Goal: Task Accomplishment & Management: Manage account settings

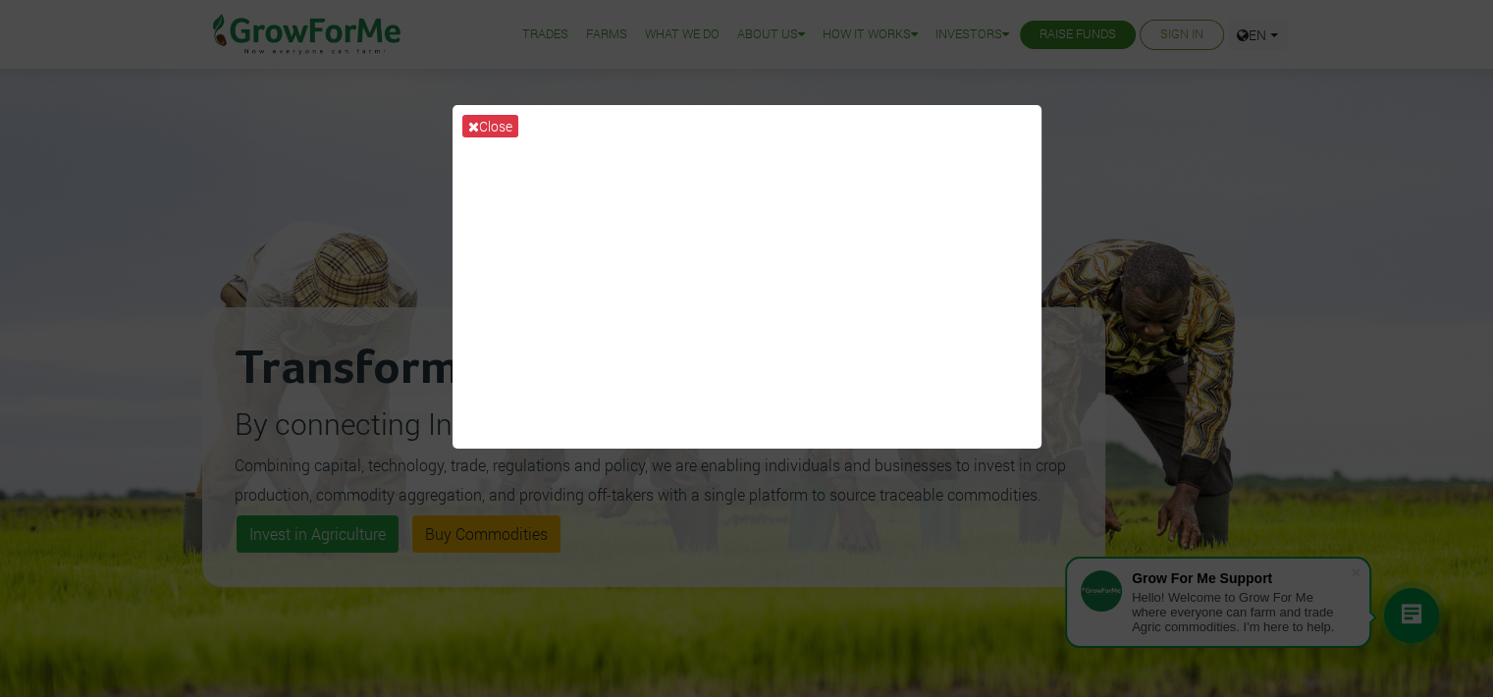
click at [1219, 162] on div "Close" at bounding box center [746, 348] width 1493 height 697
click at [492, 126] on button "Close" at bounding box center [490, 126] width 56 height 23
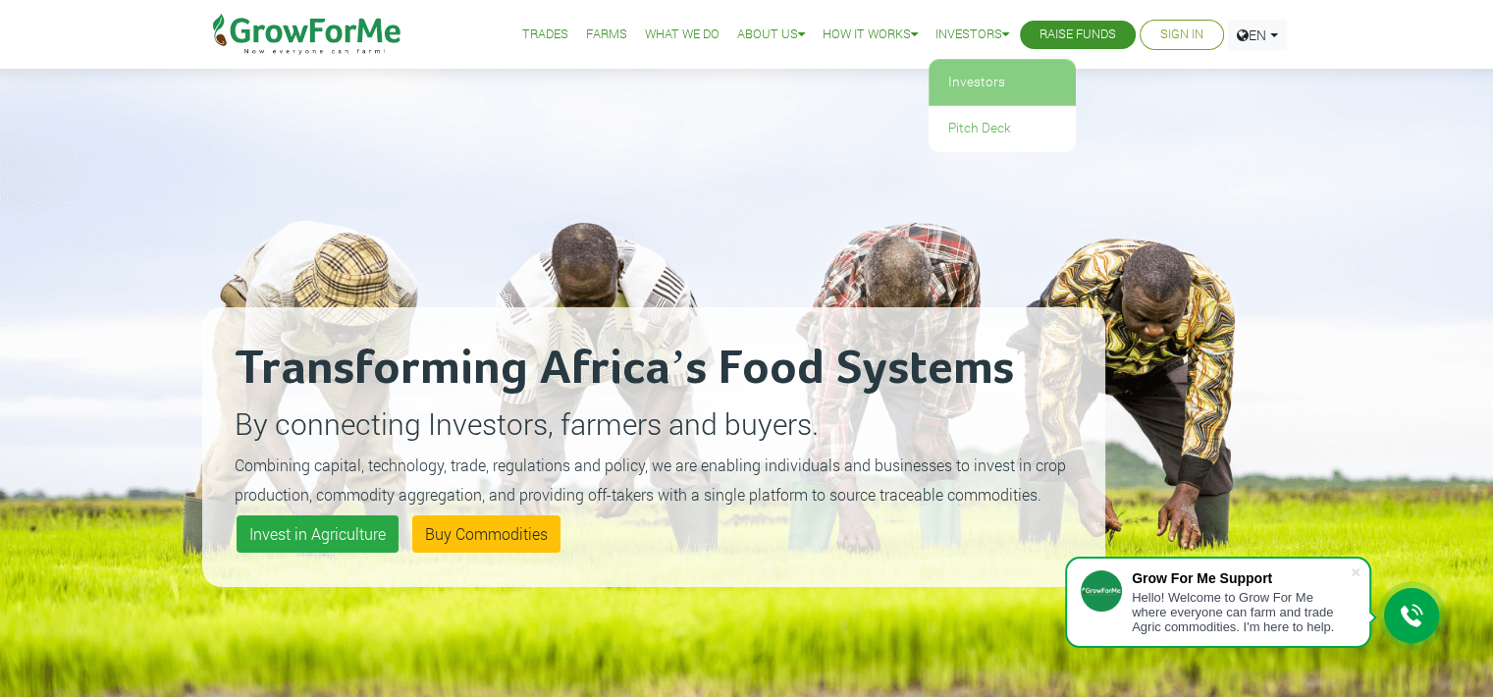
click at [975, 80] on link "Investors" at bounding box center [1002, 82] width 147 height 45
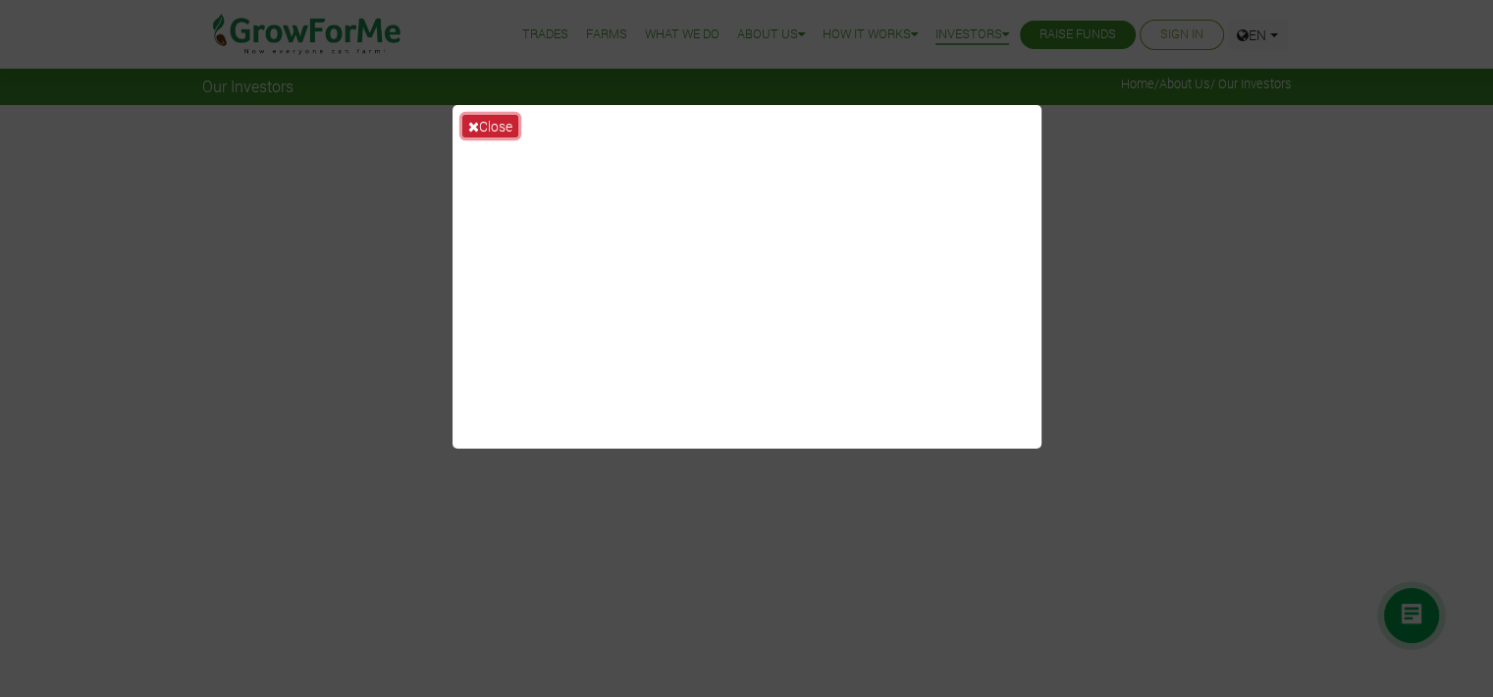
click at [482, 124] on button "Close" at bounding box center [490, 126] width 56 height 23
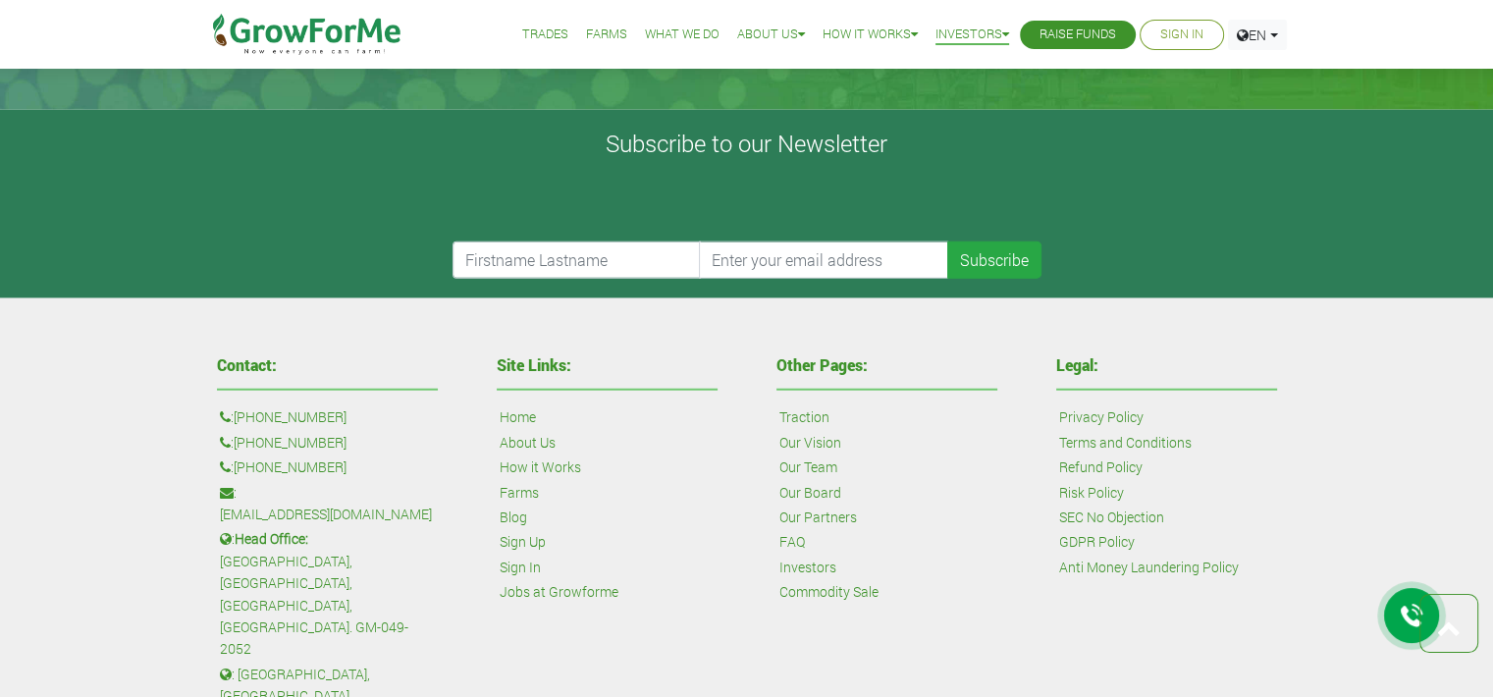
scroll to position [4726, 0]
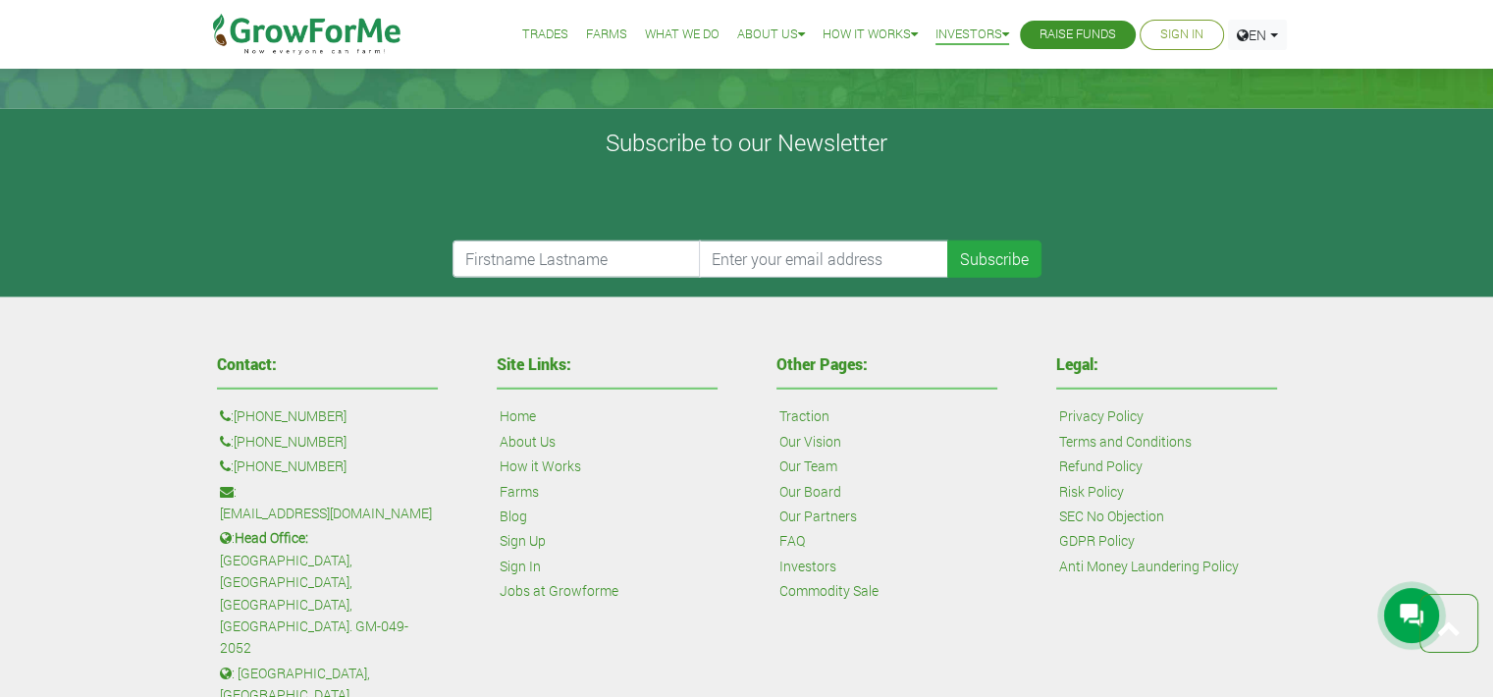
click at [1179, 32] on link "Sign In" at bounding box center [1181, 35] width 43 height 21
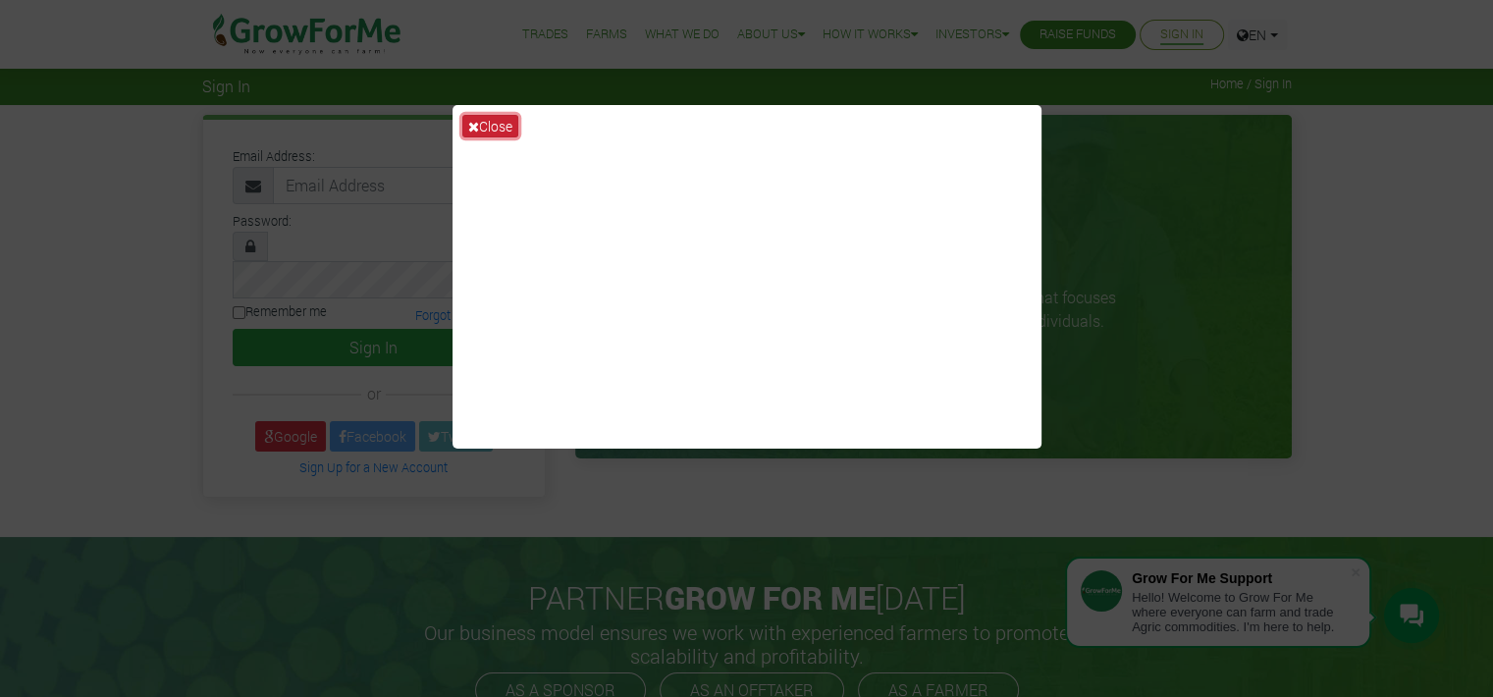
click at [471, 127] on icon at bounding box center [473, 127] width 11 height 14
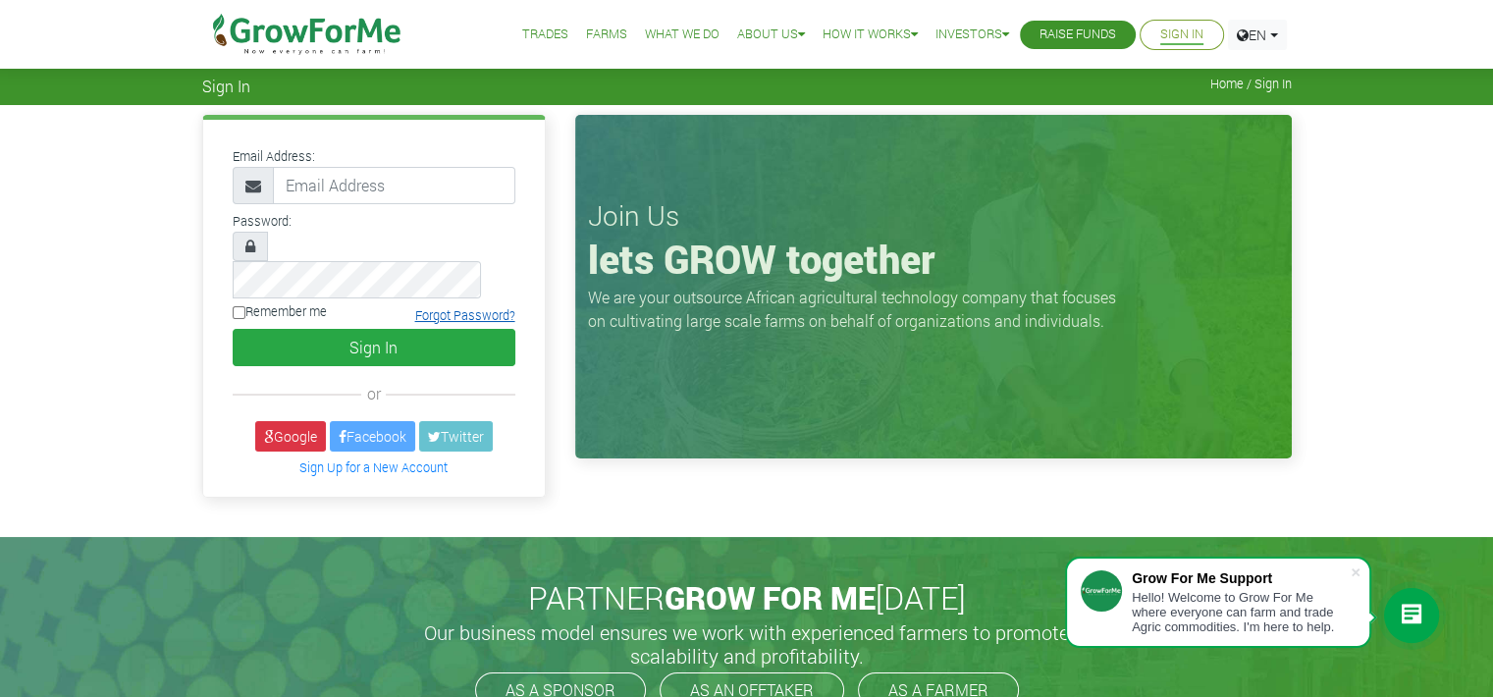
click at [454, 307] on link "Forgot Password?" at bounding box center [465, 315] width 100 height 16
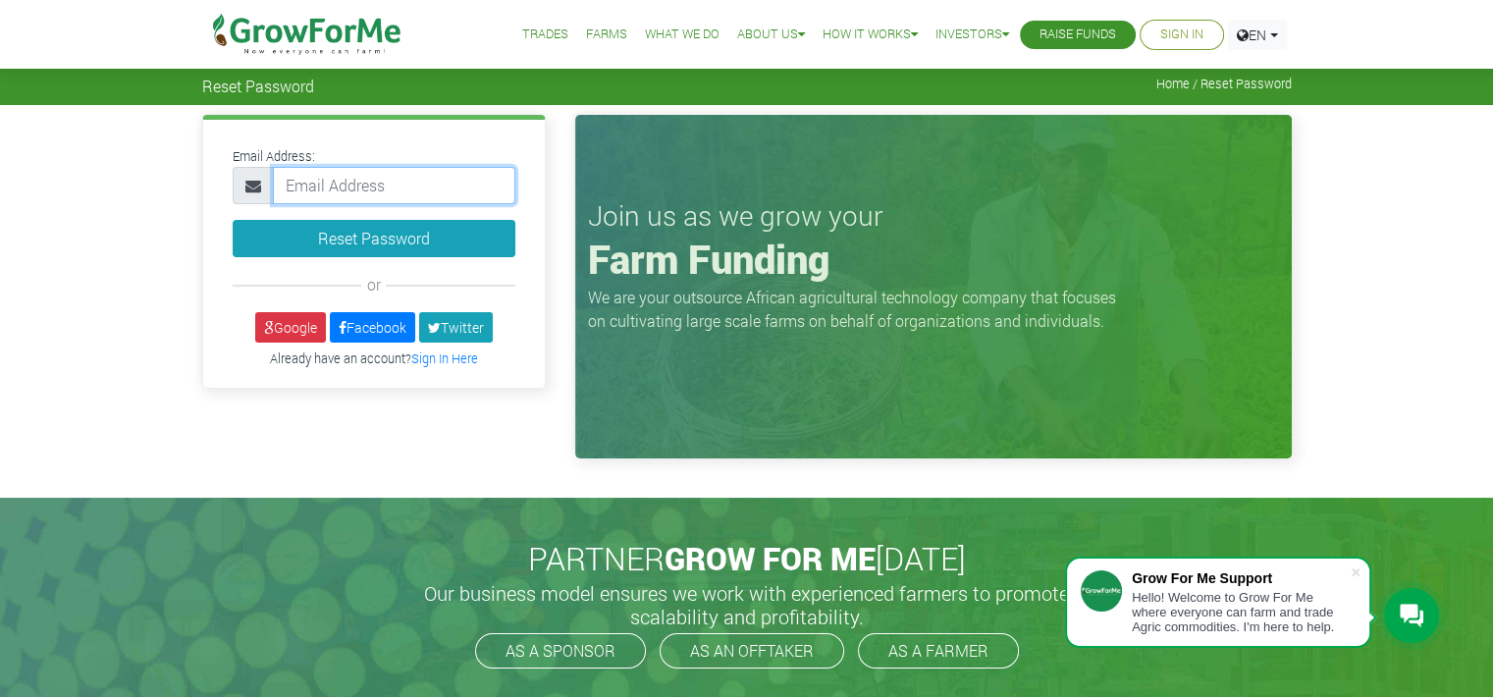
click at [294, 201] on input "email" at bounding box center [394, 185] width 242 height 37
type input "233544114856@growforme.com"
click at [233, 220] on button "Reset Password" at bounding box center [374, 238] width 283 height 37
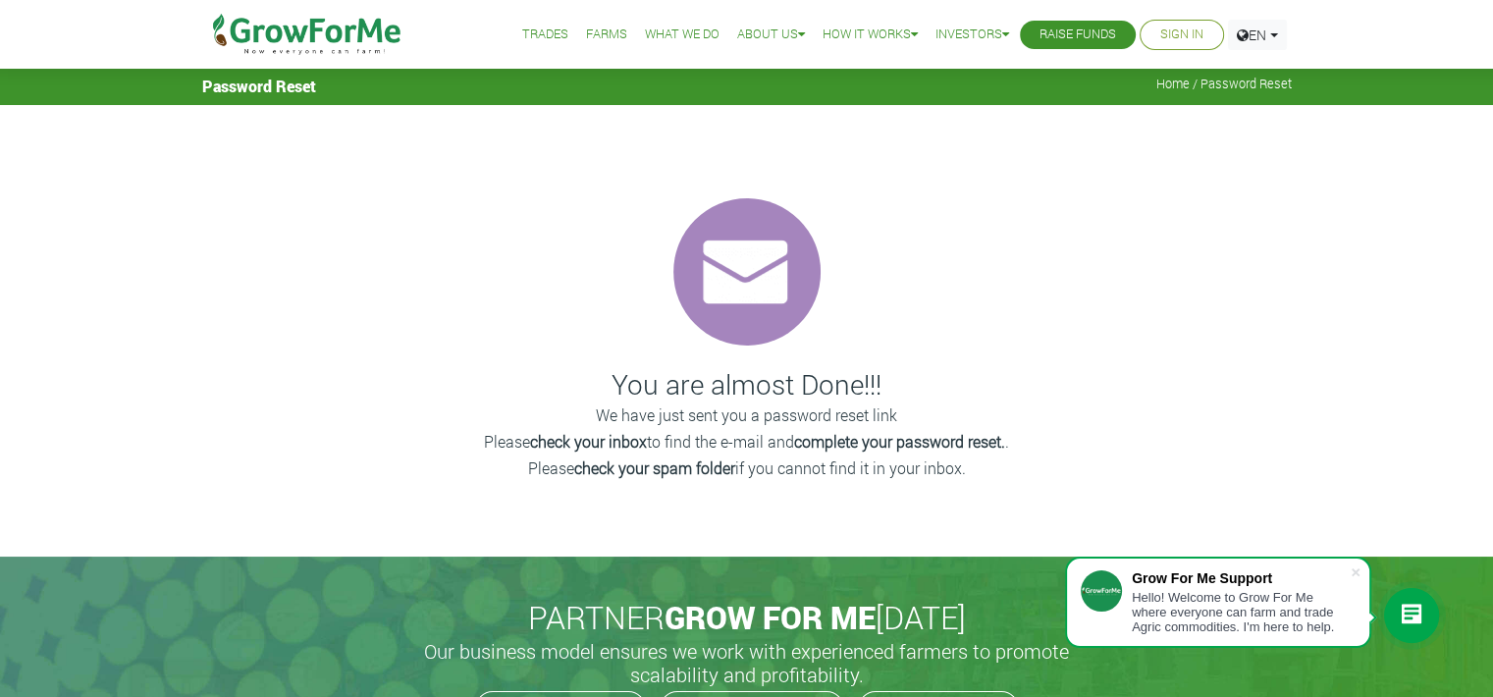
click at [1111, 652] on div "PARTNER GROW FOR ME TODAY Our business model ensures we work with experienced f…" at bounding box center [746, 664] width 1119 height 214
click at [241, 81] on span "Password Reset" at bounding box center [259, 86] width 114 height 19
click at [1241, 86] on span "Home / Password Reset" at bounding box center [1223, 84] width 135 height 15
click at [1185, 27] on link "Sign In" at bounding box center [1181, 35] width 43 height 21
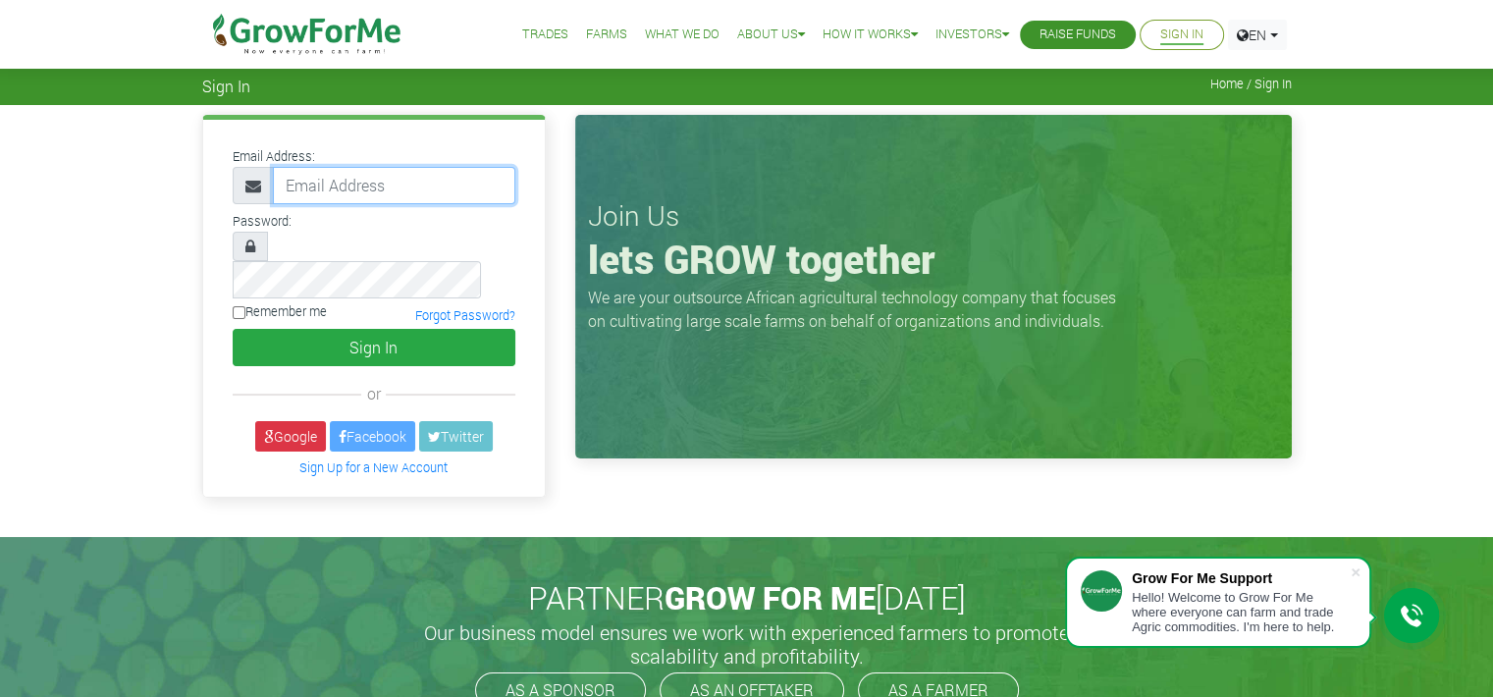
click at [409, 199] on input "email" at bounding box center [394, 185] width 242 height 37
click at [392, 174] on input "email" at bounding box center [394, 185] width 242 height 37
paste input "233544114856@growforme.com"
type input "233544114856@growforme.com"
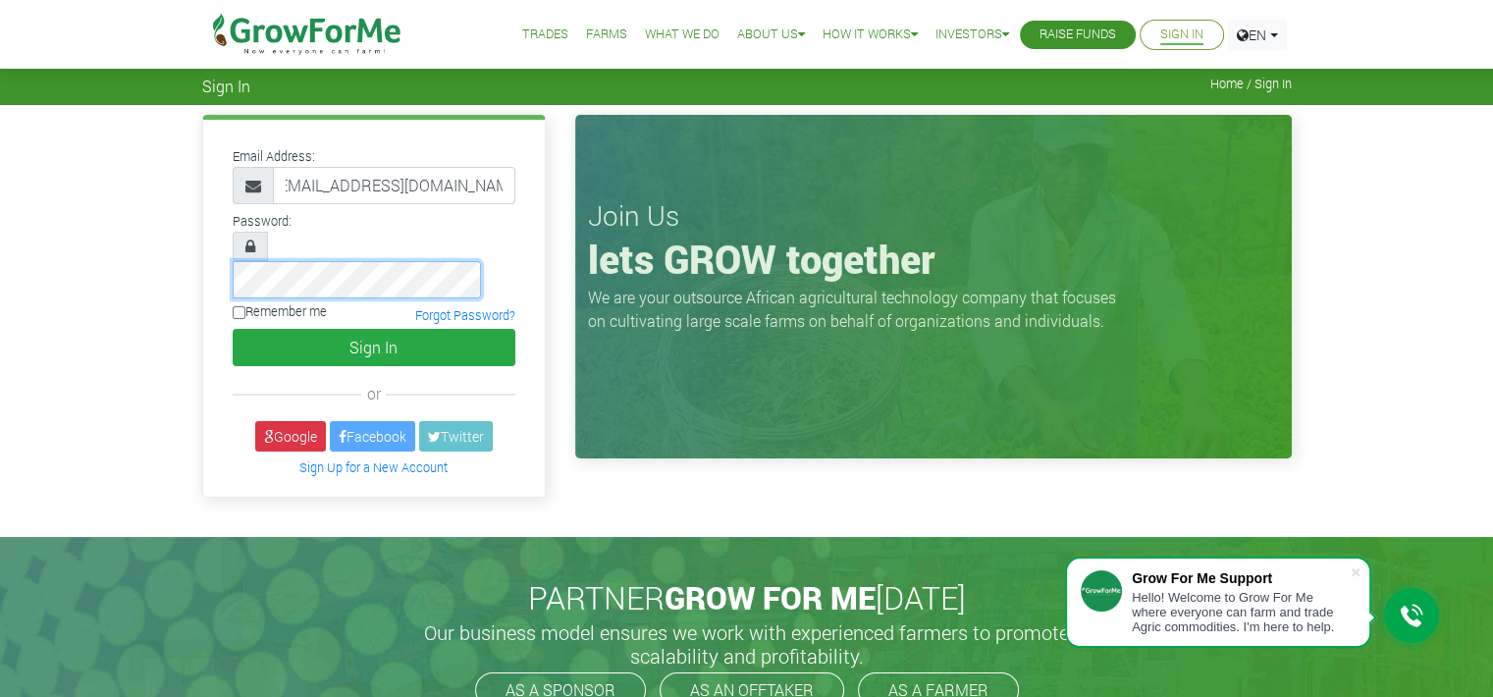
scroll to position [0, 0]
click at [233, 329] on button "Sign In" at bounding box center [374, 347] width 283 height 37
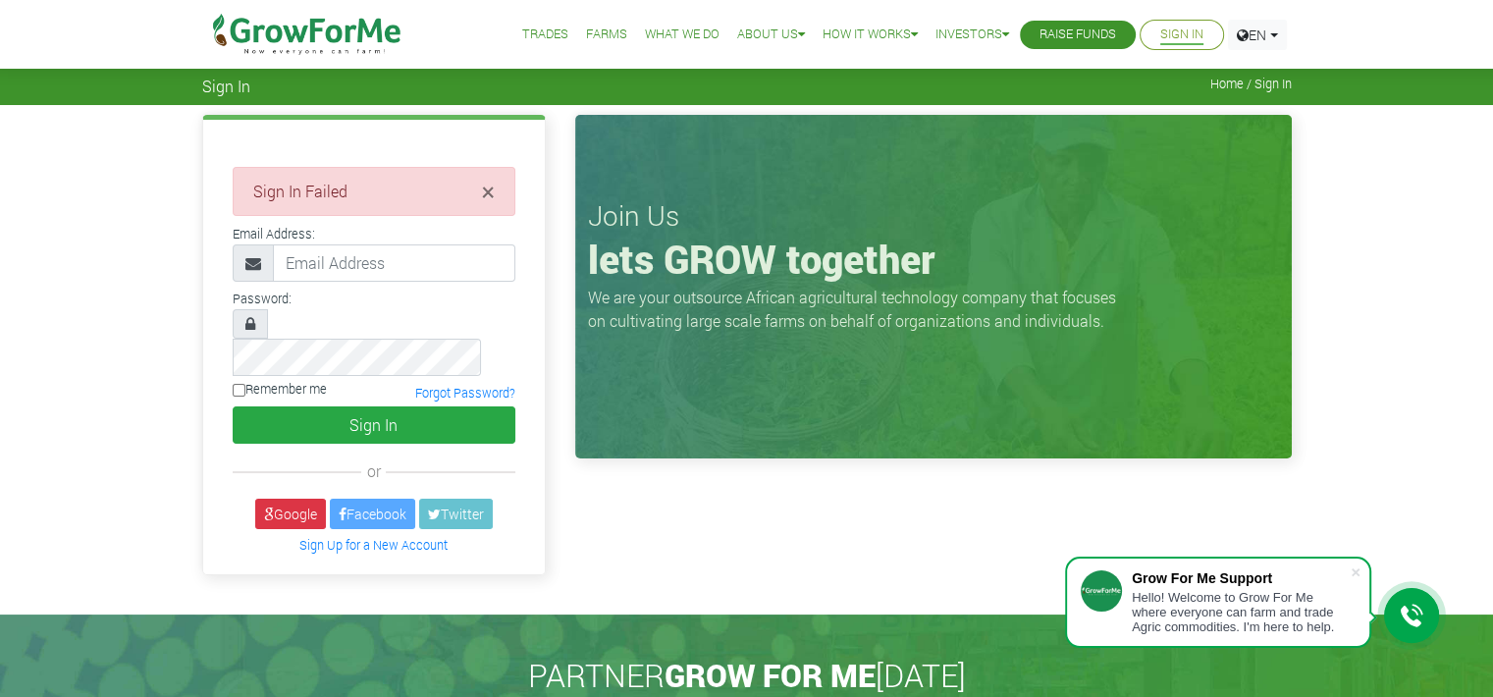
click at [1412, 617] on icon at bounding box center [1412, 616] width 24 height 25
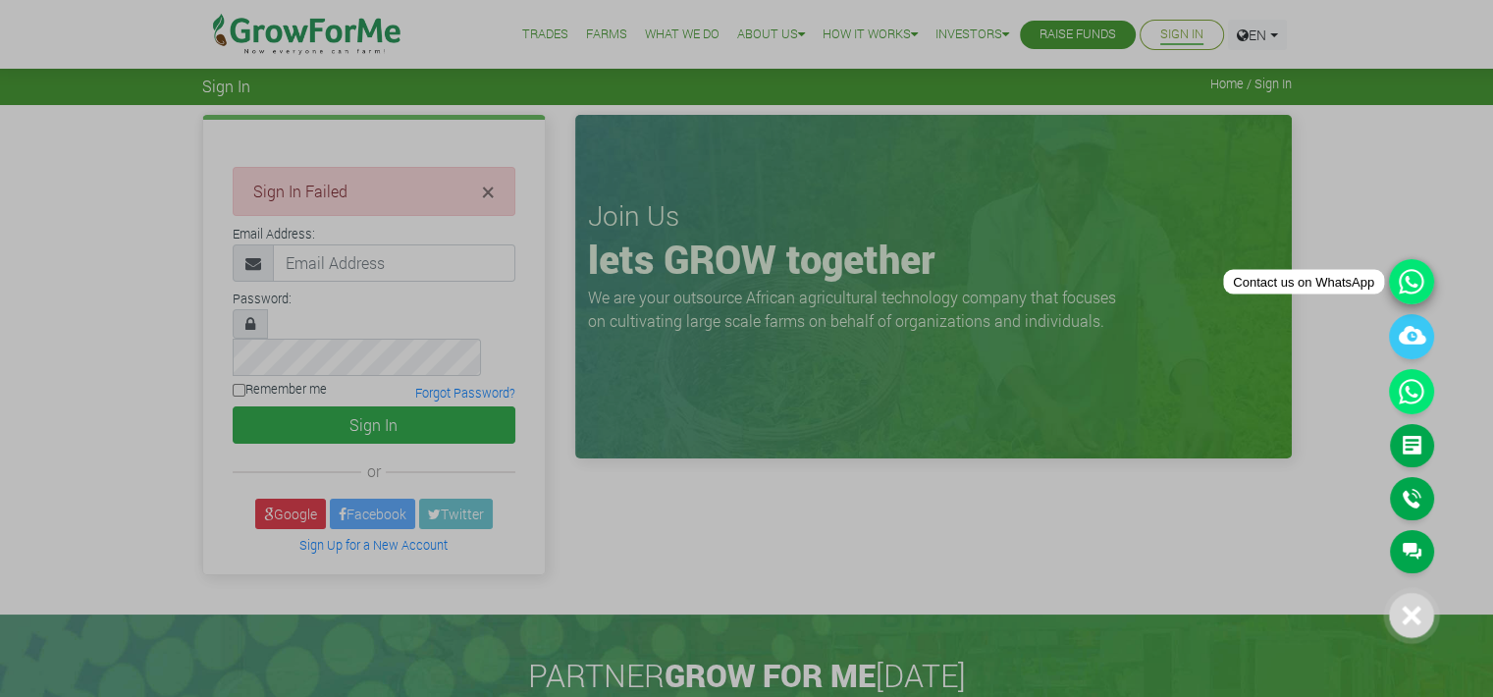
click at [1407, 273] on icon at bounding box center [1411, 281] width 45 height 45
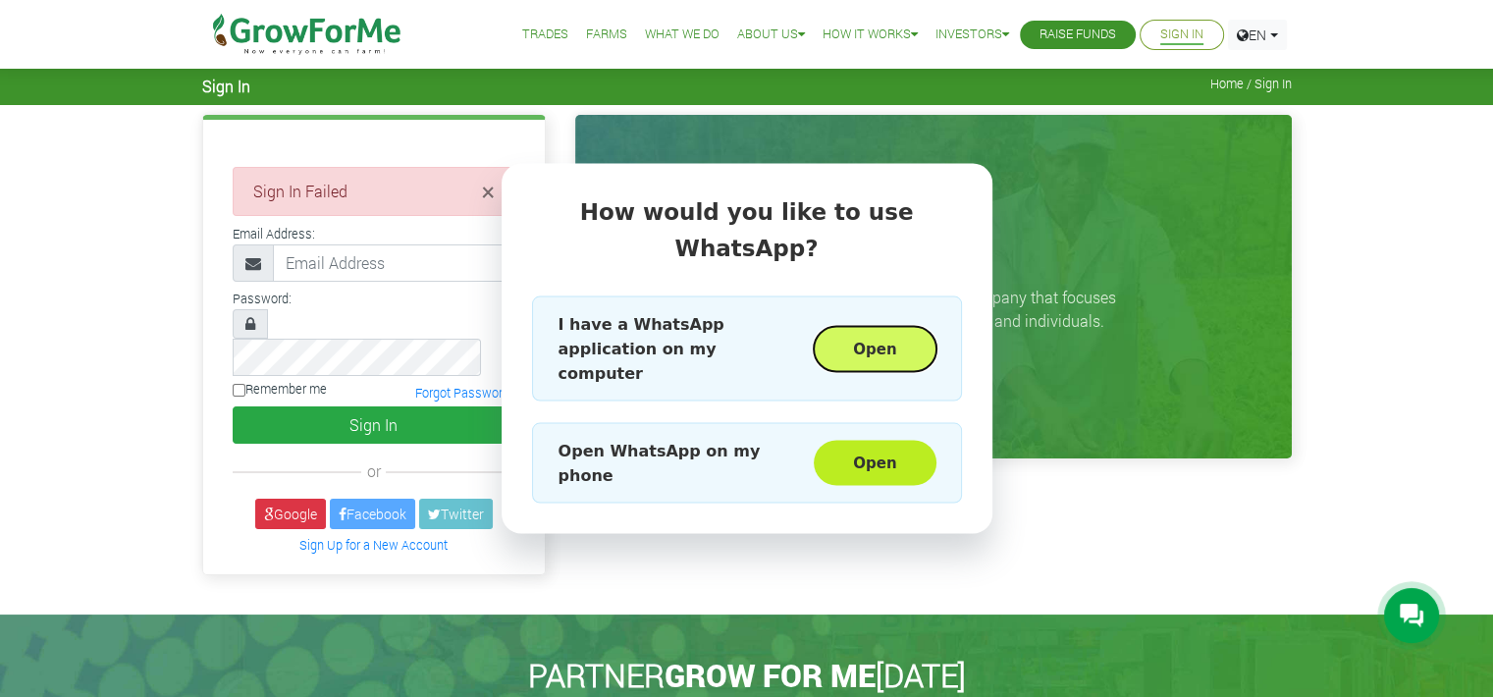
click at [887, 339] on button "Open" at bounding box center [875, 348] width 122 height 45
click at [1394, 612] on div at bounding box center [1411, 615] width 55 height 55
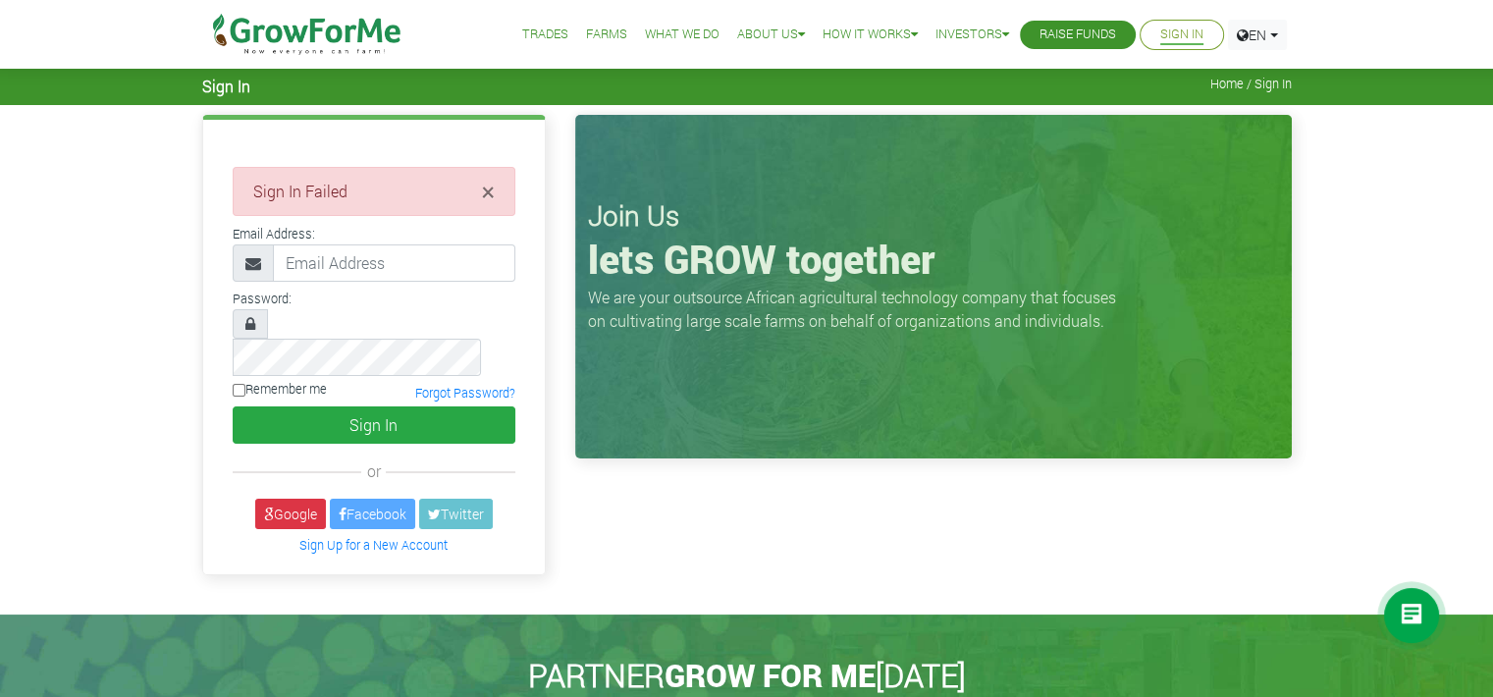
click at [1394, 612] on div at bounding box center [1411, 615] width 55 height 55
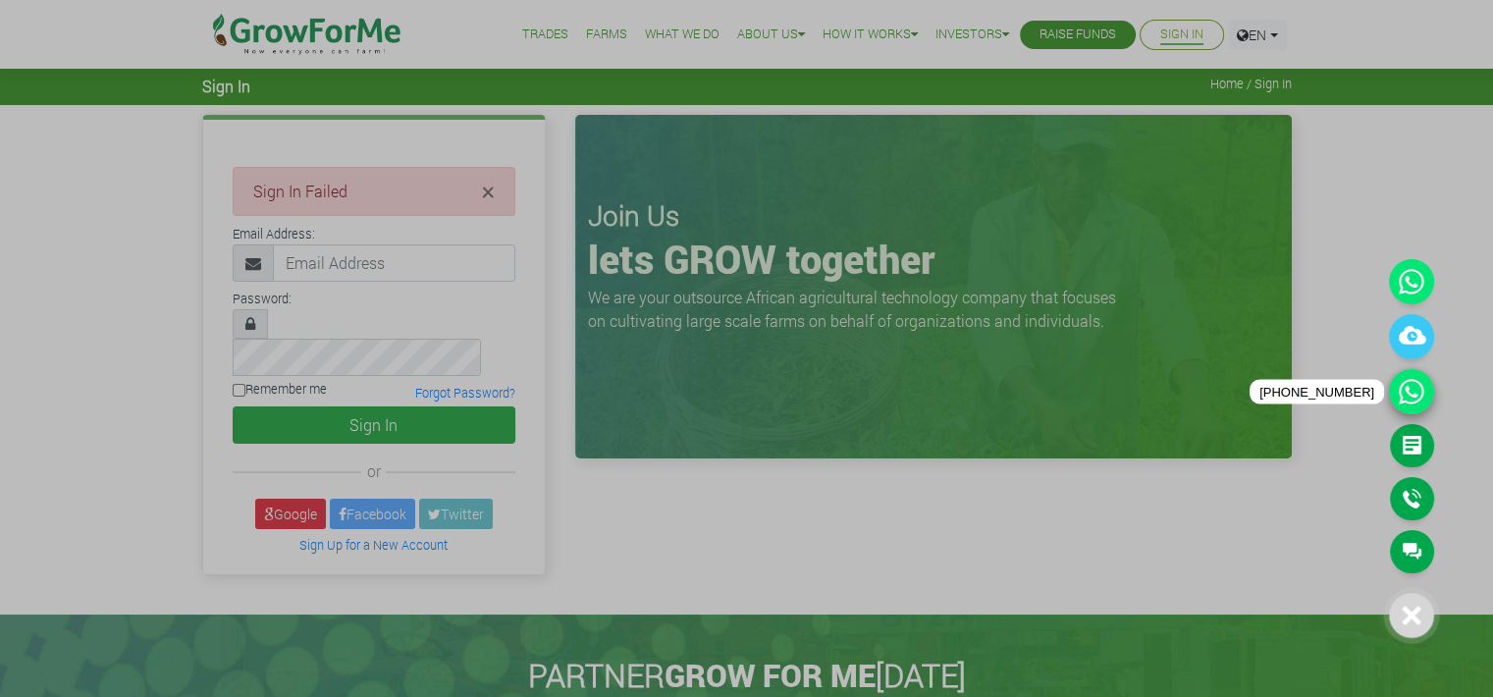
click at [1413, 392] on icon at bounding box center [1411, 391] width 45 height 45
click at [1411, 559] on link "Main Channel" at bounding box center [1412, 551] width 44 height 43
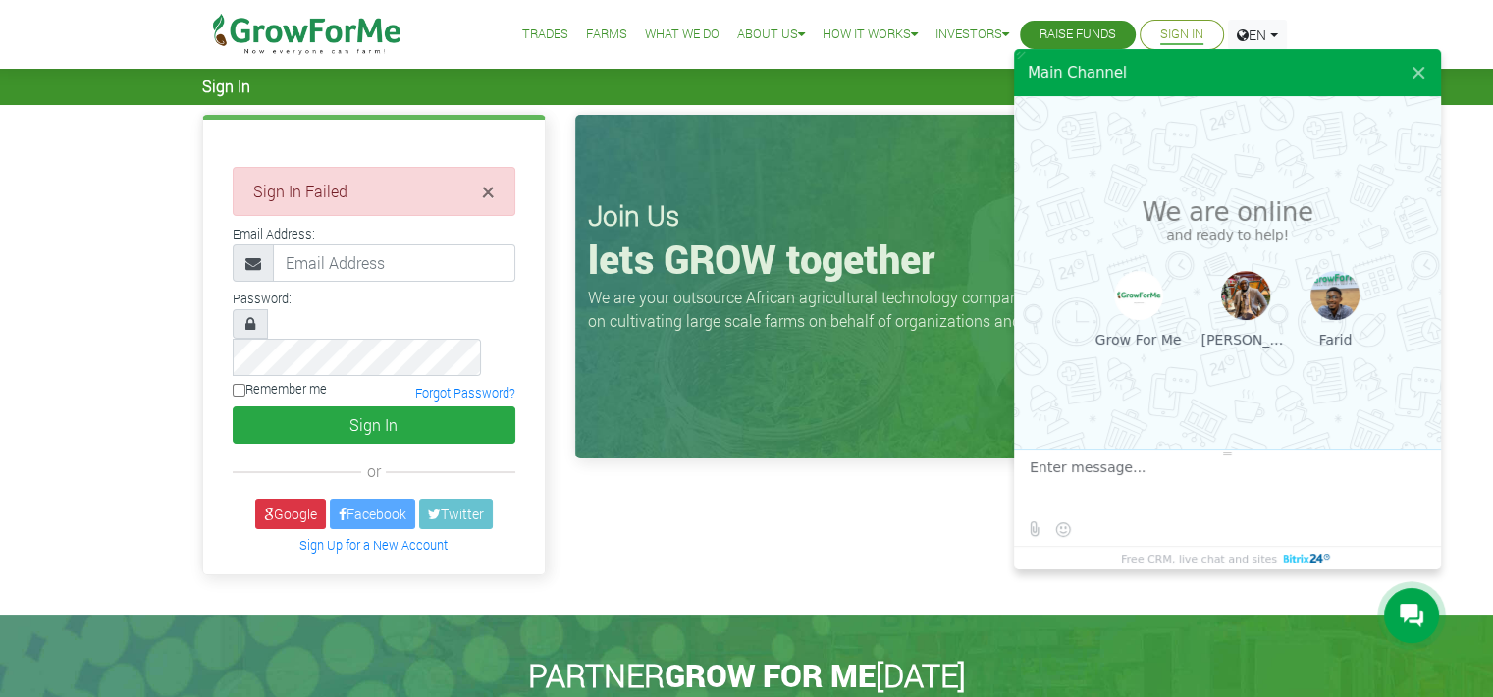
type textarea "My name is [PERSON_NAME]. I created a Grow for me account some time ago, but I'…"
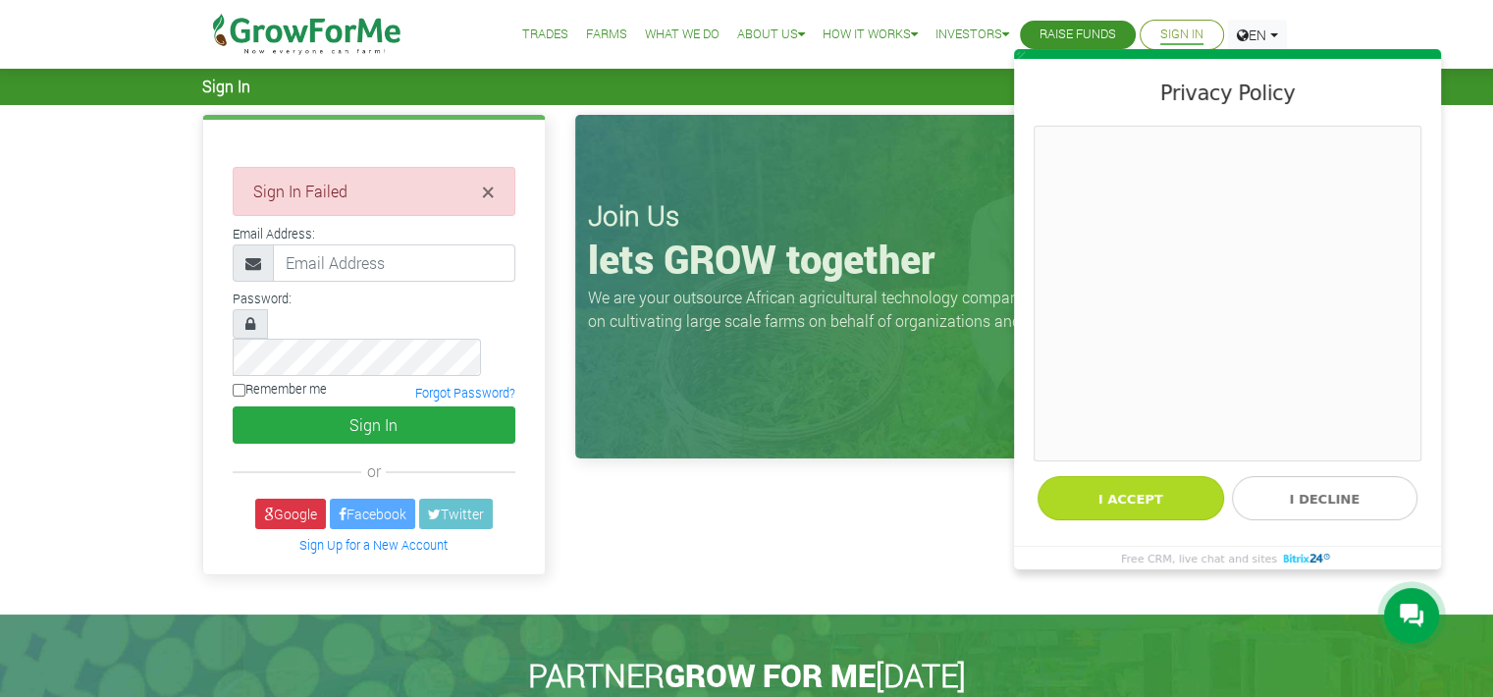
click at [1152, 493] on button "I accept" at bounding box center [1131, 498] width 186 height 44
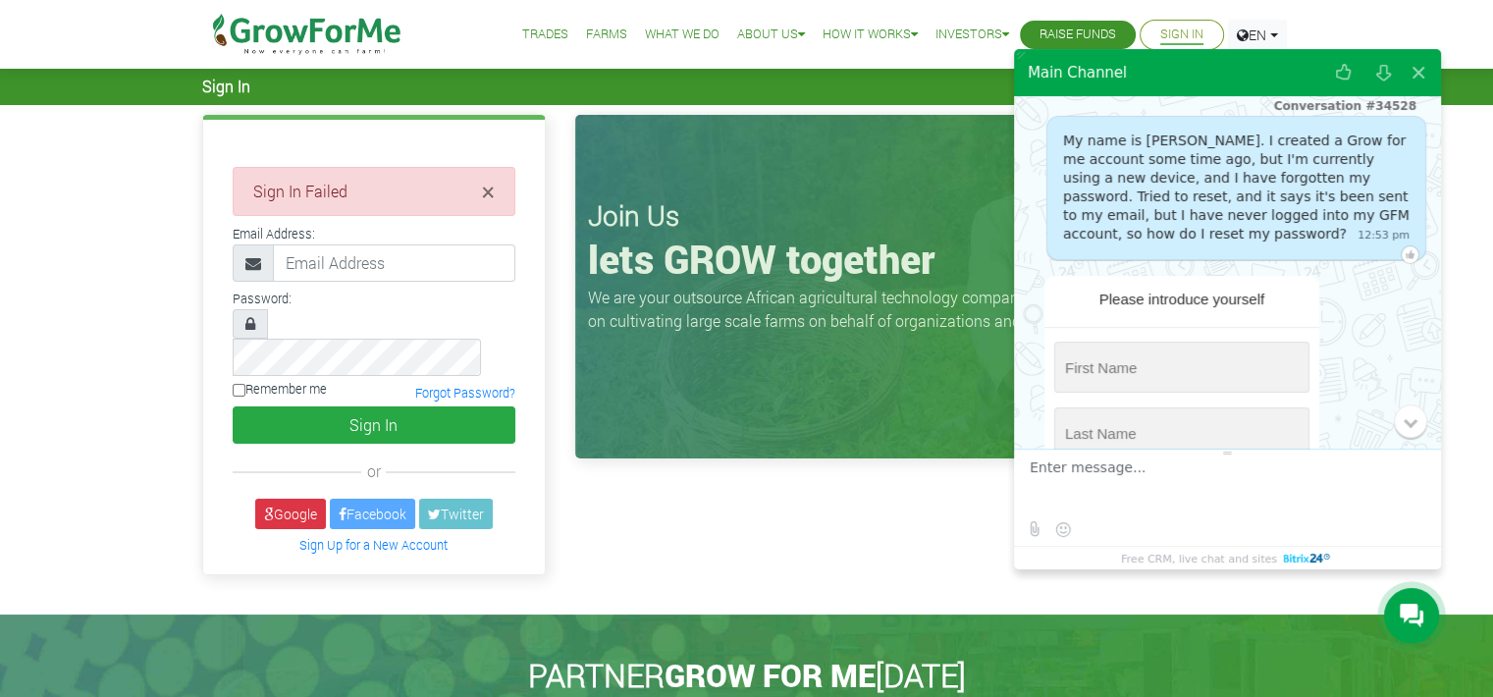
scroll to position [82, 0]
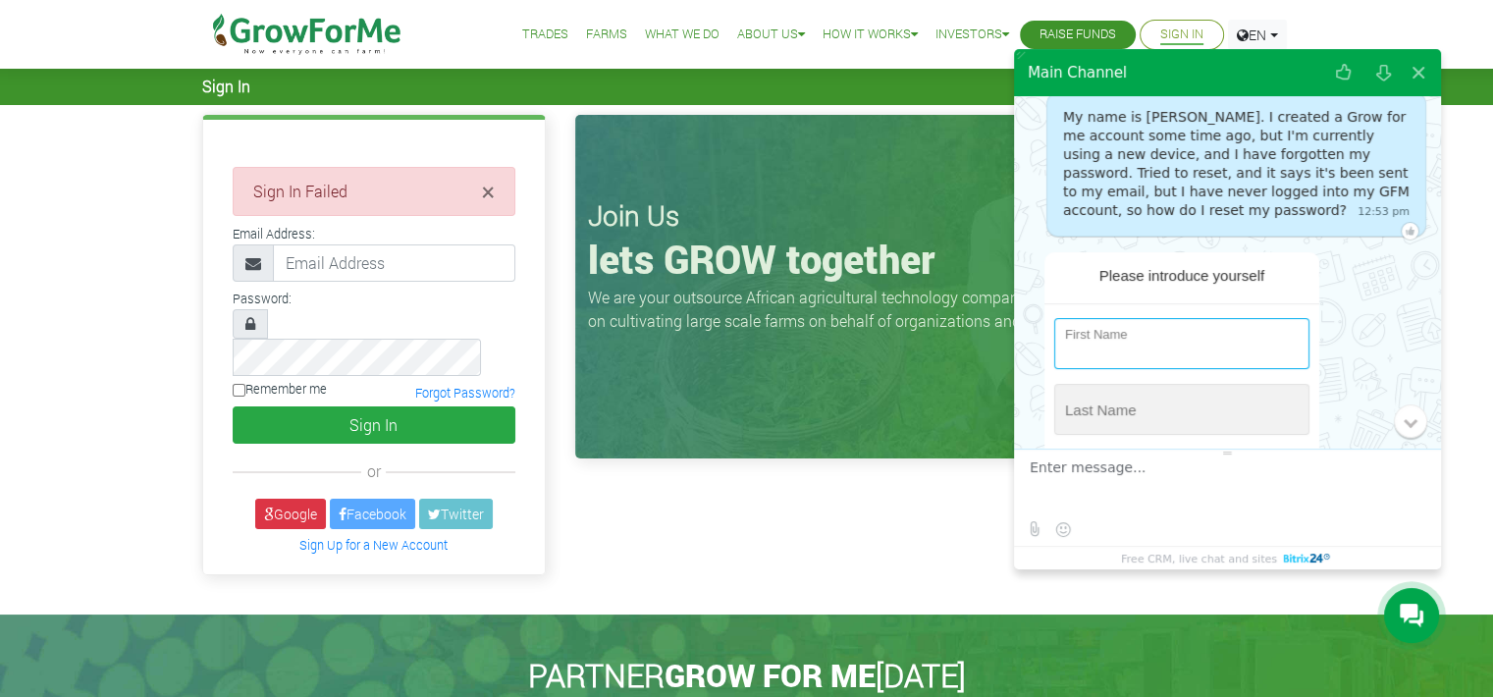
click at [1235, 356] on input "string" at bounding box center [1181, 343] width 255 height 51
type input "Abena"
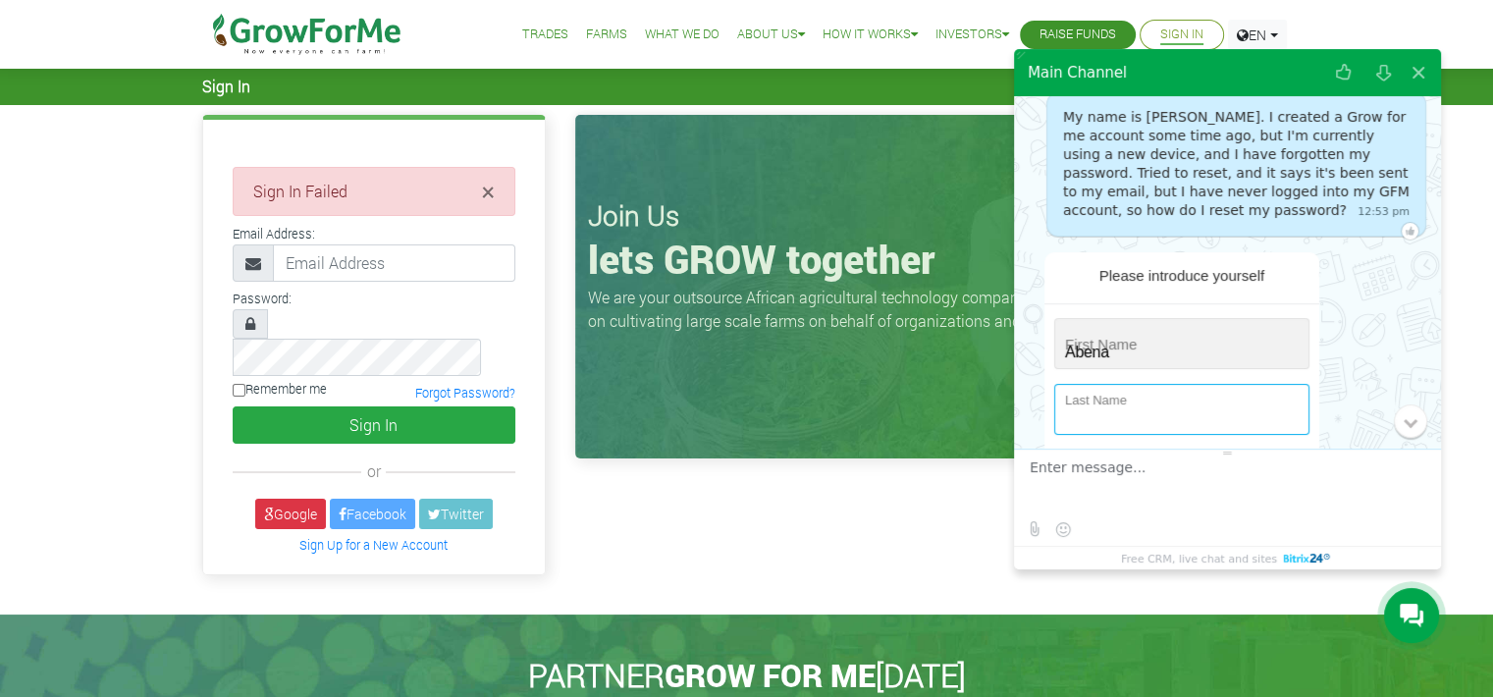
type input "Corletey"
type input "+233 (123) 456-789"
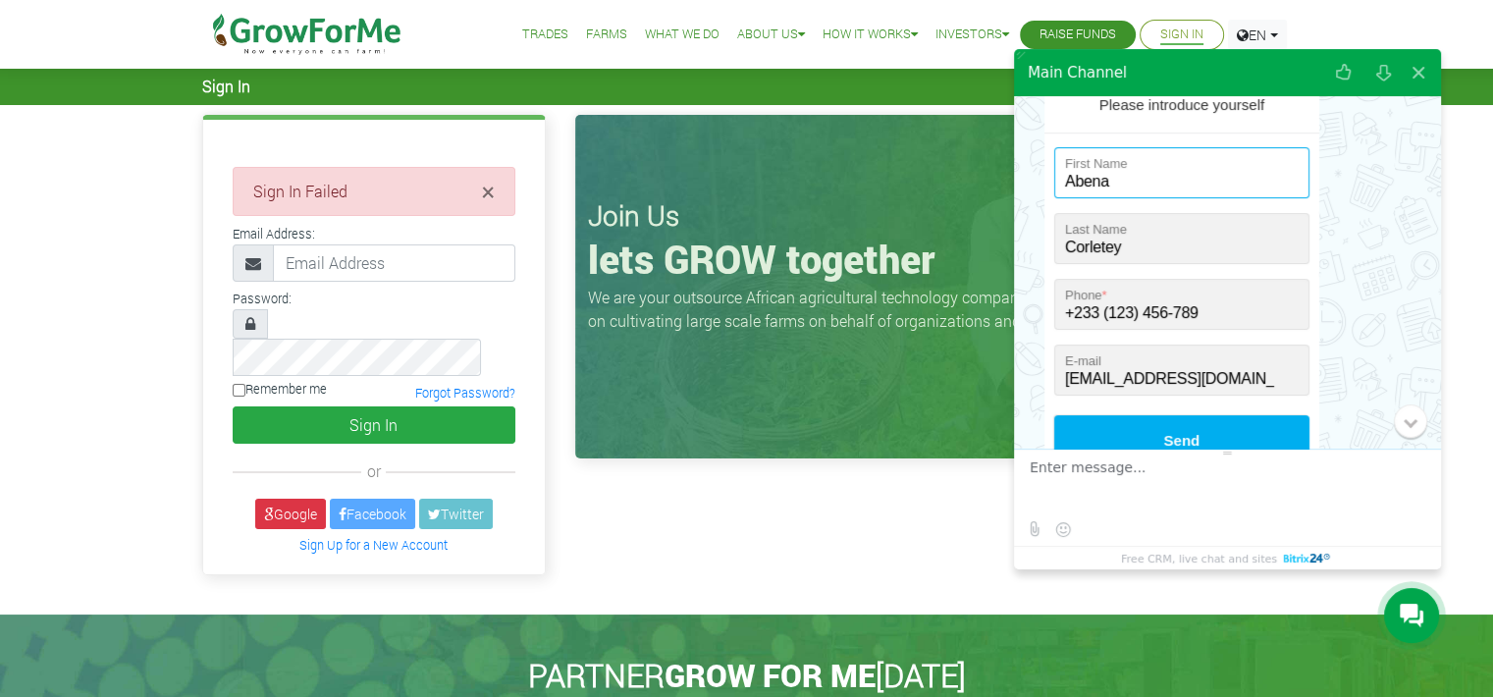
scroll to position [269, 0]
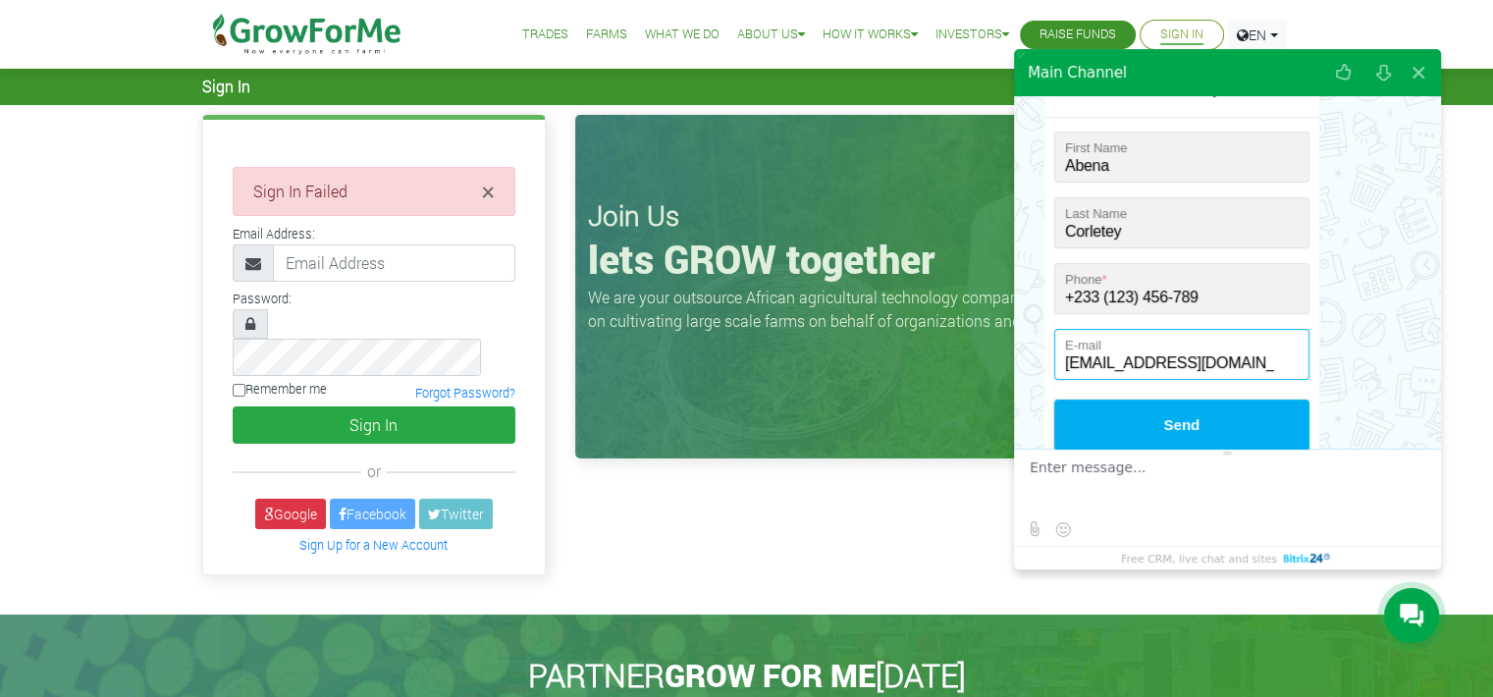
click at [1186, 356] on input "abbycor3@gmail.com" at bounding box center [1181, 354] width 255 height 51
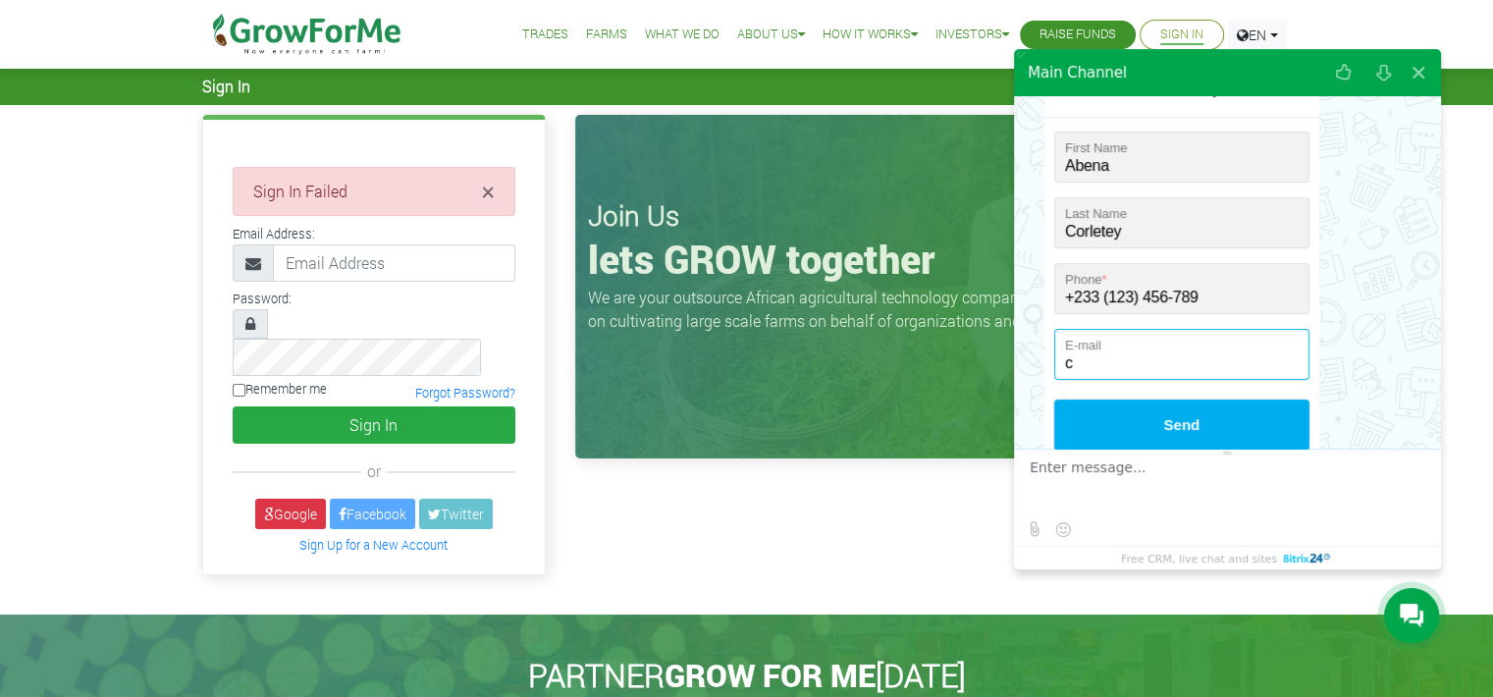
type input "[EMAIL_ADDRESS][DOMAIN_NAME]"
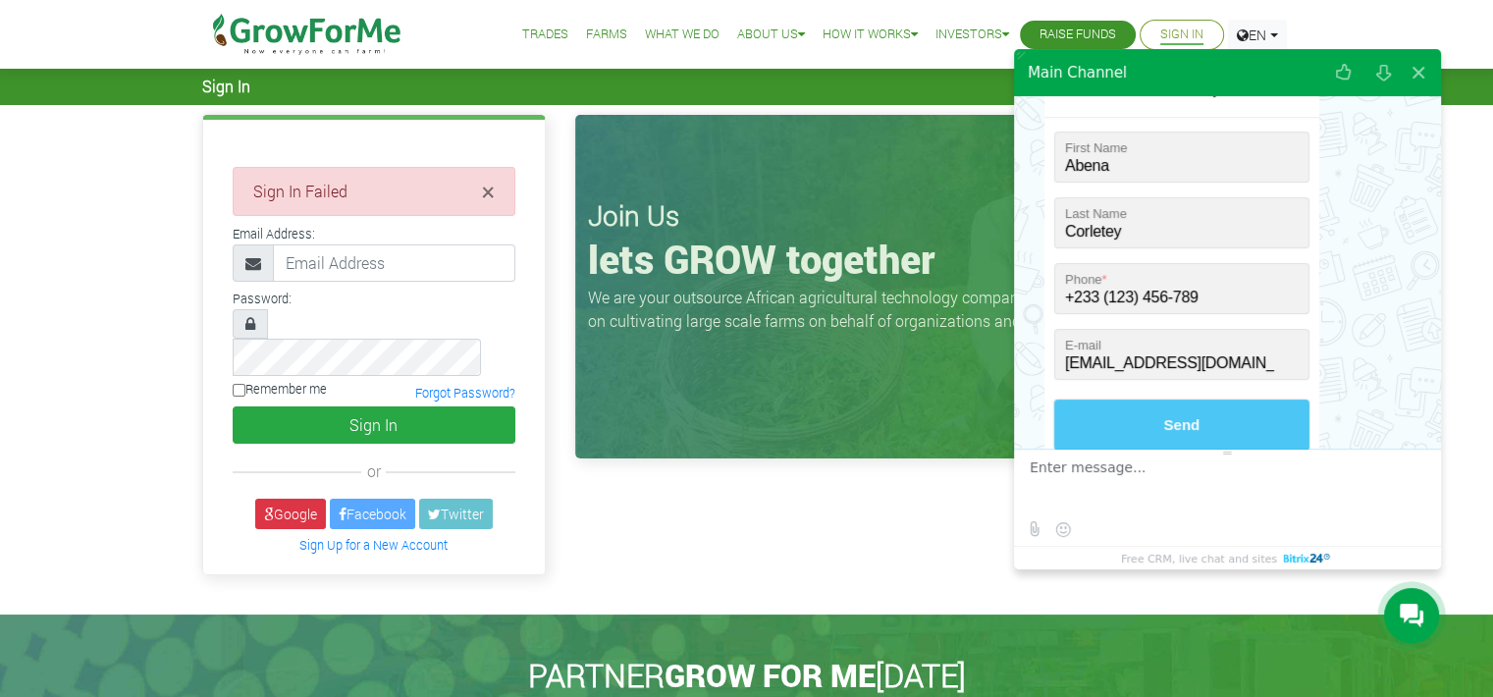
click at [1191, 425] on button "Send" at bounding box center [1181, 424] width 255 height 51
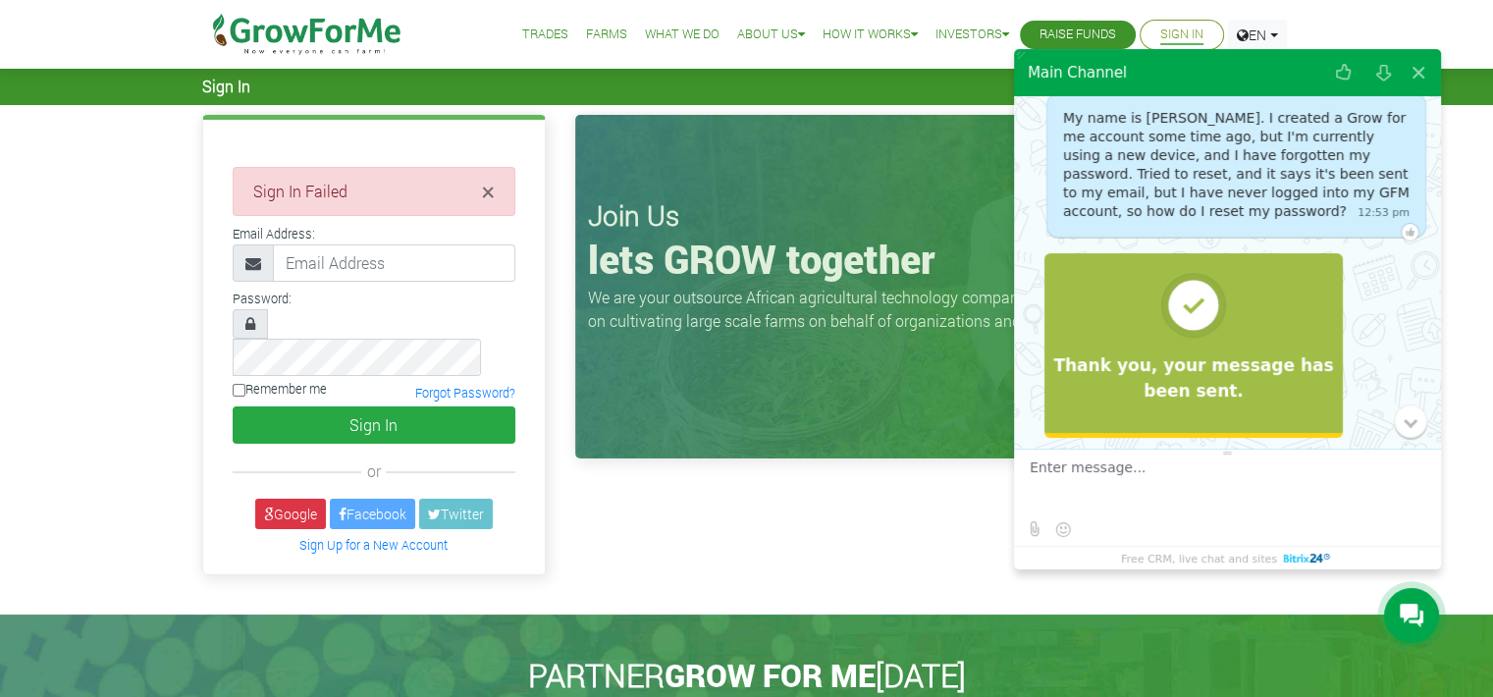
scroll to position [103, 0]
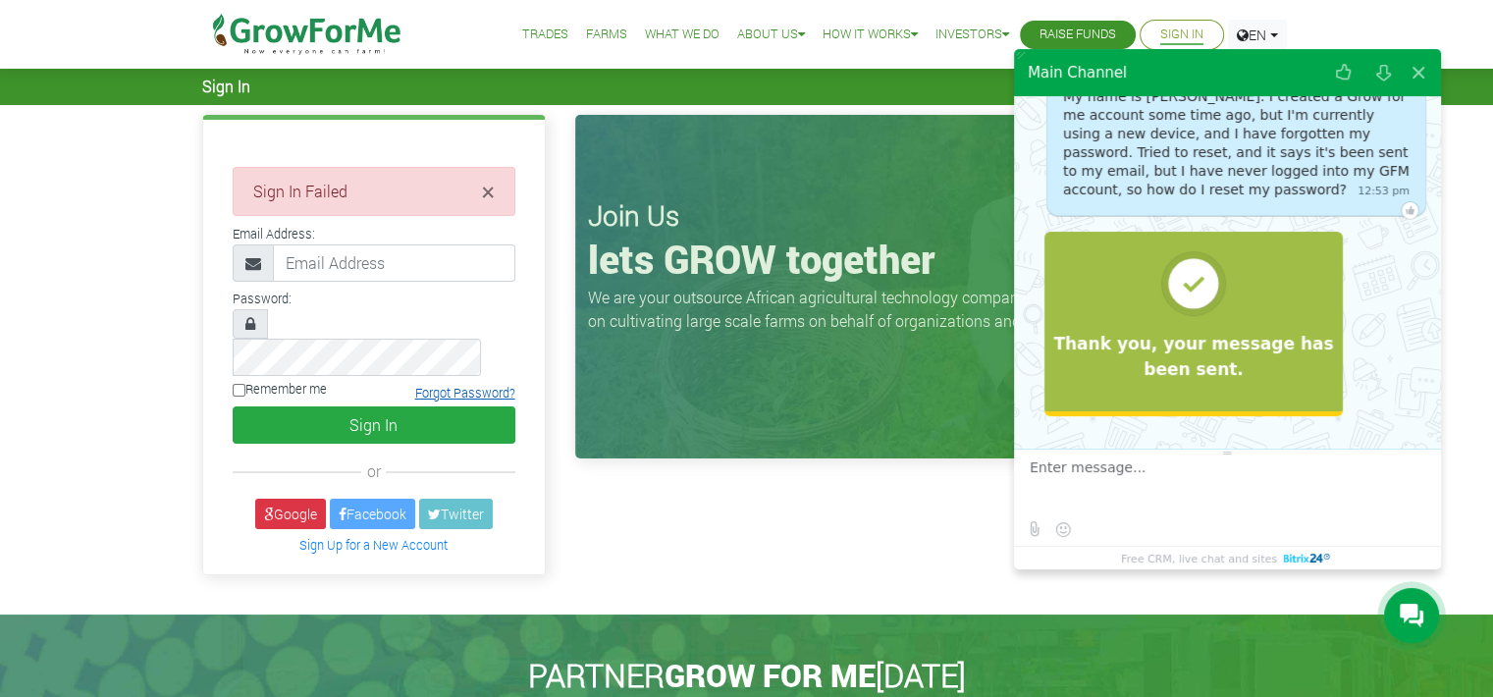
click at [504, 385] on link "Forgot Password?" at bounding box center [465, 393] width 100 height 16
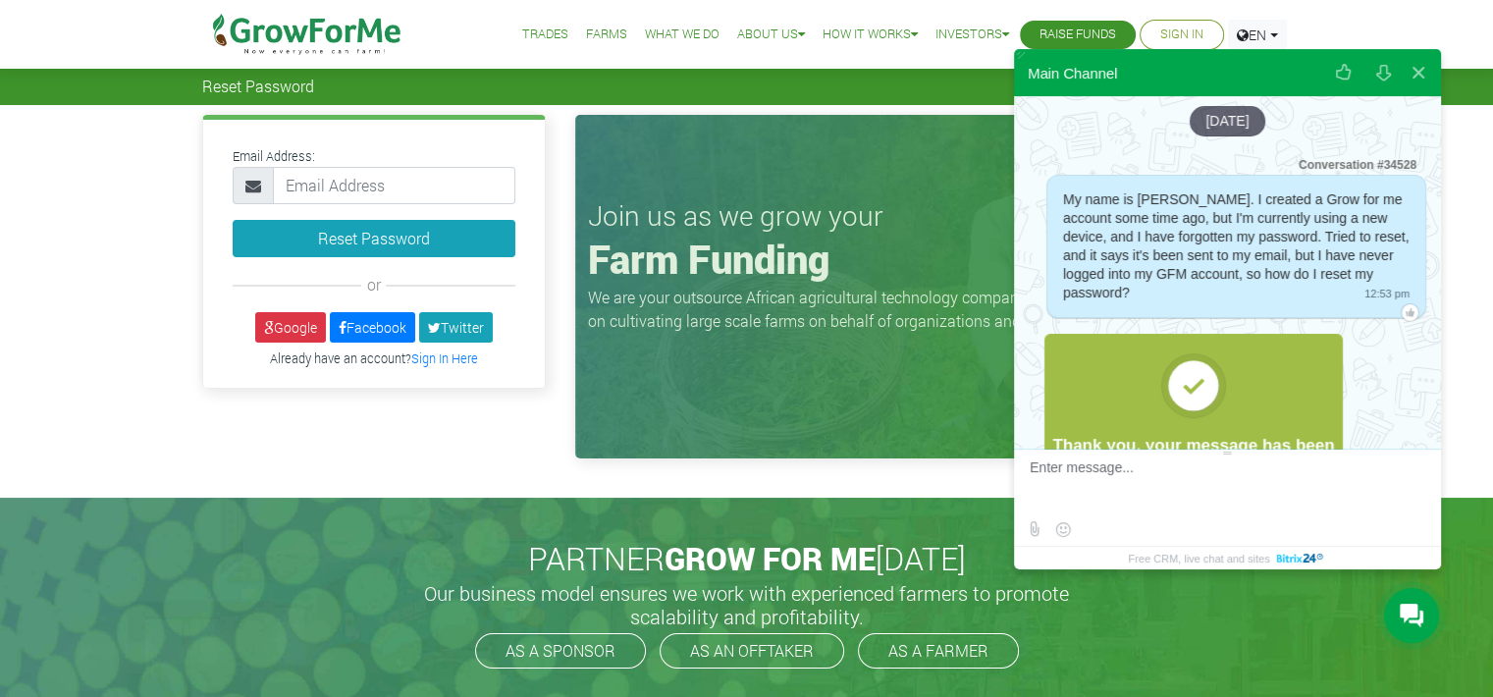
scroll to position [102, 0]
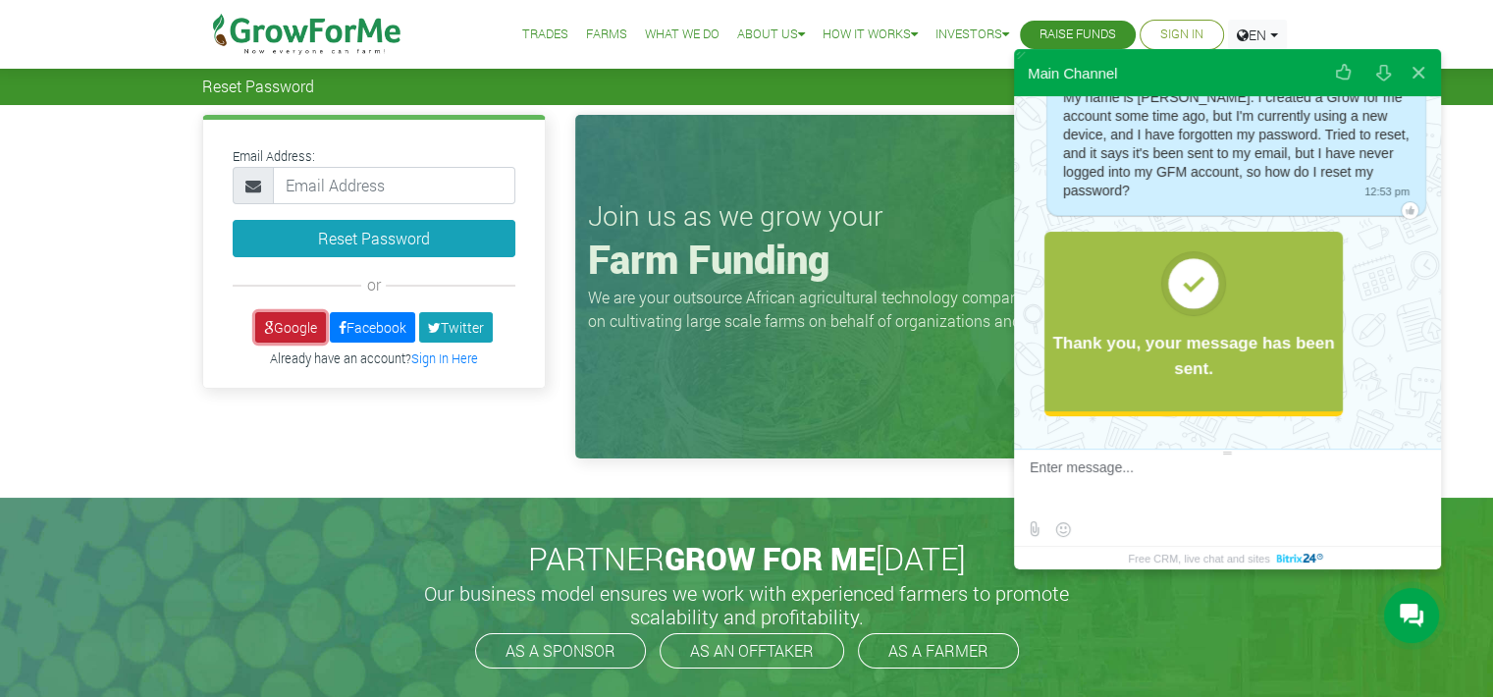
click at [298, 326] on link "Google" at bounding box center [290, 327] width 71 height 30
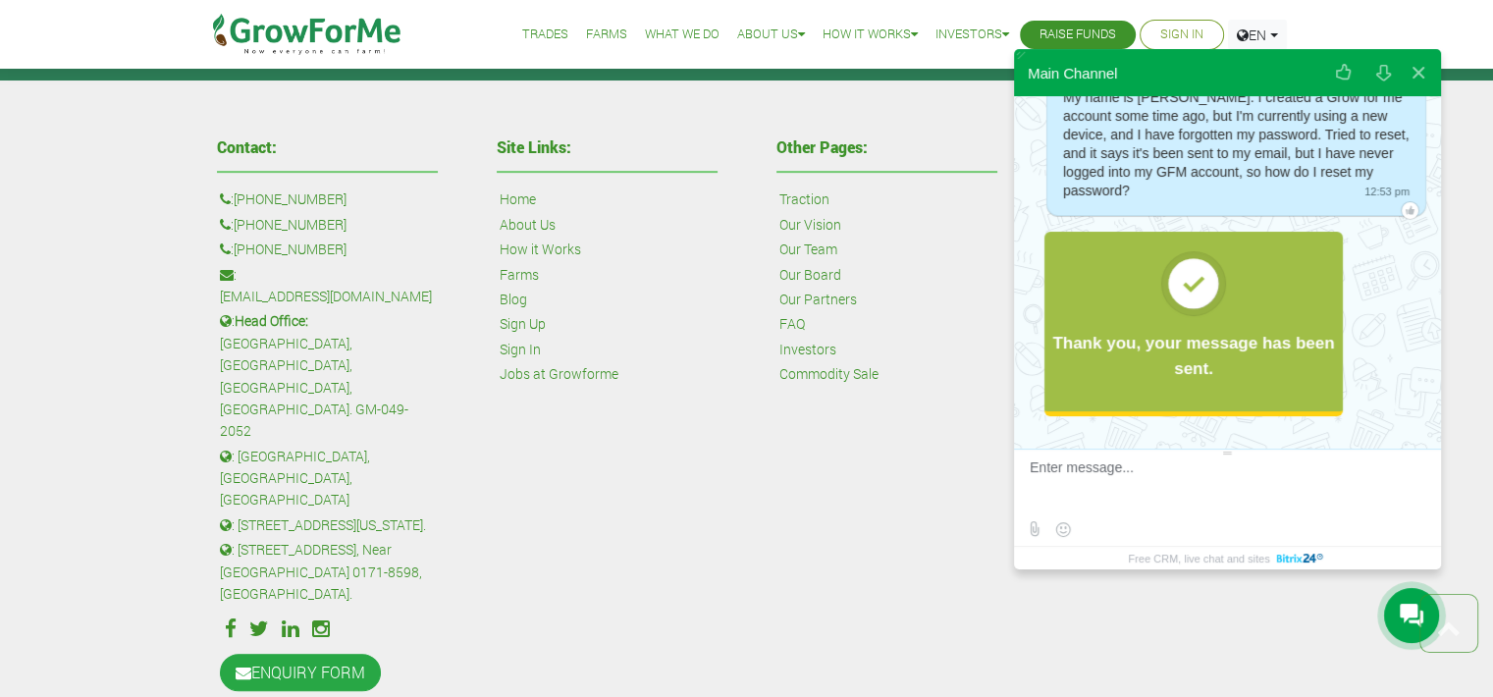
scroll to position [851, 0]
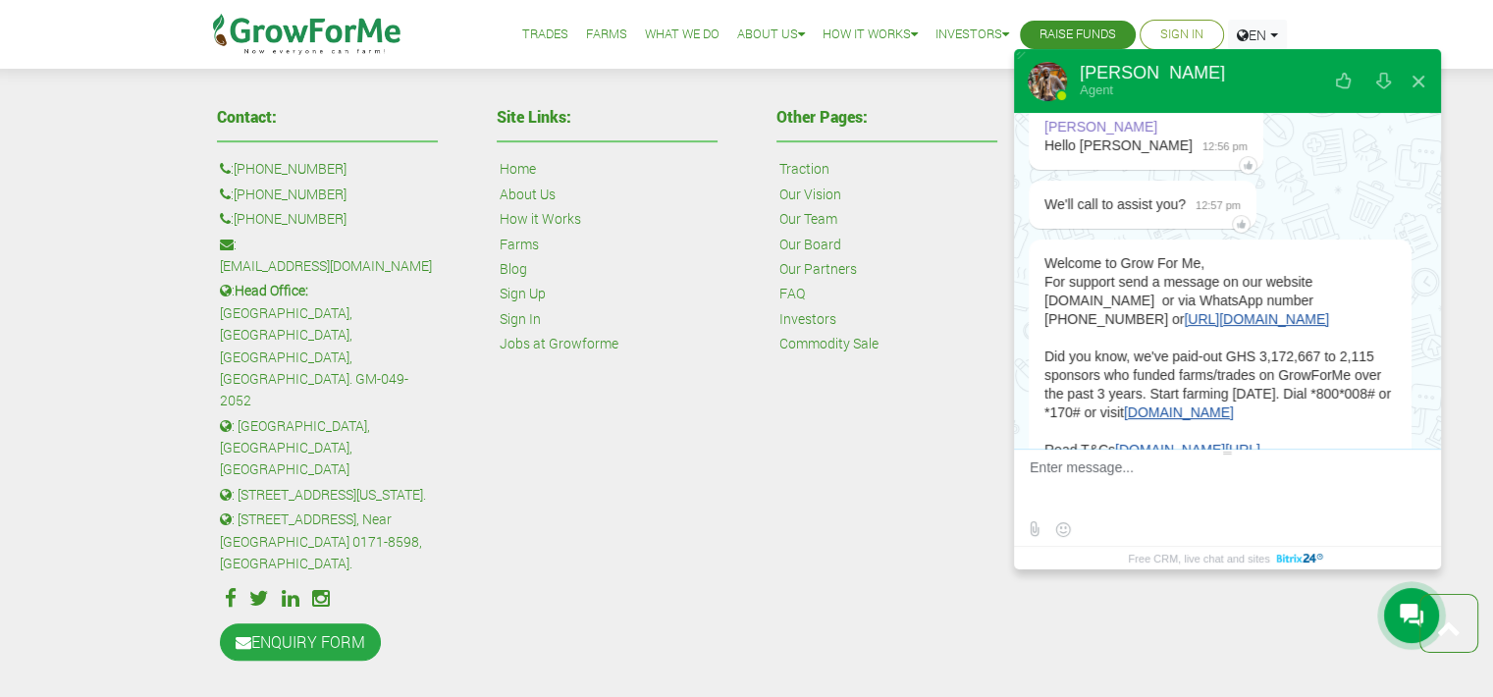
scroll to position [441, 0]
click at [1244, 218] on div at bounding box center [1241, 225] width 19 height 19
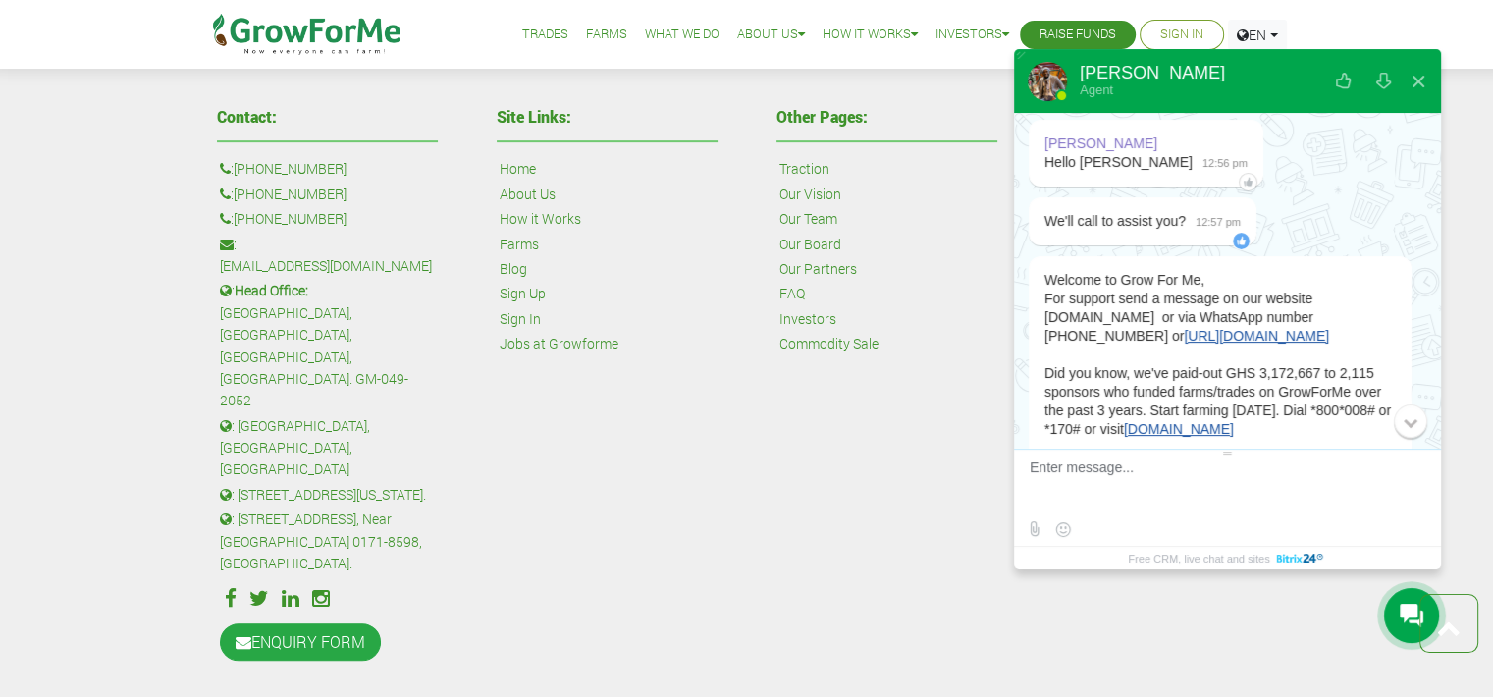
scroll to position [436, 0]
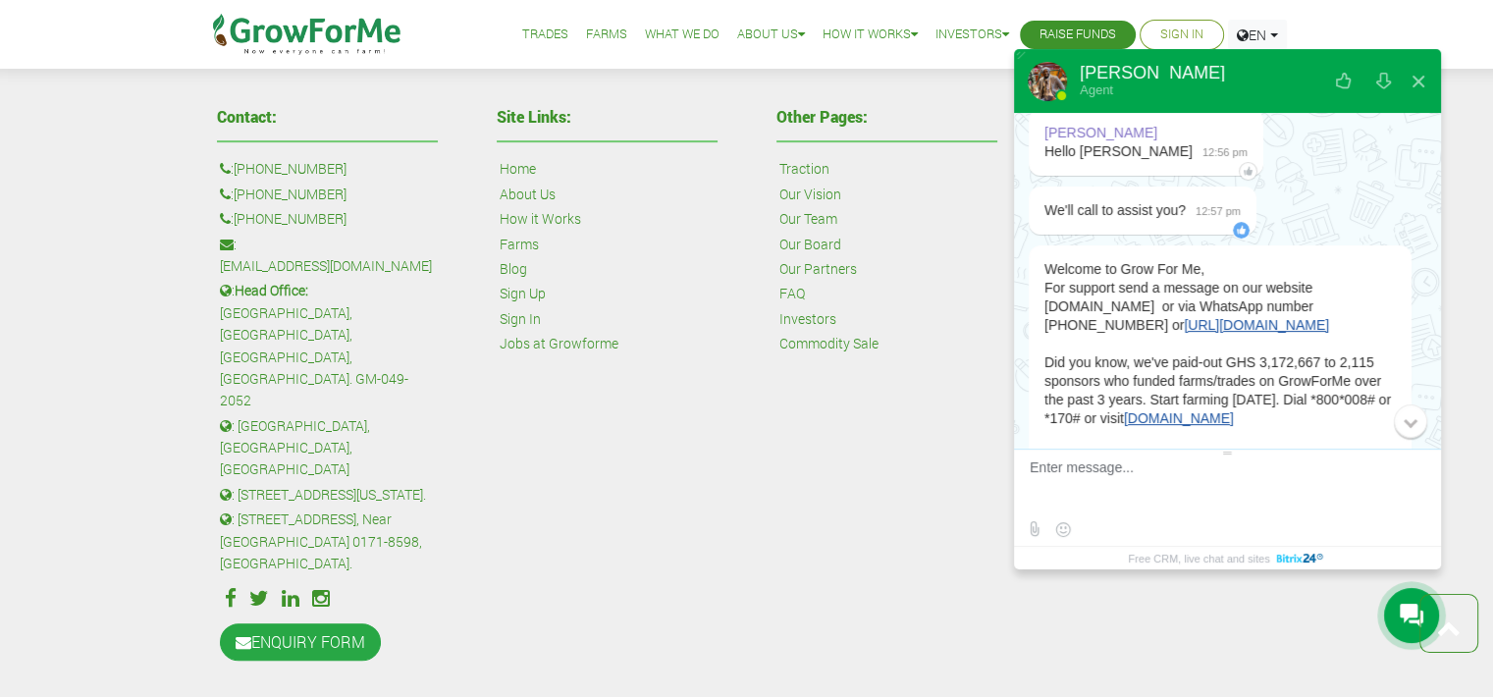
click at [1127, 480] on textarea at bounding box center [1225, 485] width 391 height 53
type textarea "Sure, I'm available for a call"
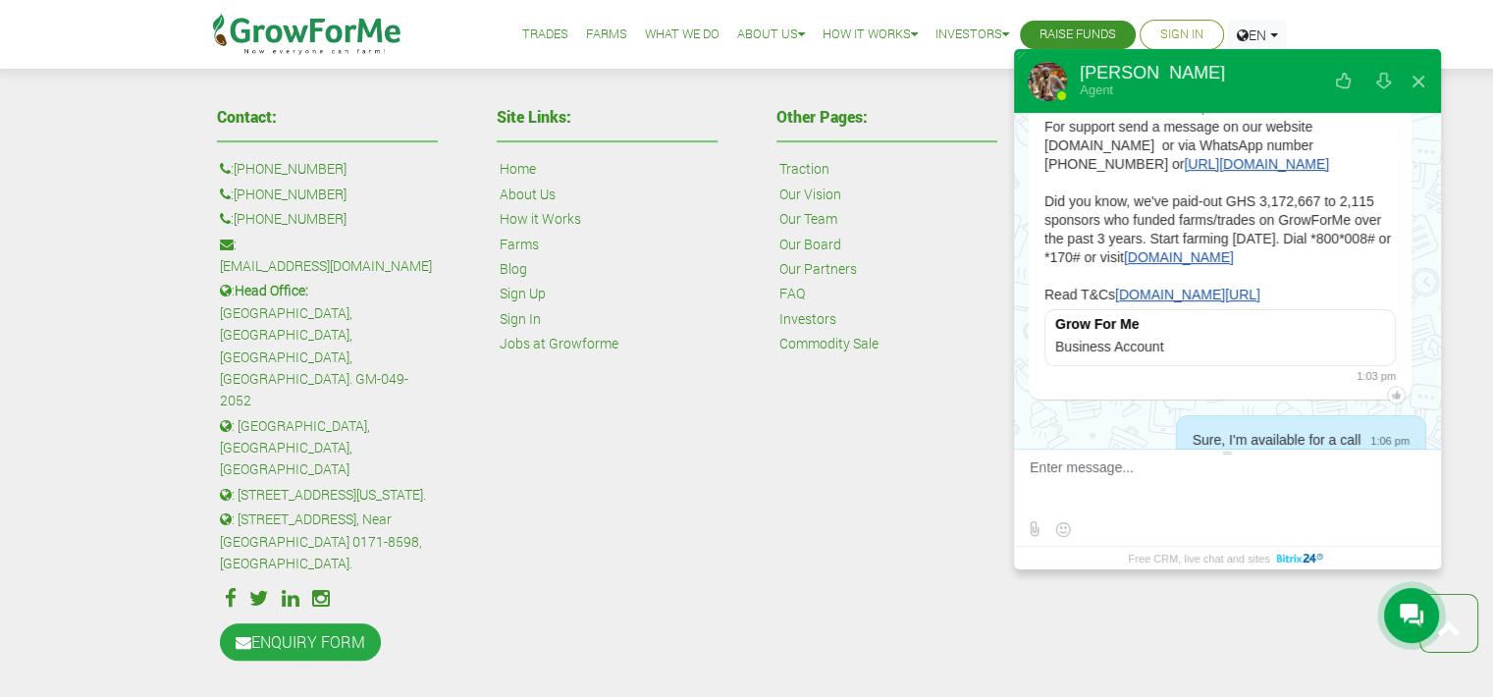
scroll to position [671, 0]
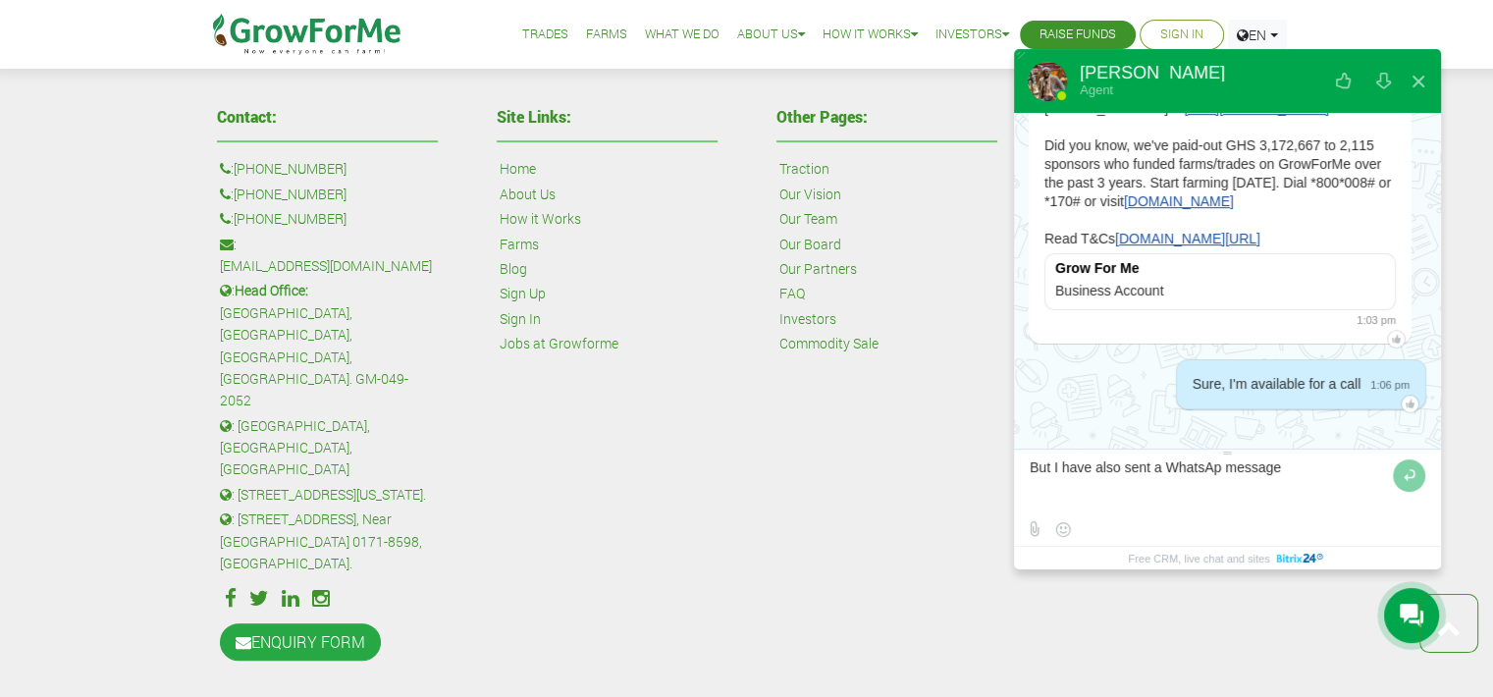
type textarea "But I have also sent a WhatsApp message"
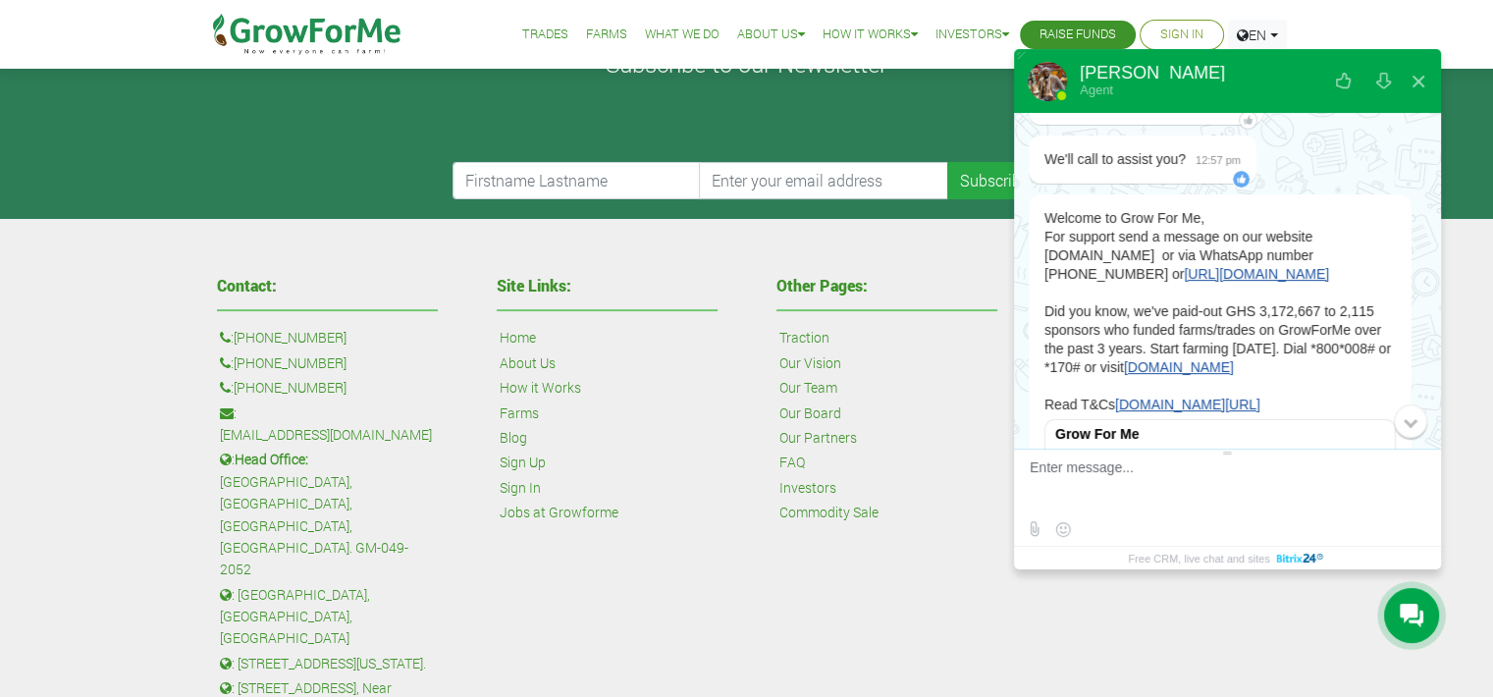
scroll to position [486, 0]
click at [1254, 267] on link "[URL][DOMAIN_NAME]" at bounding box center [1256, 275] width 145 height 16
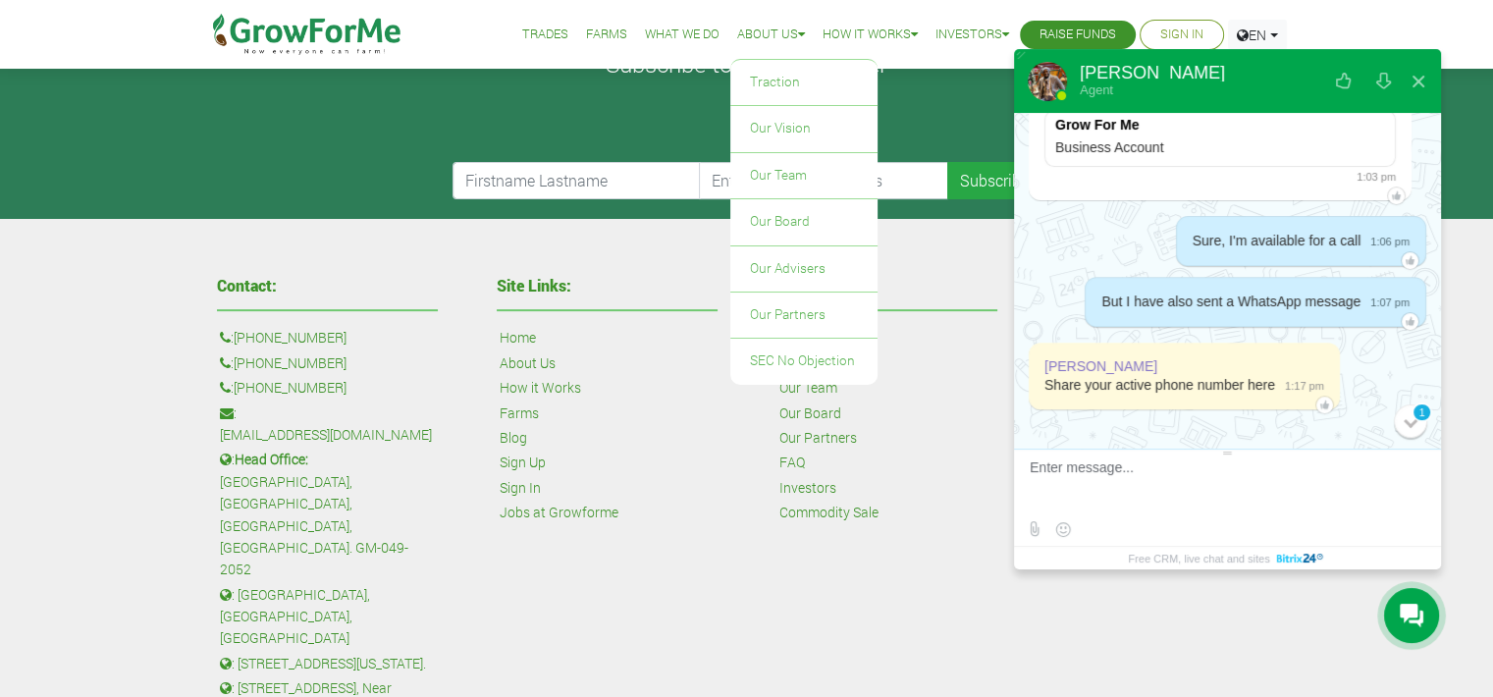
scroll to position [817, 0]
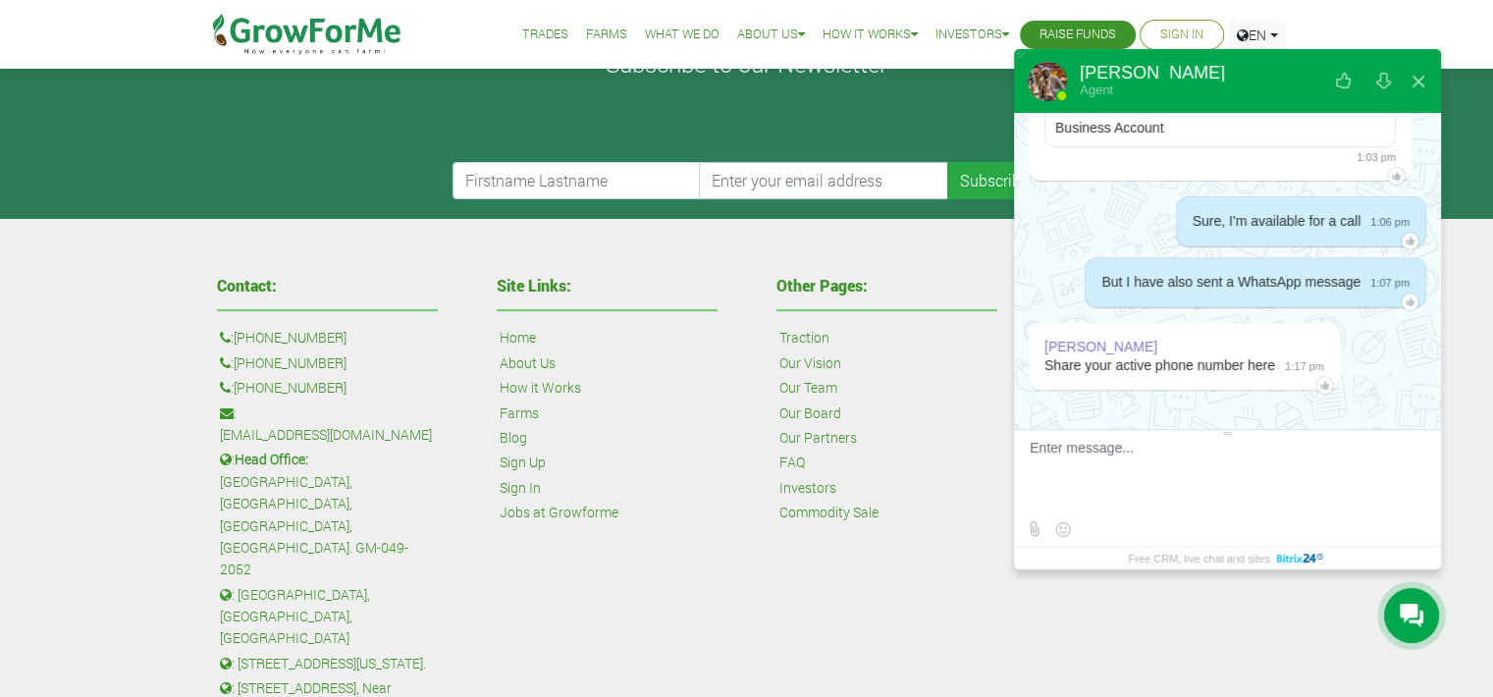
click at [1103, 456] on div at bounding box center [1227, 488] width 427 height 118
paste textarea "233544114856"
type textarea "233544114856"
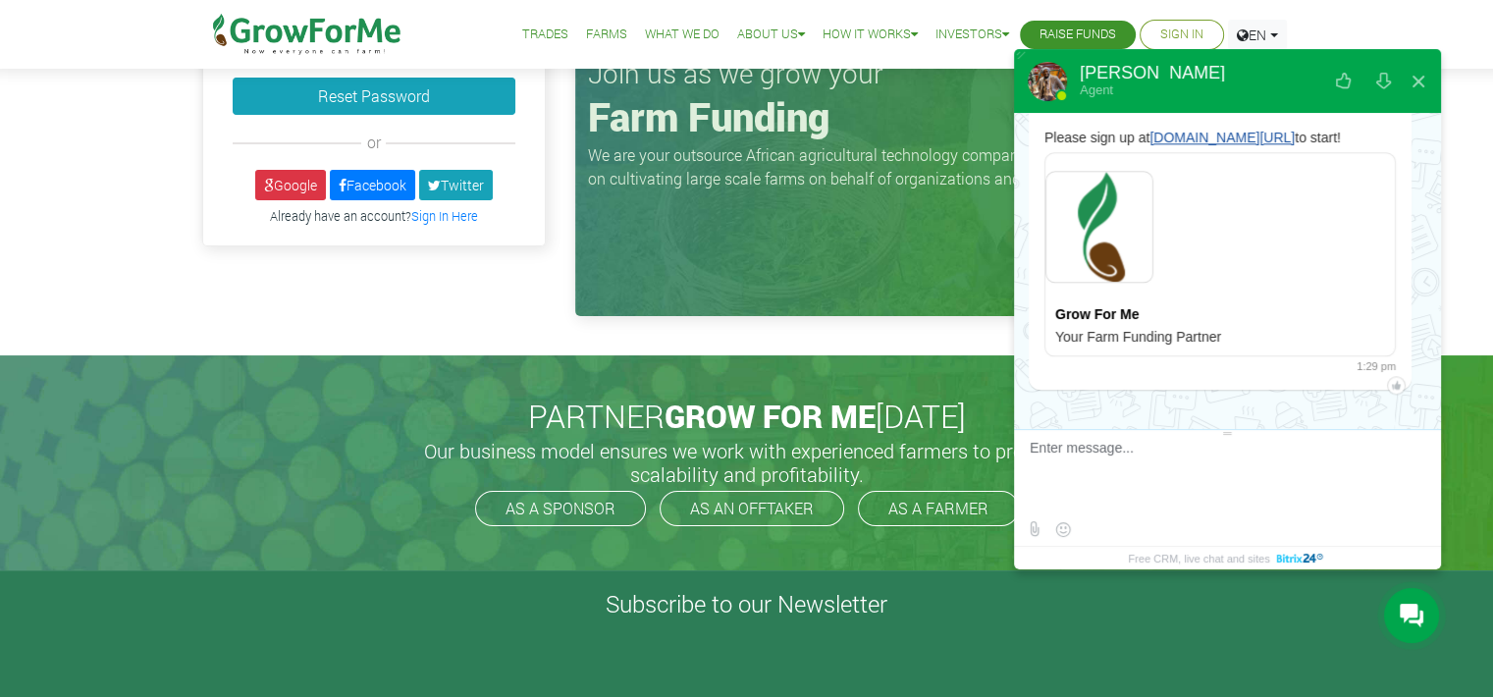
scroll to position [0, 0]
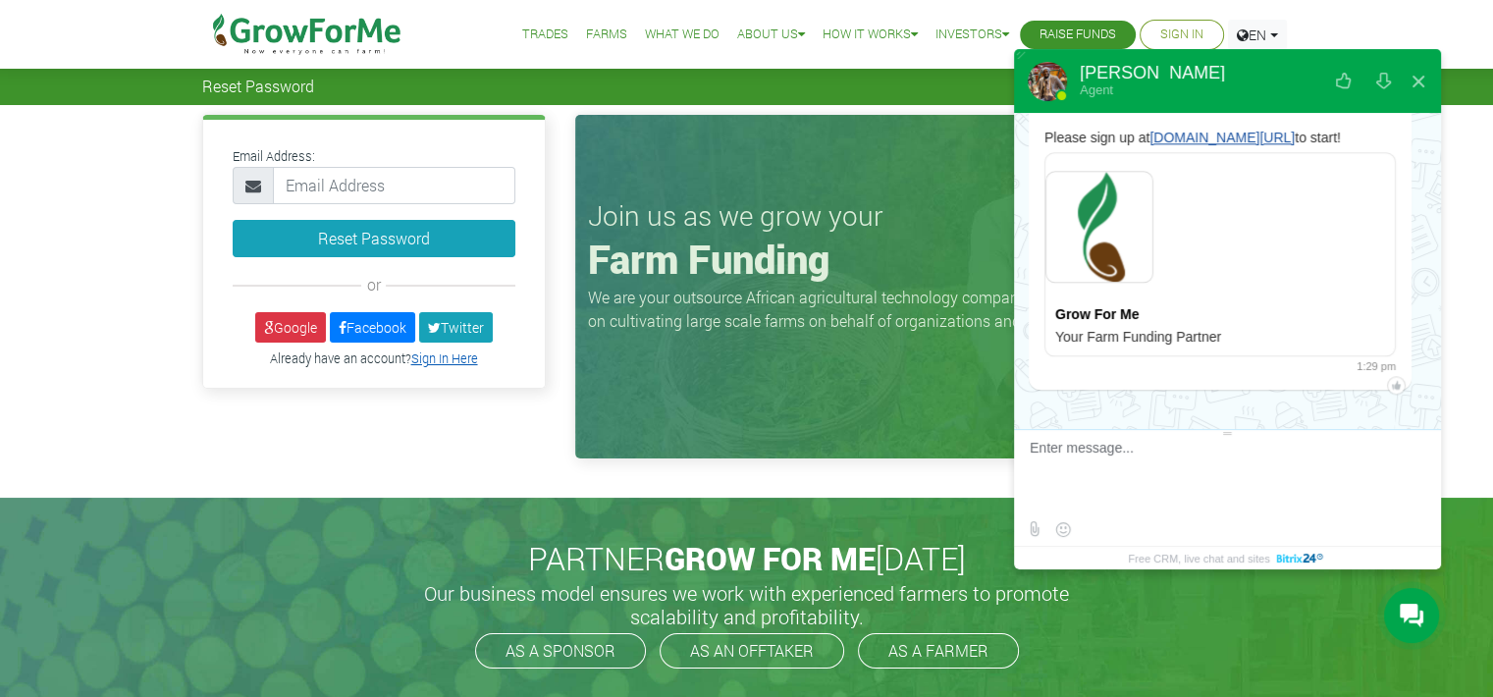
click at [436, 363] on link "Sign In Here" at bounding box center [444, 358] width 67 height 16
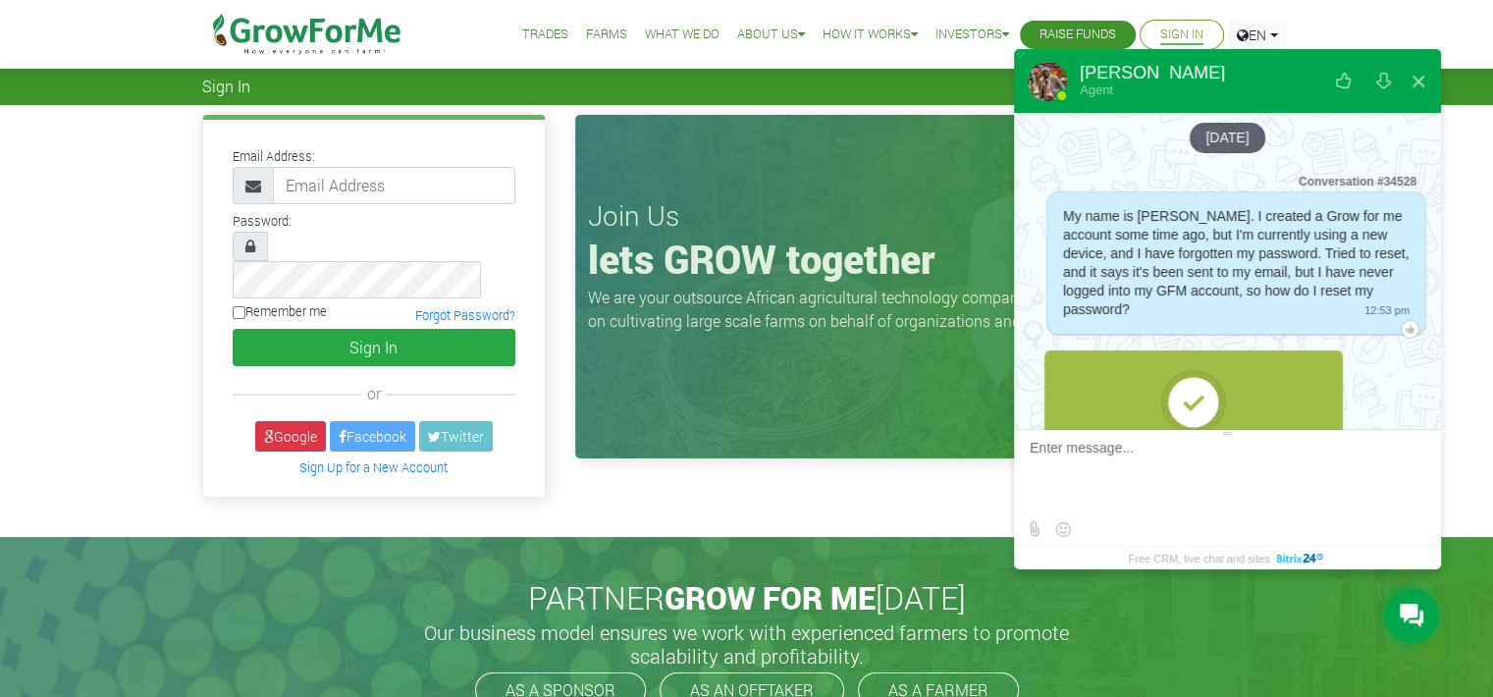
click at [368, 459] on link "Sign Up for a New Account" at bounding box center [373, 467] width 148 height 16
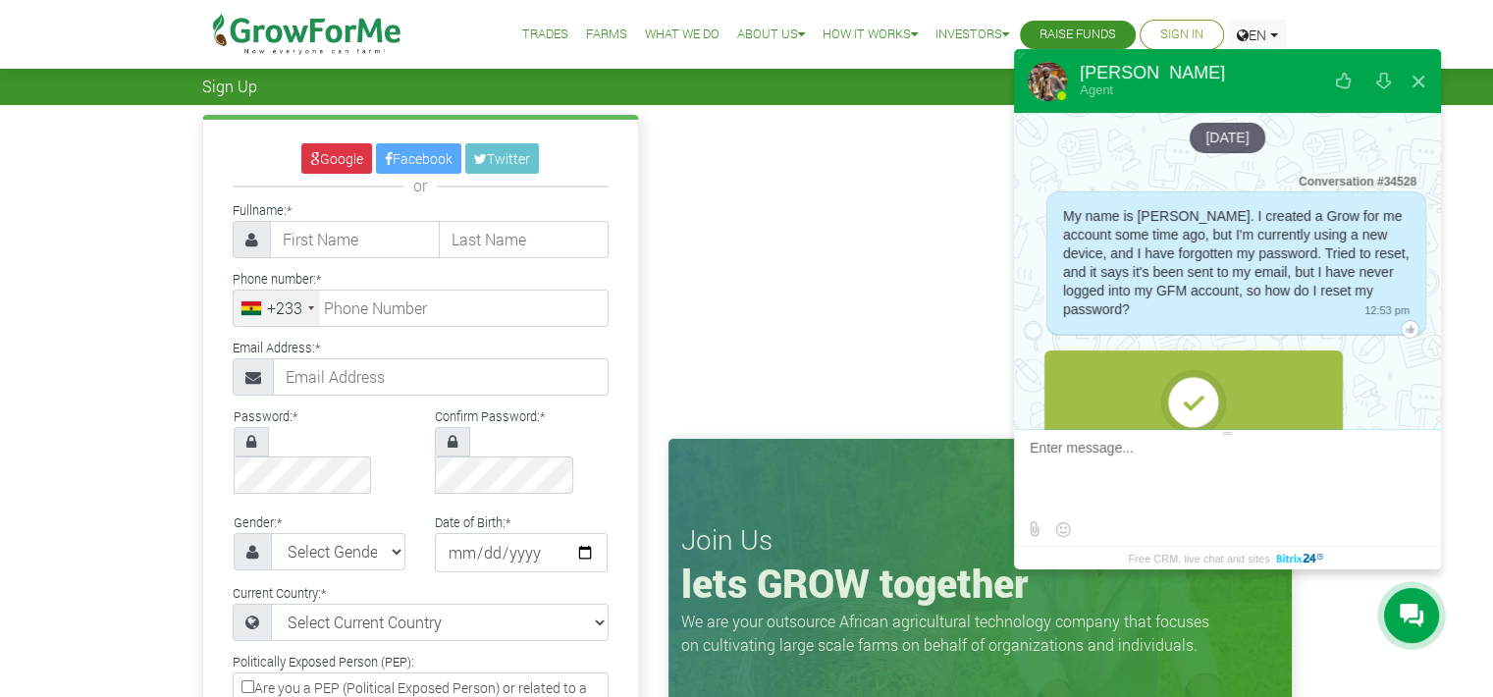
scroll to position [2241, 0]
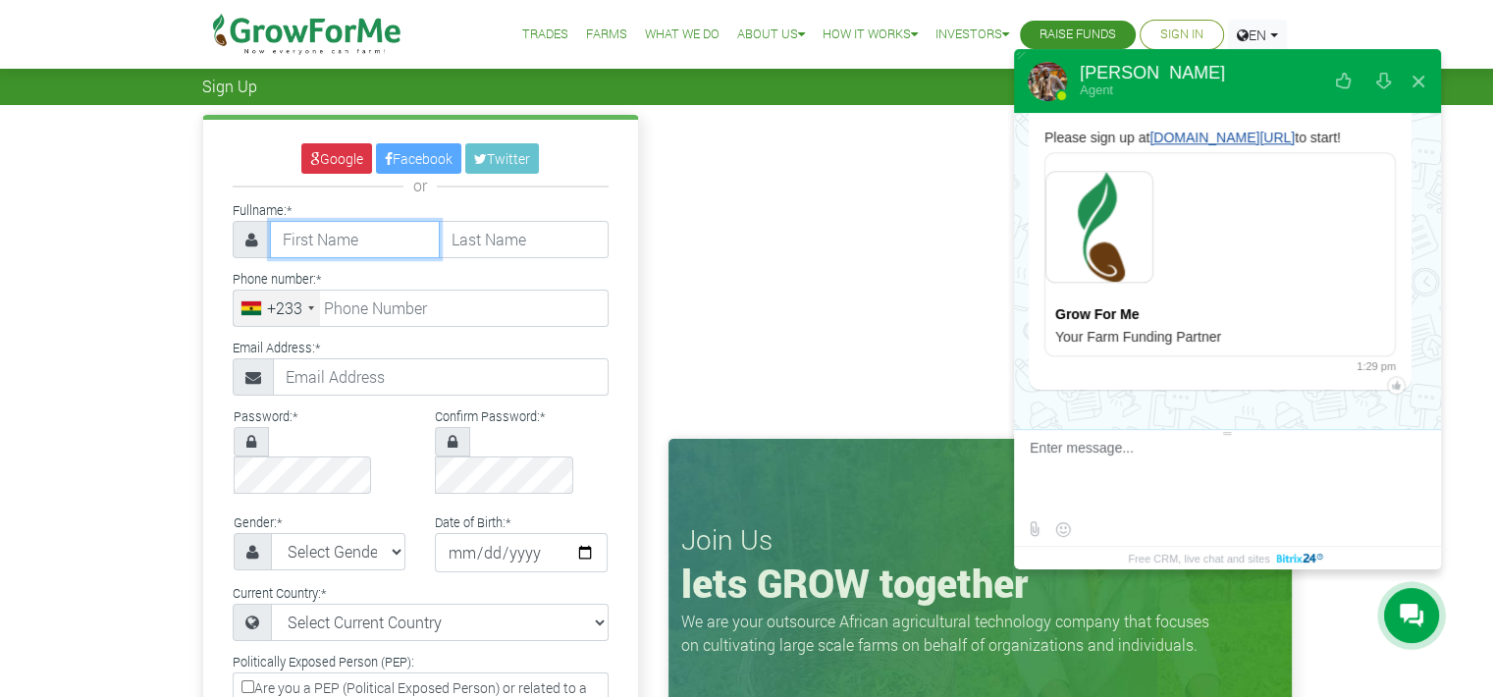
click at [327, 250] on input "text" at bounding box center [355, 239] width 170 height 37
type input "Abena Pokuah Dede"
type input "Corletey"
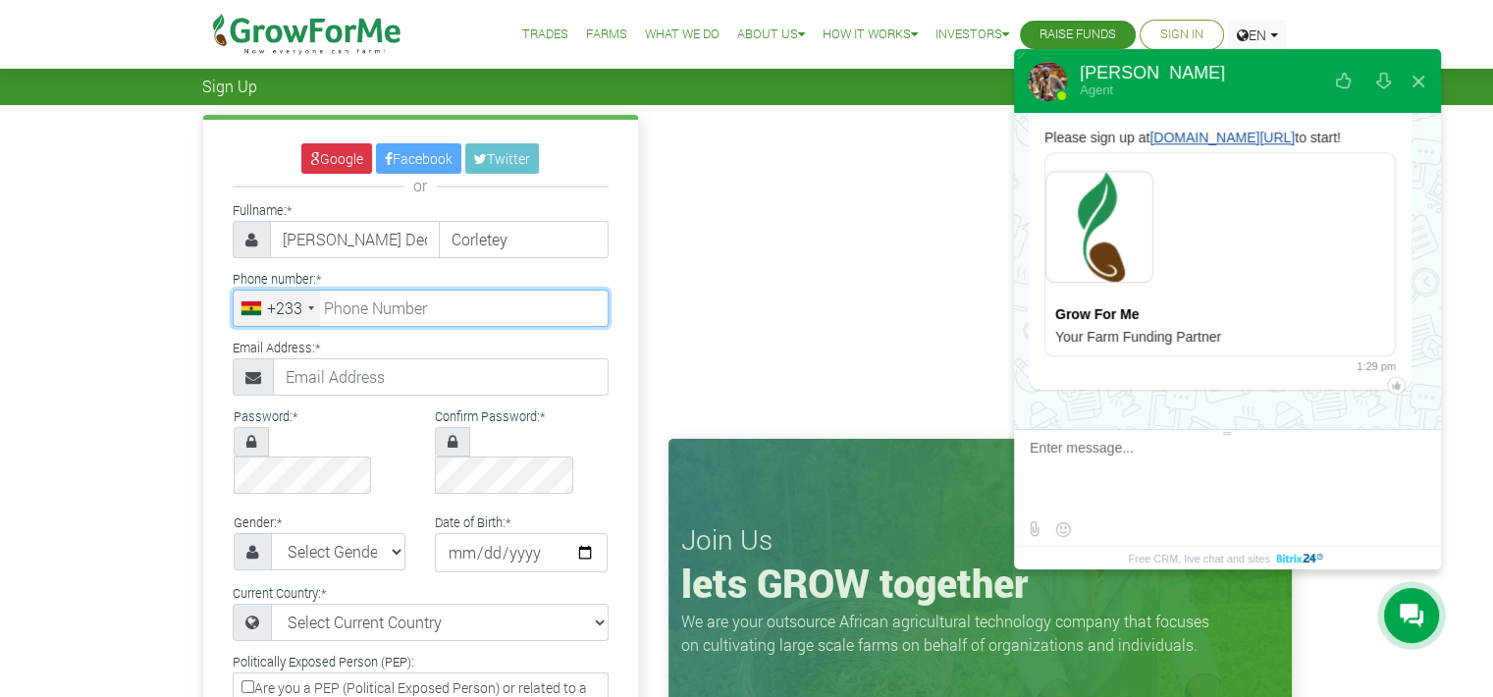
type input "0544114856"
type input "[EMAIL_ADDRESS][DOMAIN_NAME]"
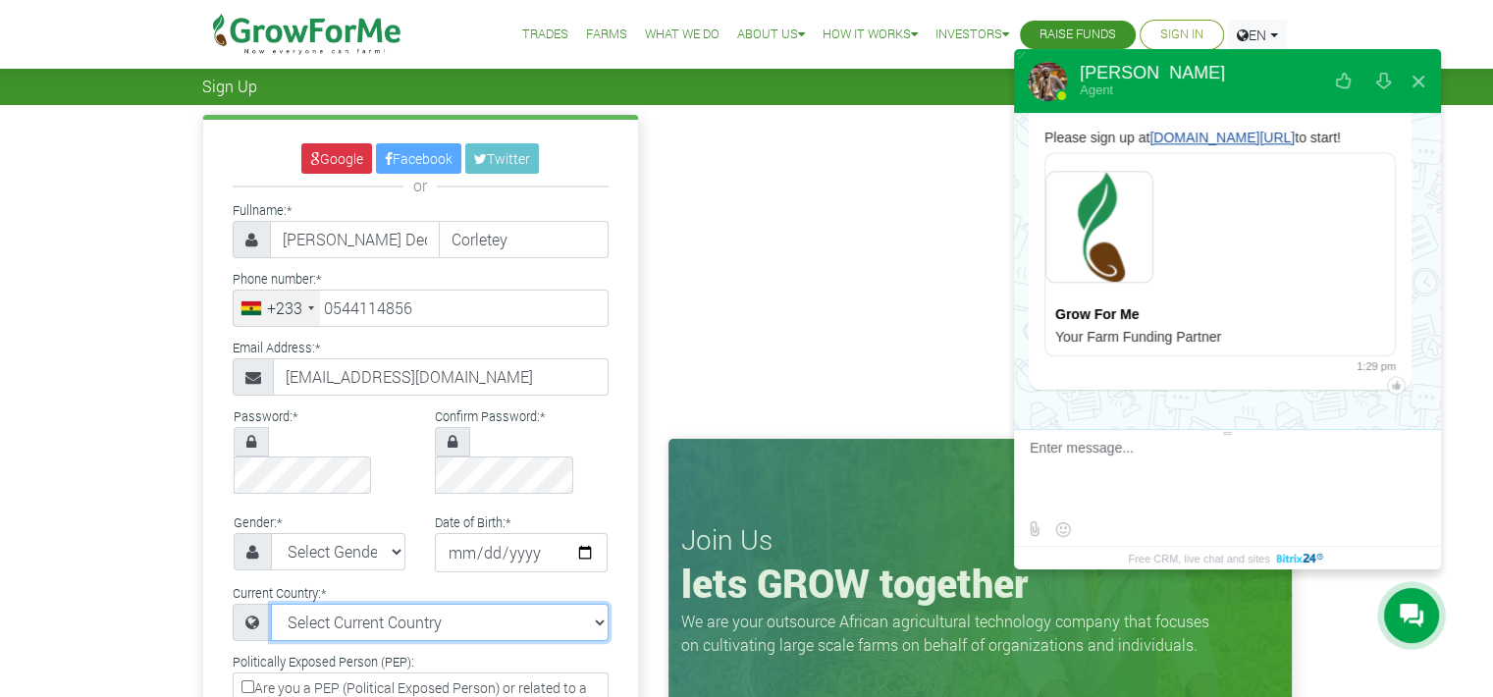
select select "Ghana"
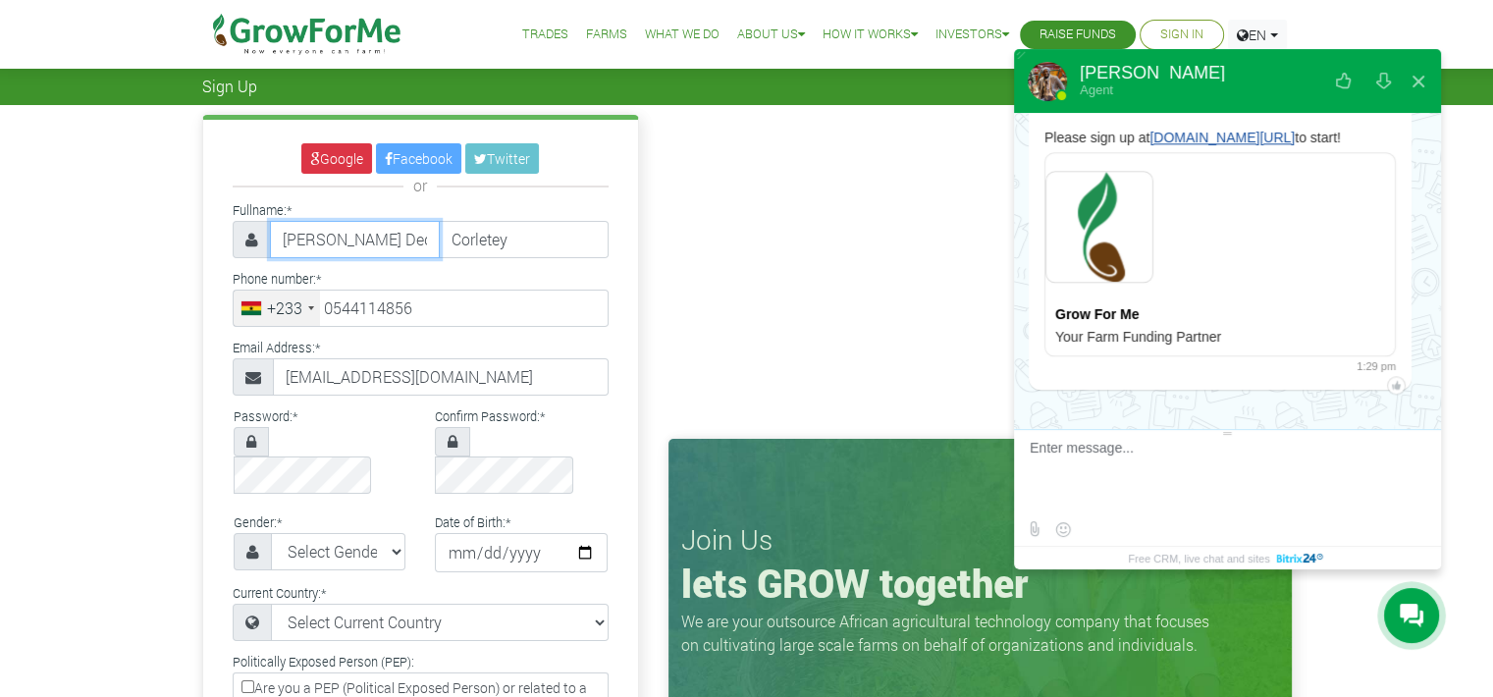
type input "54 411 4856"
type input "Abena"
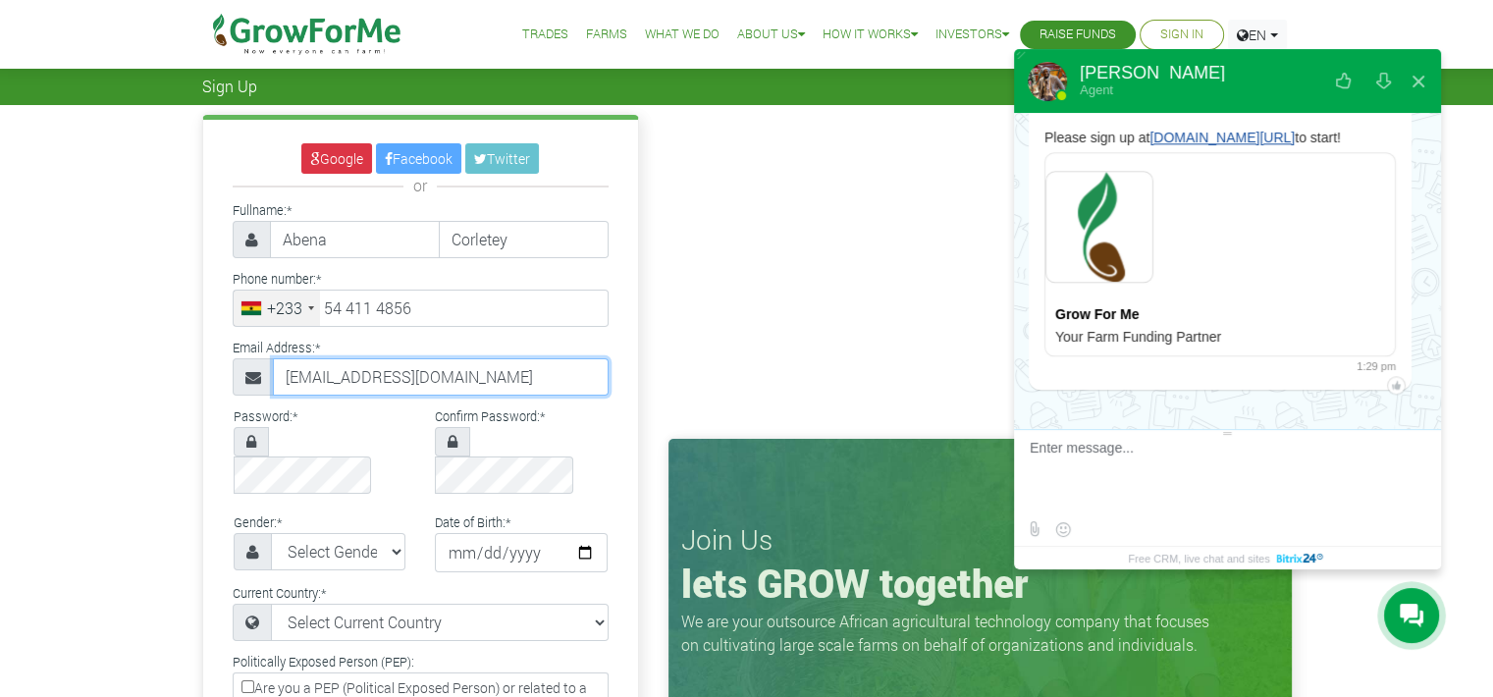
click at [275, 374] on input "[EMAIL_ADDRESS][DOMAIN_NAME]" at bounding box center [441, 376] width 336 height 37
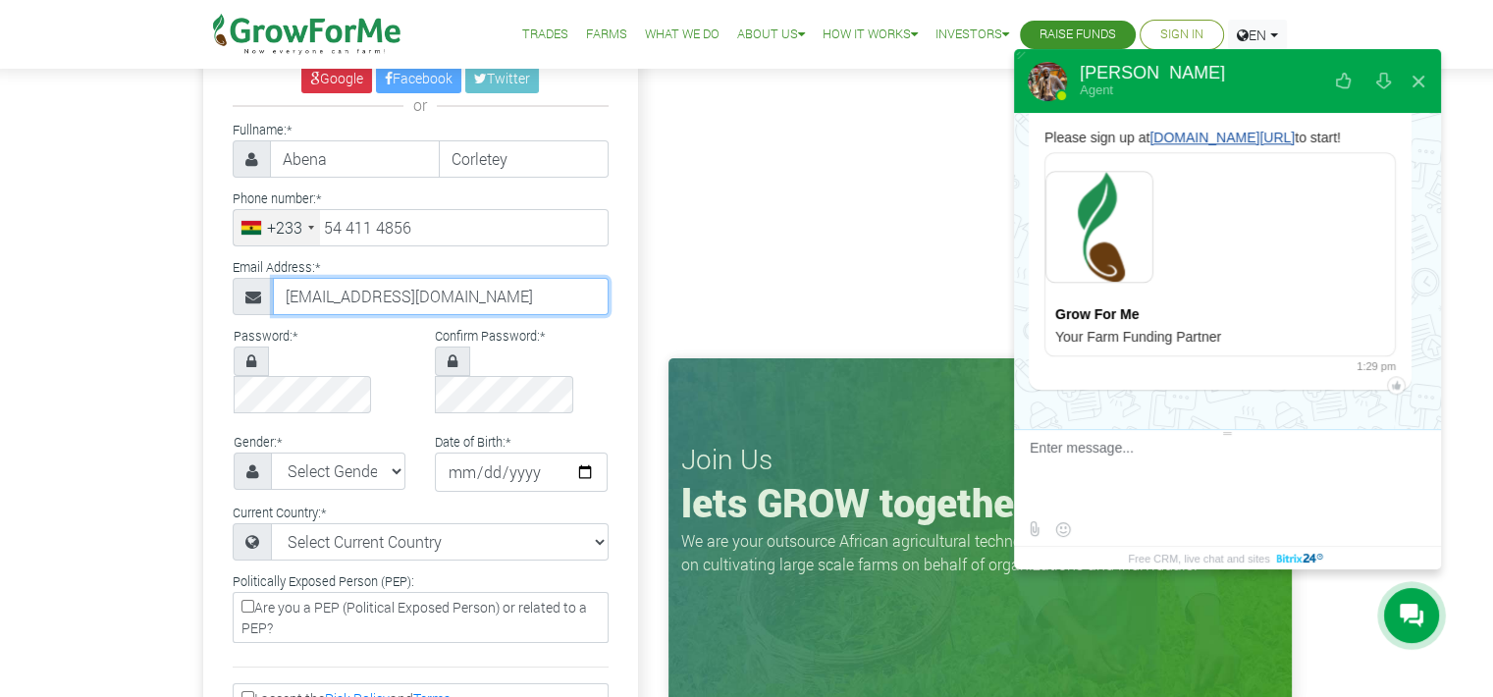
scroll to position [89, 0]
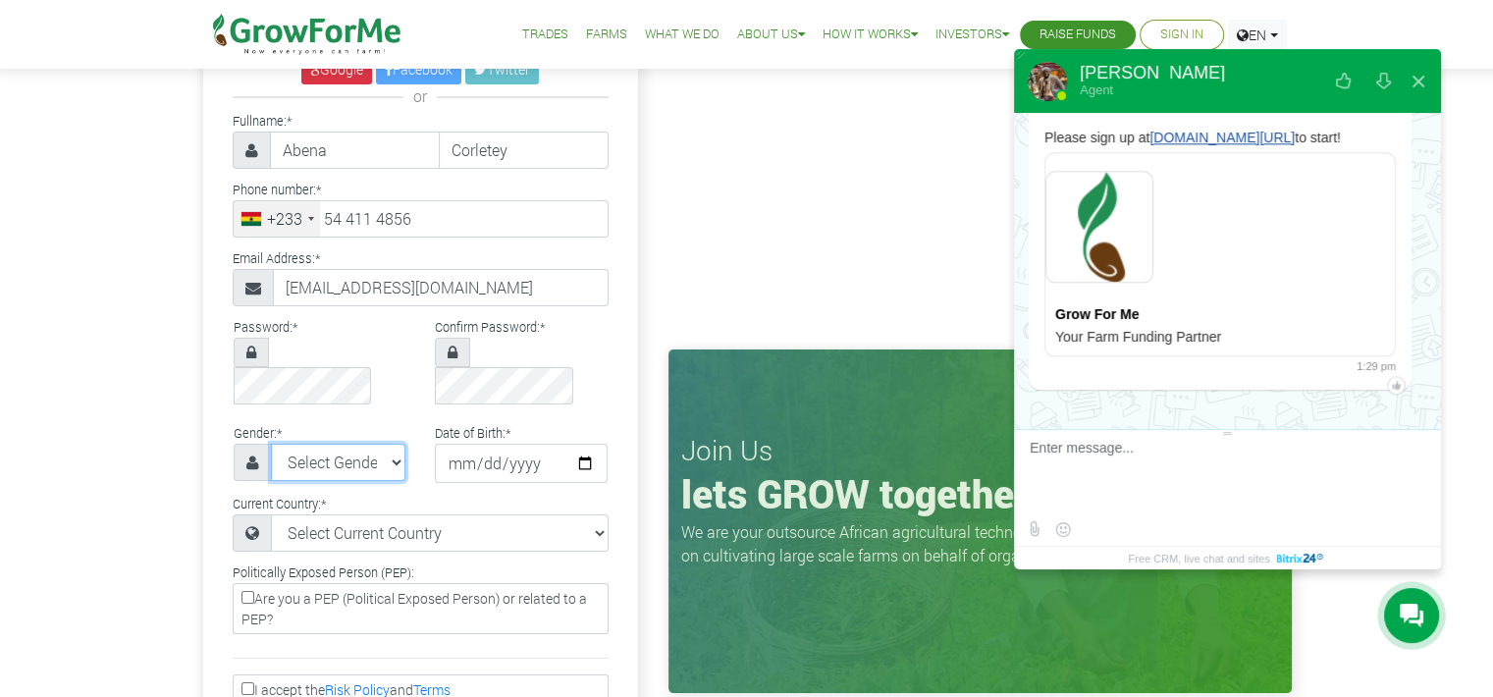
click at [338, 444] on select "Select Gender Female Male" at bounding box center [338, 462] width 135 height 37
select select "Female"
click at [271, 444] on select "Select Gender Female Male" at bounding box center [338, 462] width 135 height 37
click at [442, 444] on input "date" at bounding box center [521, 463] width 173 height 39
click at [590, 444] on input "date" at bounding box center [521, 463] width 173 height 39
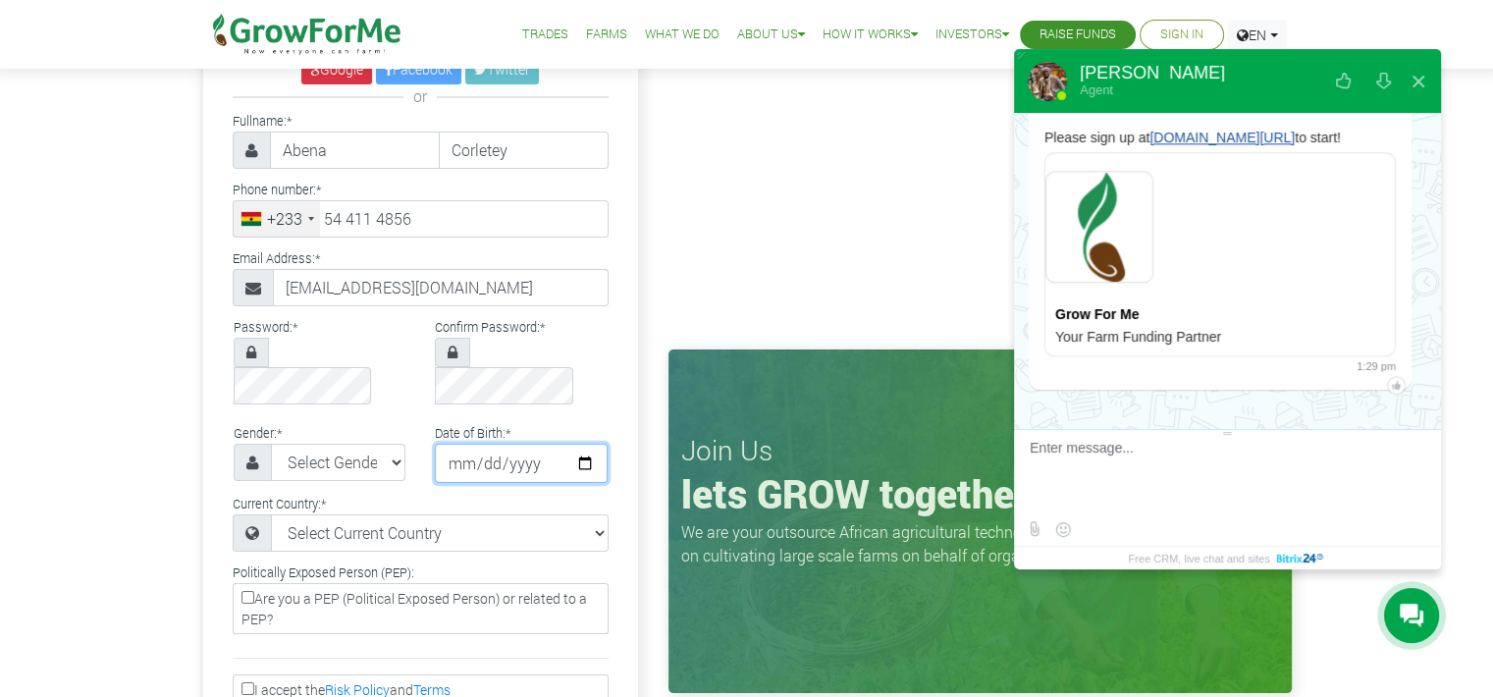
click at [583, 444] on input "date" at bounding box center [521, 463] width 173 height 39
type input "2001-05-15"
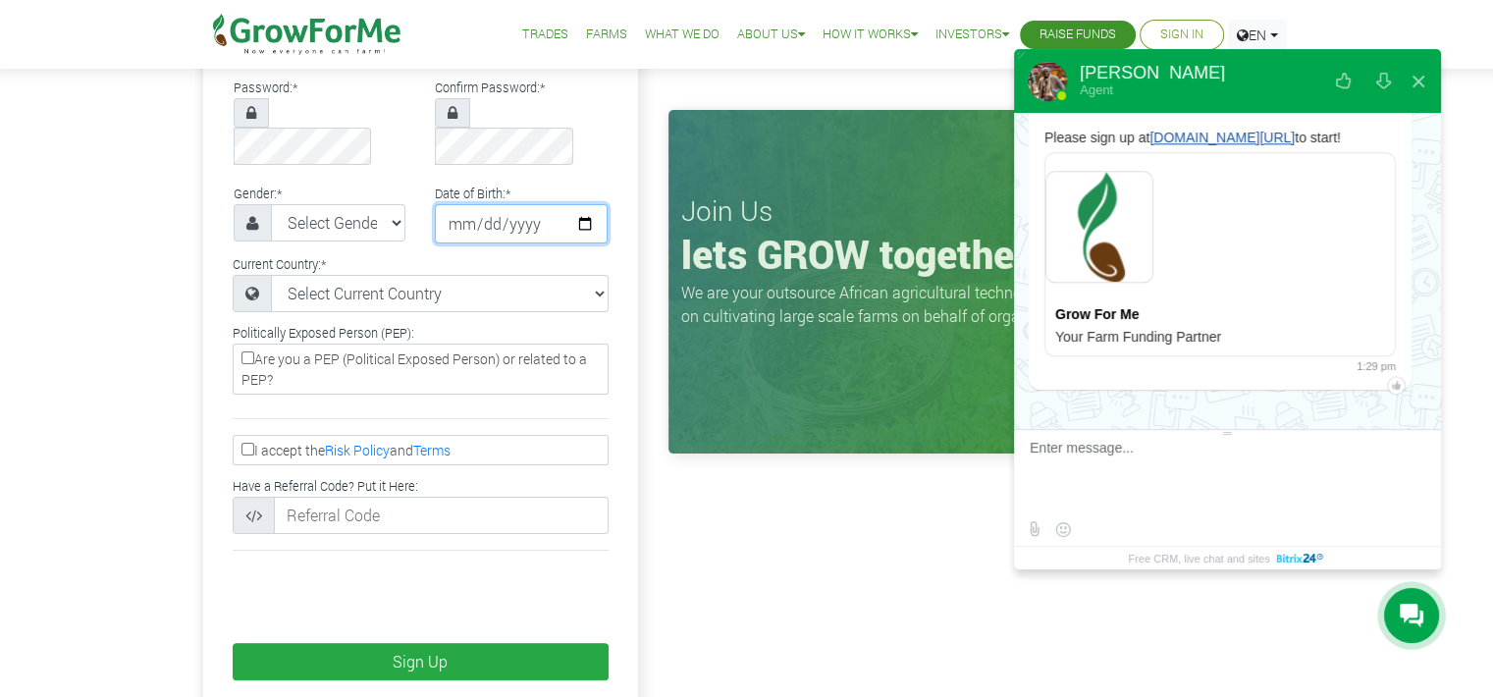
scroll to position [330, 0]
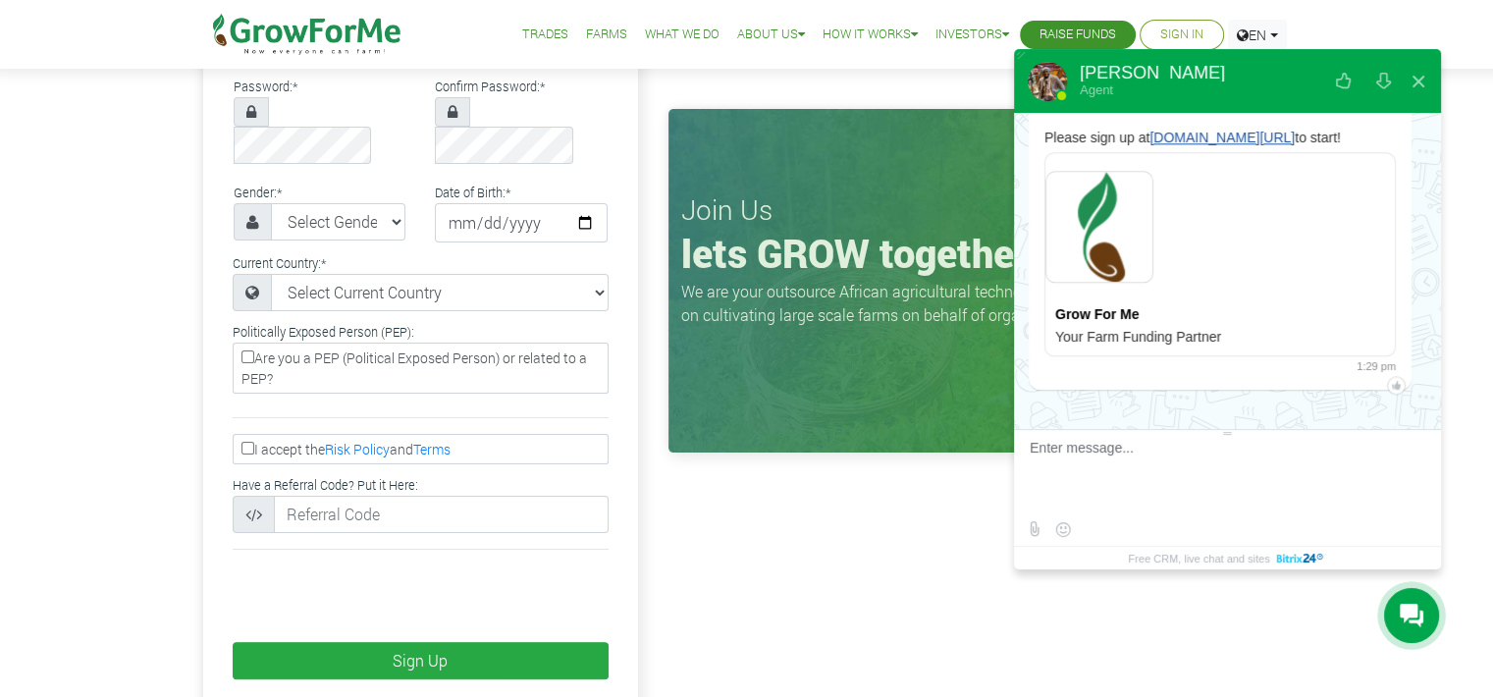
click at [248, 442] on input "I accept the Risk Policy and Terms" at bounding box center [247, 448] width 13 height 13
checkbox input "true"
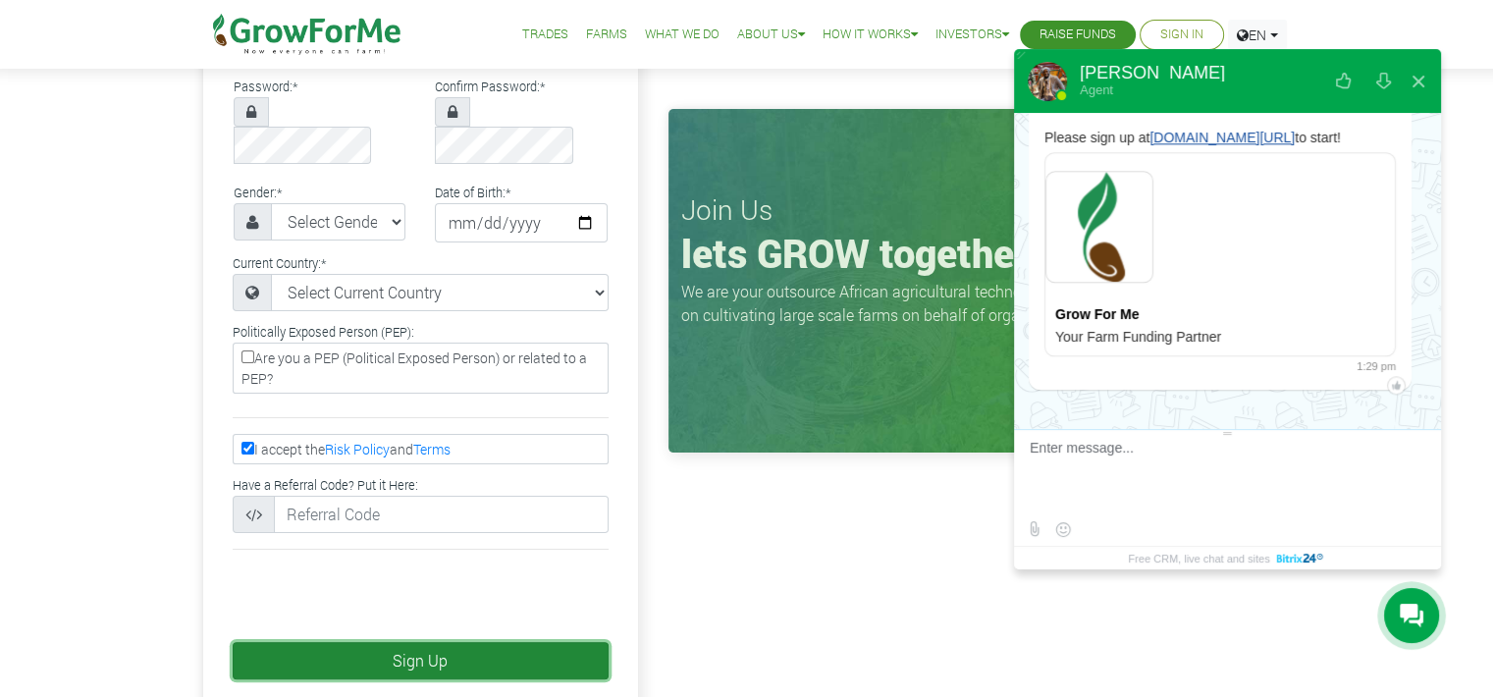
click at [296, 642] on button "Sign Up" at bounding box center [421, 660] width 376 height 37
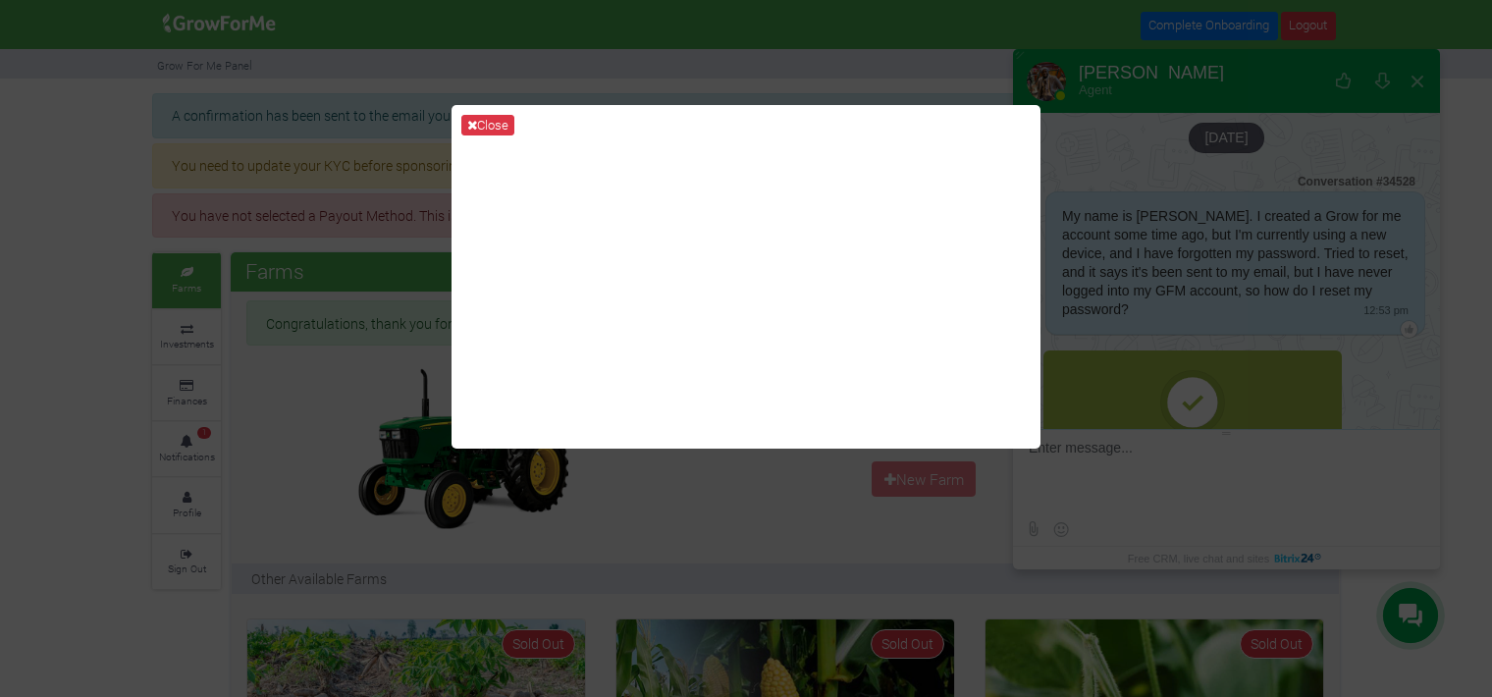
scroll to position [2241, 0]
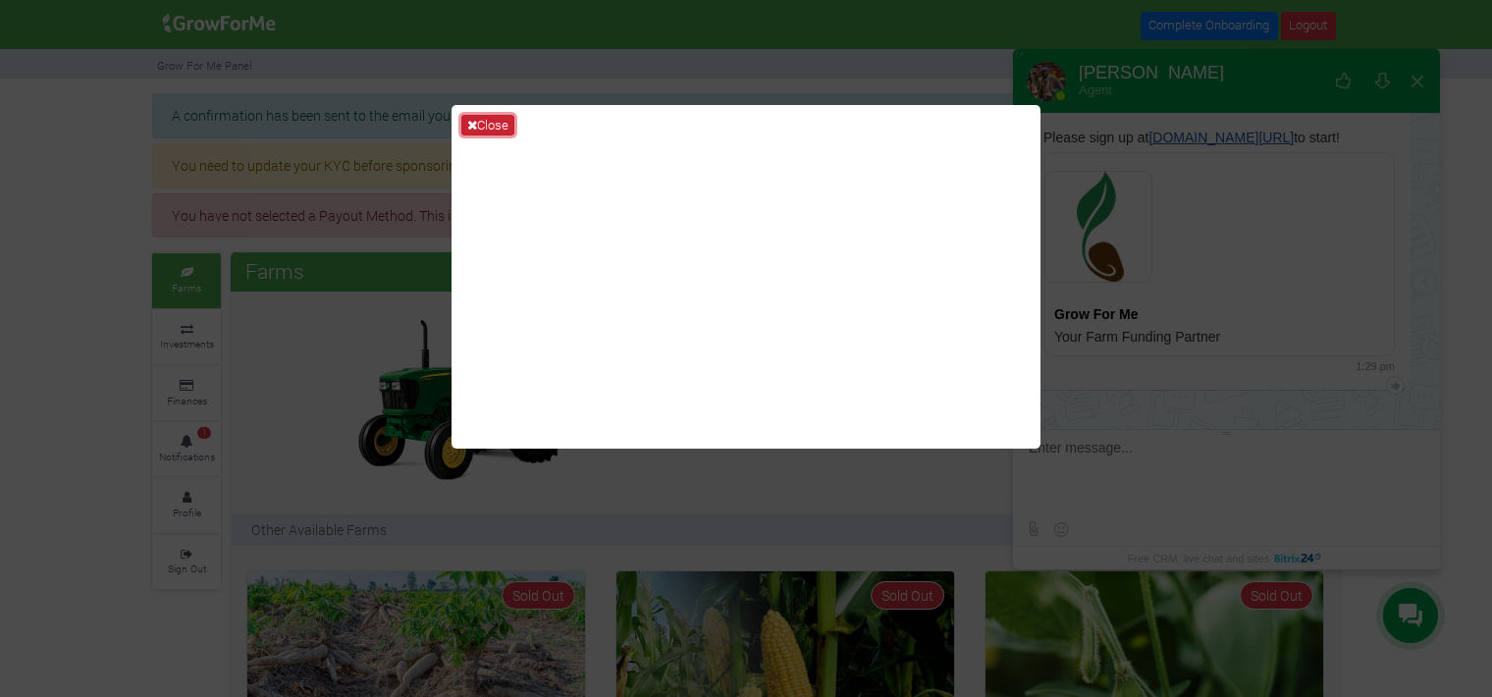
click at [490, 116] on button "Close" at bounding box center [487, 126] width 53 height 22
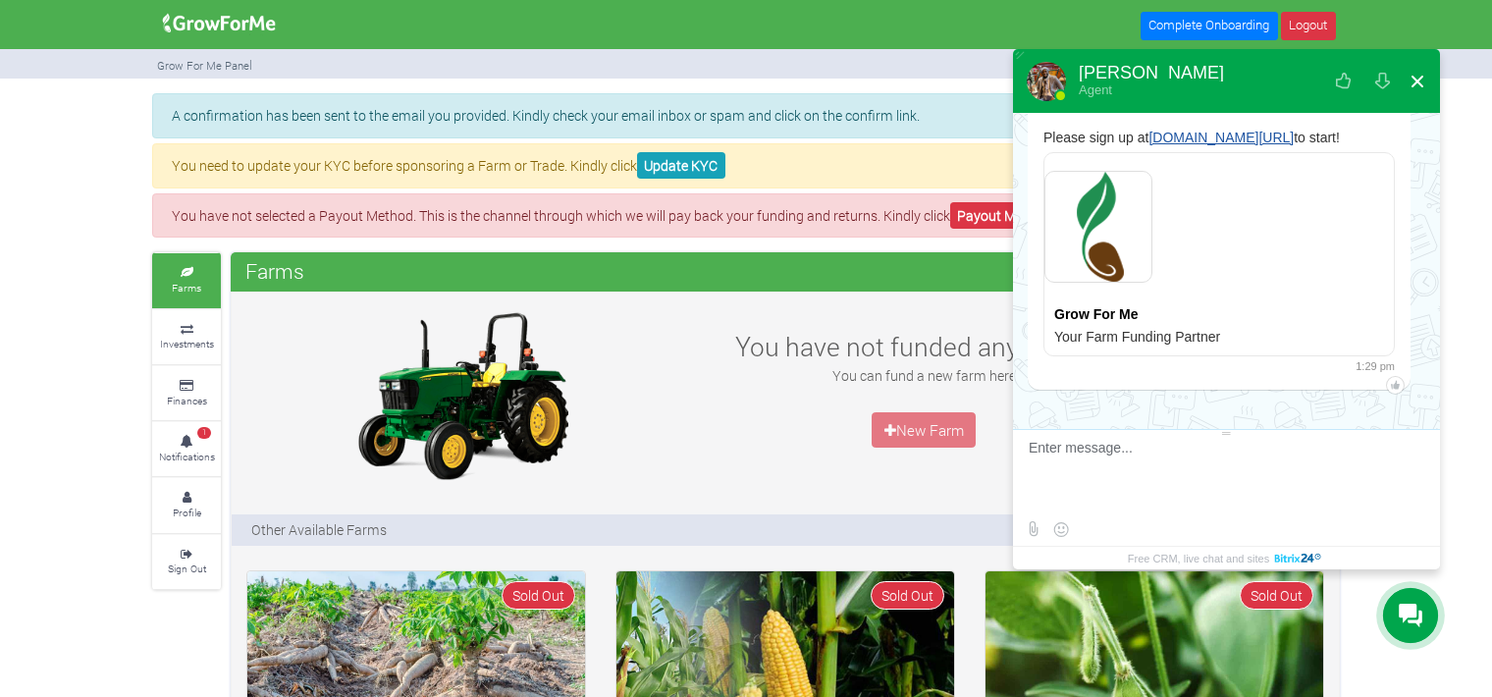
click at [1410, 80] on button at bounding box center [1417, 81] width 35 height 47
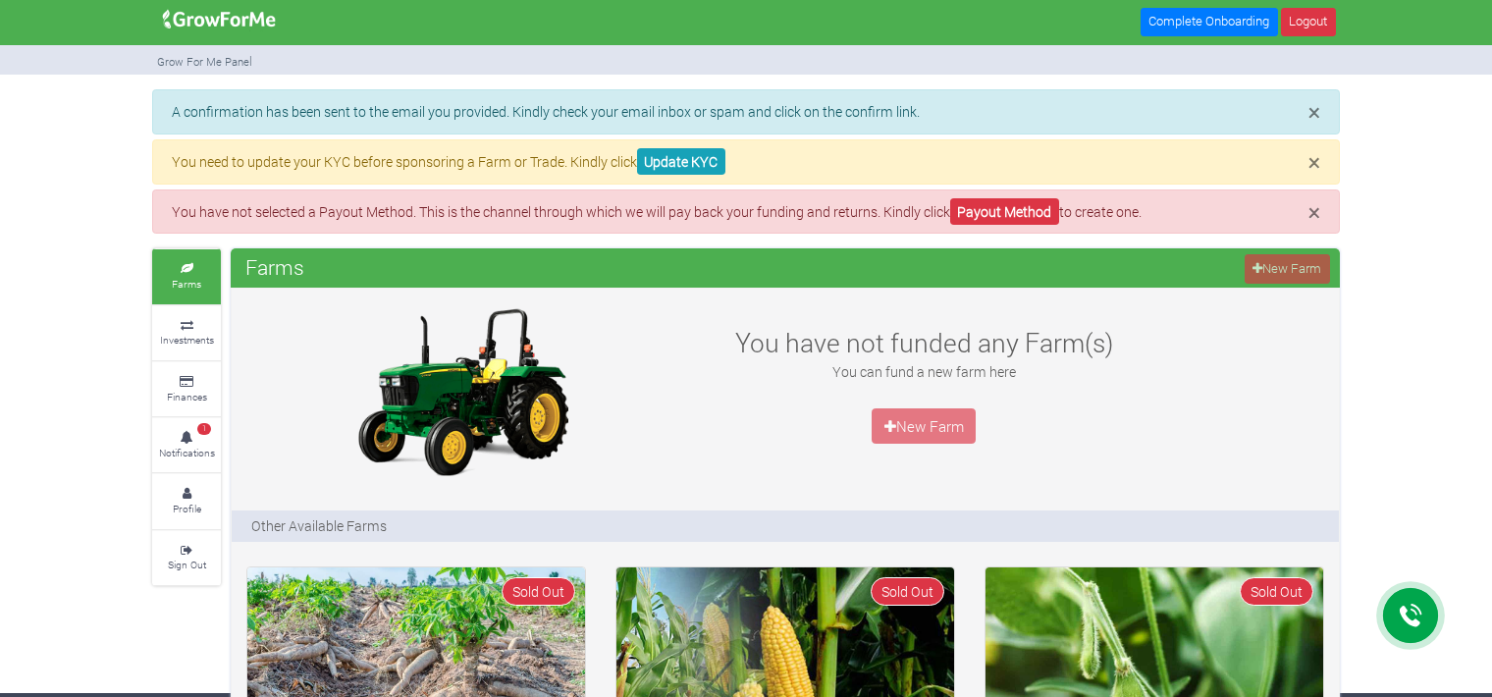
scroll to position [6, 0]
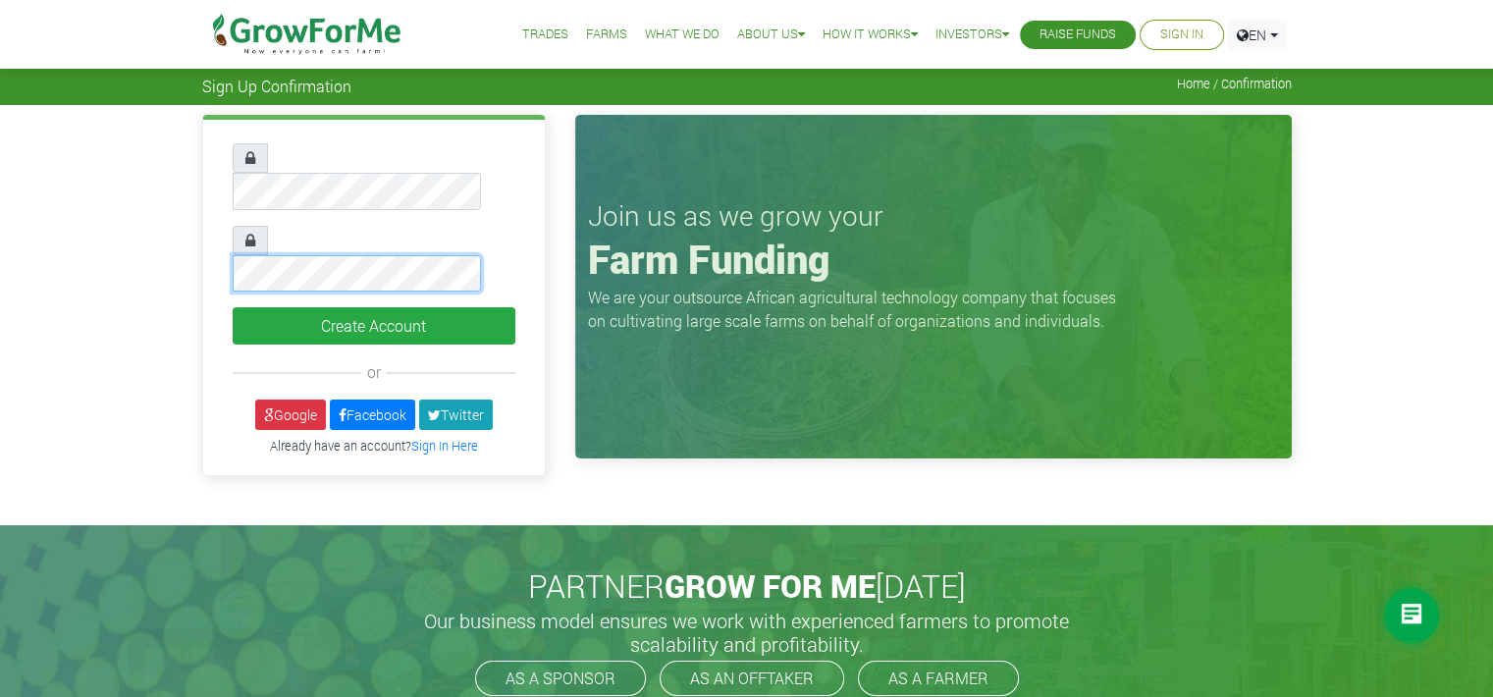
click at [233, 307] on button "Create Account" at bounding box center [374, 325] width 283 height 37
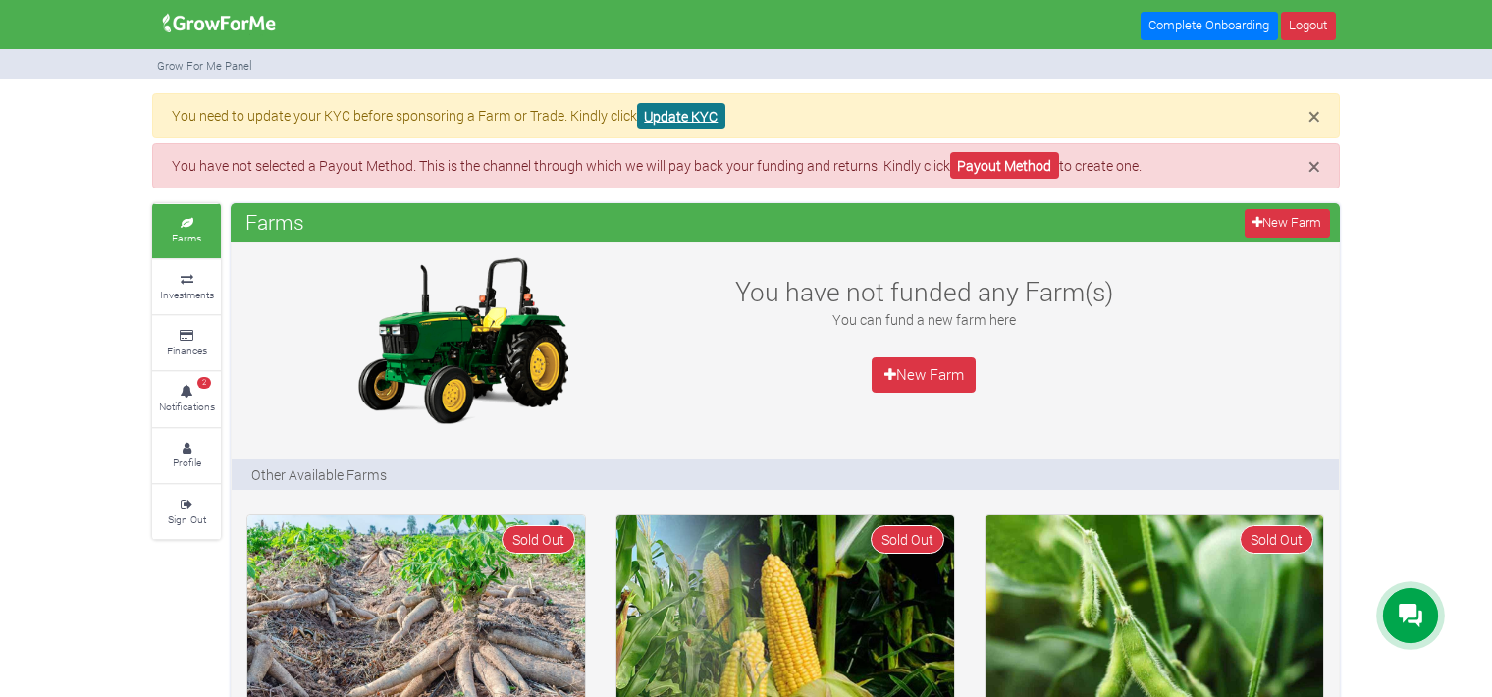
click at [678, 118] on link "Update KYC" at bounding box center [681, 116] width 88 height 27
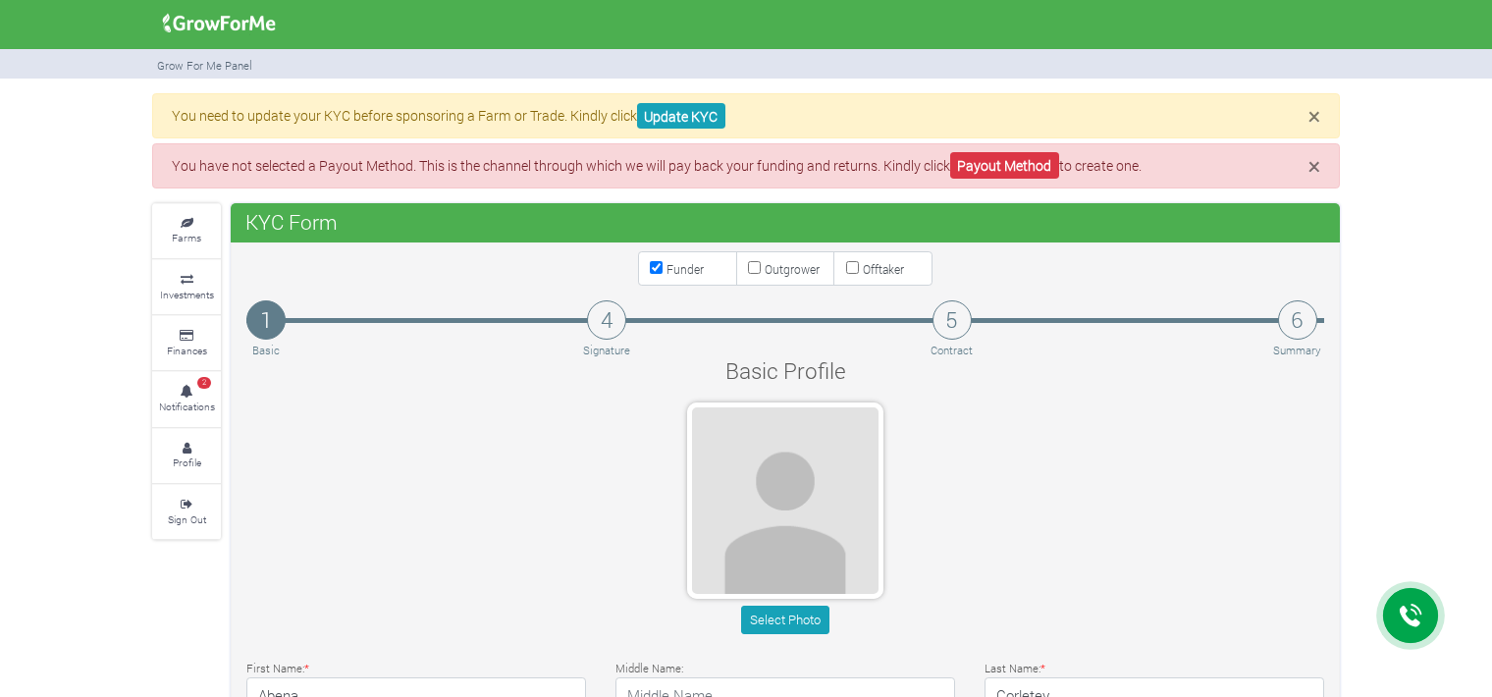
type input "54 411 4856"
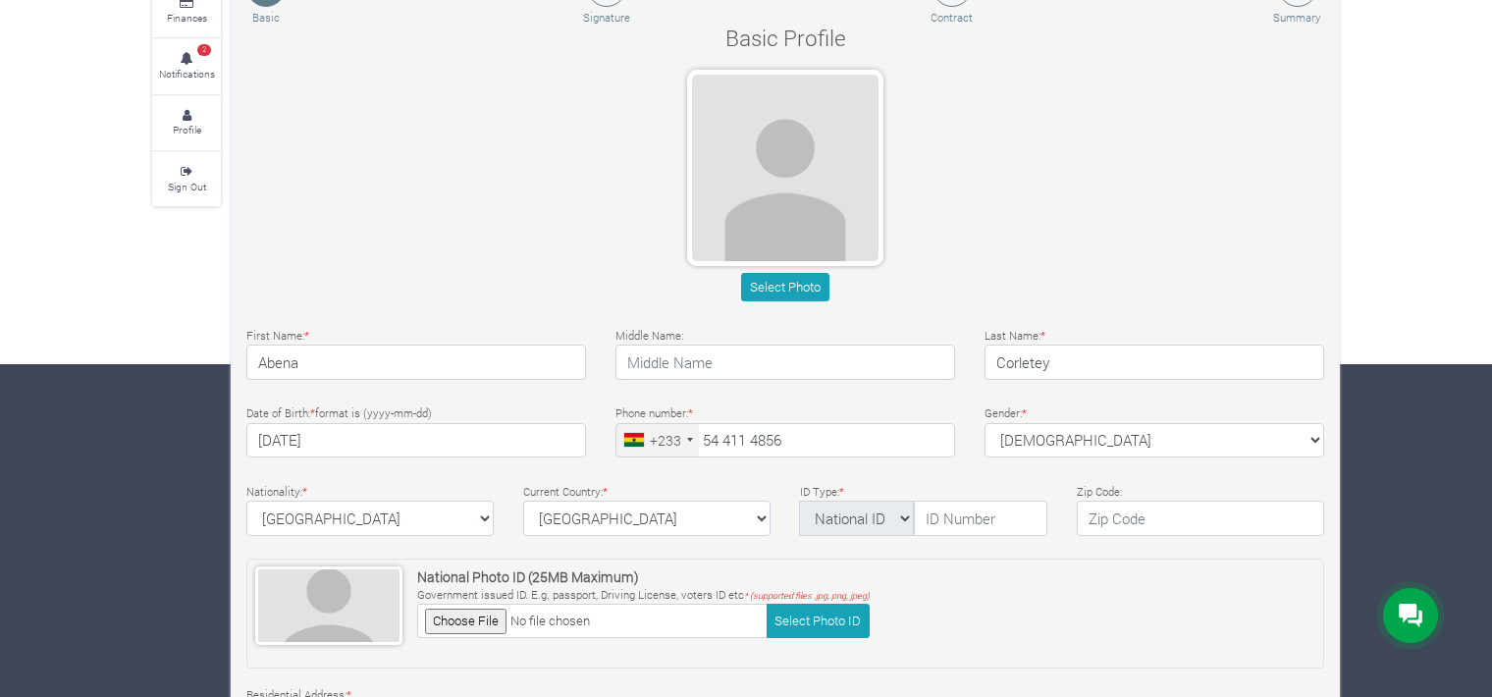
scroll to position [340, 0]
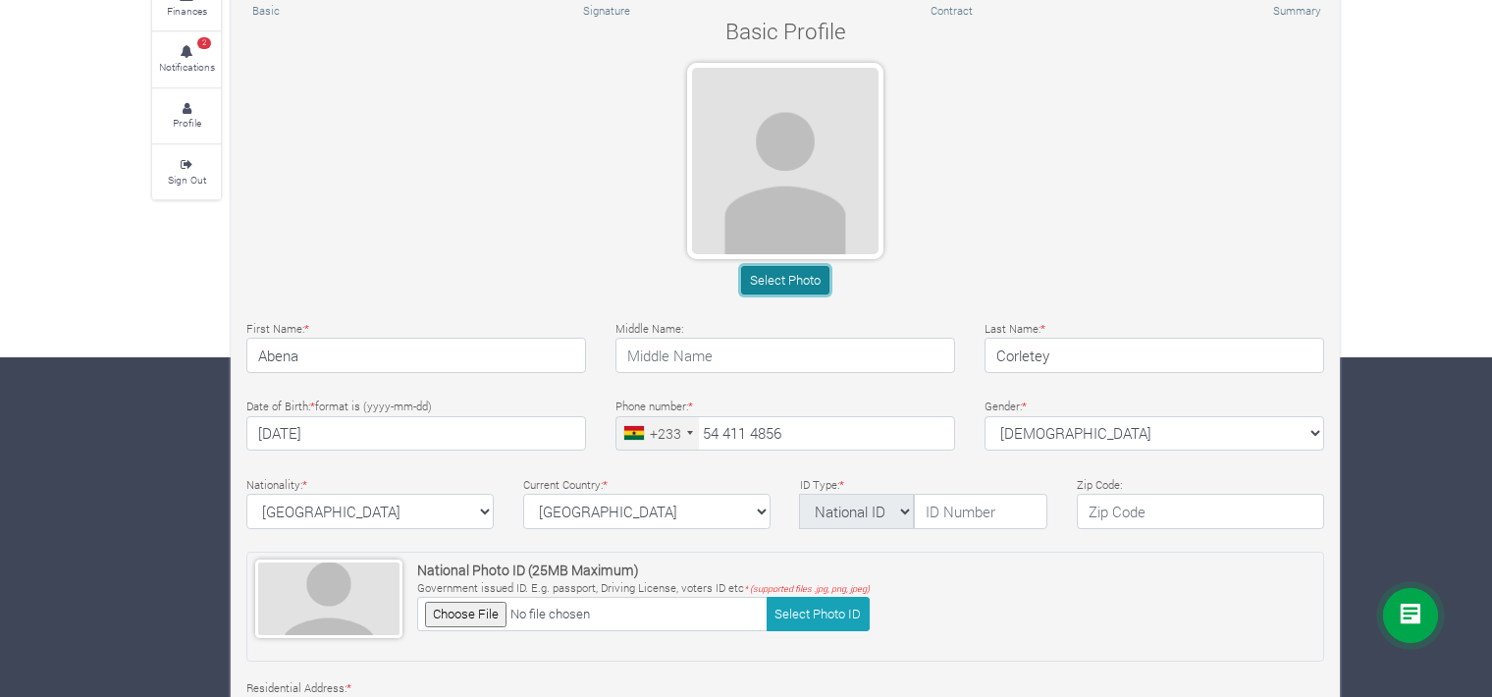
click at [785, 276] on button "Select Photo" at bounding box center [784, 280] width 87 height 28
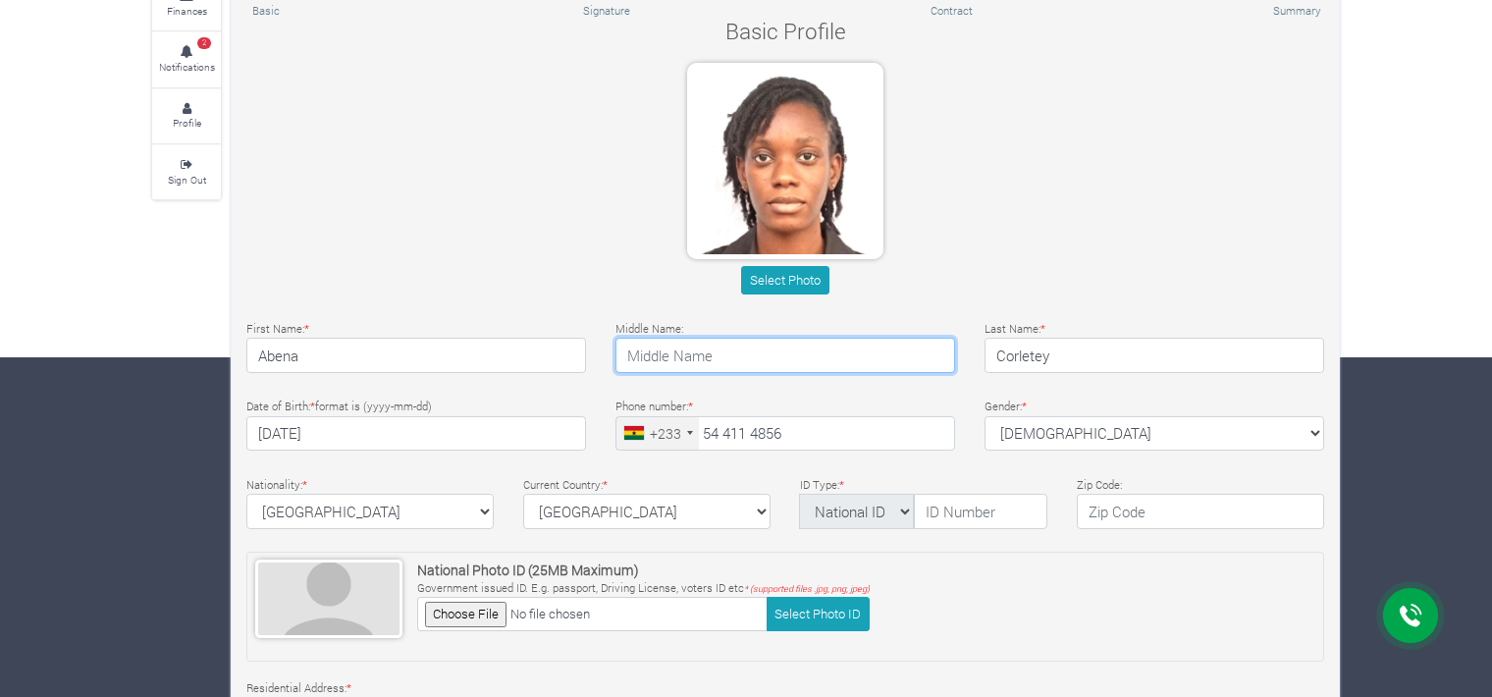
click at [693, 355] on input "text" at bounding box center [785, 355] width 340 height 35
click at [523, 488] on label "Current Country: *" at bounding box center [565, 485] width 84 height 17
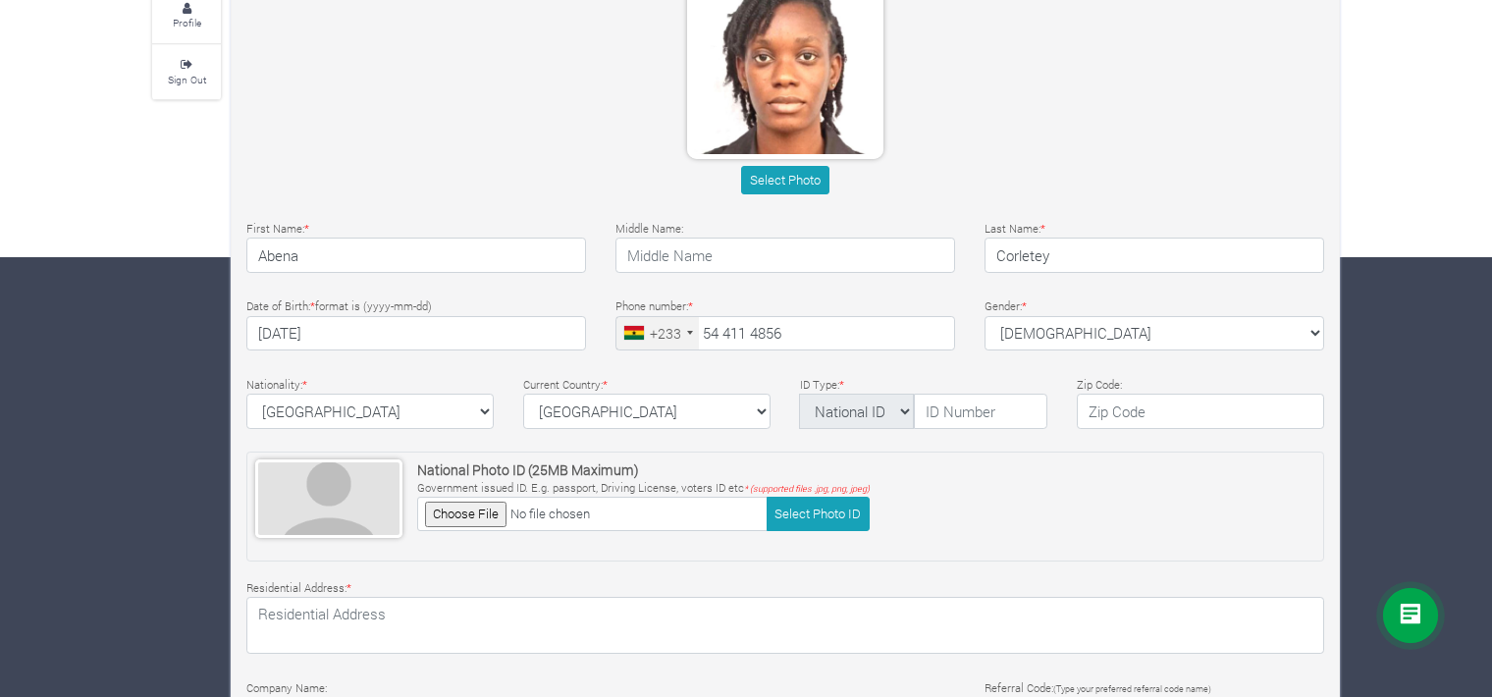
scroll to position [442, 0]
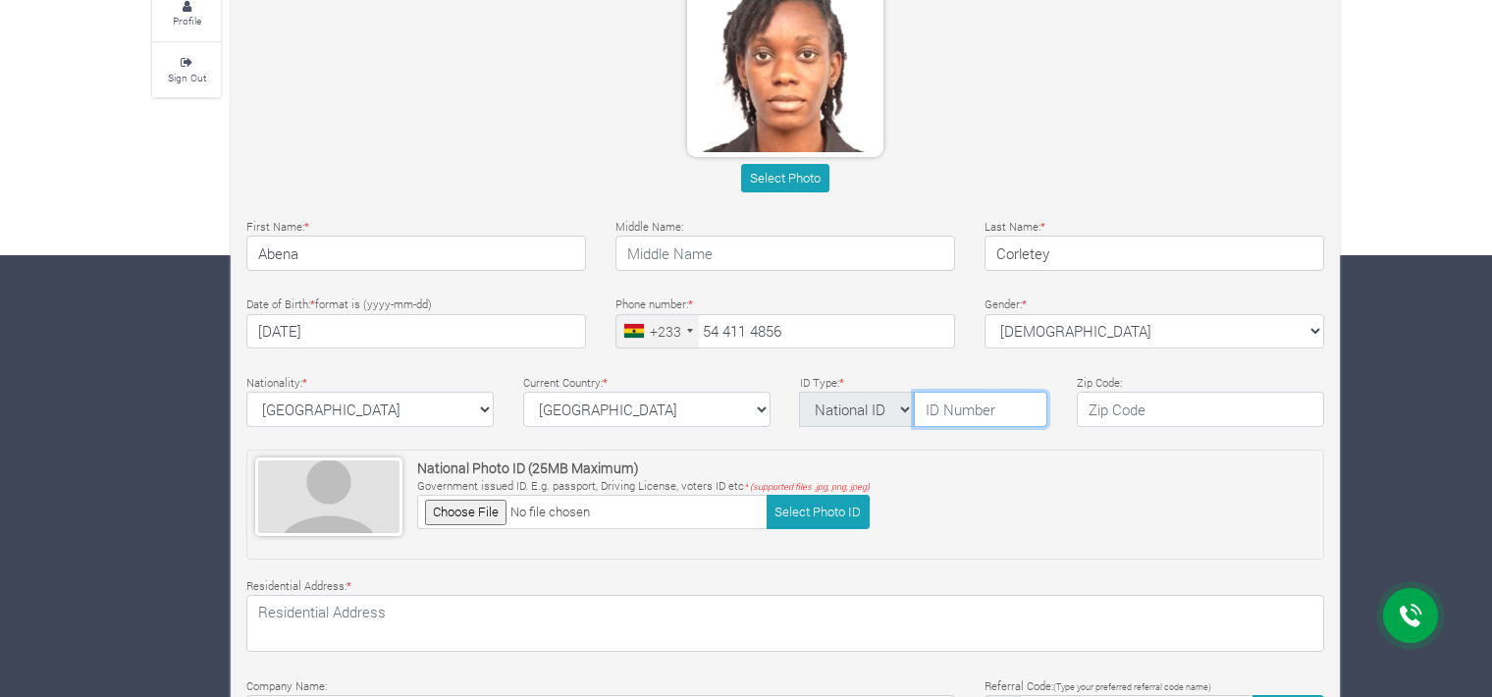
click at [979, 406] on input "text" at bounding box center [980, 409] width 133 height 35
click at [903, 413] on select "National ID Ghana ID Passport Drivers" at bounding box center [856, 409] width 115 height 35
select select "Ghana ID"
click at [799, 392] on select "National ID Ghana ID Passport Drivers" at bounding box center [856, 409] width 115 height 35
click at [897, 408] on select "National ID Ghana ID Passport Drivers" at bounding box center [856, 409] width 115 height 35
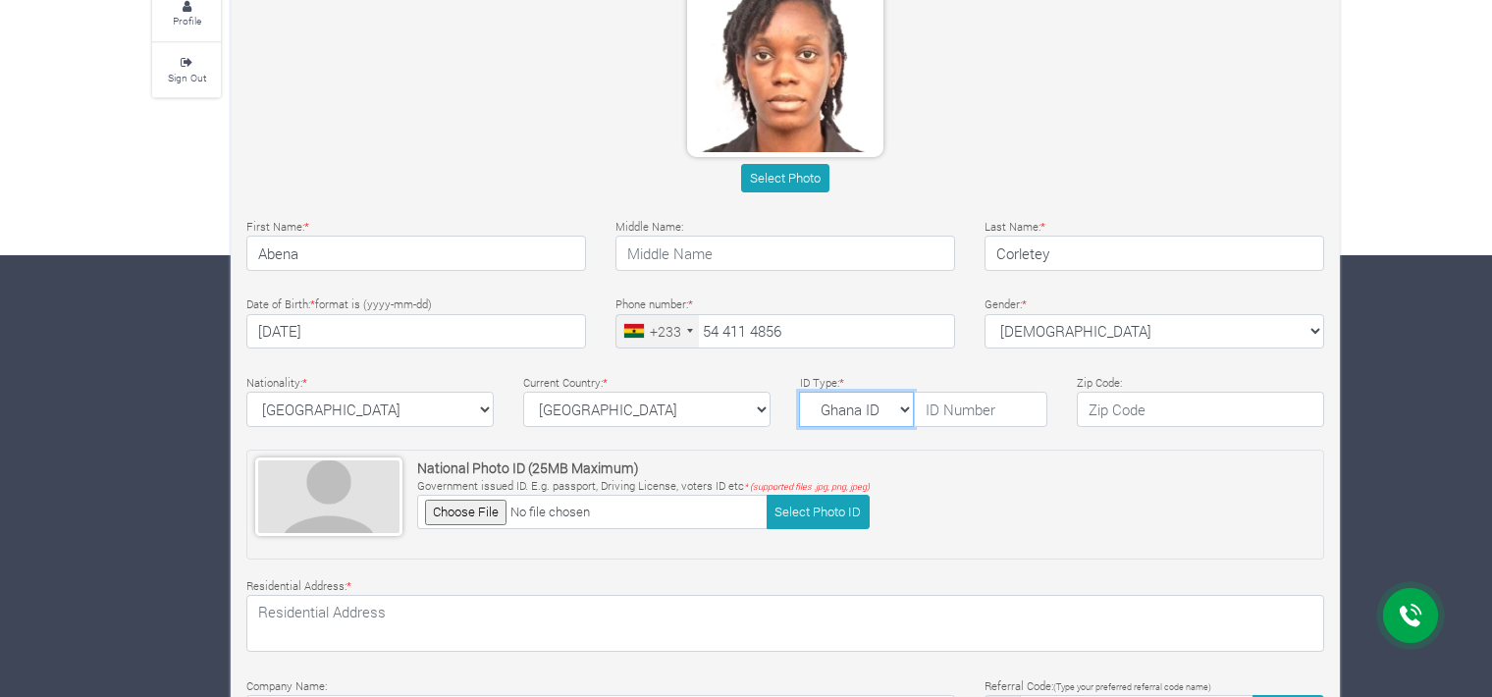
click at [799, 392] on select "National ID Ghana ID Passport Drivers" at bounding box center [856, 409] width 115 height 35
click at [963, 403] on input "text" at bounding box center [980, 409] width 133 height 35
type input "GHA-712273089-3"
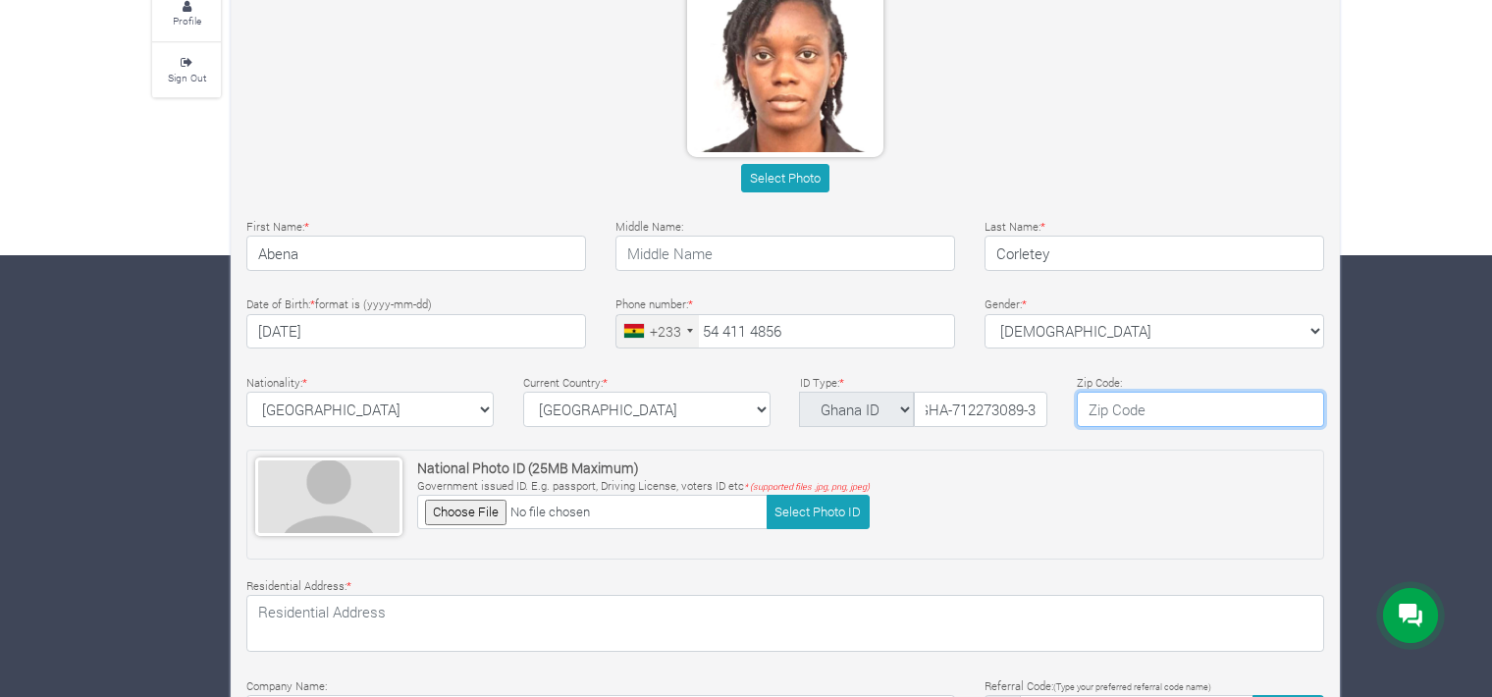
scroll to position [0, 0]
click at [1127, 408] on input "text" at bounding box center [1200, 409] width 247 height 35
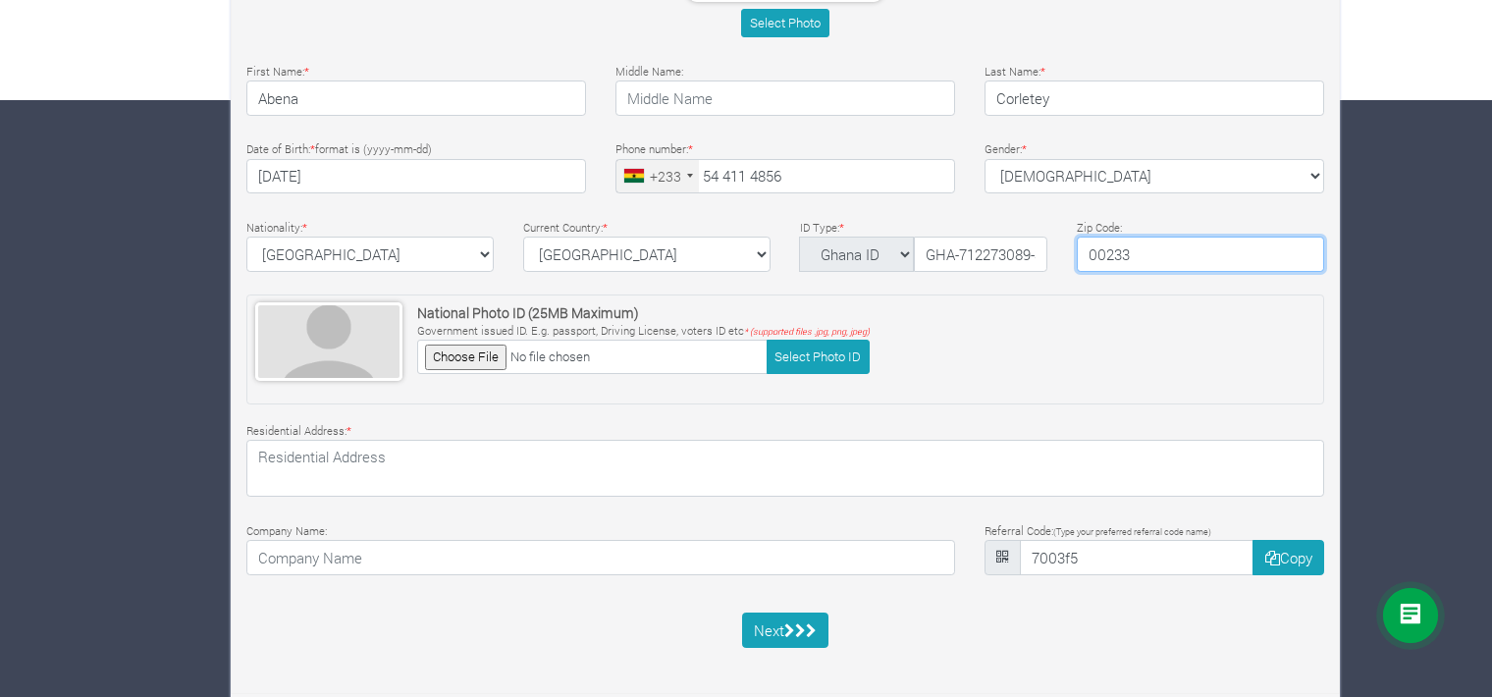
scroll to position [597, 0]
type input "00233"
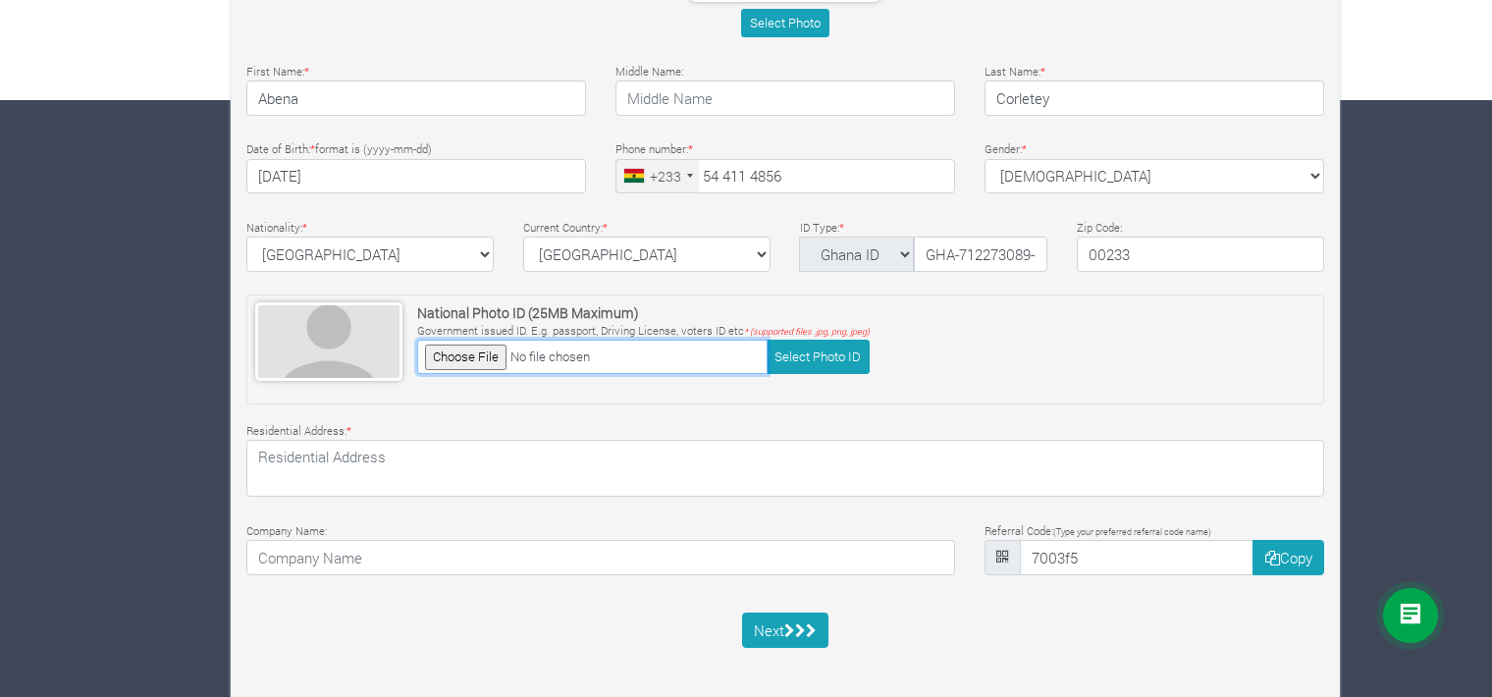
click at [460, 356] on input "file" at bounding box center [592, 357] width 350 height 34
type input "C:\fakepath\GhanaCardFront-AbenaCorletey.jpg"
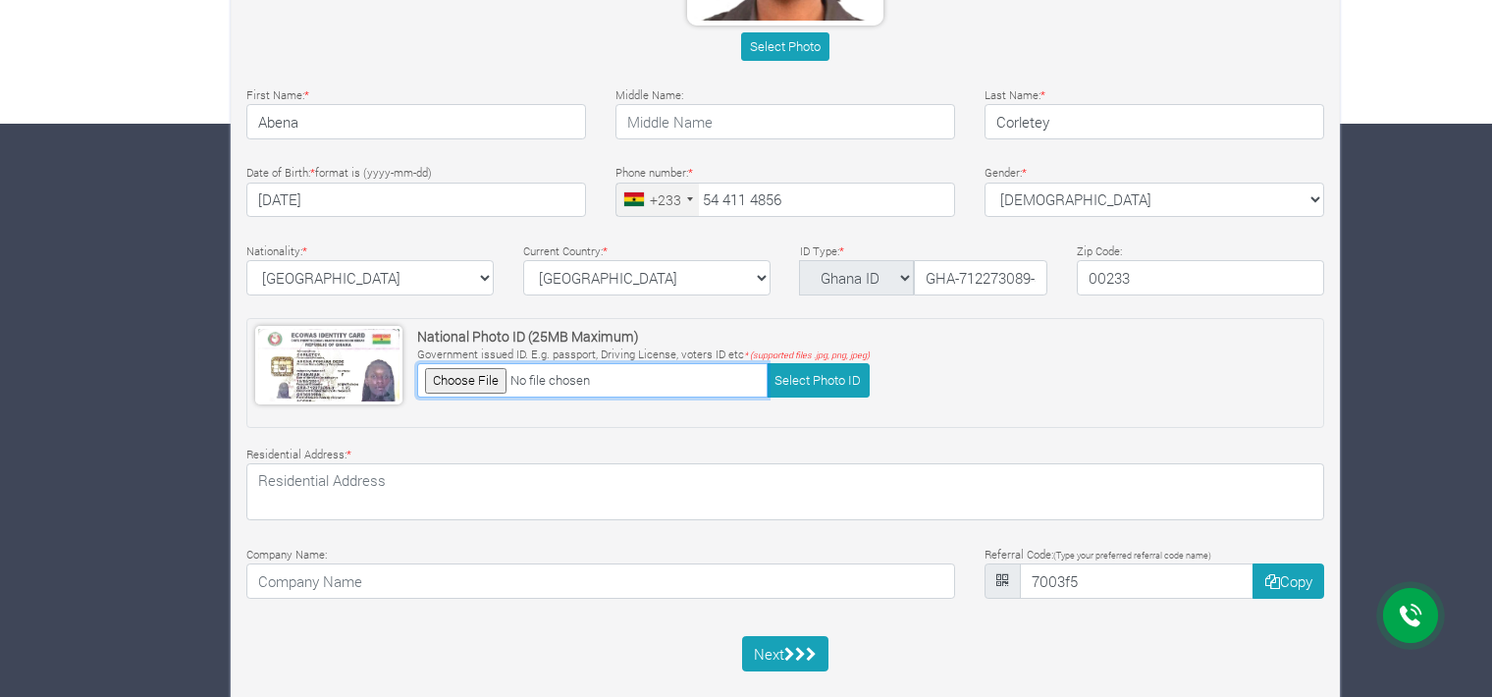
scroll to position [605, 0]
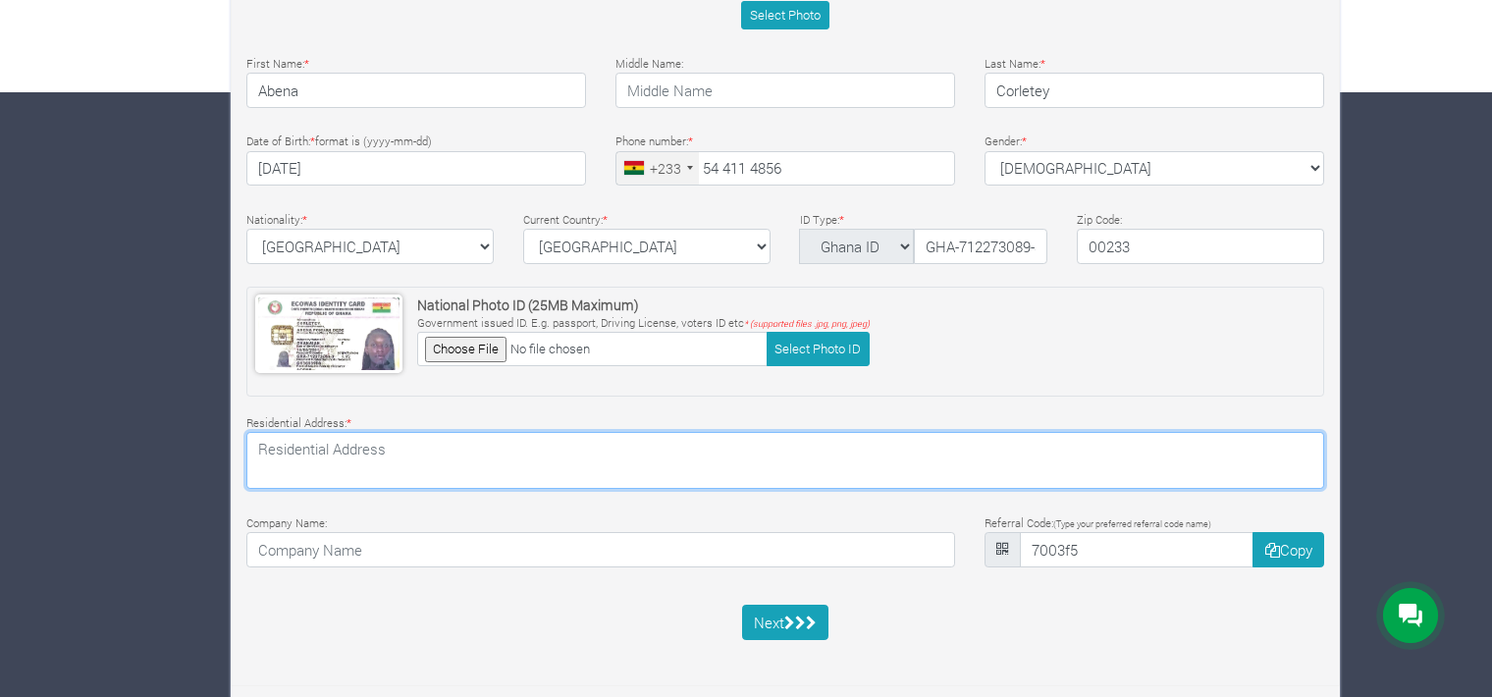
click at [904, 467] on textarea at bounding box center [785, 460] width 1078 height 57
type textarea "Ashongman-[GEOGRAPHIC_DATA] GE-135-5725"
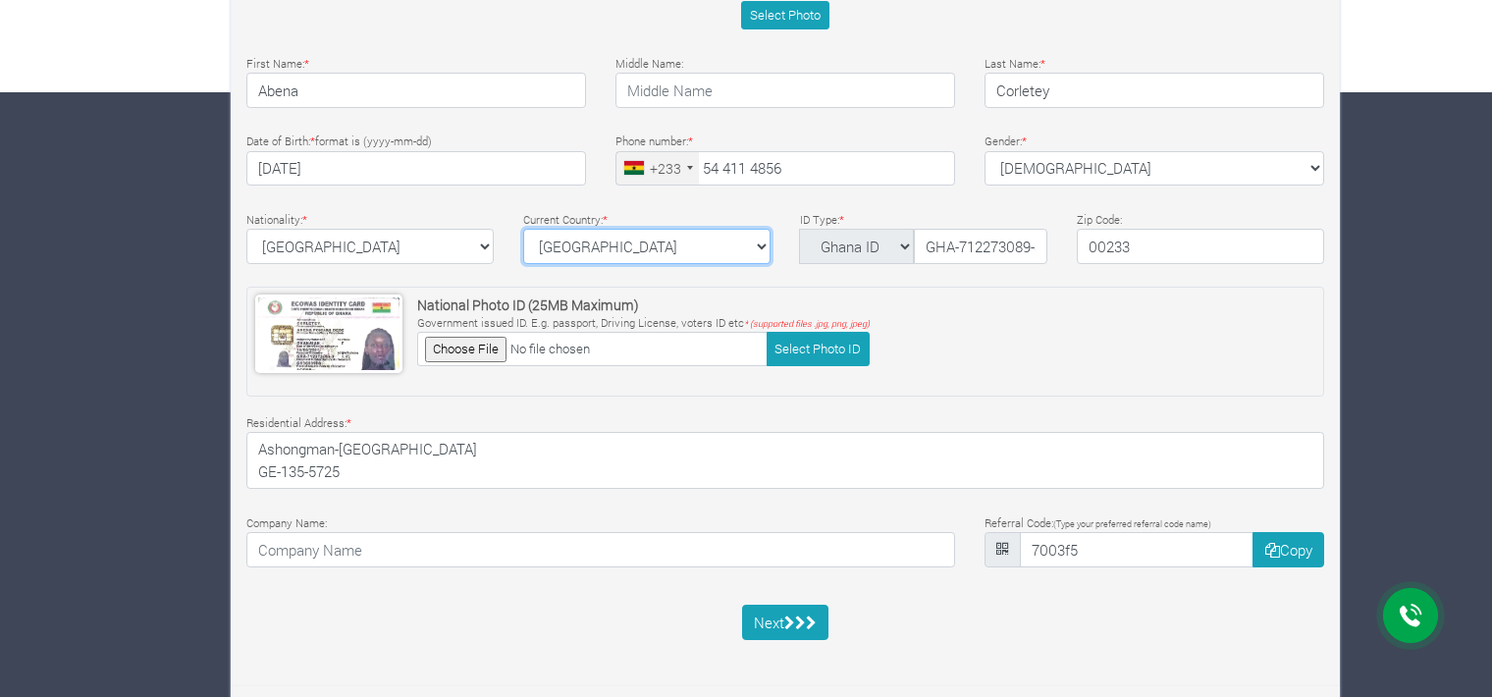
select select "[GEOGRAPHIC_DATA]"
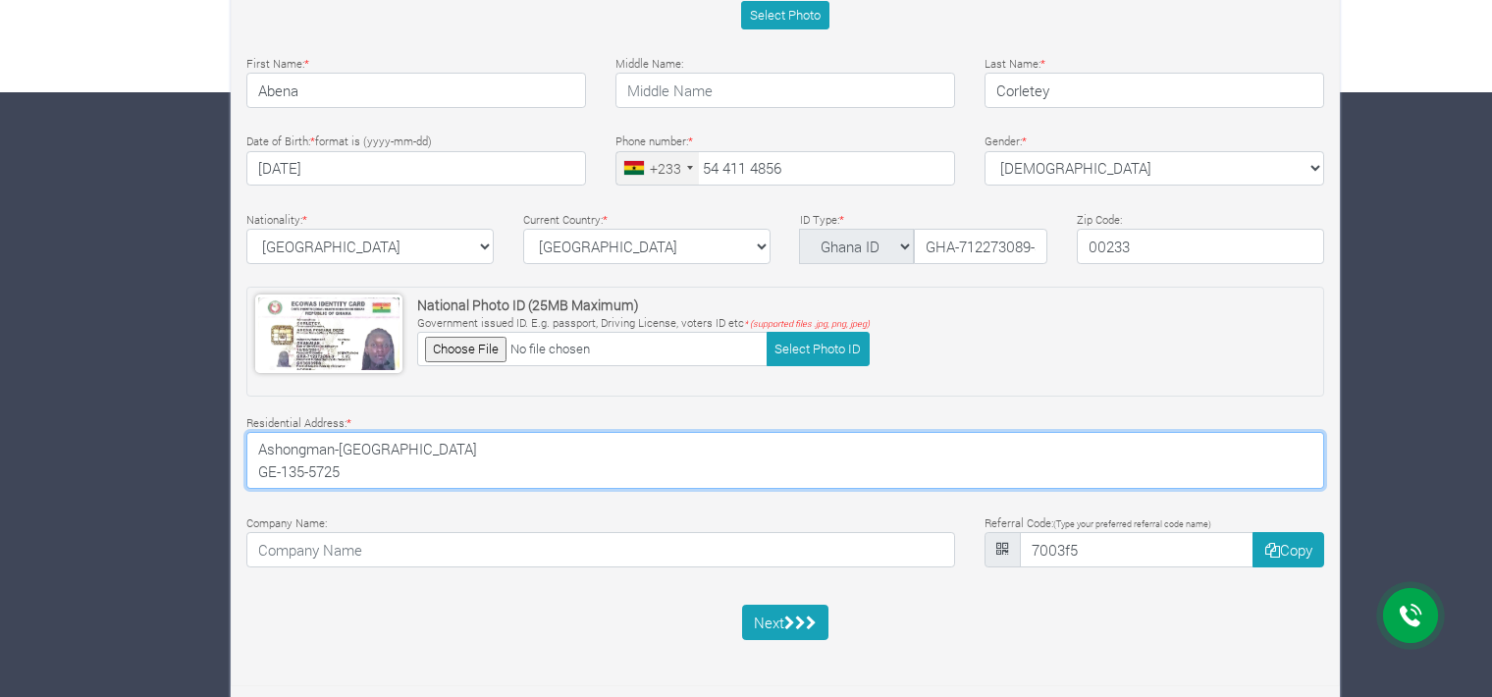
click at [636, 453] on textarea "Ashongman-Abokobi Road, Accra, Ghana GE-135-5725" at bounding box center [785, 460] width 1078 height 57
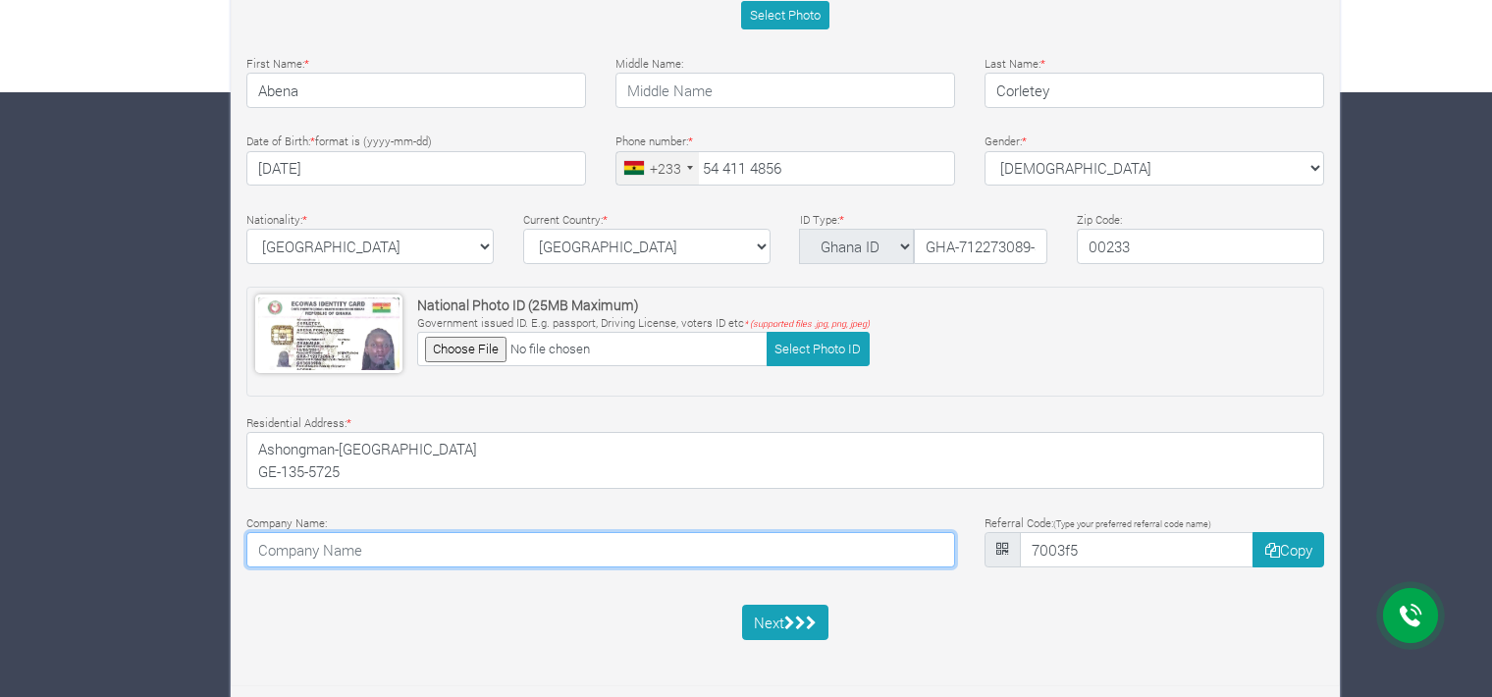
click at [601, 539] on input at bounding box center [600, 549] width 709 height 35
click at [605, 532] on input at bounding box center [600, 549] width 709 height 35
type input "Association of African Universities"
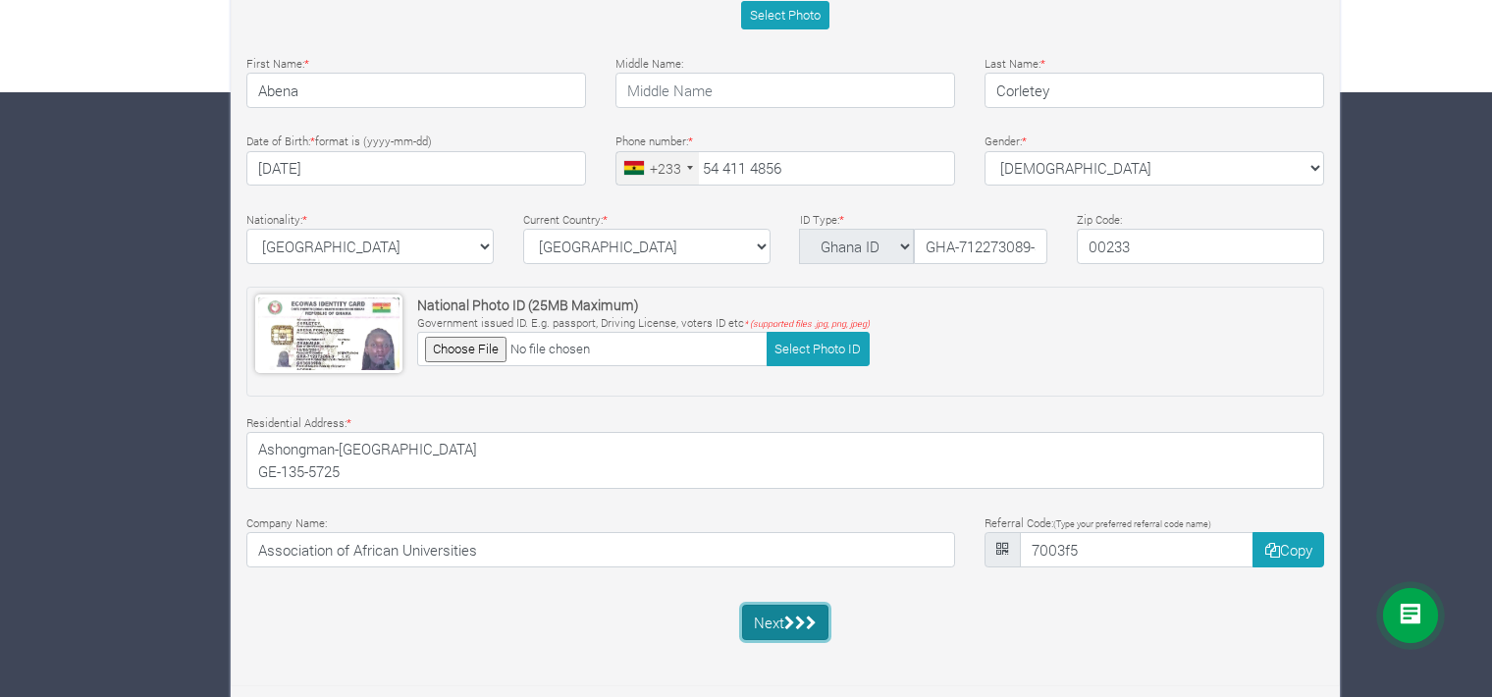
click at [766, 634] on button "Next" at bounding box center [785, 622] width 87 height 35
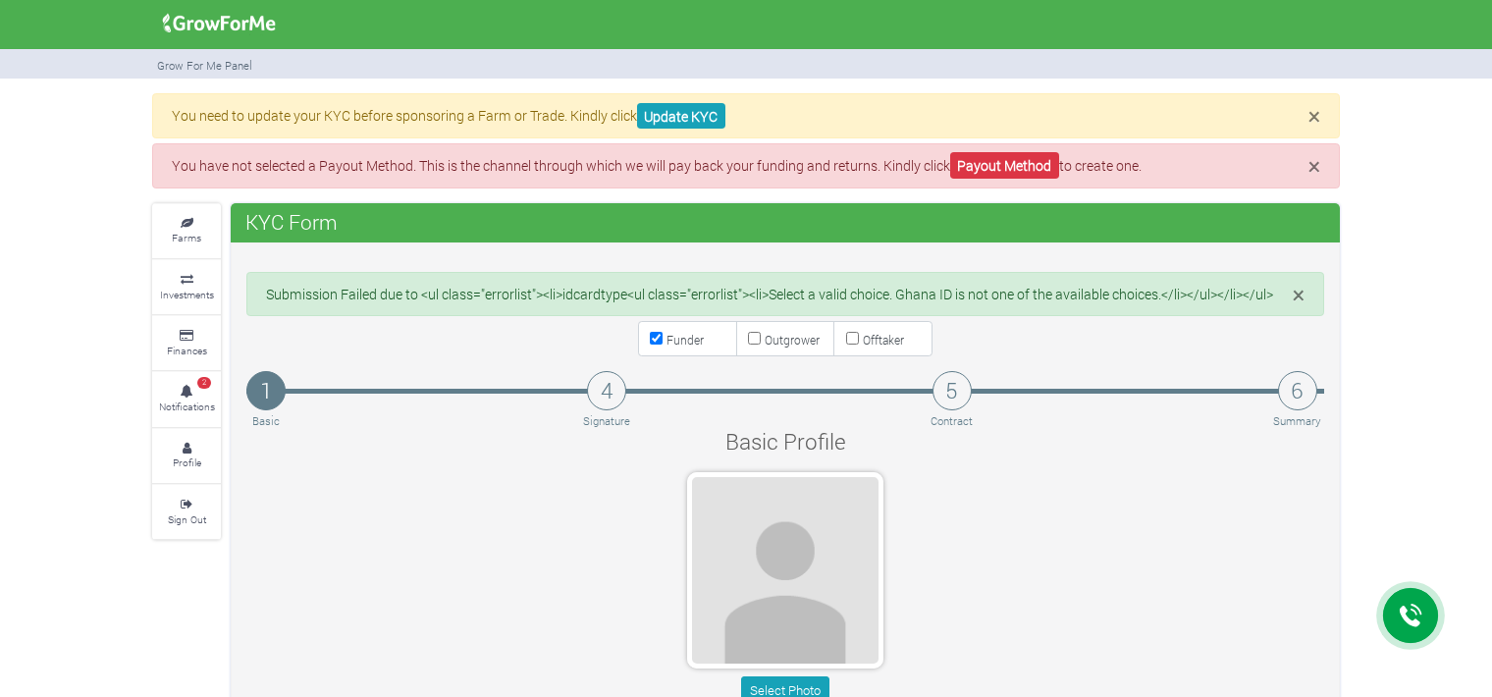
type input "54 411 4856"
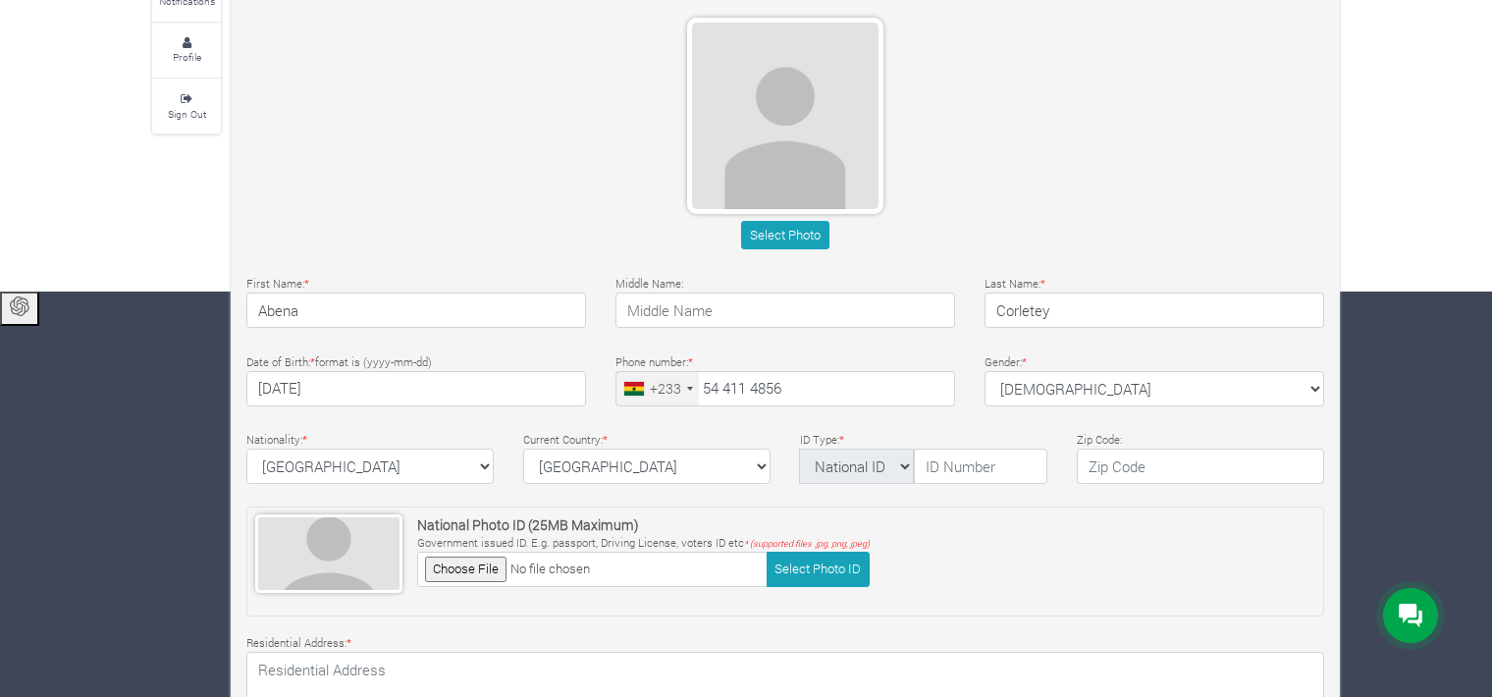
scroll to position [625, 0]
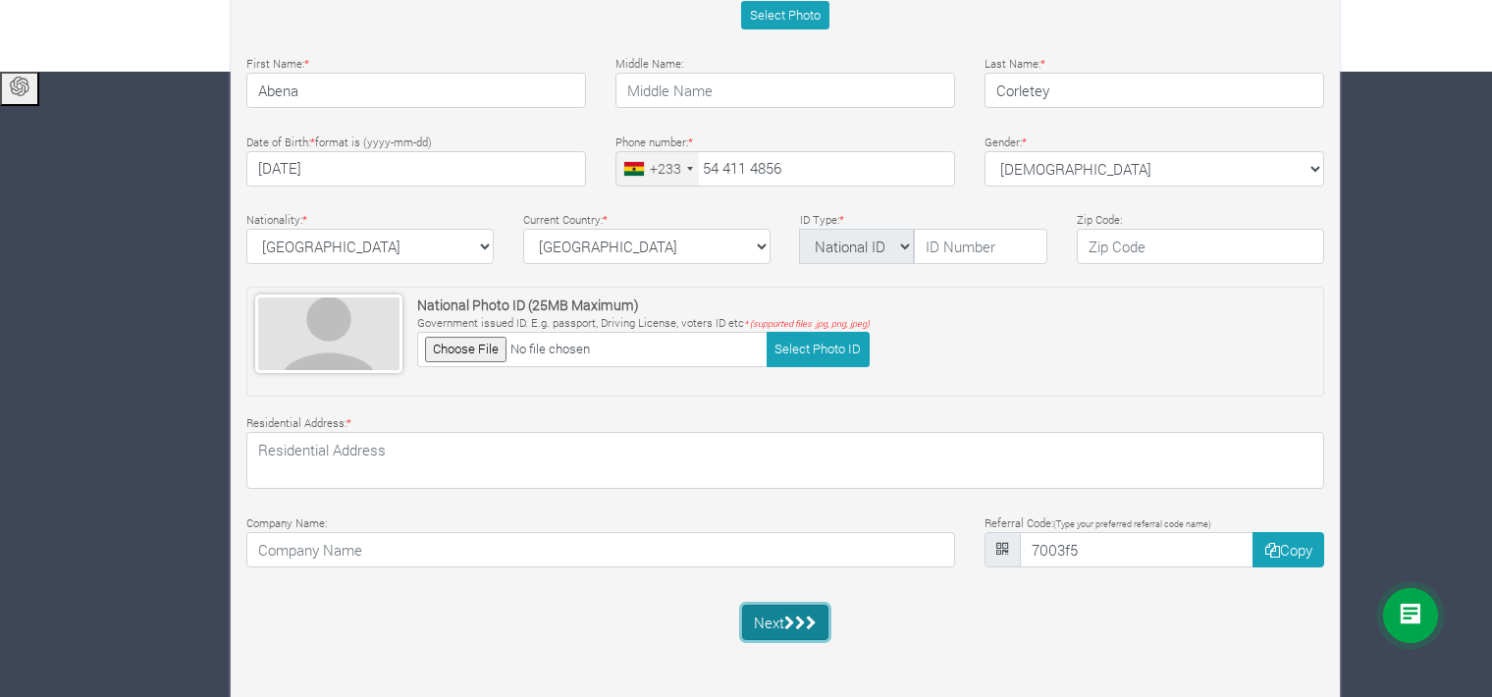
click at [791, 615] on icon "submit" at bounding box center [789, 622] width 11 height 15
click at [879, 247] on select "National ID Ghana ID Passport Drivers" at bounding box center [856, 246] width 115 height 35
select select "Passport"
click at [799, 229] on select "National ID Ghana ID Passport Drivers" at bounding box center [856, 246] width 115 height 35
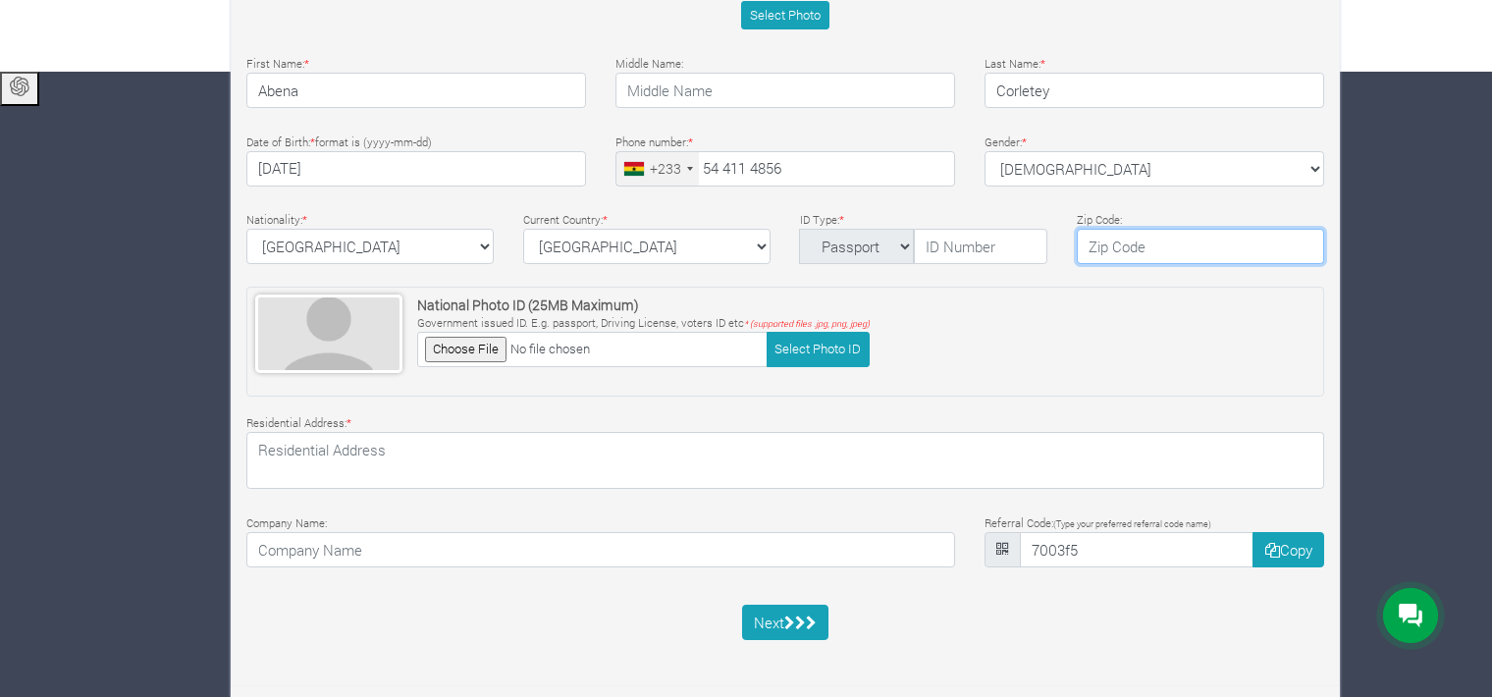
click at [1100, 240] on input "text" at bounding box center [1200, 246] width 247 height 35
type input "00233"
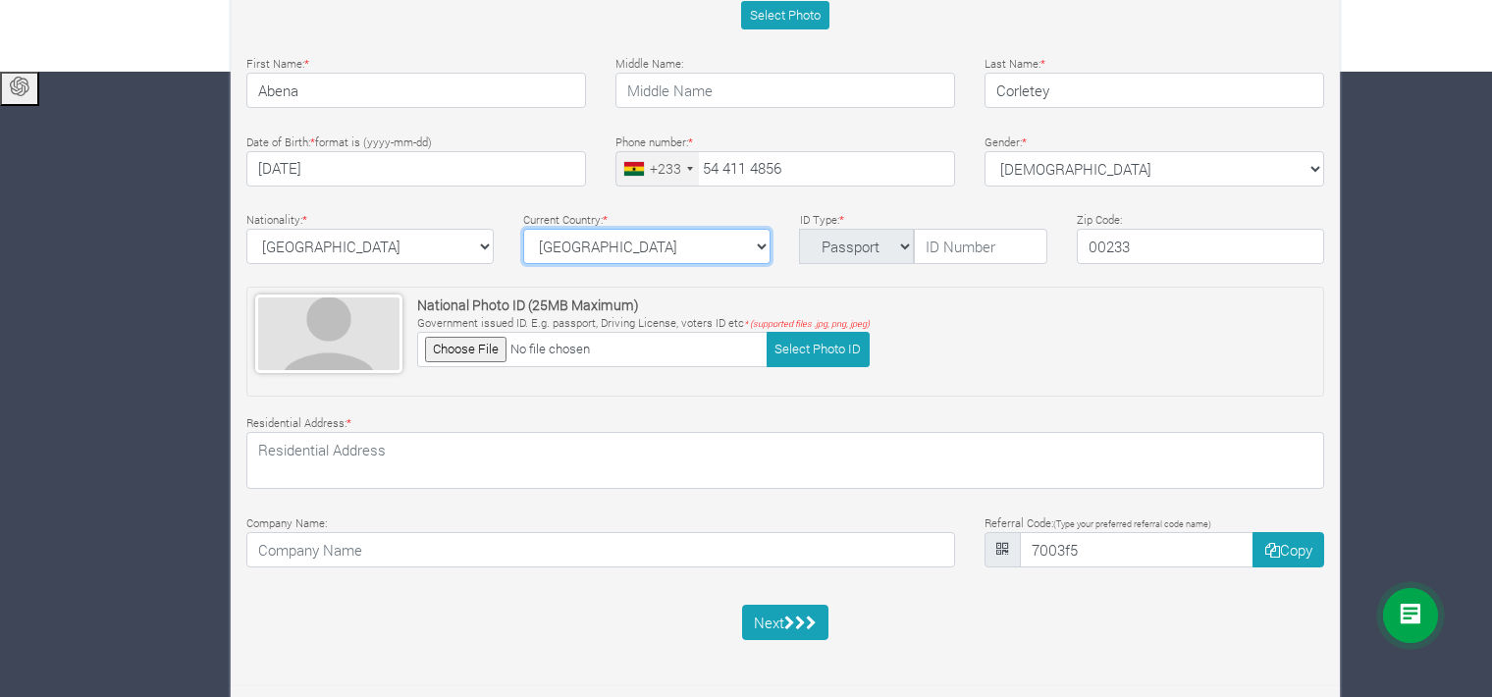
select select "Ghana"
type input "GHA-712273089-3"
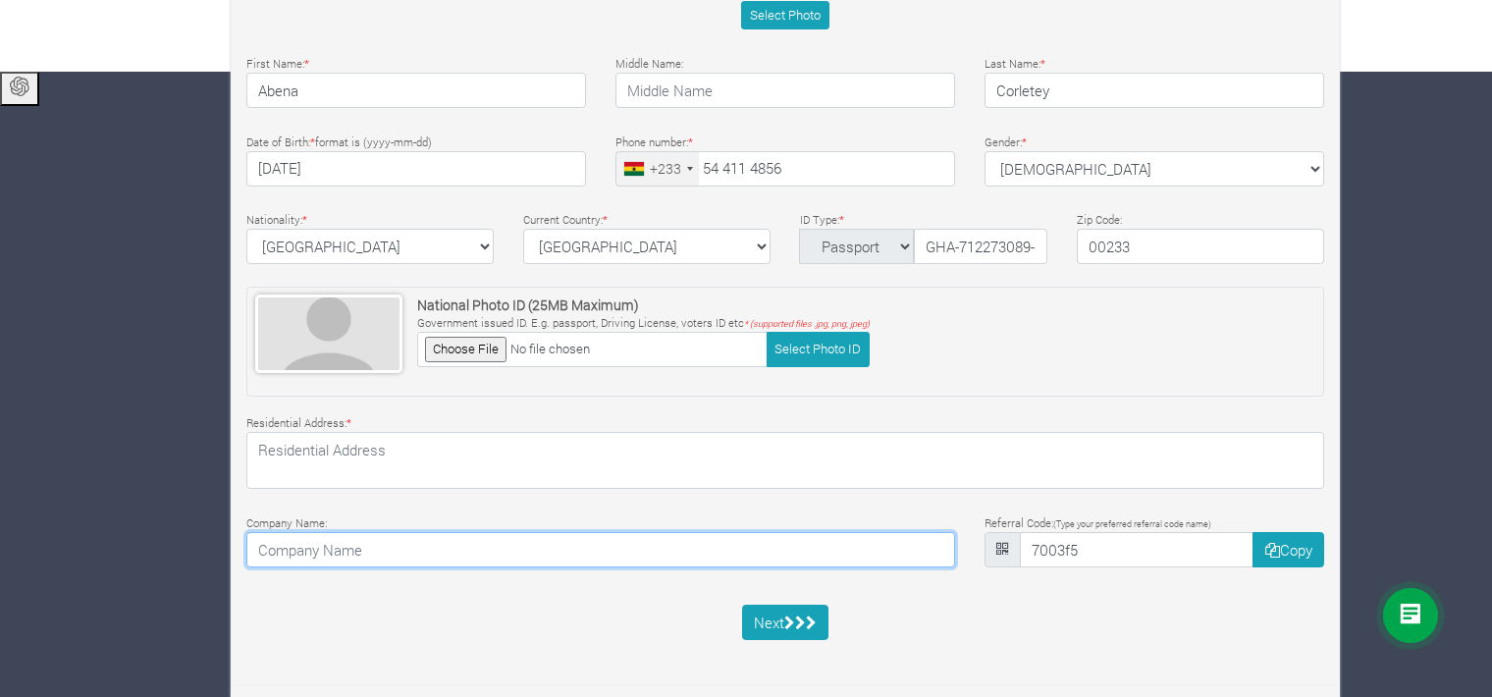
type input "Association of African Universities"
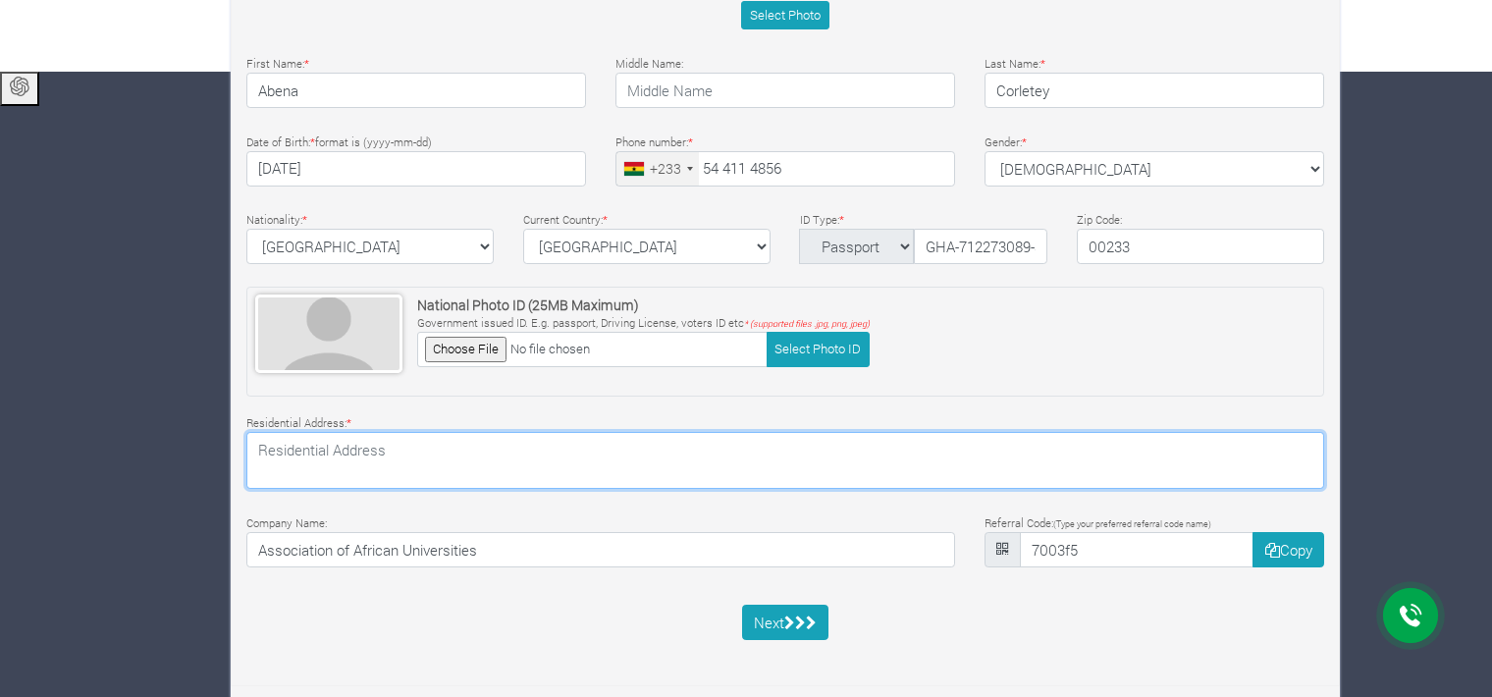
click at [770, 461] on textarea at bounding box center [785, 460] width 1078 height 57
type textarea "Ashongman-Abokobi Road, Accra, Ghana GE-135-5725"
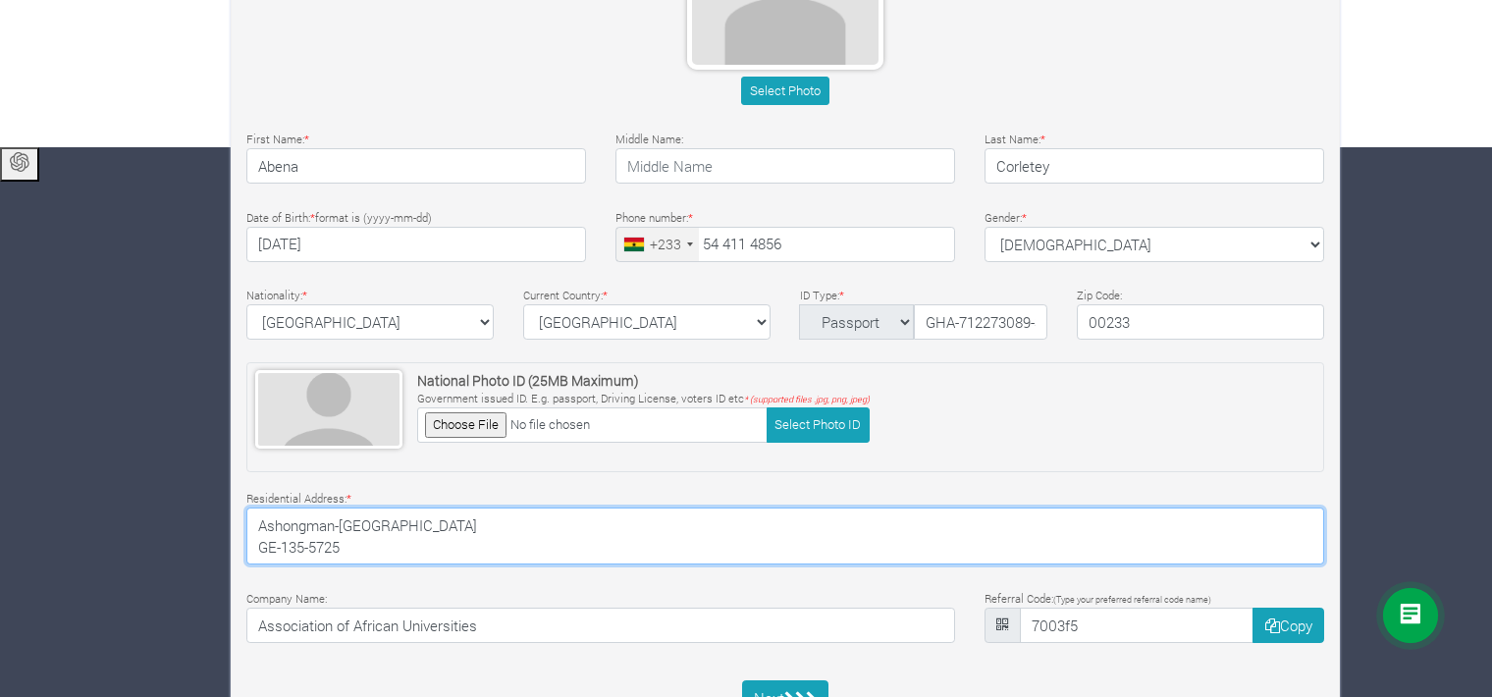
scroll to position [549, 0]
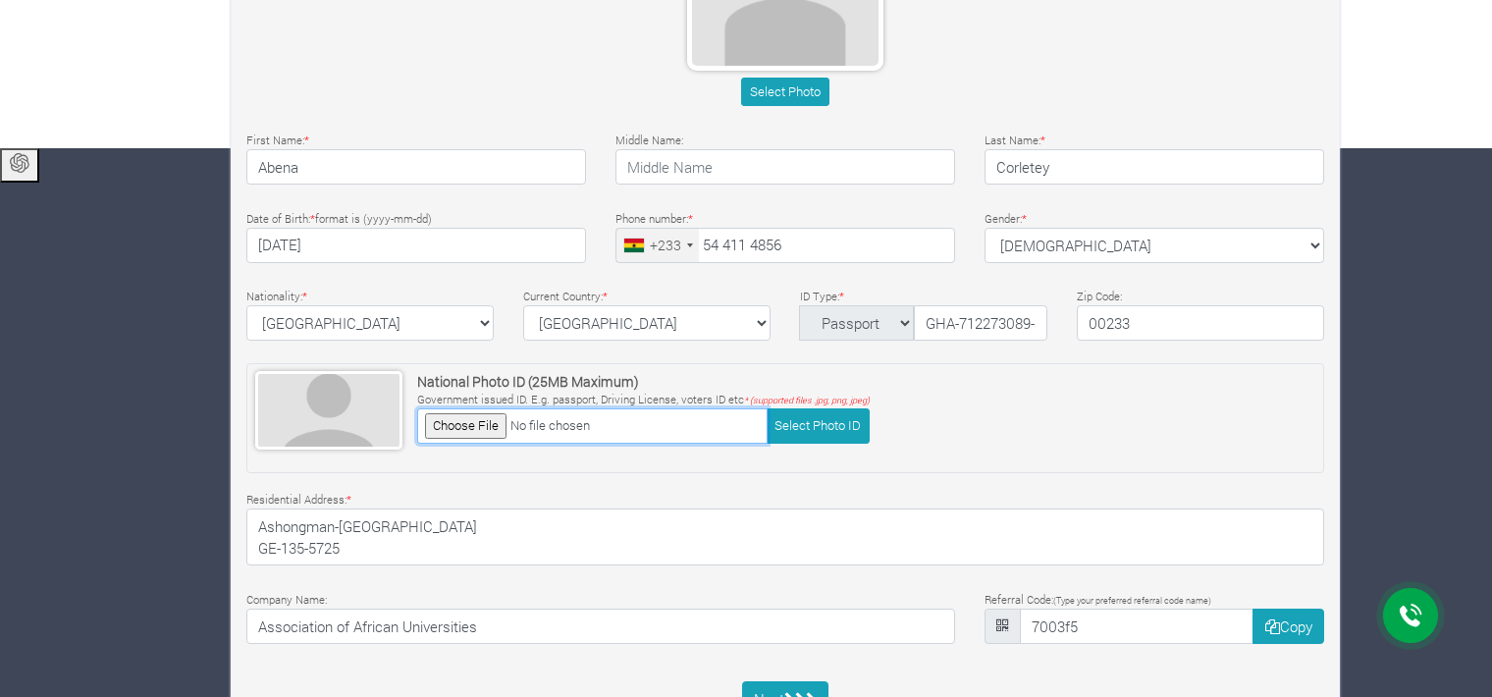
click at [452, 434] on input "file" at bounding box center [592, 425] width 350 height 34
type input "C:\fakepath\Passport-Abena Corletey.PNG"
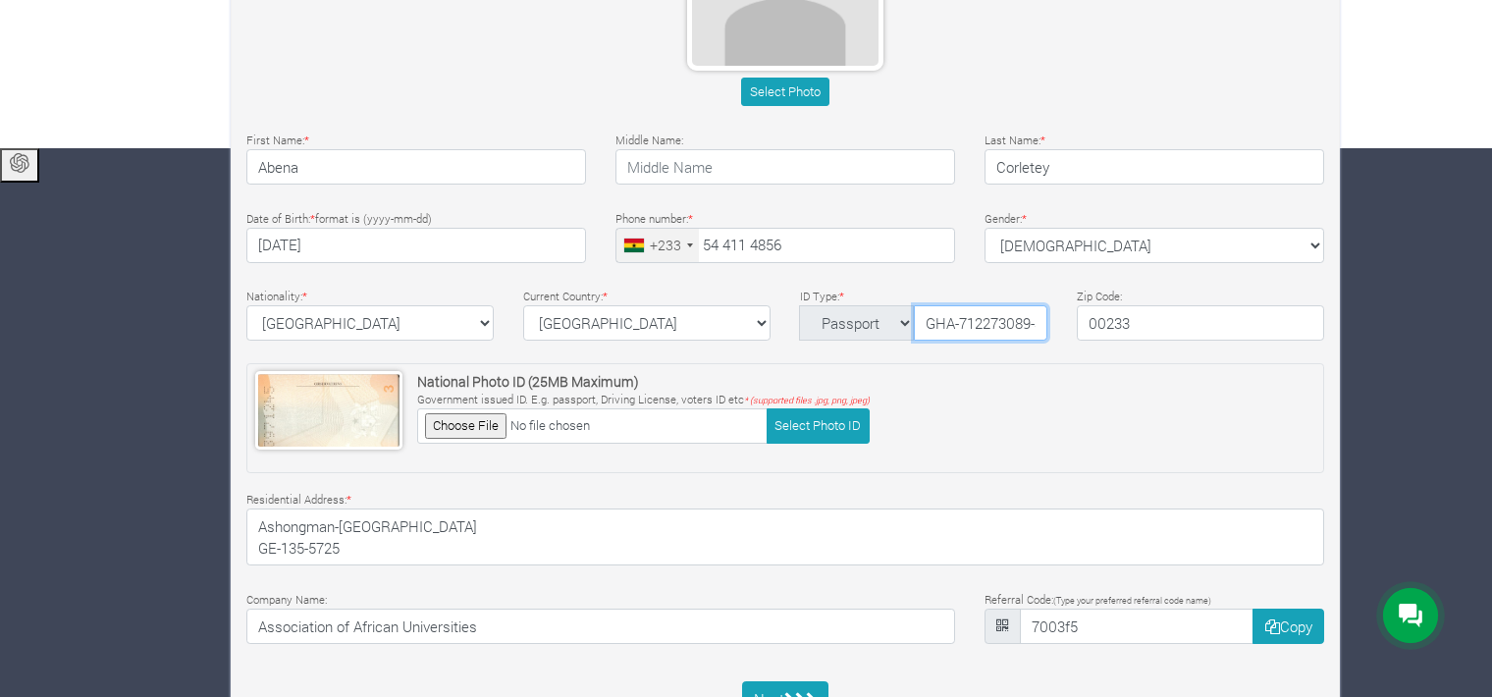
click at [950, 323] on input "GHA-712273089-3" at bounding box center [980, 322] width 133 height 35
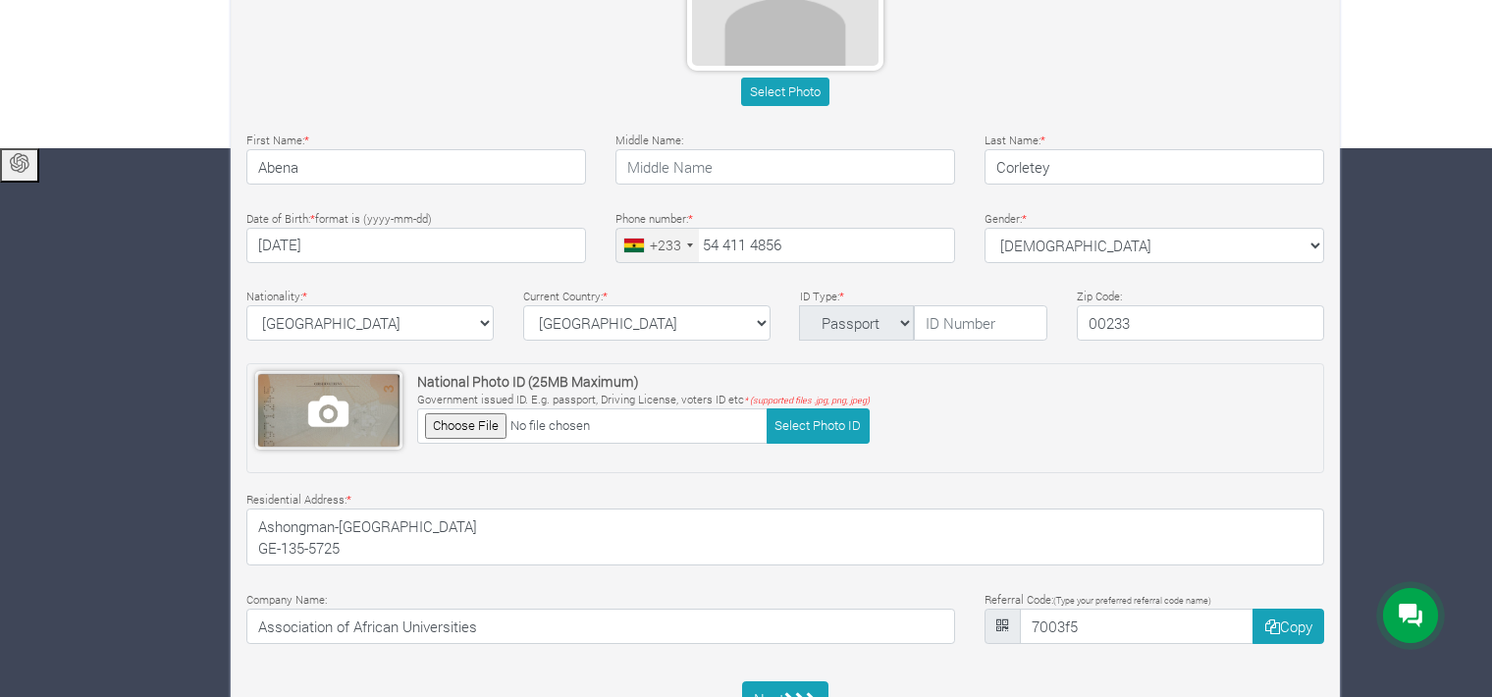
click at [301, 414] on span at bounding box center [328, 410] width 141 height 73
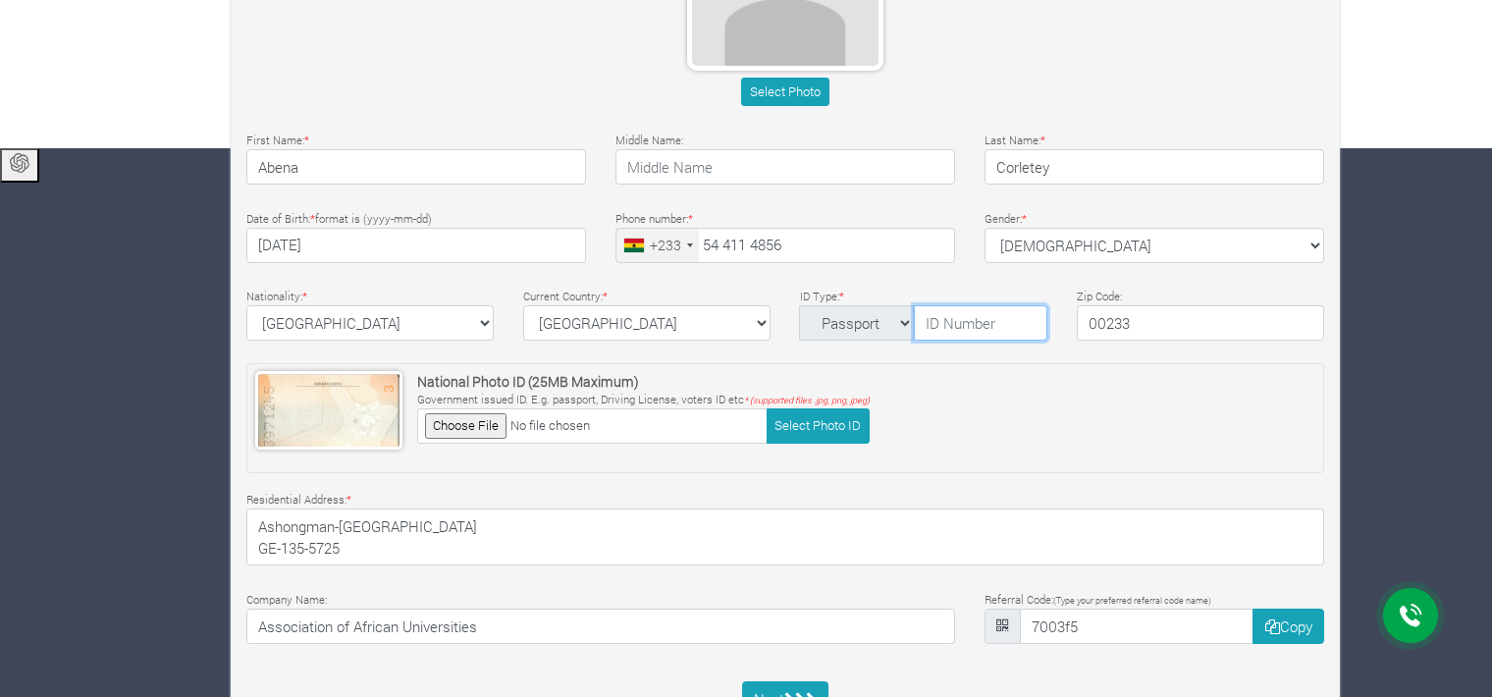
click at [946, 319] on input "text" at bounding box center [980, 322] width 133 height 35
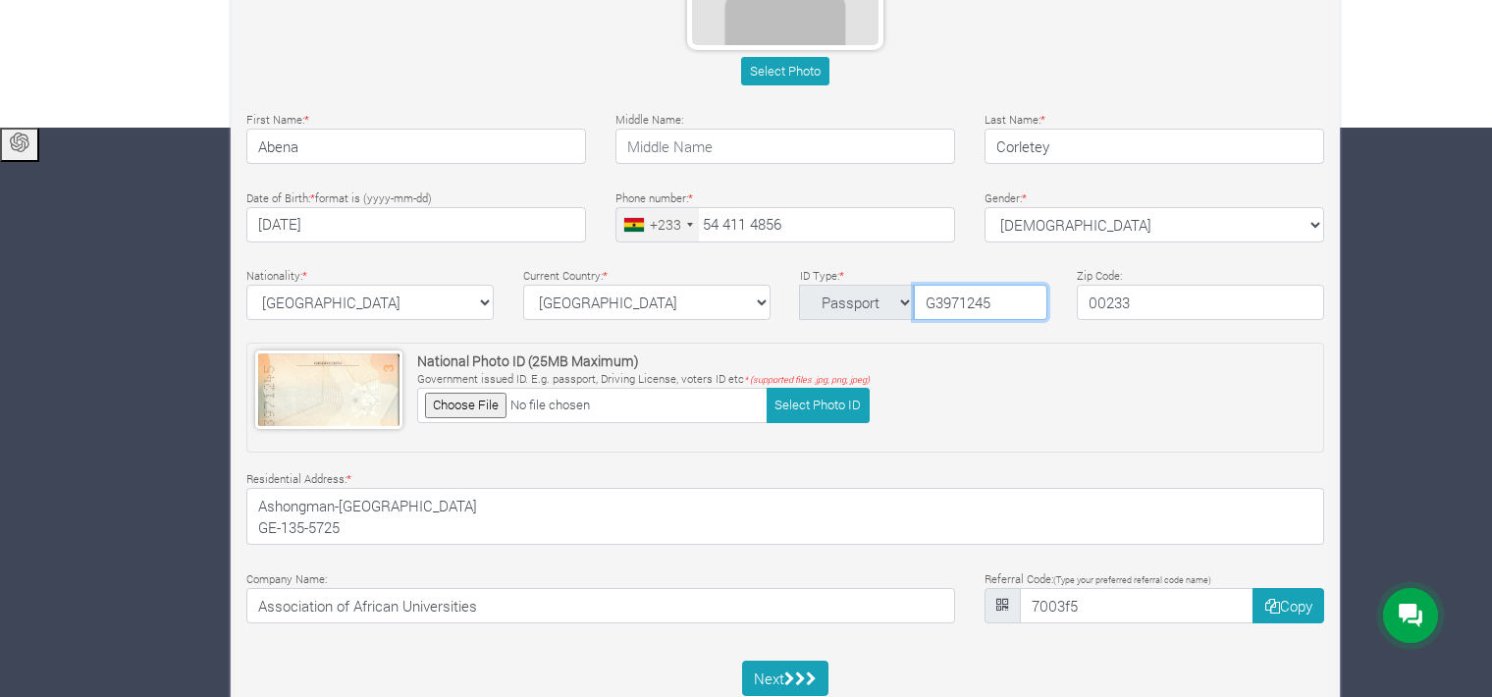
scroll to position [625, 0]
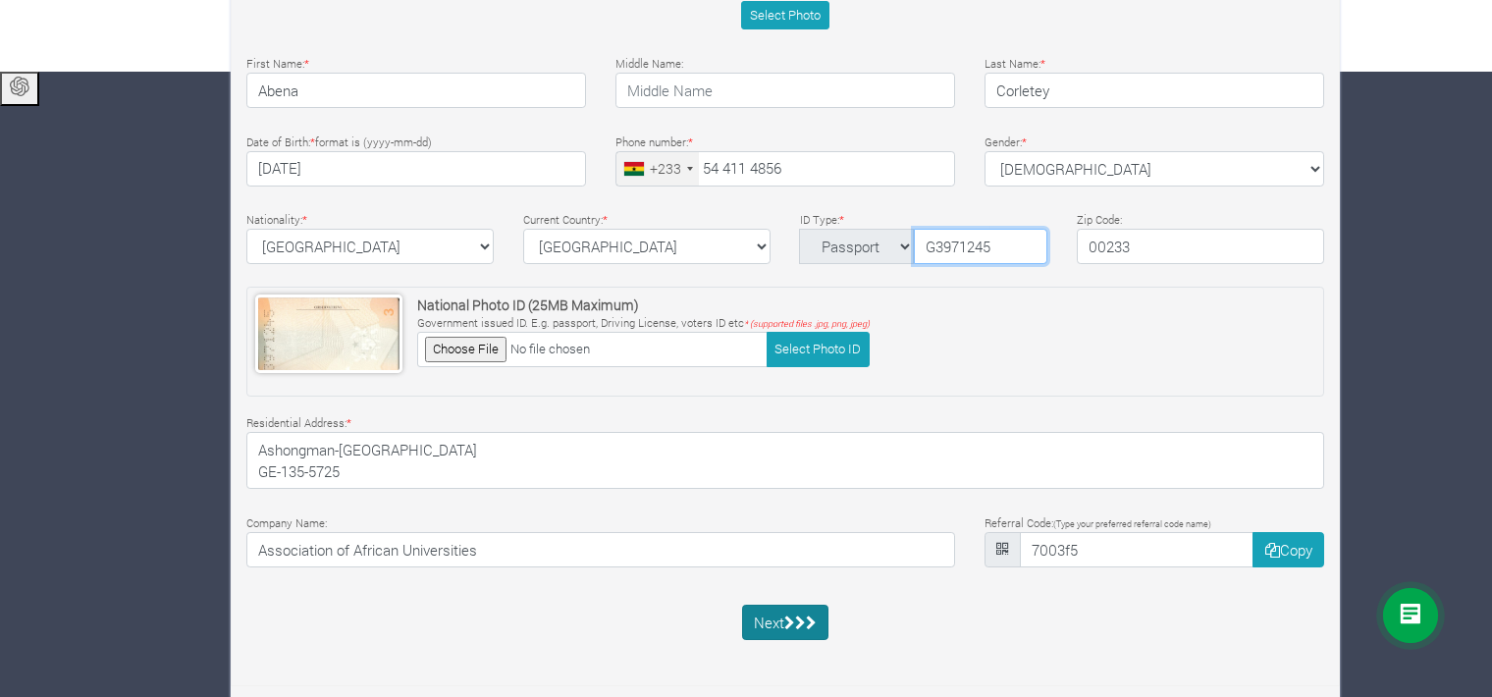
type input "G3971245"
click at [778, 612] on button "Next" at bounding box center [785, 622] width 87 height 35
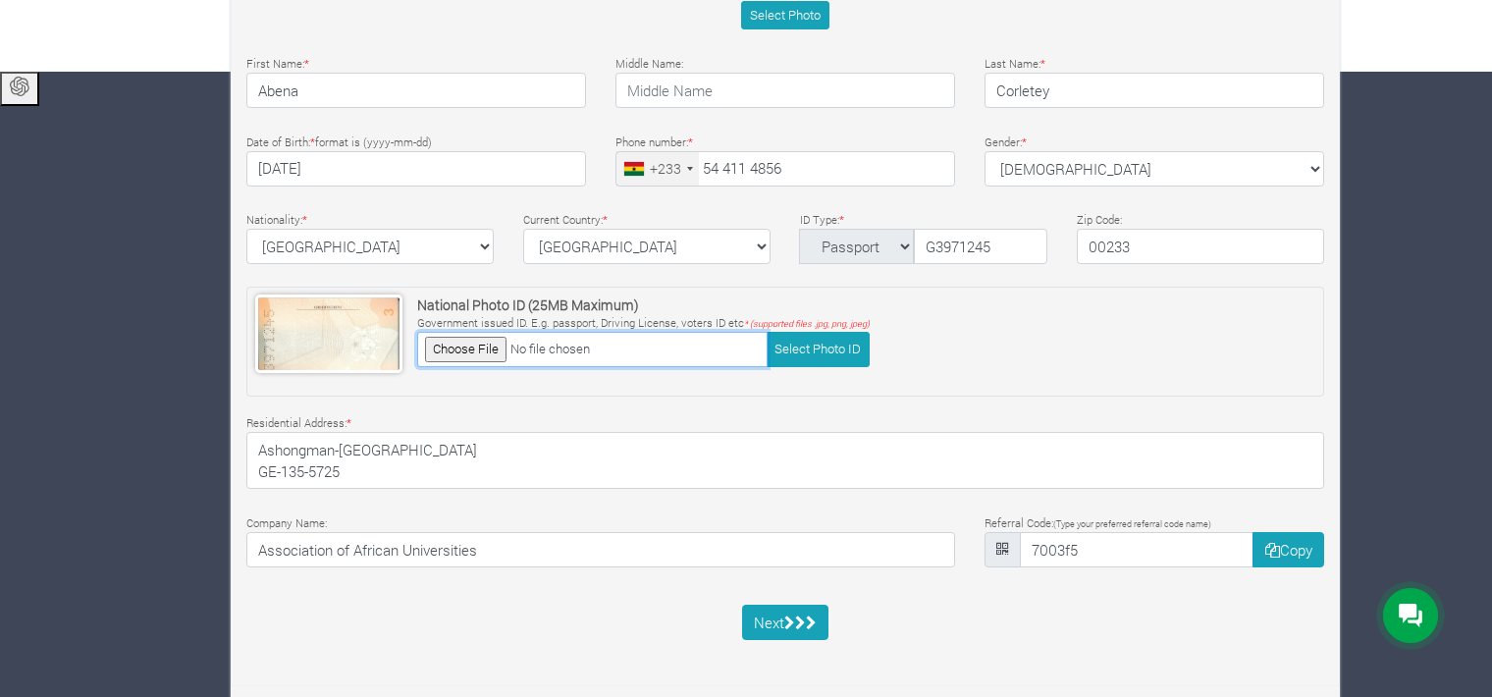
click at [475, 344] on input "file" at bounding box center [592, 349] width 350 height 34
type input "C:\fakepath\Passport-Abena Corletey.PNG"
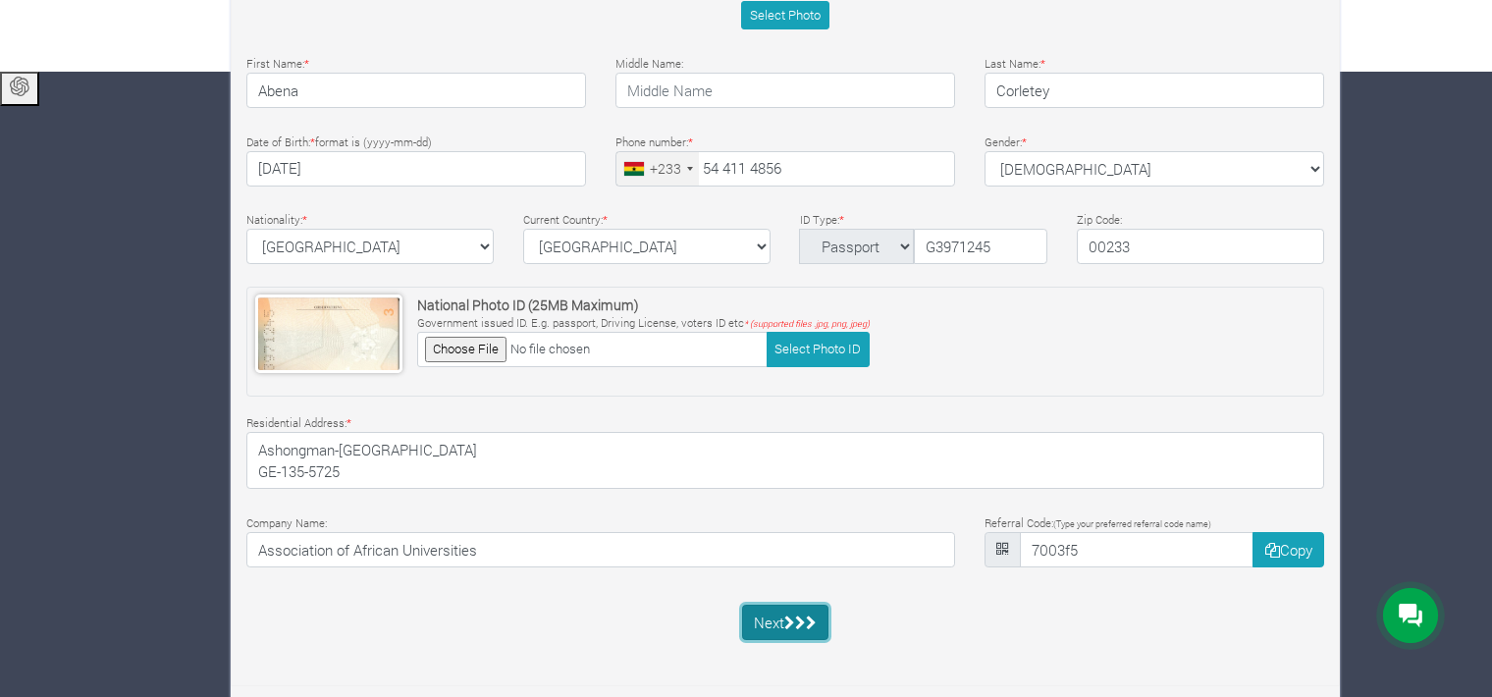
click at [766, 633] on button "Next" at bounding box center [785, 622] width 87 height 35
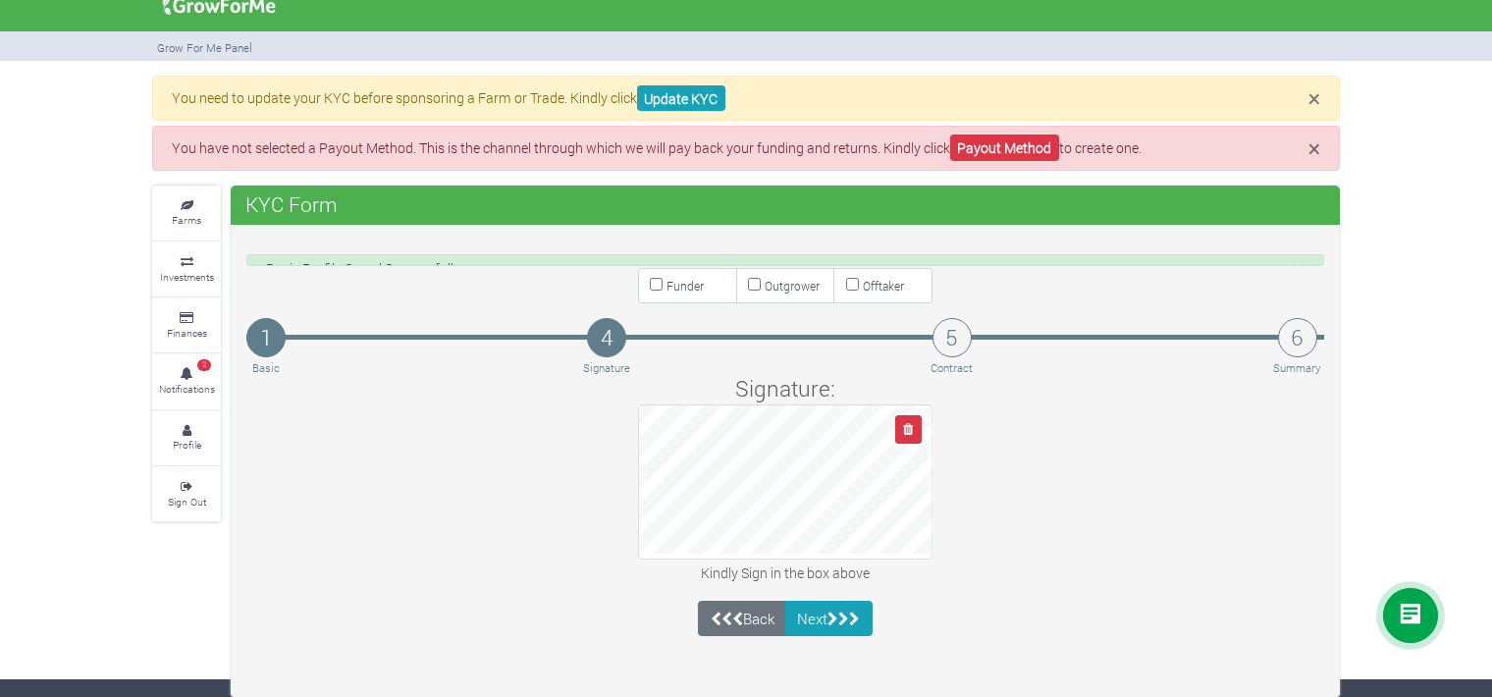
scroll to position [1, 0]
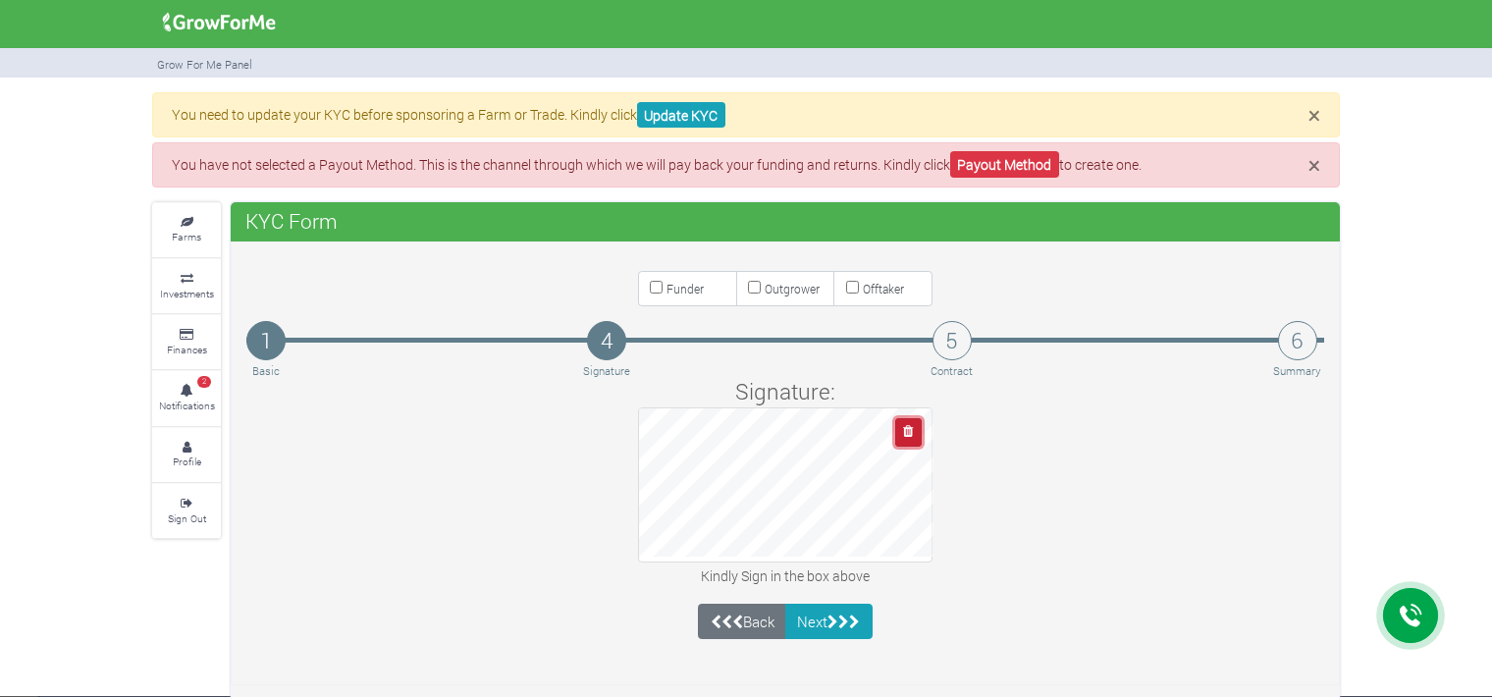
click at [907, 430] on icon "button" at bounding box center [908, 431] width 10 height 13
click at [898, 424] on button "button" at bounding box center [908, 432] width 27 height 28
click at [901, 424] on button "button" at bounding box center [908, 432] width 27 height 28
click at [911, 427] on icon "button" at bounding box center [908, 431] width 10 height 13
click at [912, 418] on button "button" at bounding box center [908, 432] width 27 height 28
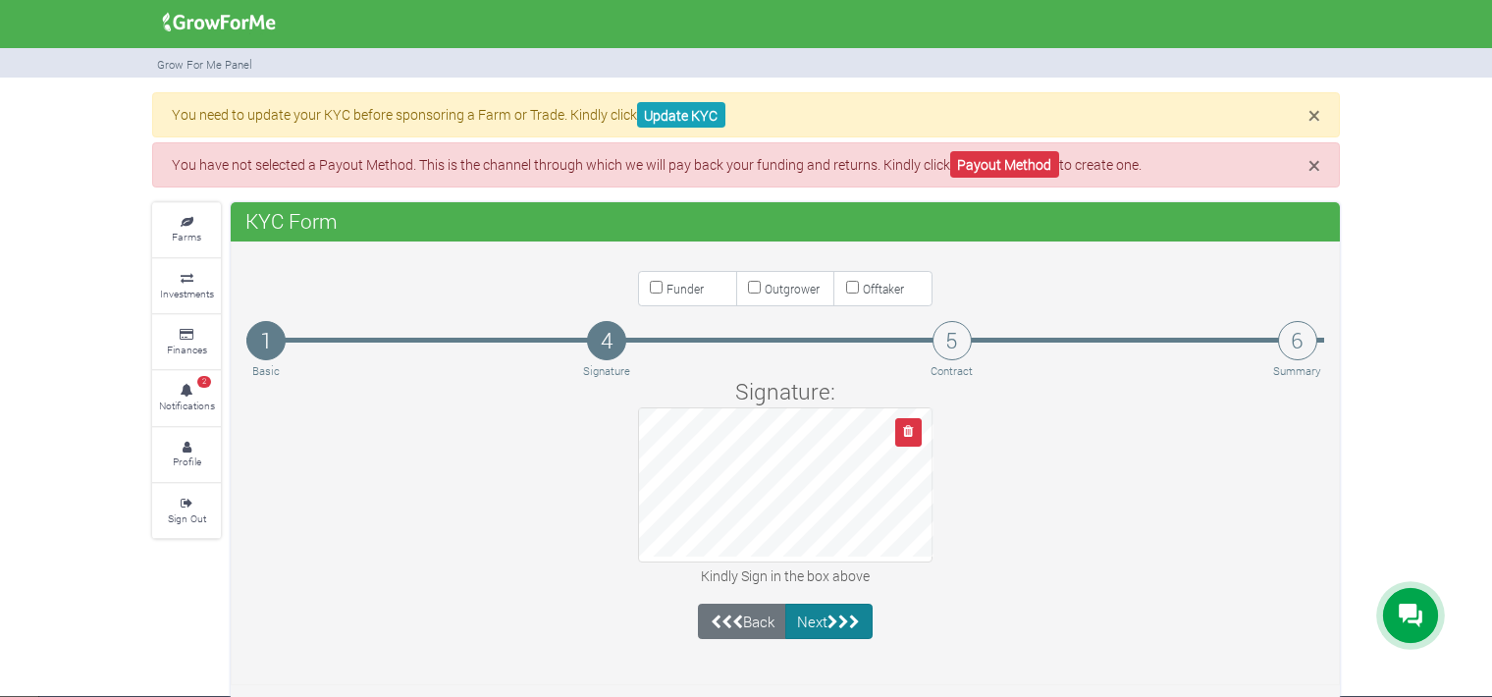
click at [813, 621] on button "Next" at bounding box center [828, 621] width 87 height 35
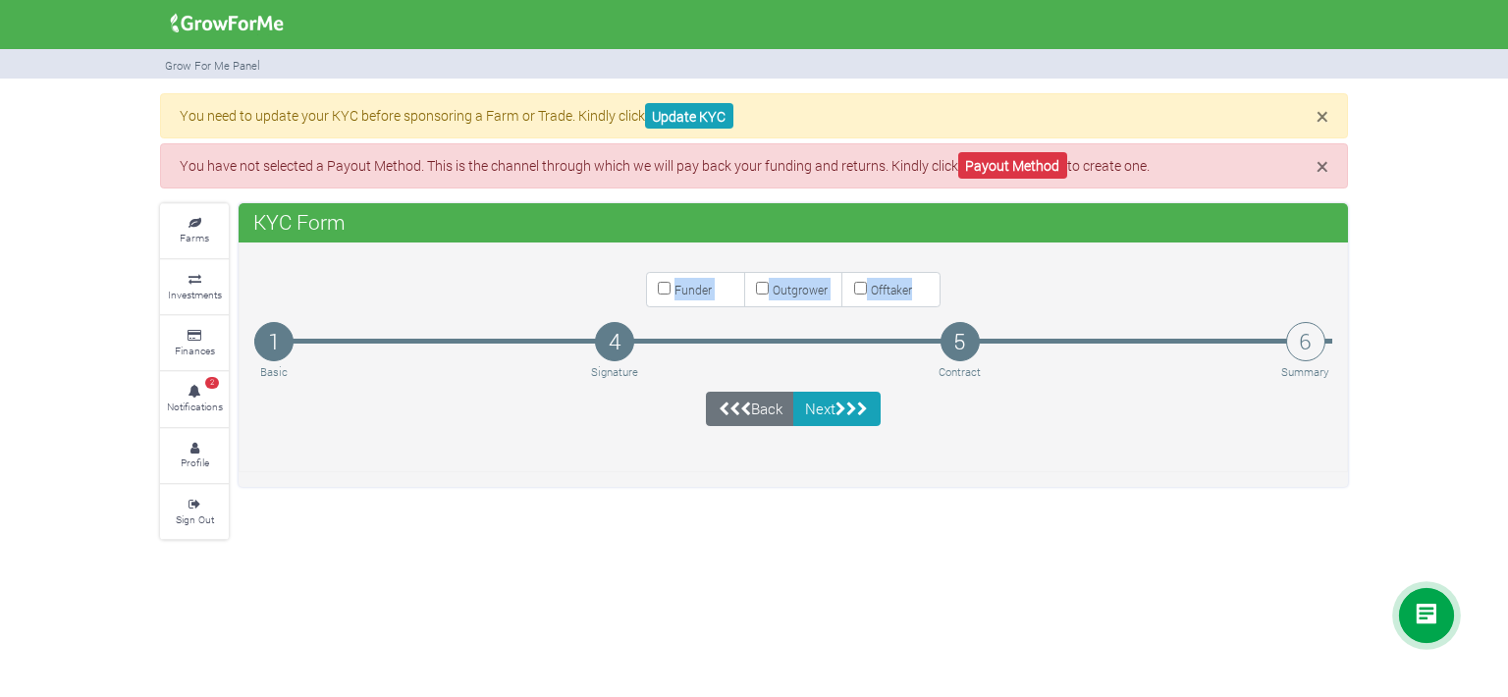
drag, startPoint x: 914, startPoint y: 294, endPoint x: 672, endPoint y: 280, distance: 241.9
click at [672, 280] on div "Funder Outgrower Offtaker" at bounding box center [793, 289] width 294 height 35
copy div "Funder Outgrower Offtaker"
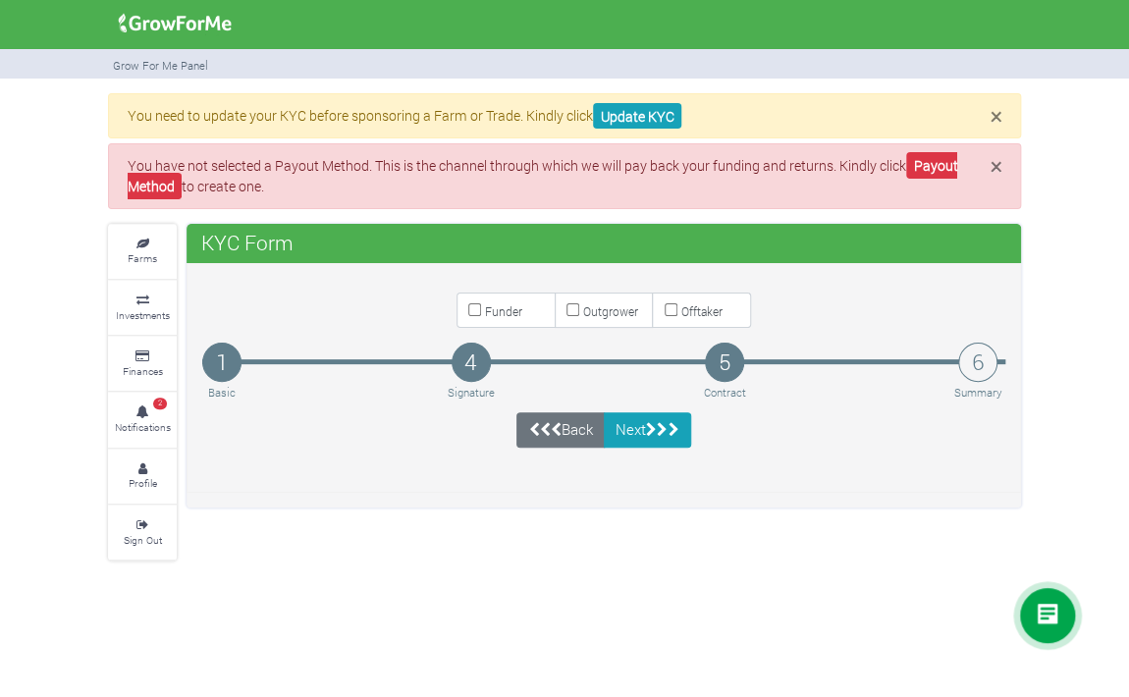
click at [467, 314] on label "Funder" at bounding box center [505, 310] width 99 height 35
click at [468, 314] on input "Funder" at bounding box center [474, 309] width 13 height 13
checkbox input "true"
click at [657, 422] on icon "submit" at bounding box center [651, 429] width 11 height 15
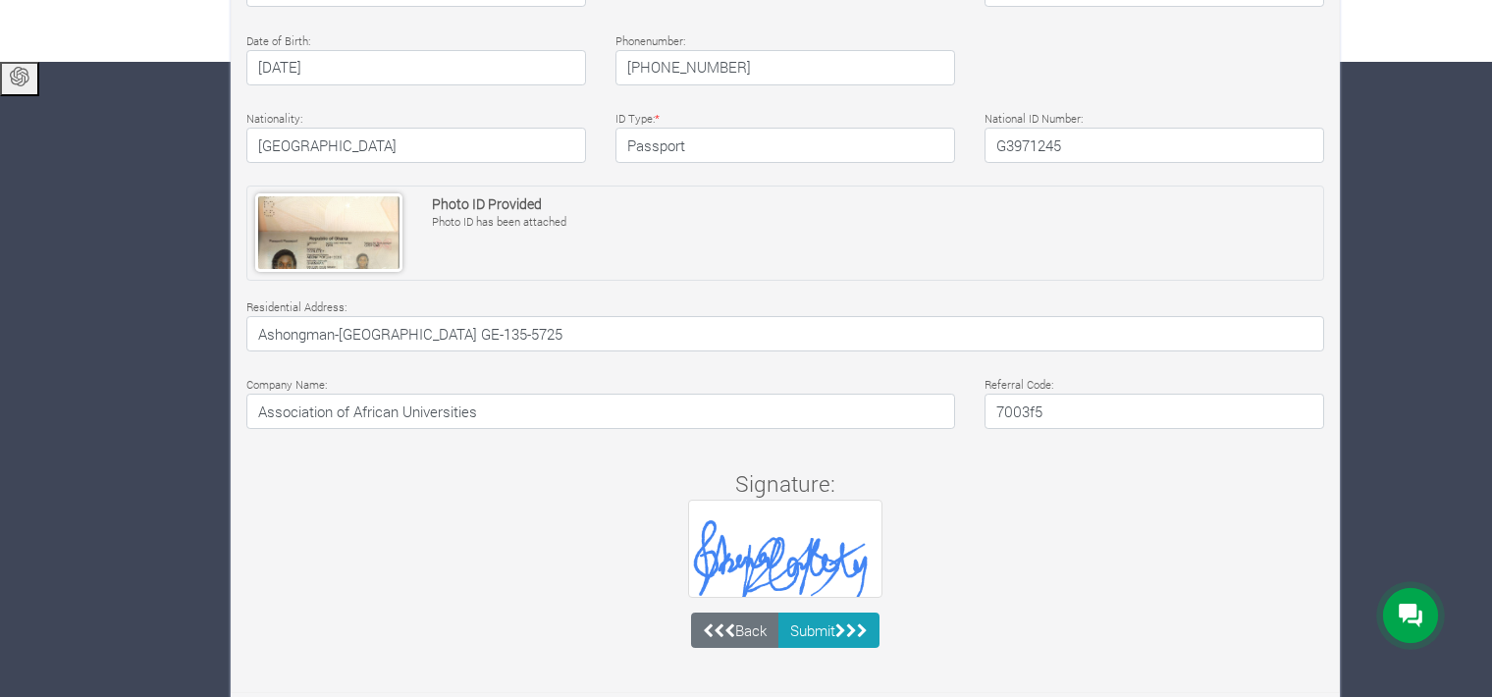
scroll to position [642, 0]
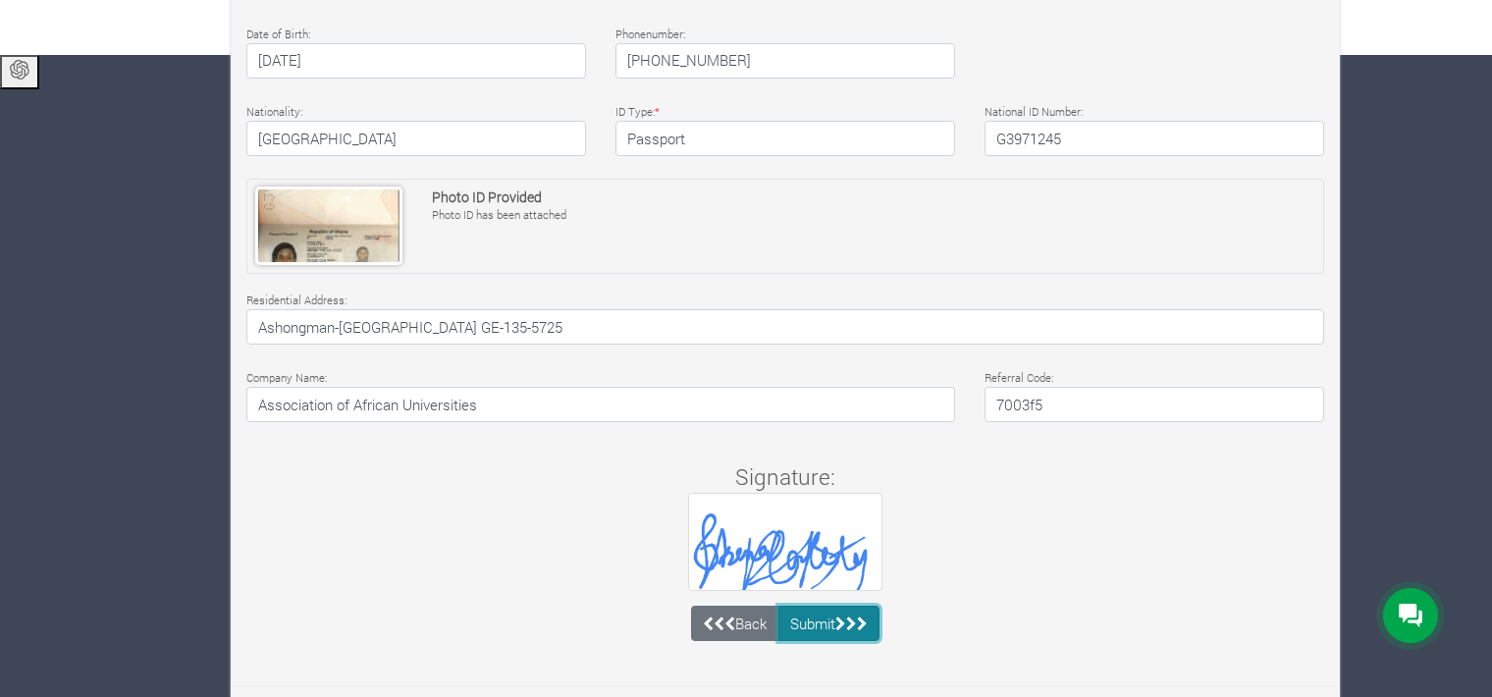
click at [812, 606] on button "Submit" at bounding box center [829, 623] width 102 height 35
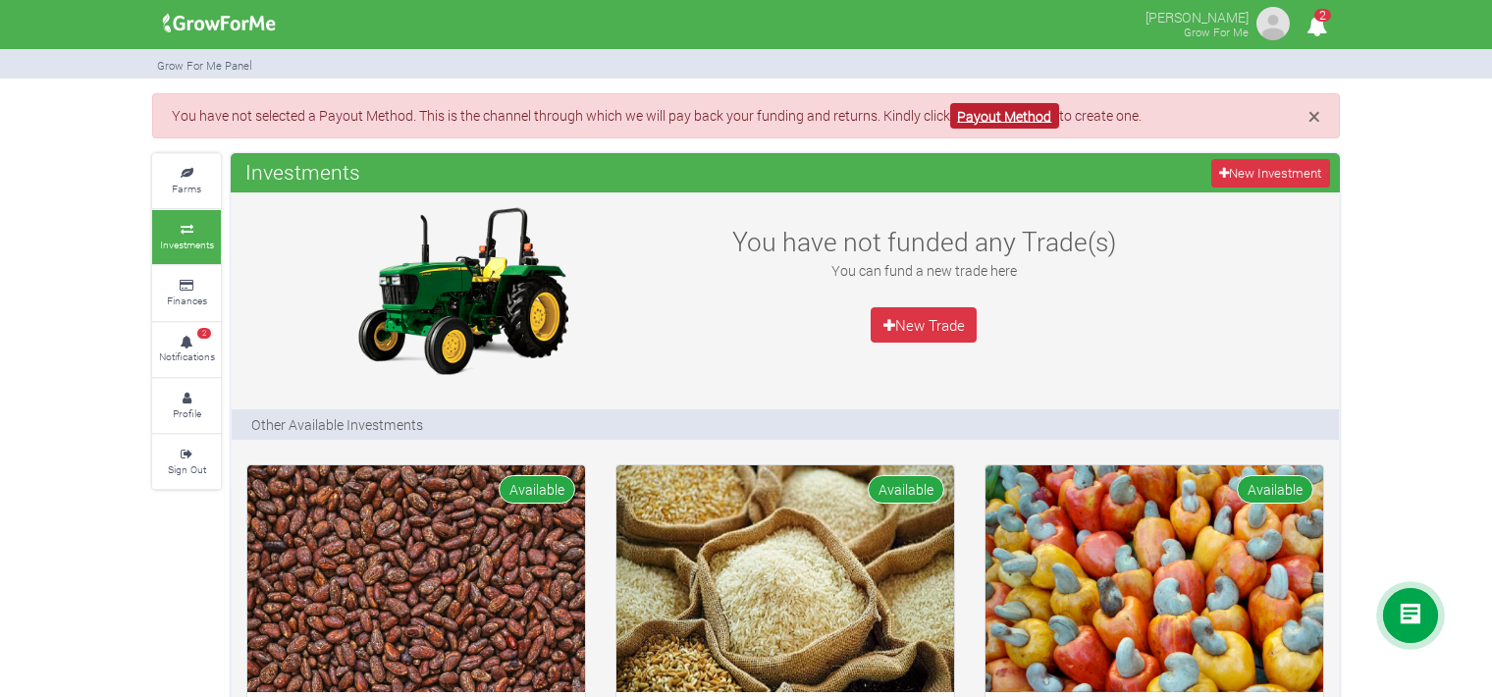
click at [1017, 106] on link "Payout Method" at bounding box center [1004, 116] width 109 height 27
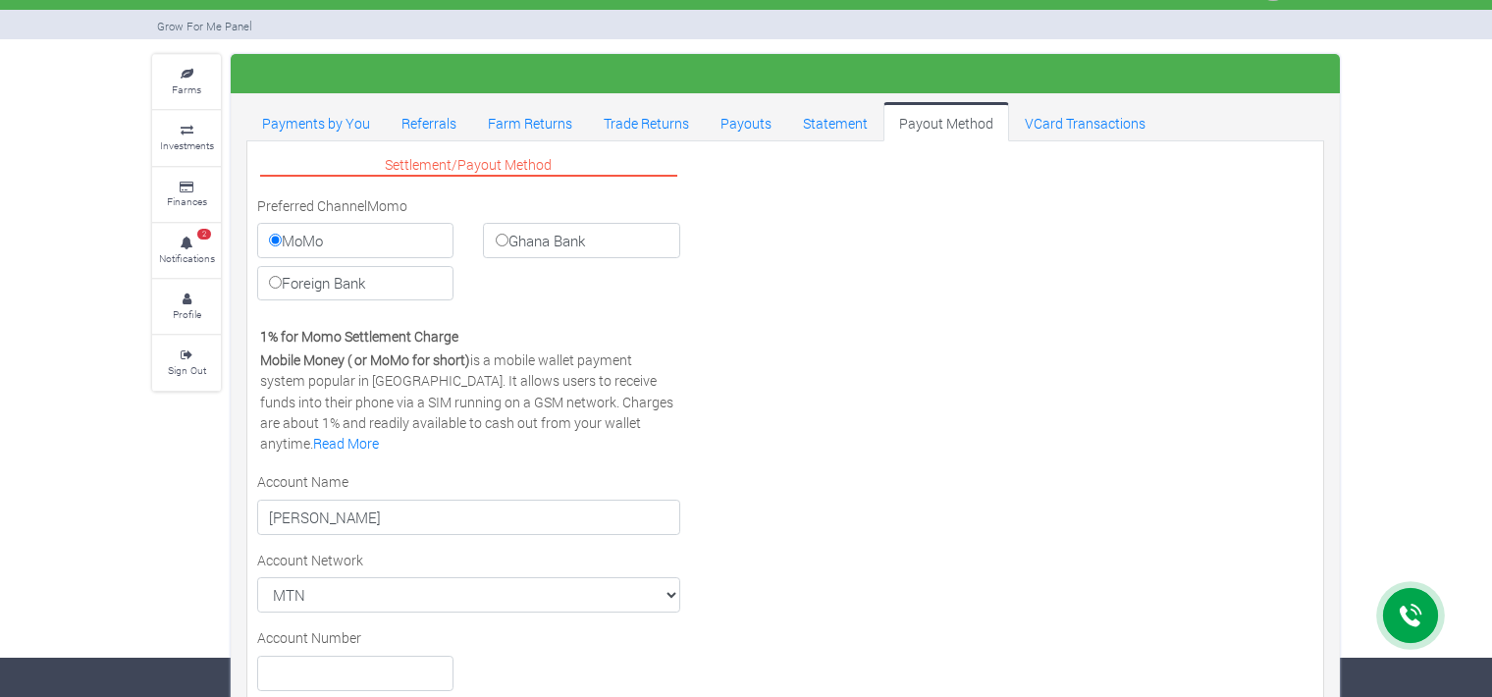
scroll to position [39, 0]
click at [606, 241] on label "Ghana Bank" at bounding box center [581, 240] width 196 height 35
click at [508, 241] on input "Ghana Bank" at bounding box center [502, 240] width 13 height 13
radio input "true"
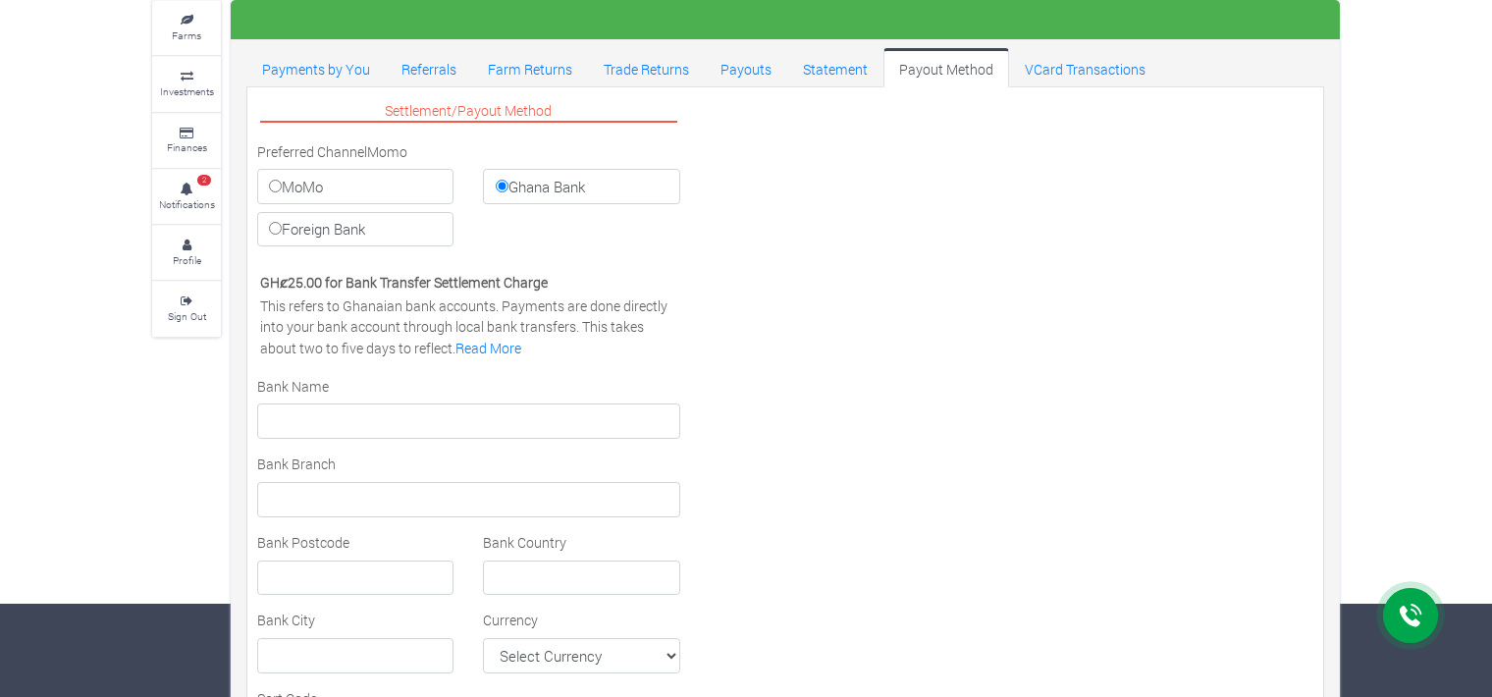
scroll to position [0, 0]
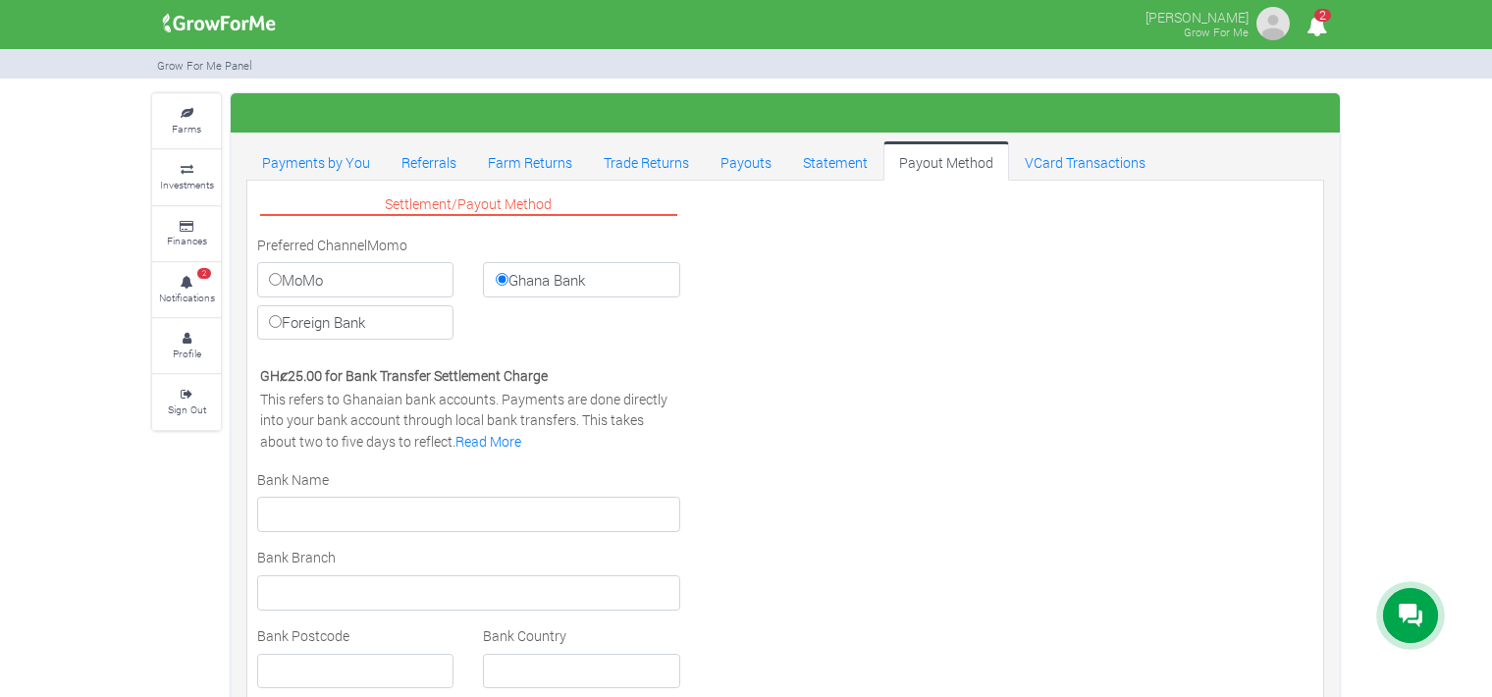
click at [415, 318] on label "Foreign Bank" at bounding box center [355, 322] width 196 height 35
click at [282, 318] on input "Foreign Bank" at bounding box center [275, 321] width 13 height 13
radio input "true"
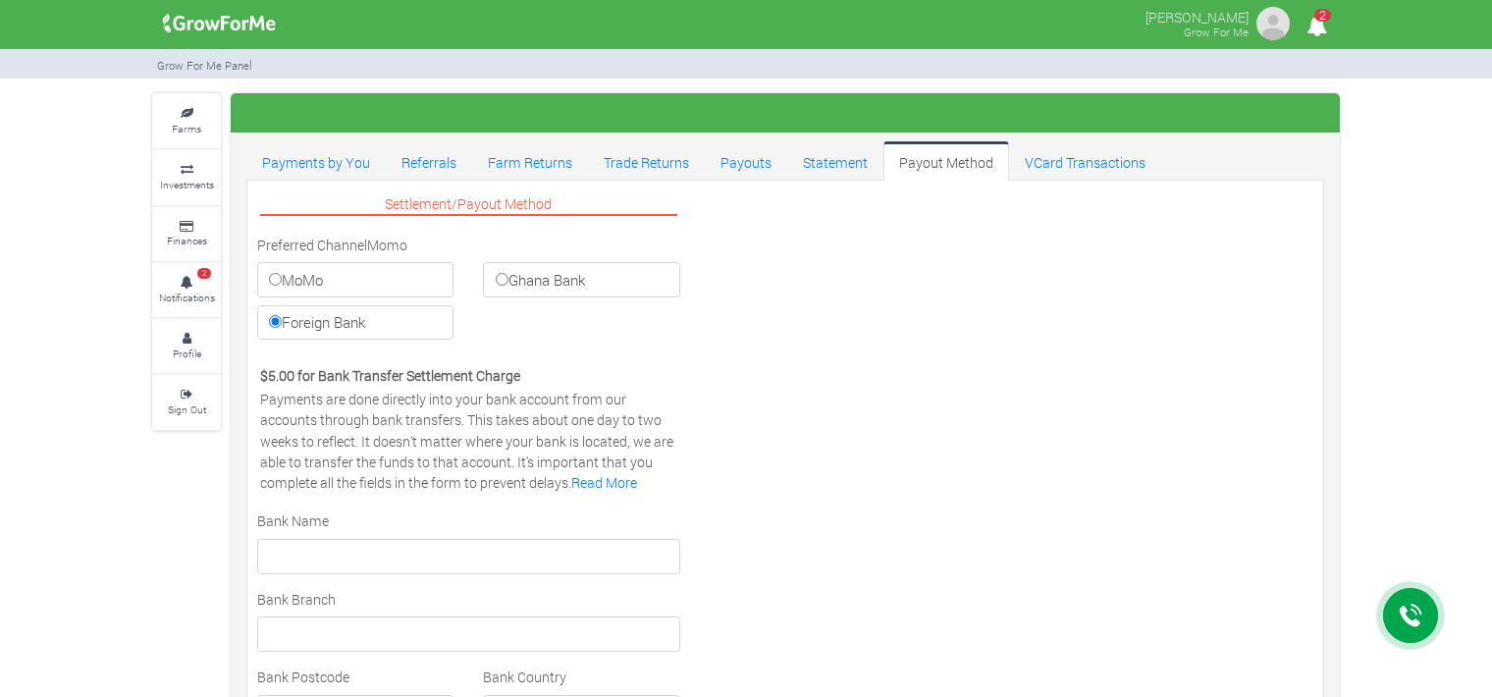
click at [392, 287] on label "MoMo" at bounding box center [355, 279] width 196 height 35
click at [282, 286] on input "MoMo" at bounding box center [275, 279] width 13 height 13
radio input "true"
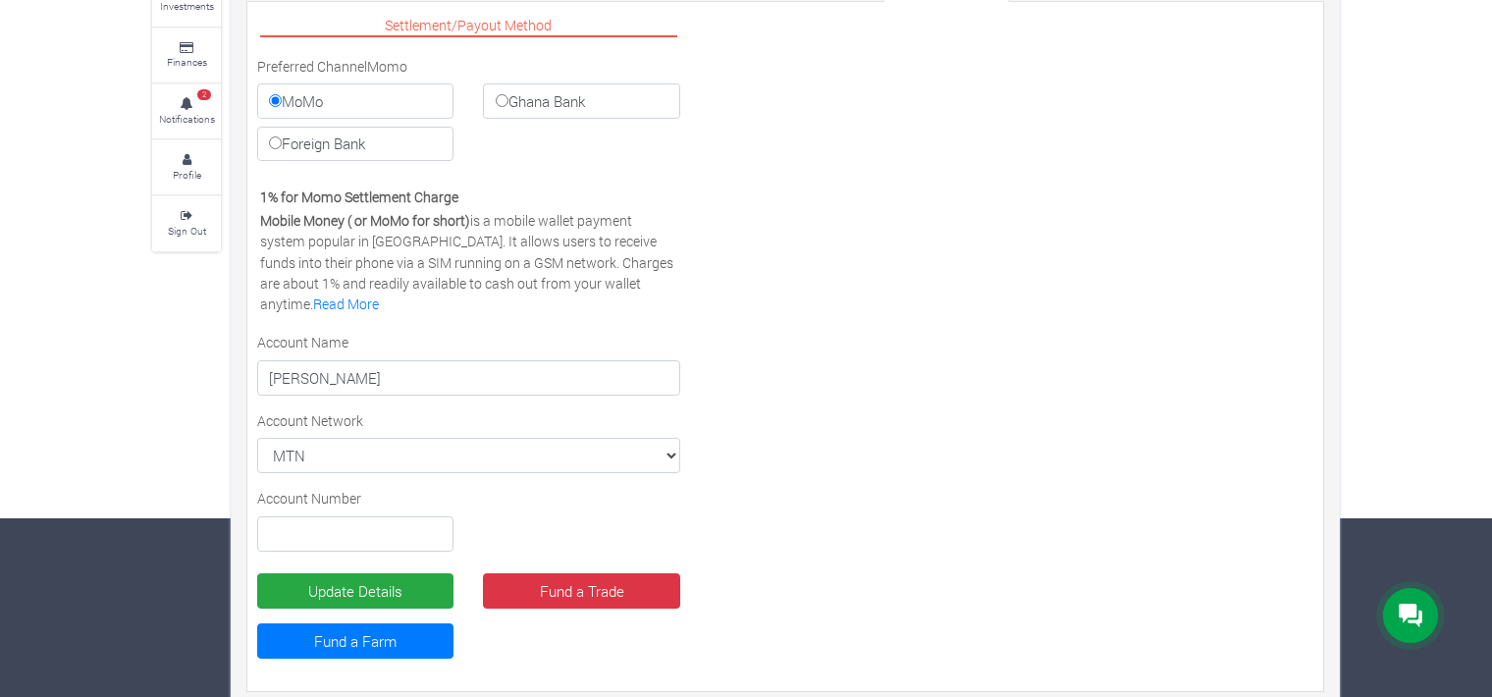
scroll to position [193, 0]
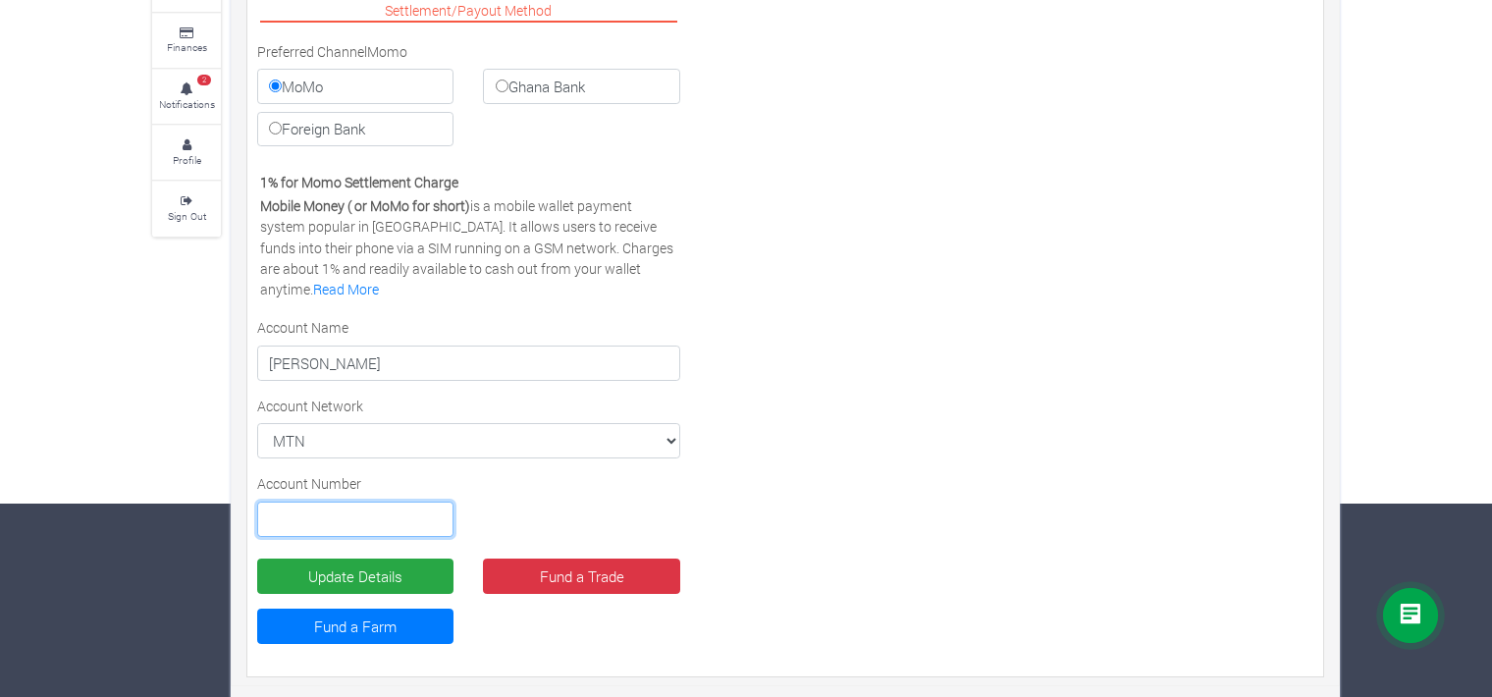
click at [372, 515] on input "text" at bounding box center [355, 519] width 196 height 35
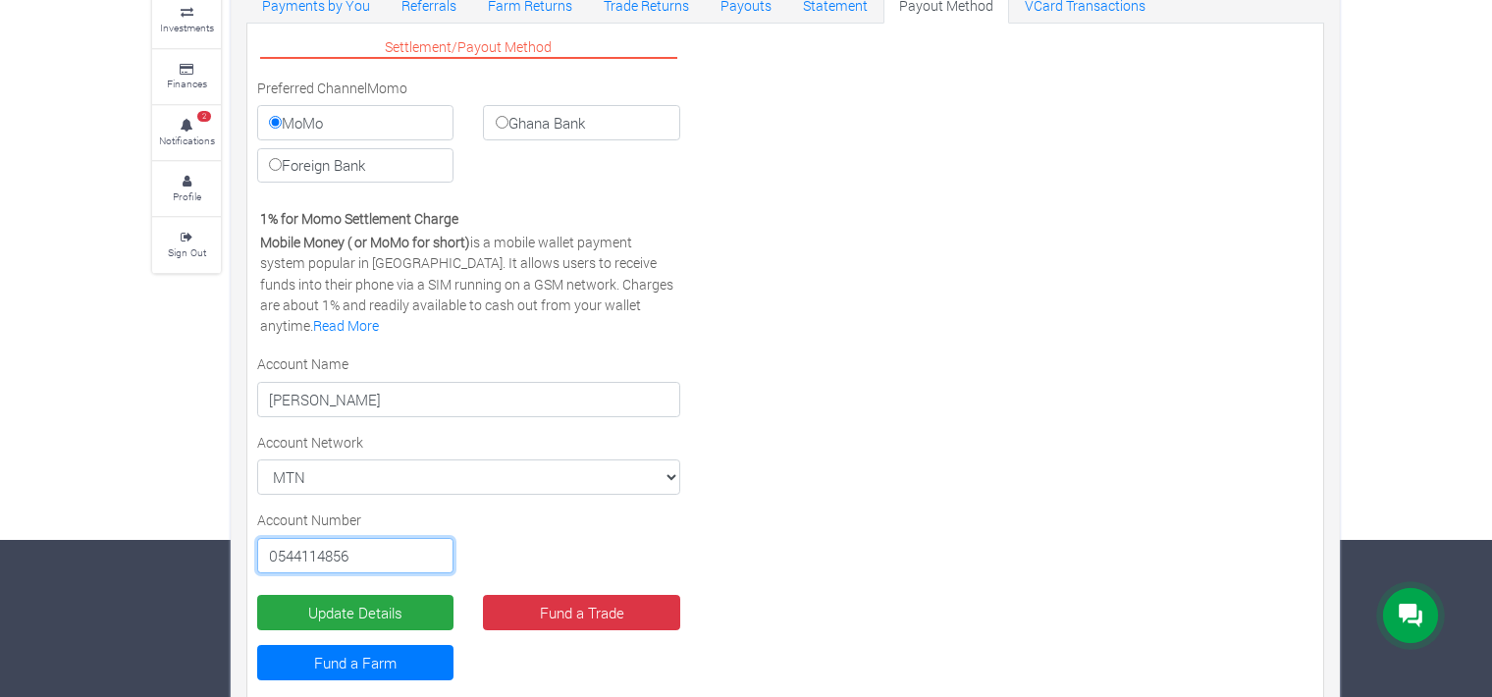
scroll to position [158, 0]
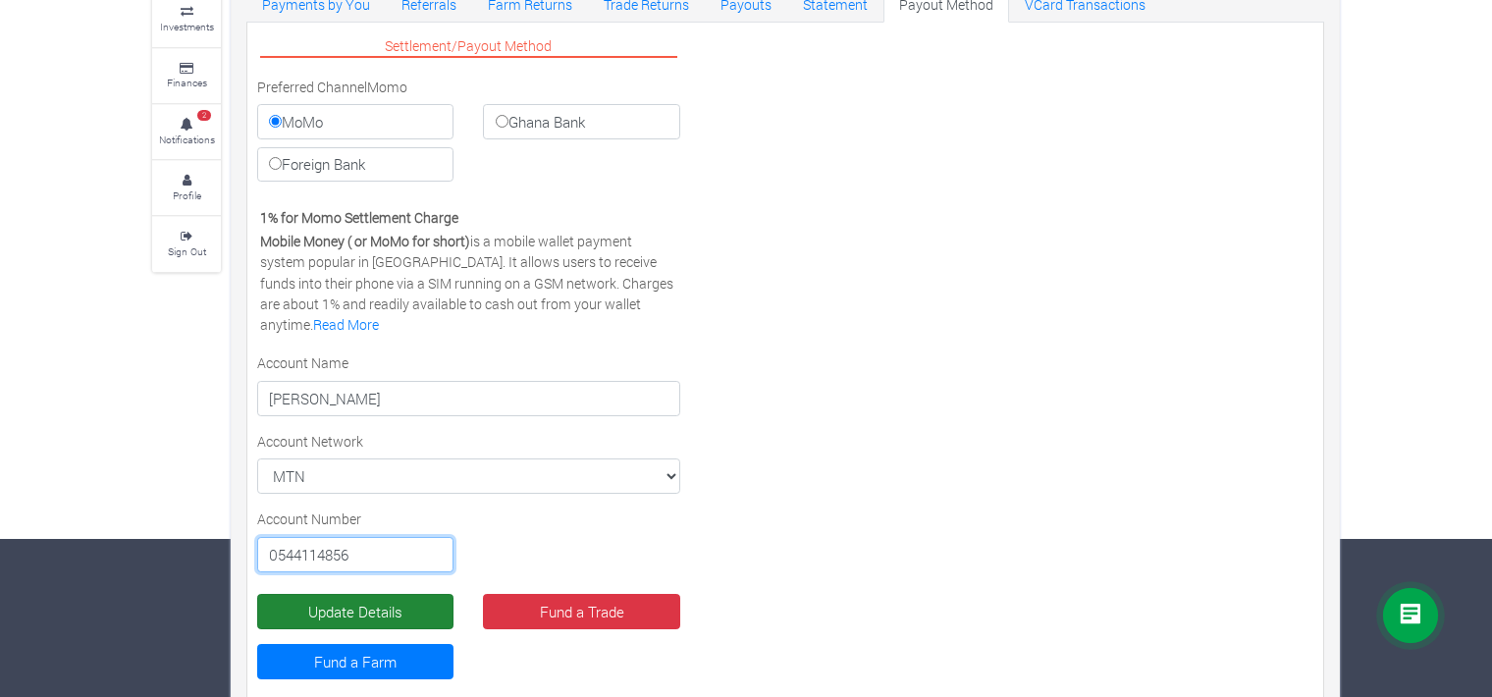
type input "0544114856"
click at [404, 602] on button "Update Details" at bounding box center [355, 611] width 196 height 35
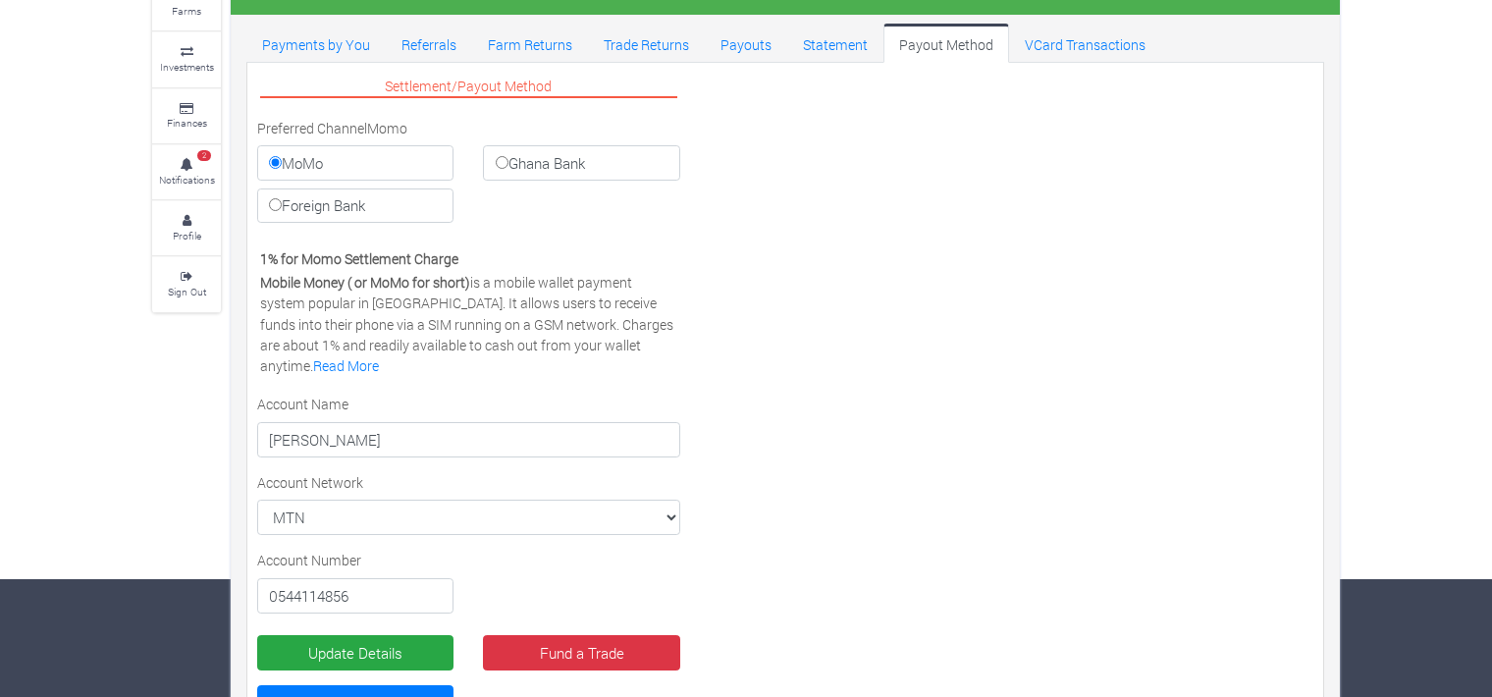
scroll to position [117, 0]
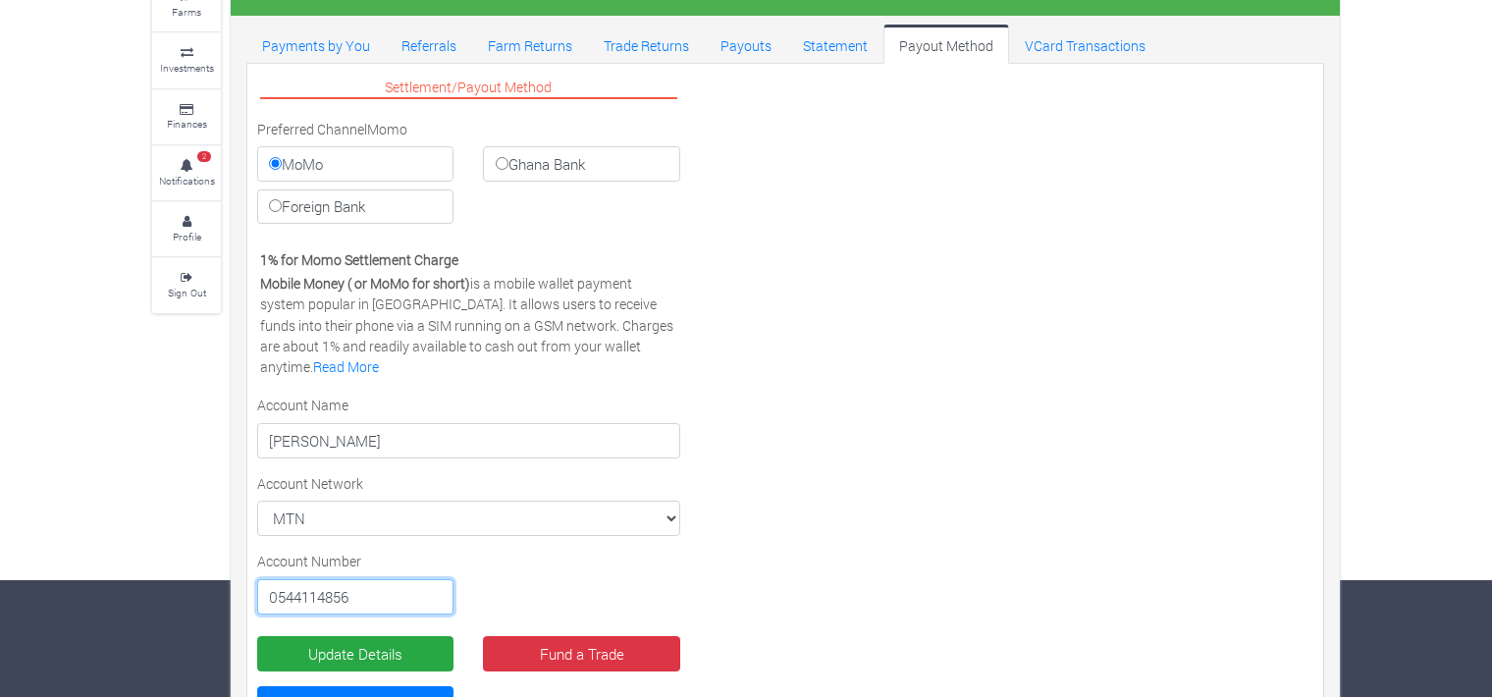
click at [279, 592] on input "0544114856" at bounding box center [355, 596] width 196 height 35
type input "233544114856"
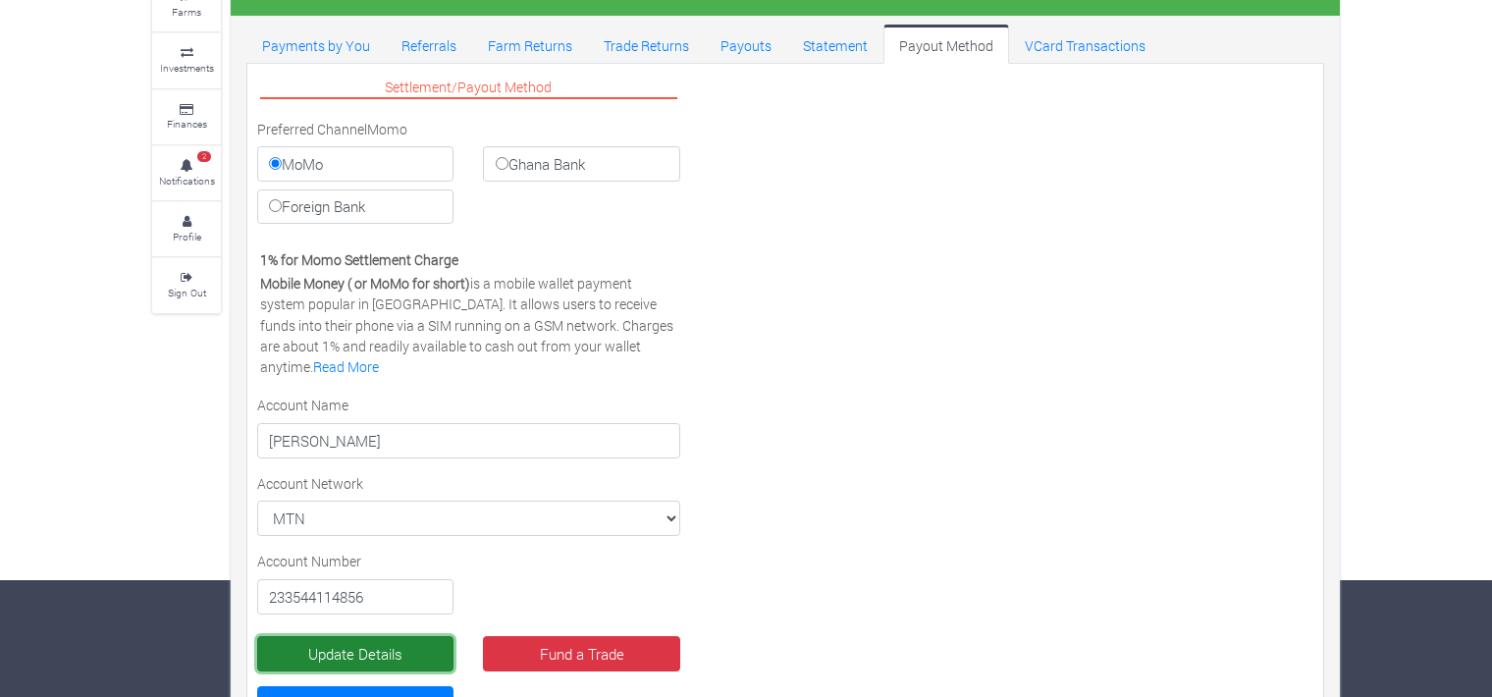
click at [333, 644] on button "Update Details" at bounding box center [355, 653] width 196 height 35
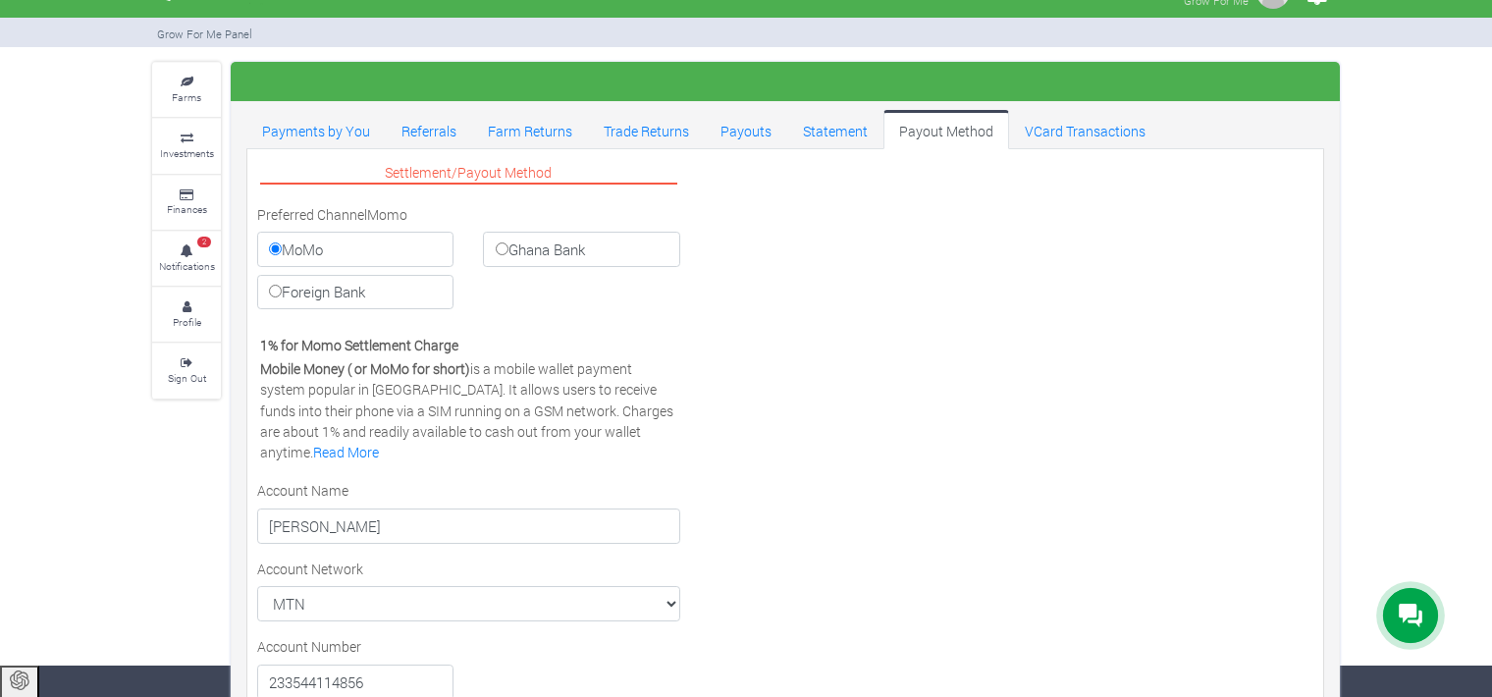
scroll to position [29, 0]
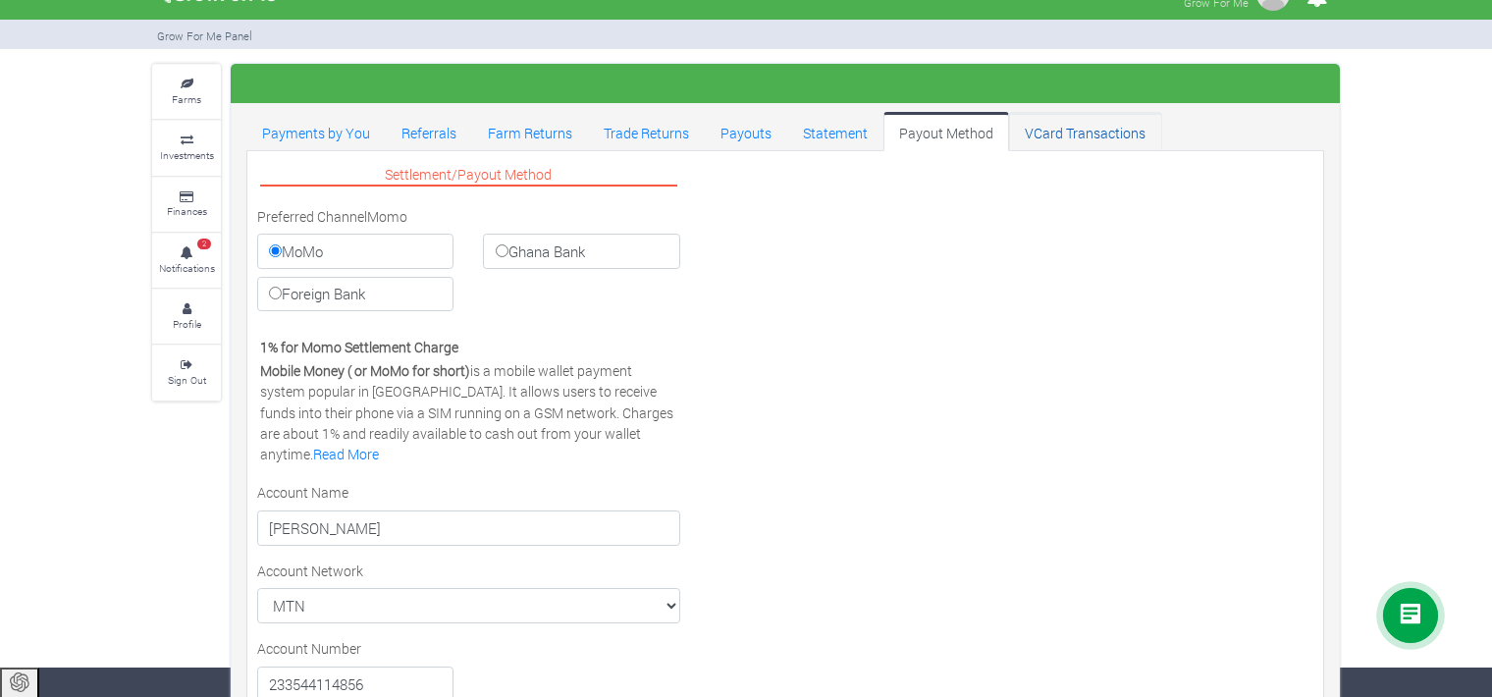
click at [1091, 137] on link "VCard Transactions" at bounding box center [1085, 131] width 152 height 39
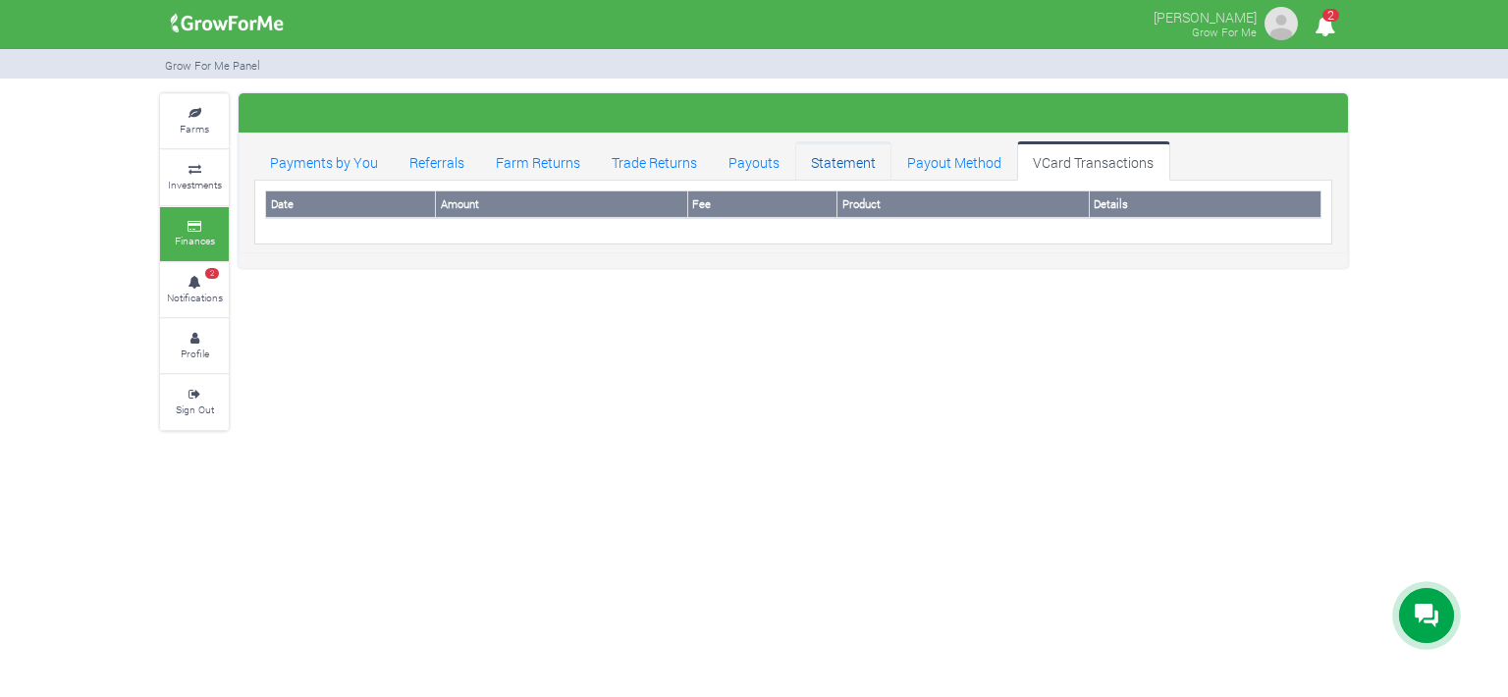
click at [829, 159] on link "Statement" at bounding box center [843, 160] width 96 height 39
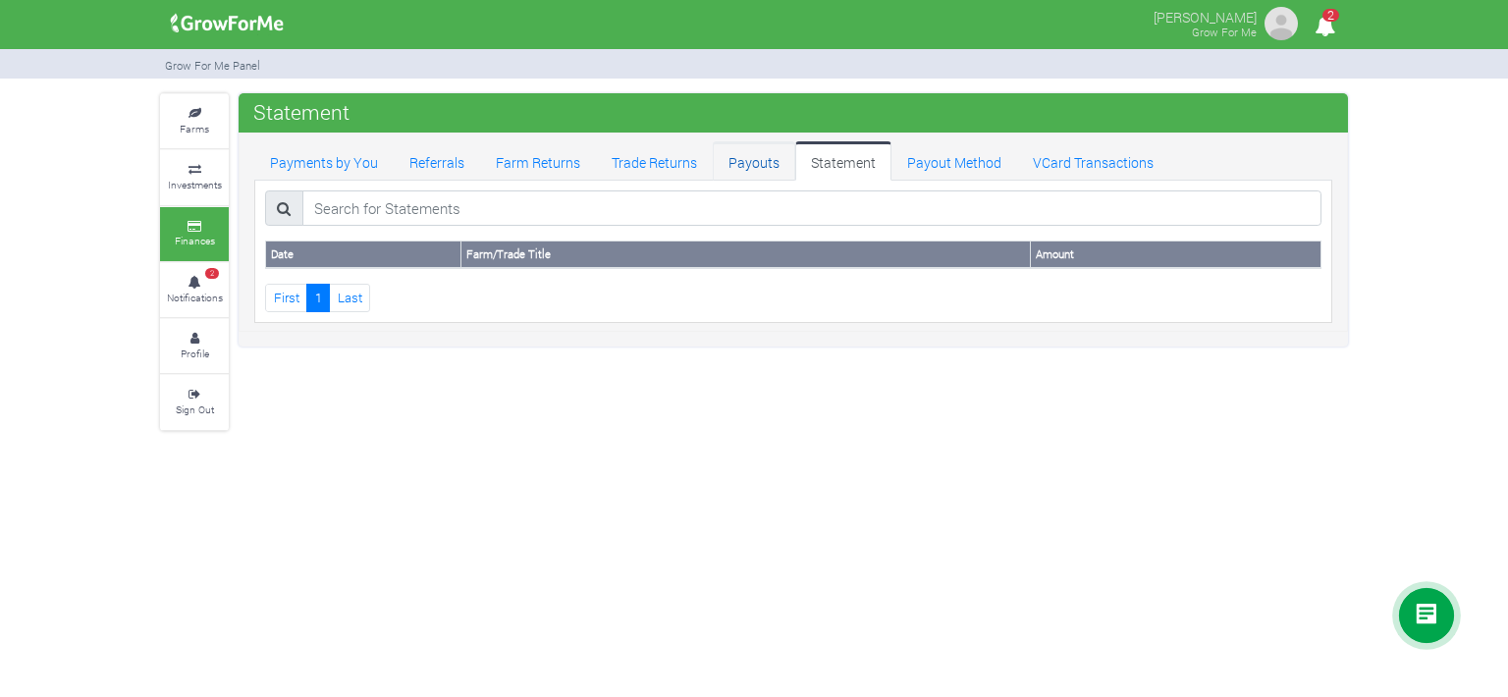
click at [739, 159] on link "Payouts" at bounding box center [754, 160] width 82 height 39
click at [627, 154] on link "Trade Returns" at bounding box center [654, 160] width 117 height 39
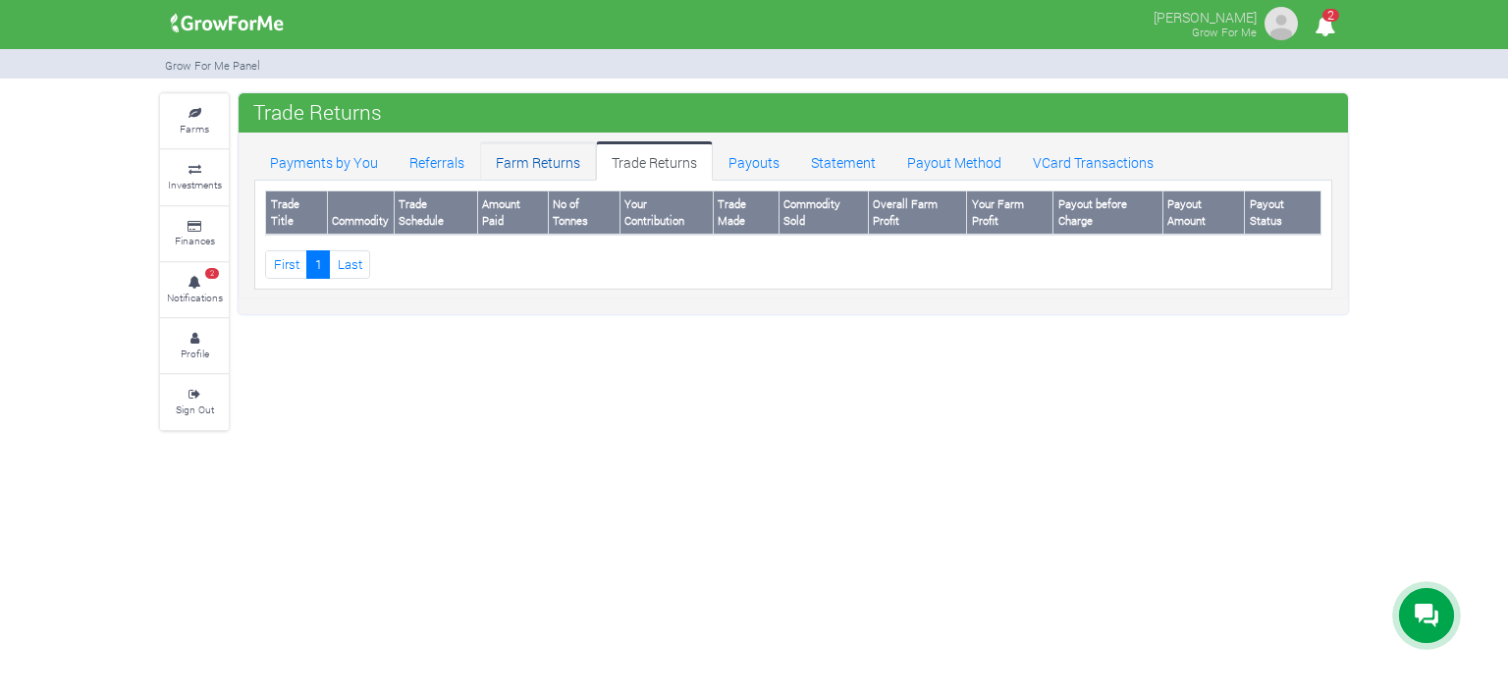
click at [506, 162] on link "Farm Returns" at bounding box center [538, 160] width 116 height 39
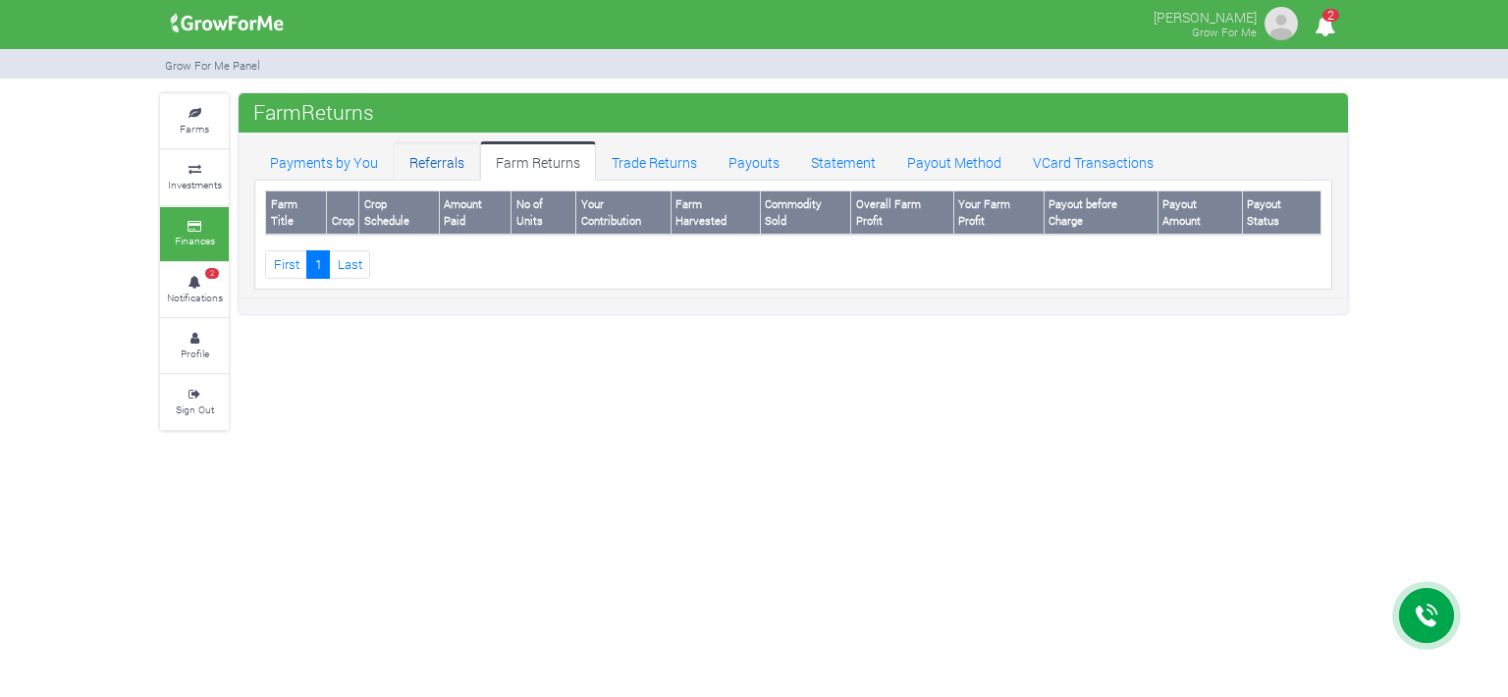
click at [397, 162] on link "Referrals" at bounding box center [437, 160] width 86 height 39
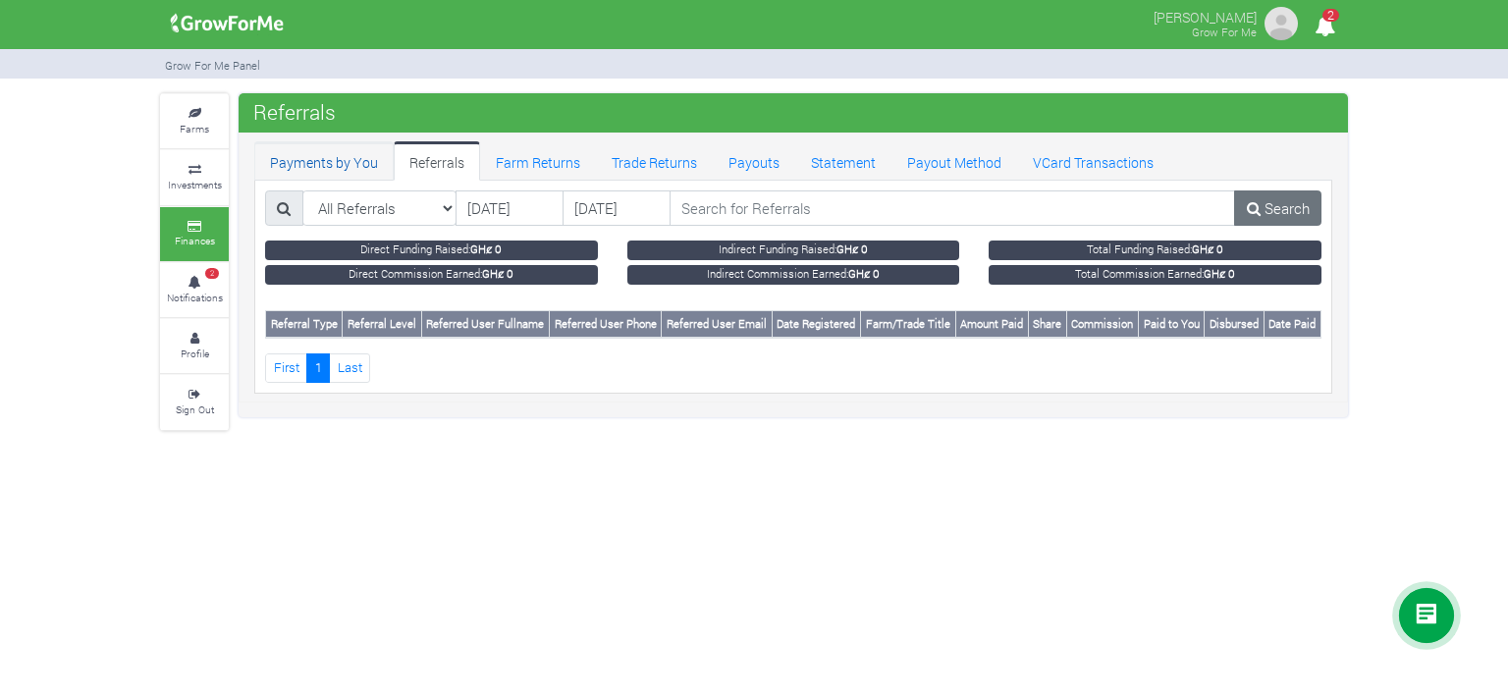
click at [347, 162] on link "Payments by You" at bounding box center [323, 160] width 139 height 39
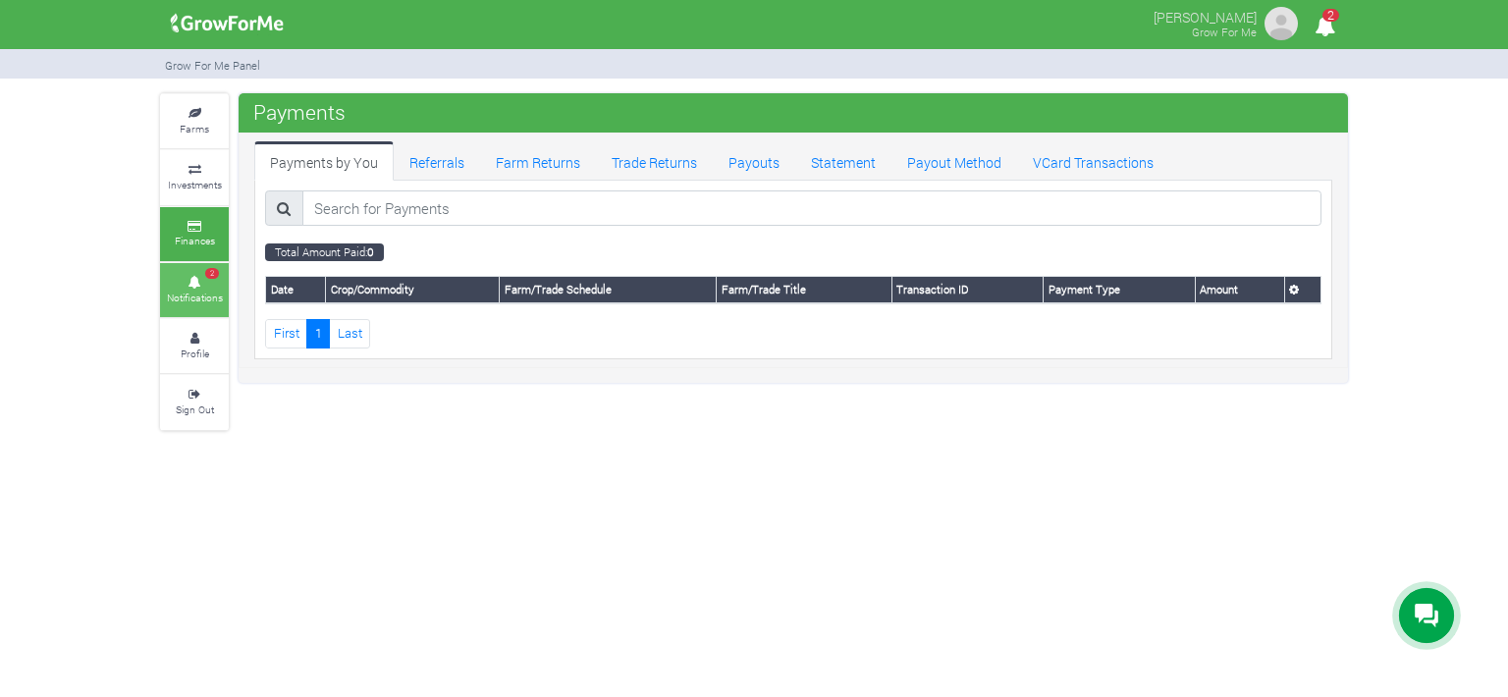
click at [208, 272] on span "2" at bounding box center [212, 274] width 14 height 12
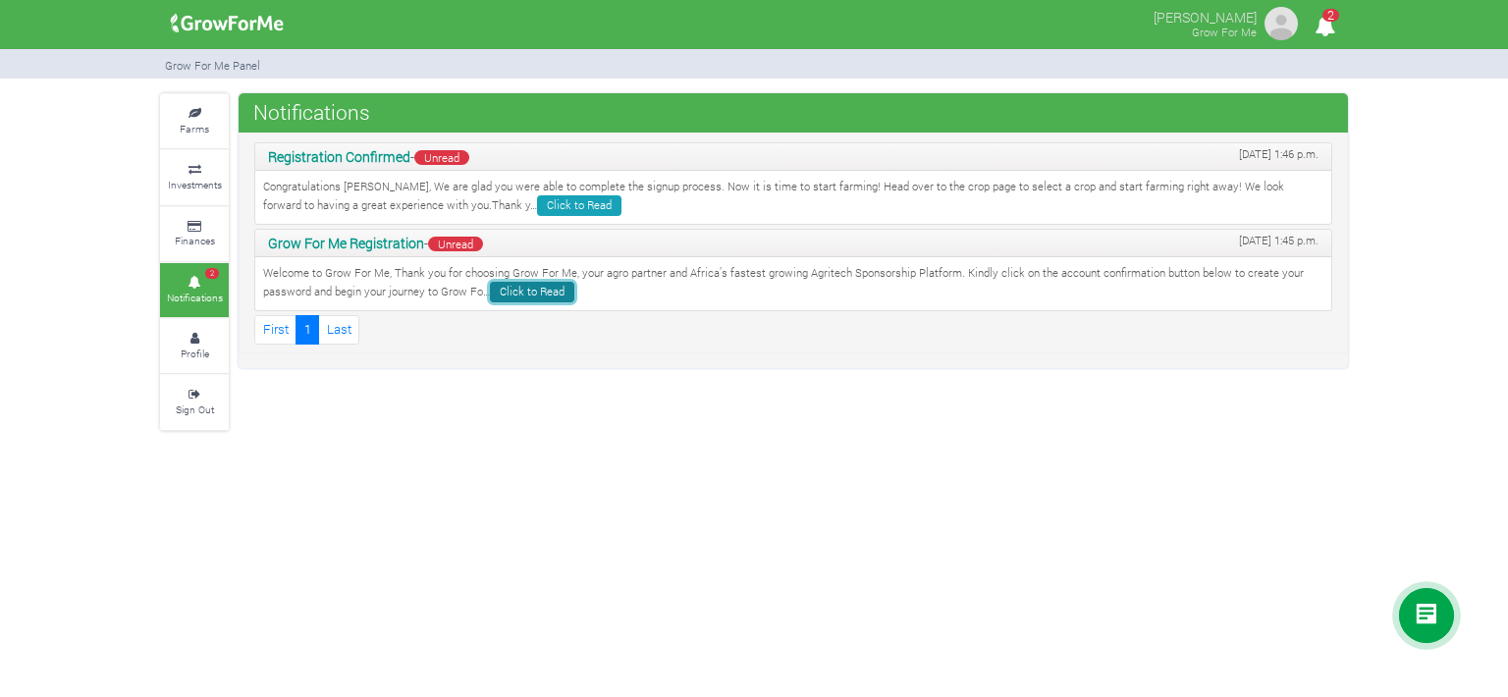
click at [511, 292] on link "Click to Read" at bounding box center [532, 292] width 84 height 21
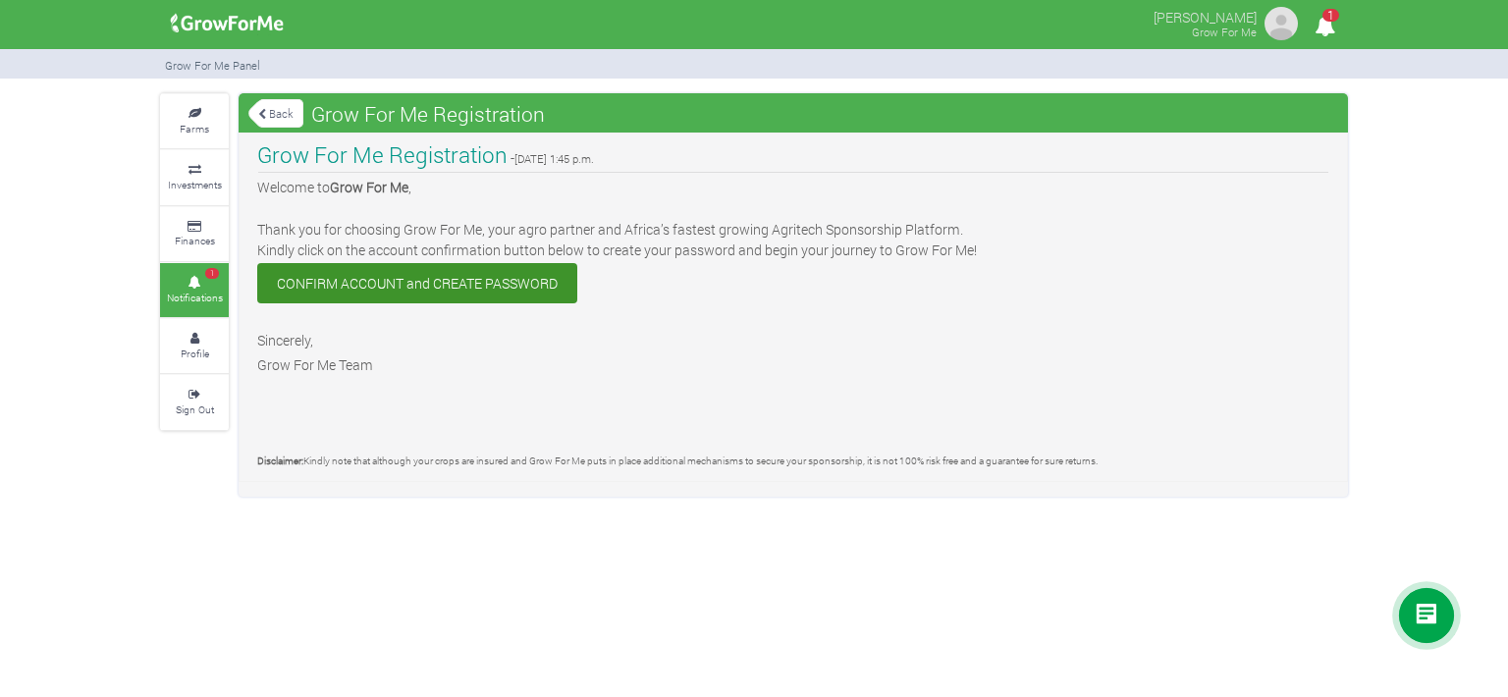
click at [205, 280] on icon at bounding box center [194, 283] width 59 height 10
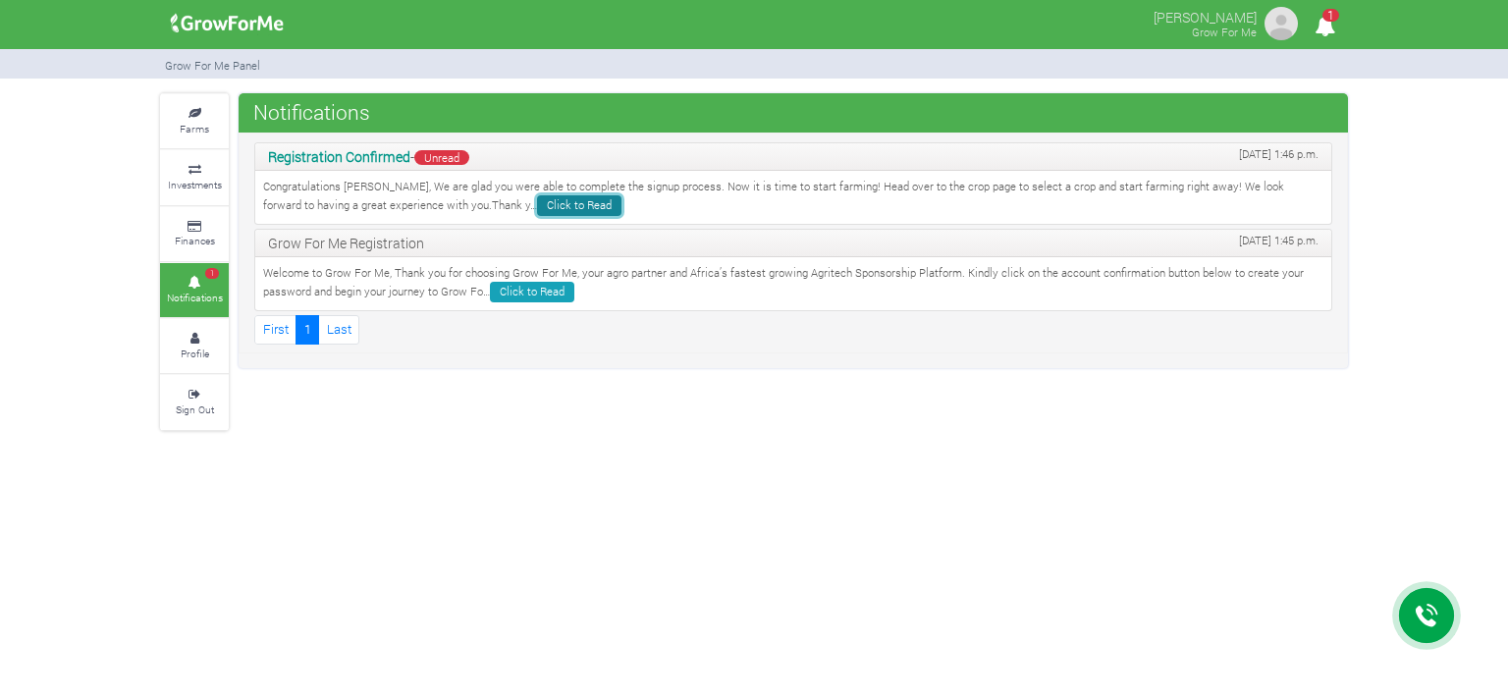
click at [537, 198] on link "Click to Read" at bounding box center [579, 205] width 84 height 21
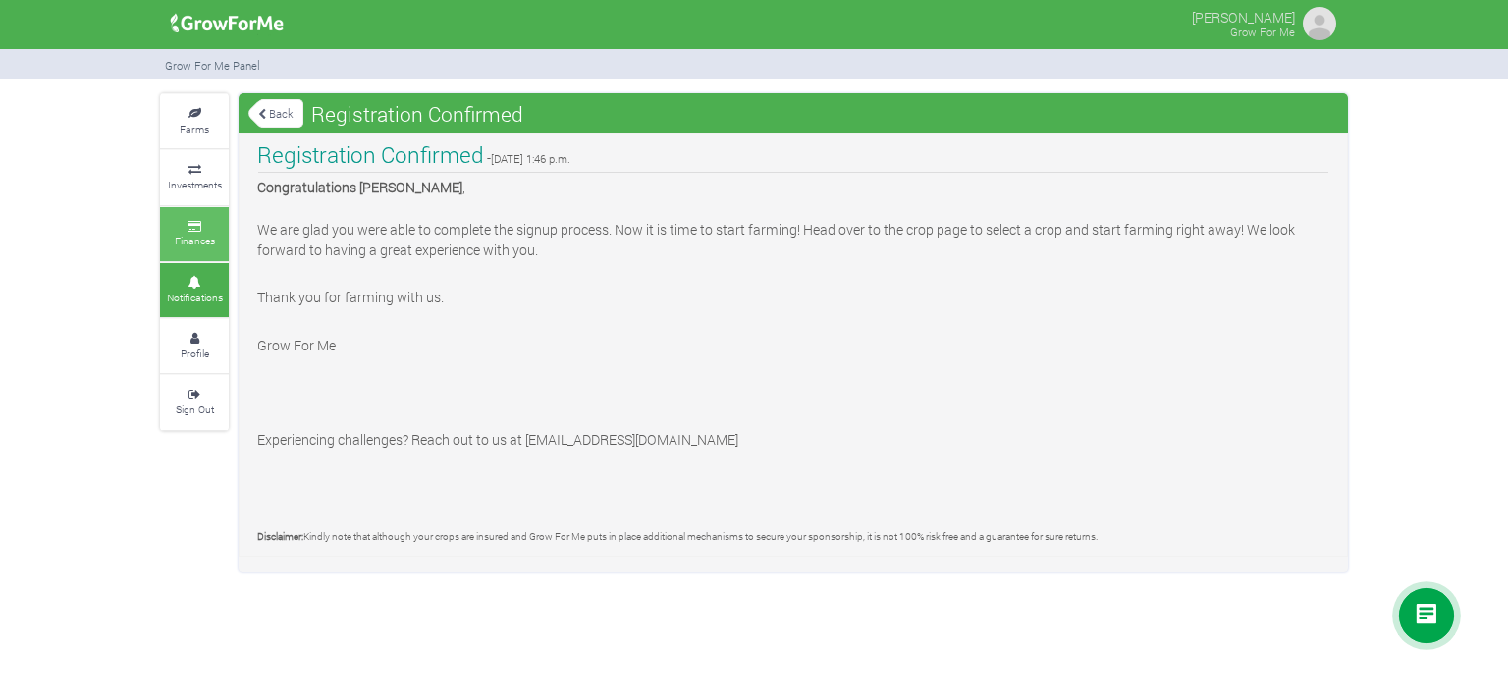
click at [200, 241] on small "Finances" at bounding box center [195, 241] width 40 height 14
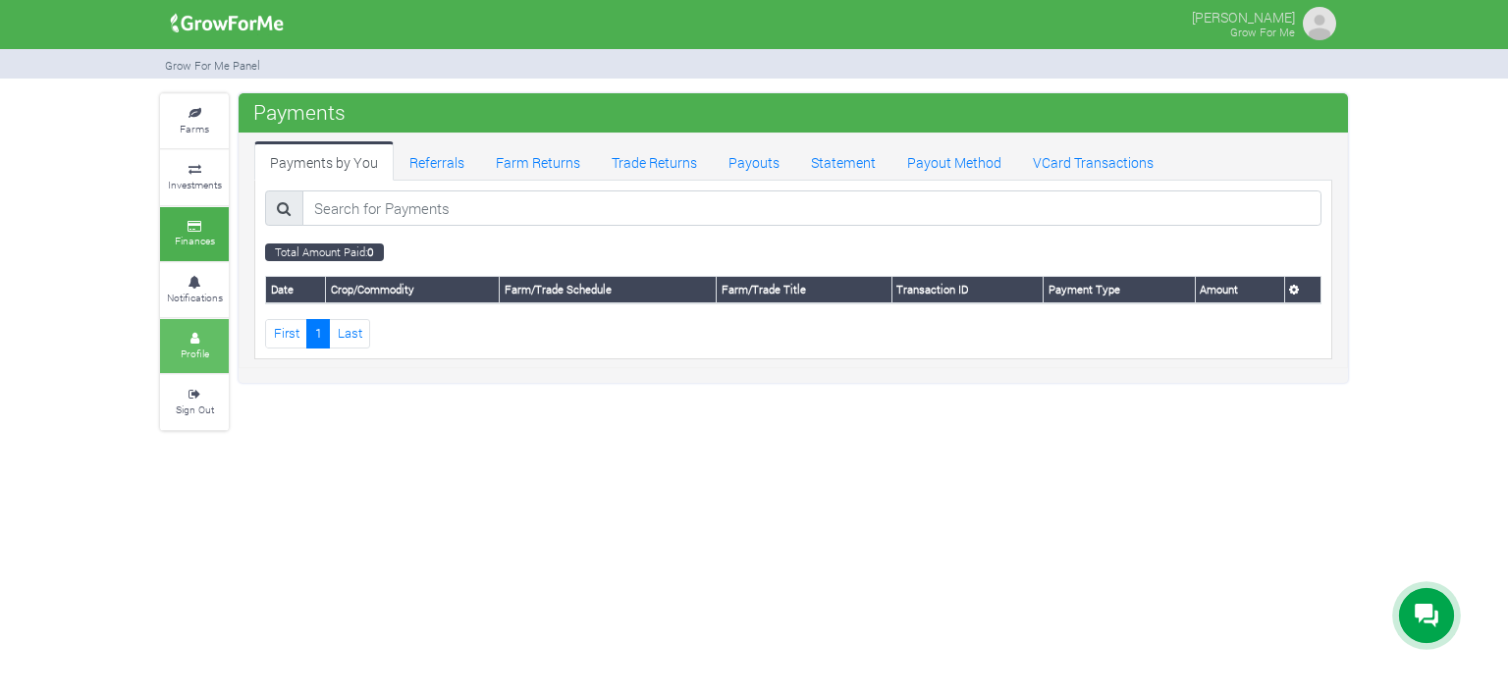
click at [195, 343] on link "Profile" at bounding box center [194, 346] width 69 height 54
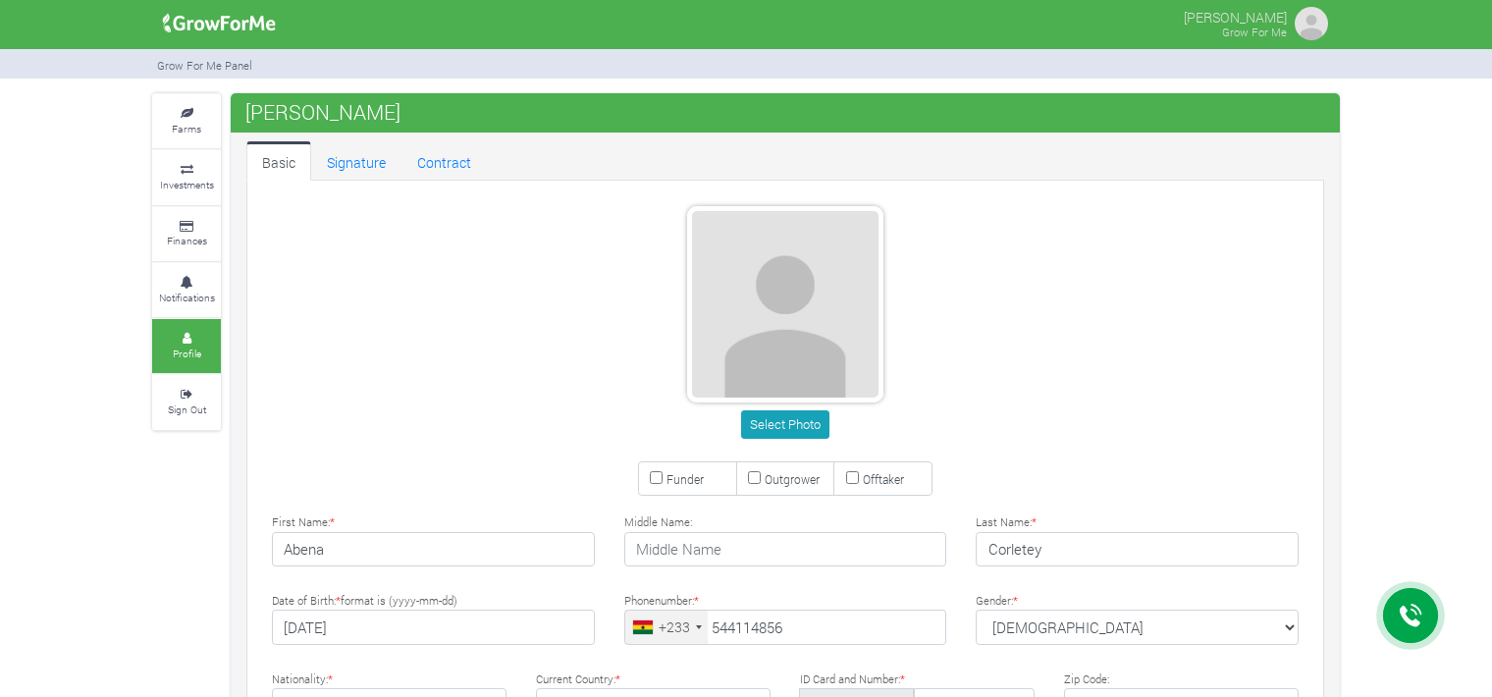
type input "54 411 4856"
click at [186, 198] on link "Investments" at bounding box center [186, 177] width 69 height 54
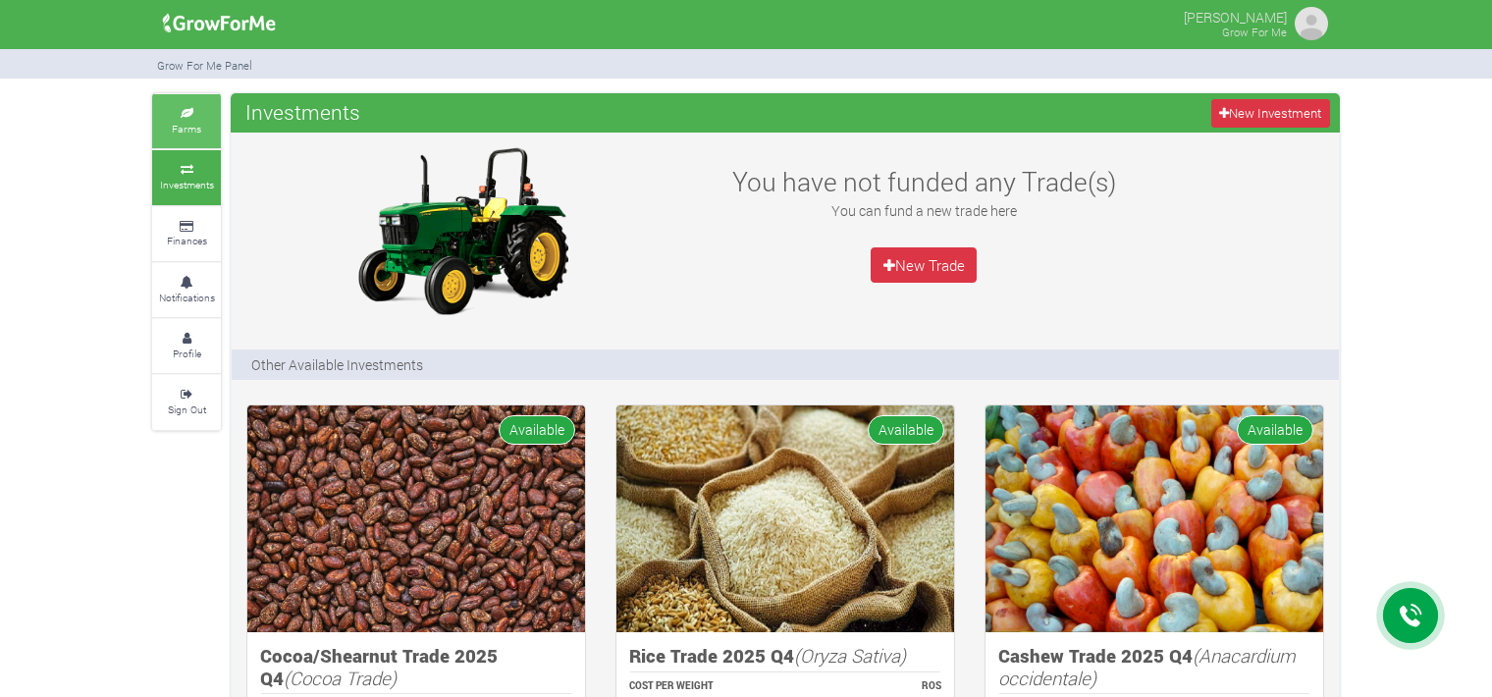
click at [203, 129] on link "Farms" at bounding box center [186, 121] width 69 height 54
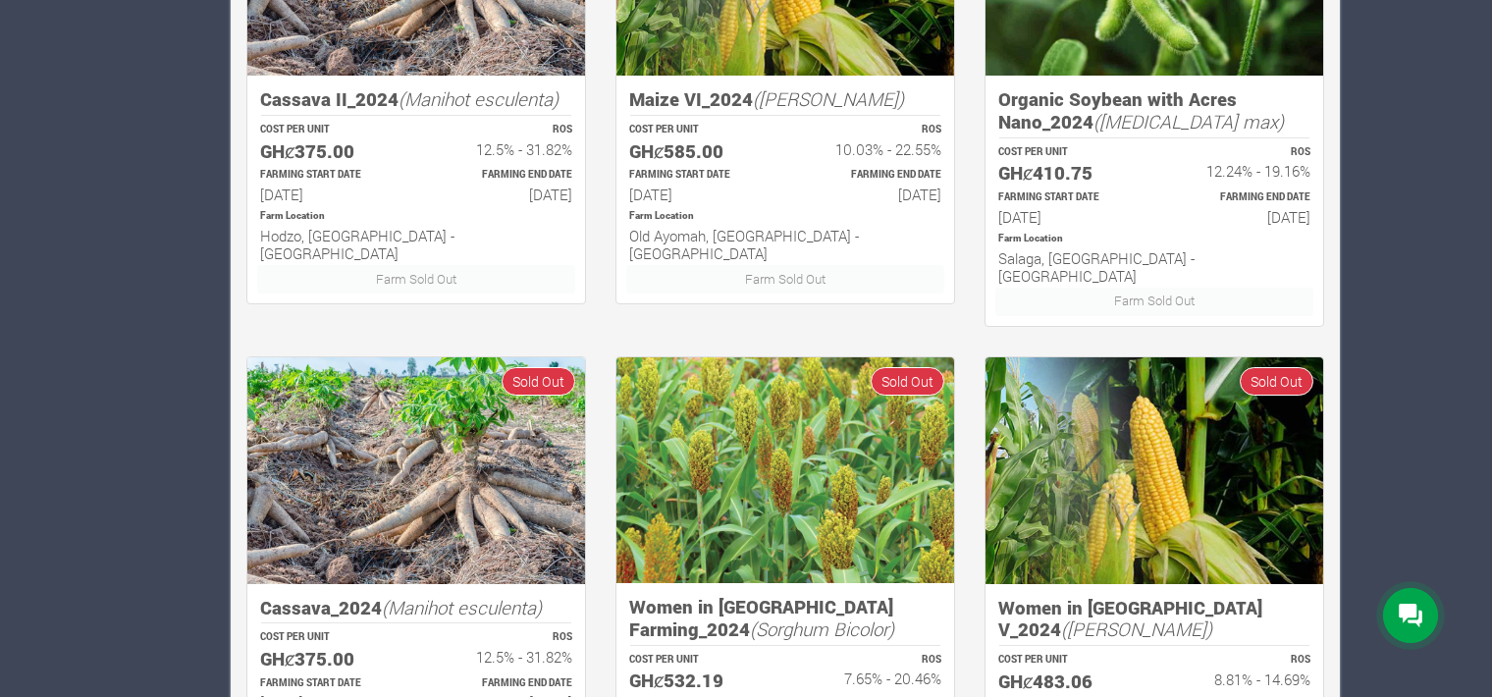
scroll to position [1239, 0]
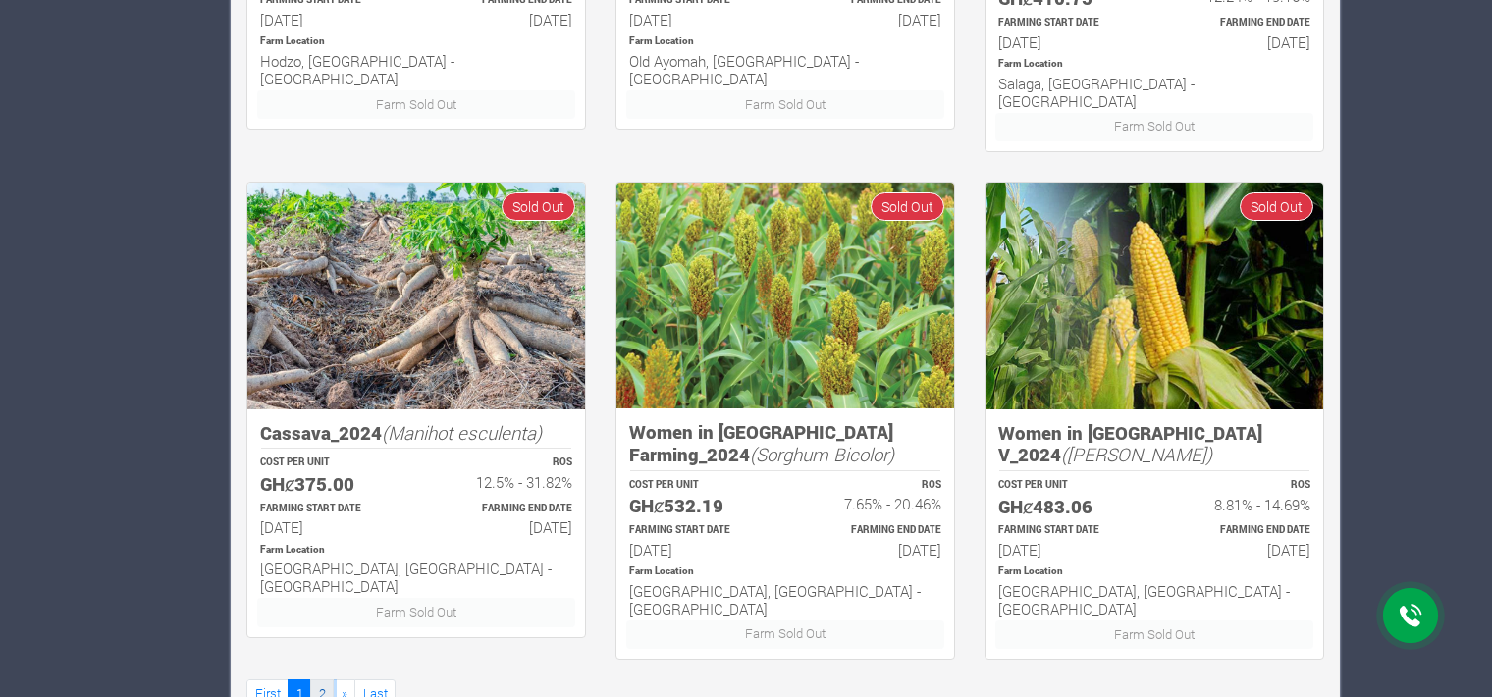
click at [319, 679] on link "2" at bounding box center [322, 693] width 24 height 28
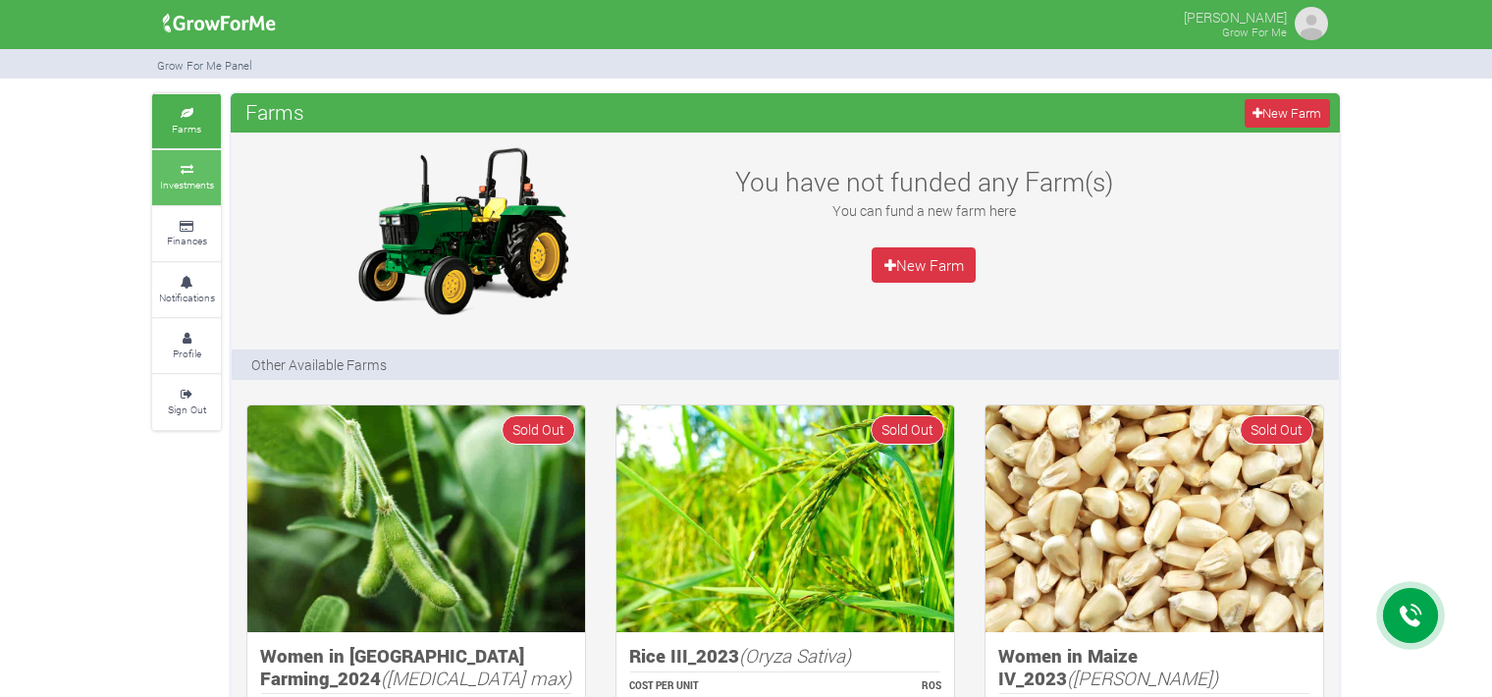
click at [177, 187] on small "Investments" at bounding box center [187, 185] width 54 height 14
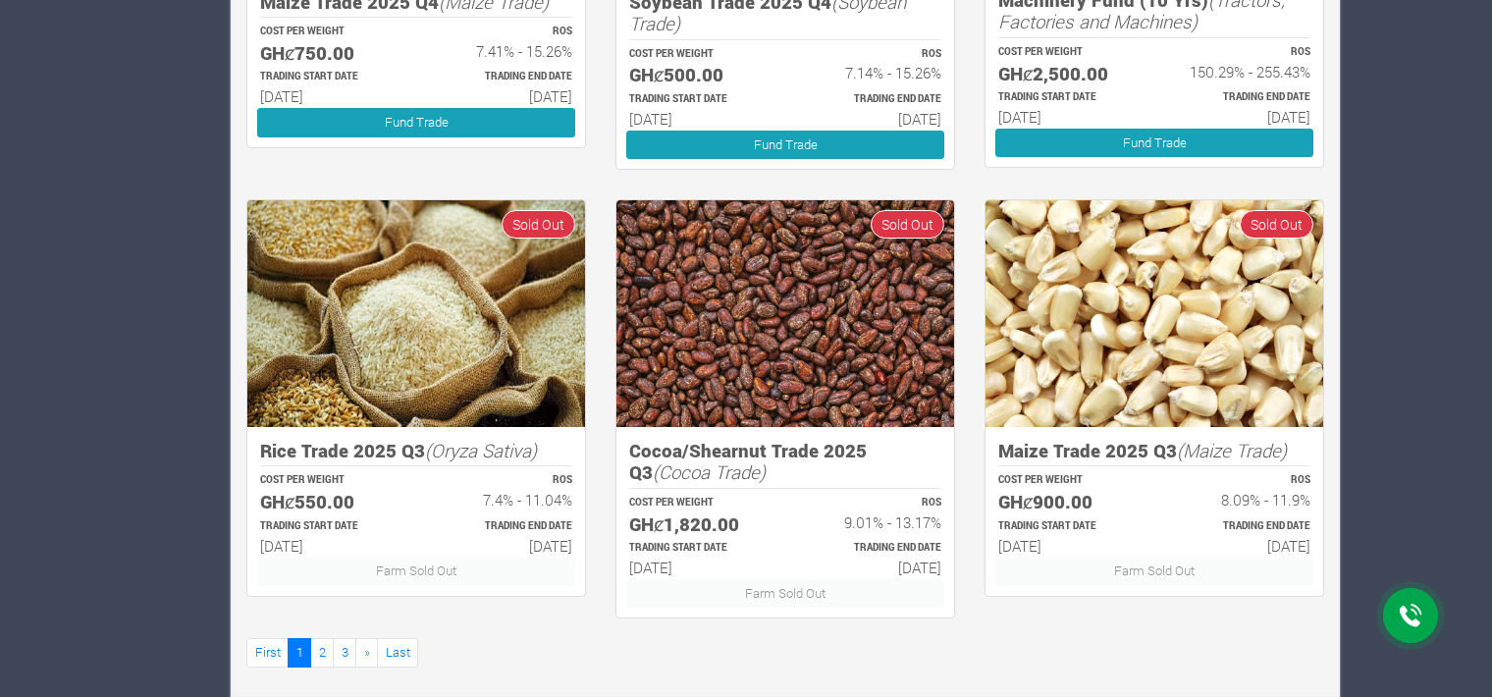
scroll to position [1115, 0]
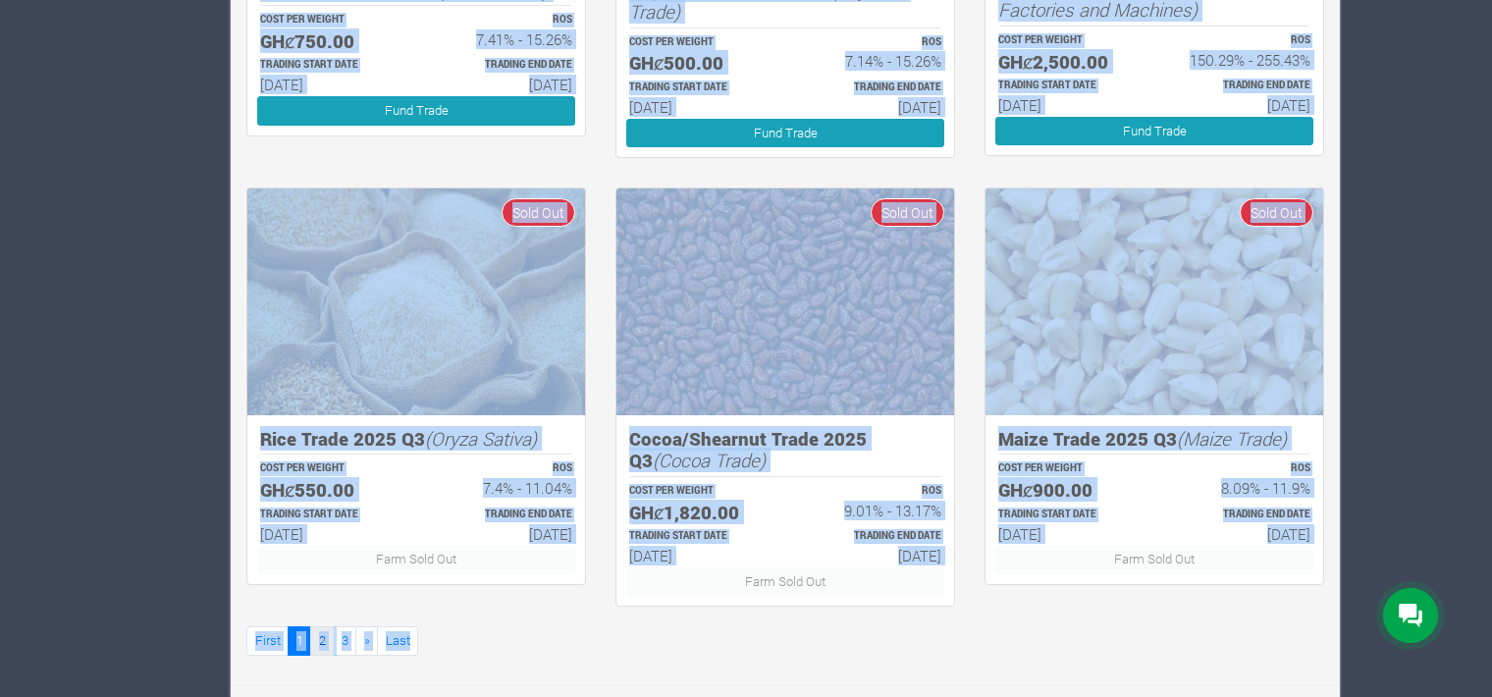
click at [323, 628] on link "2" at bounding box center [322, 640] width 24 height 28
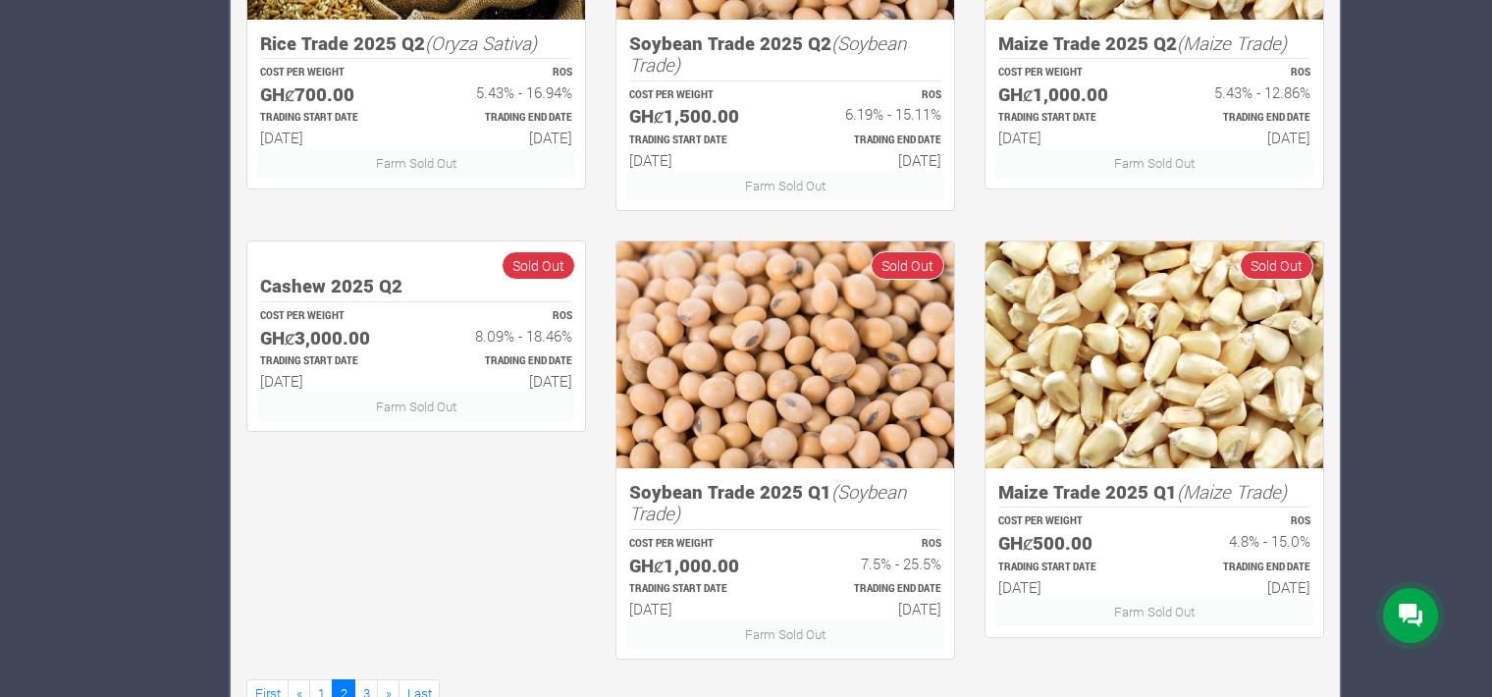
scroll to position [1115, 0]
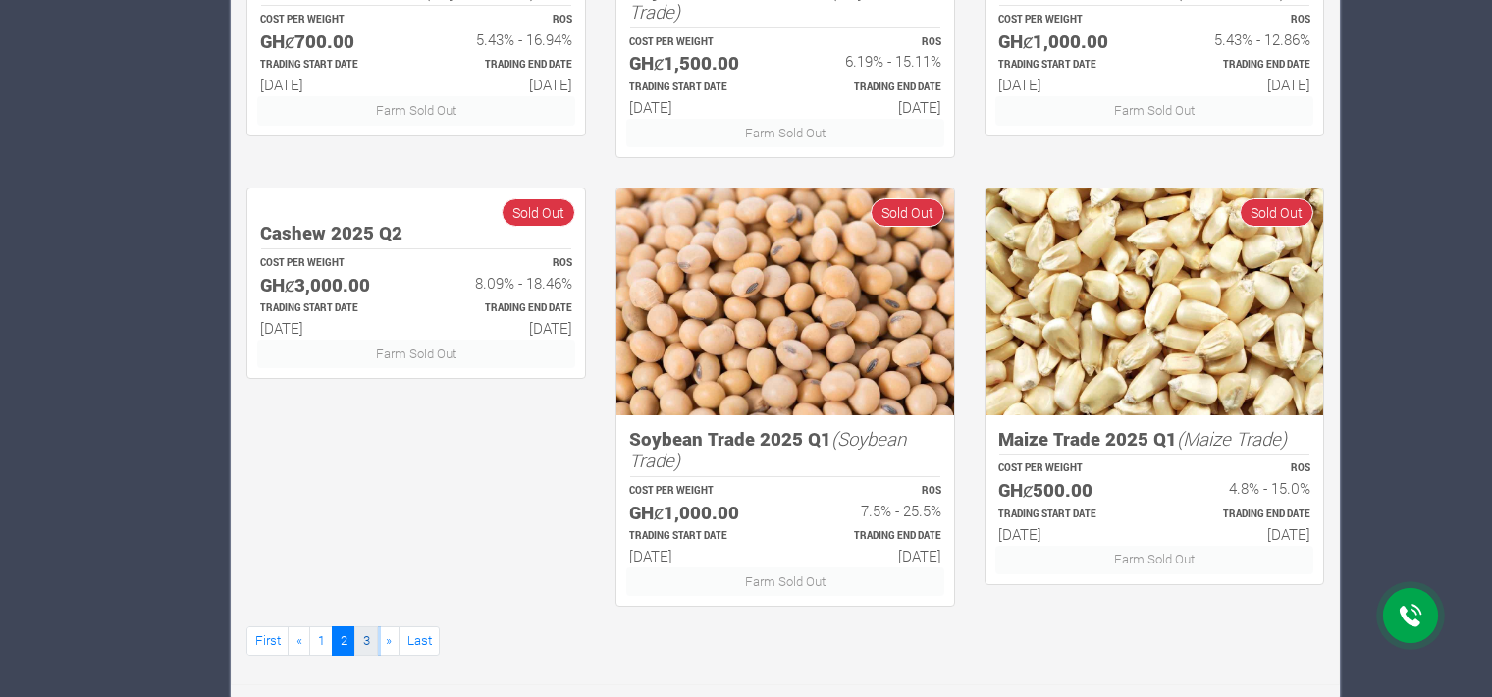
click at [371, 636] on link "3" at bounding box center [366, 640] width 24 height 28
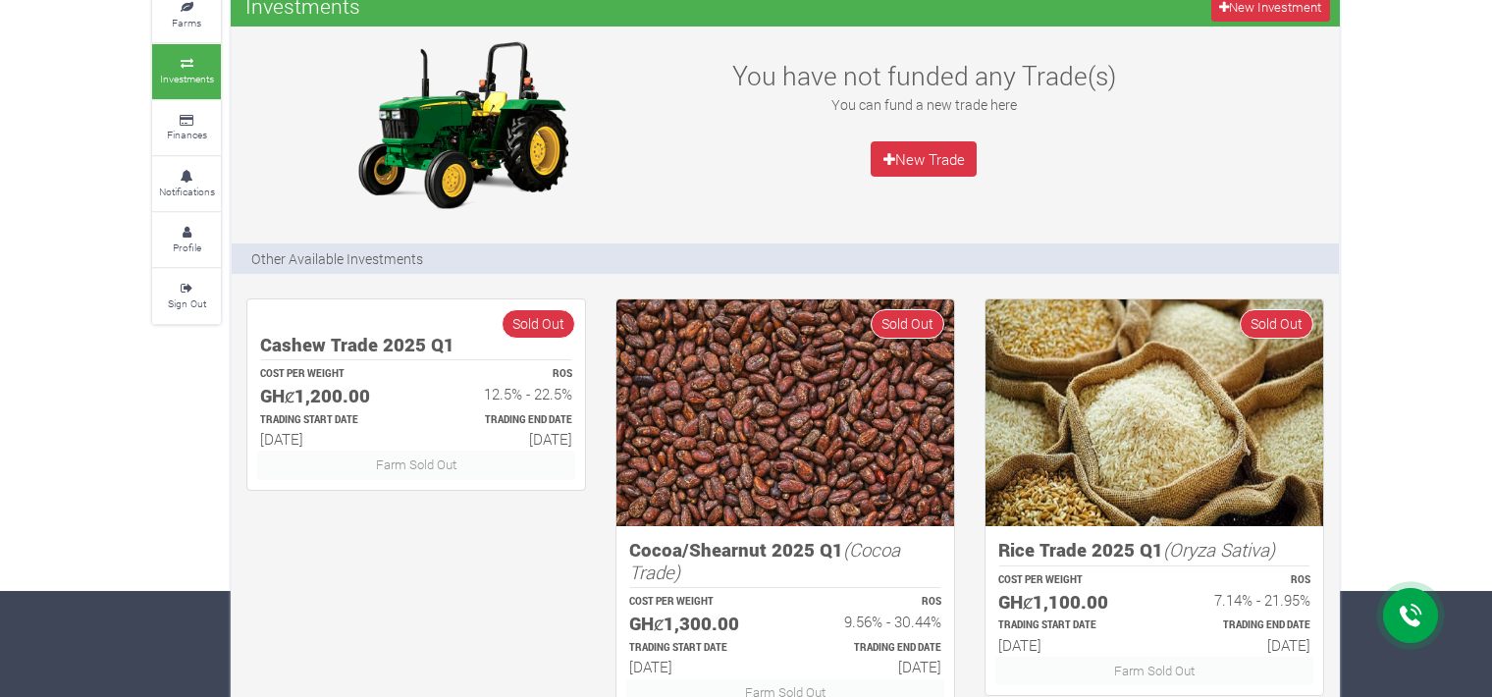
scroll to position [219, 0]
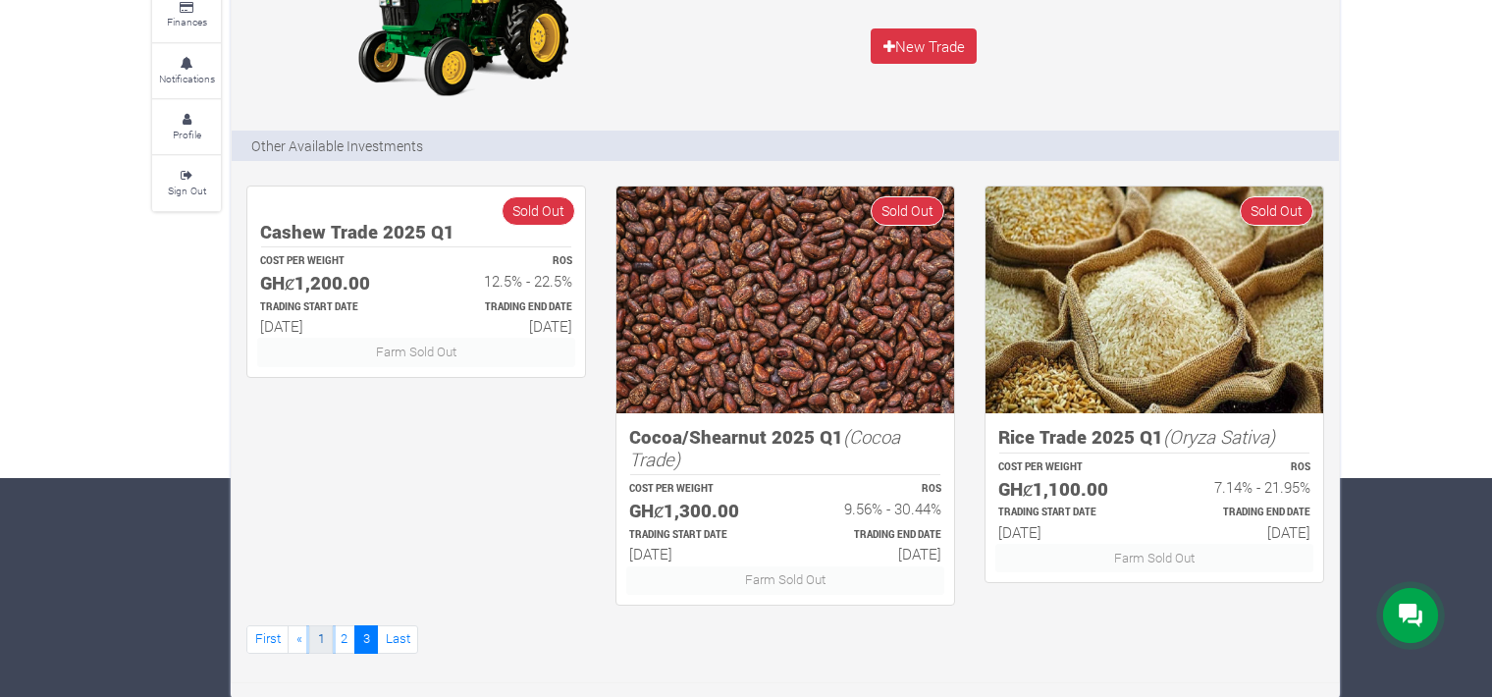
click at [320, 641] on link "1" at bounding box center [321, 639] width 24 height 28
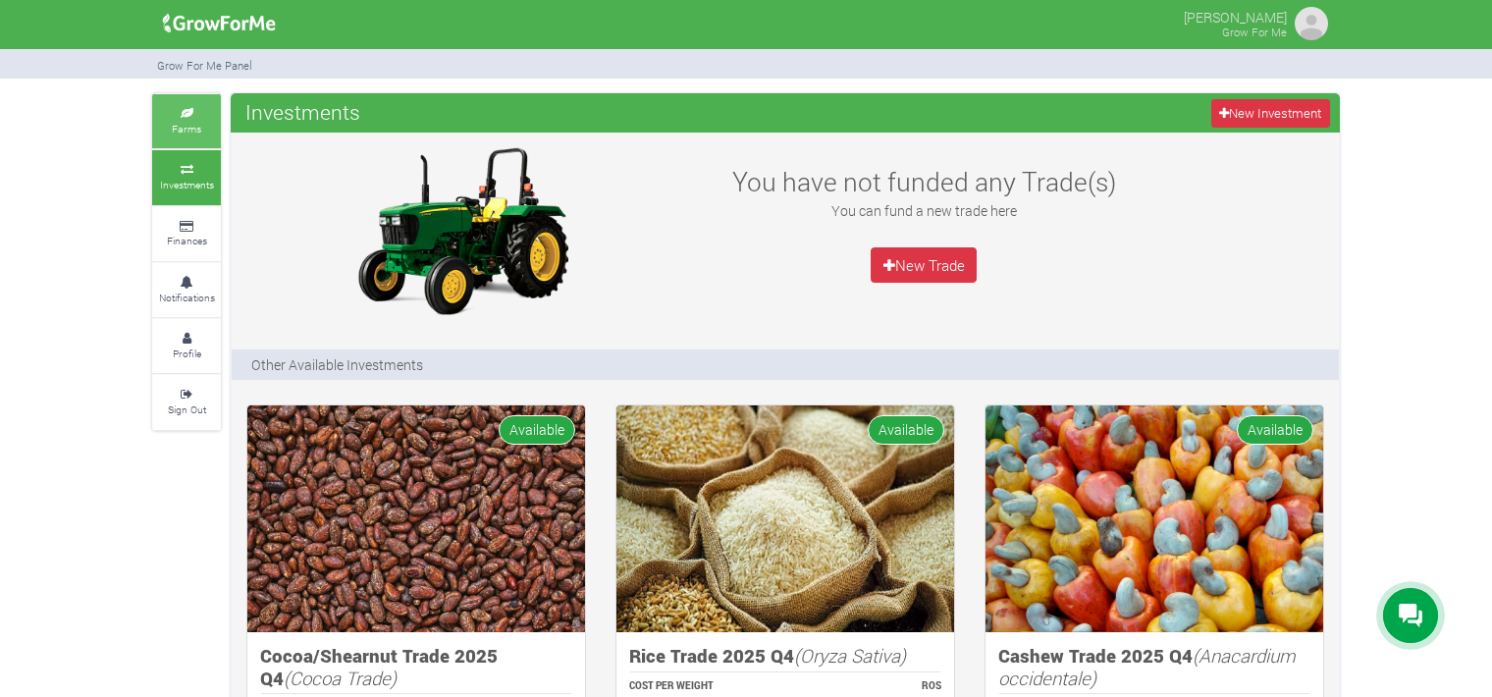
click at [177, 127] on small "Farms" at bounding box center [186, 129] width 29 height 14
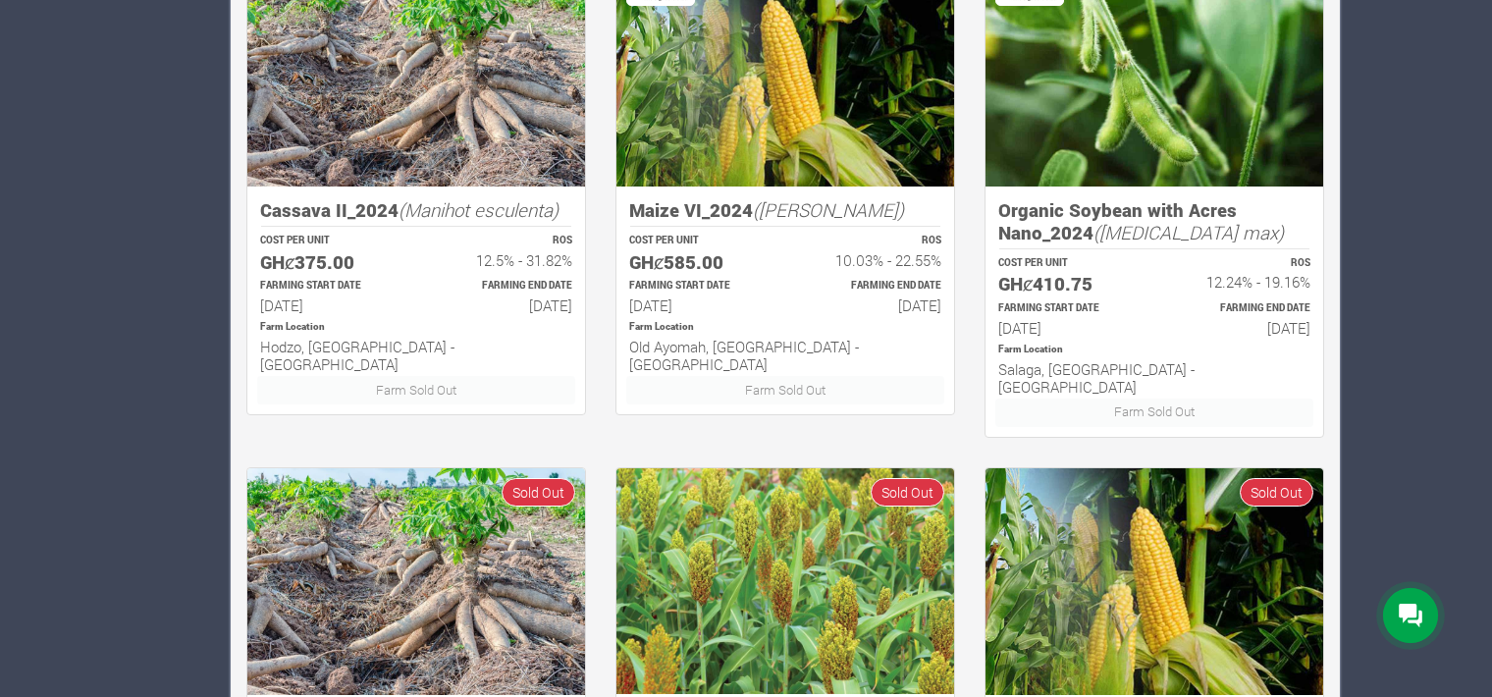
scroll to position [952, 0]
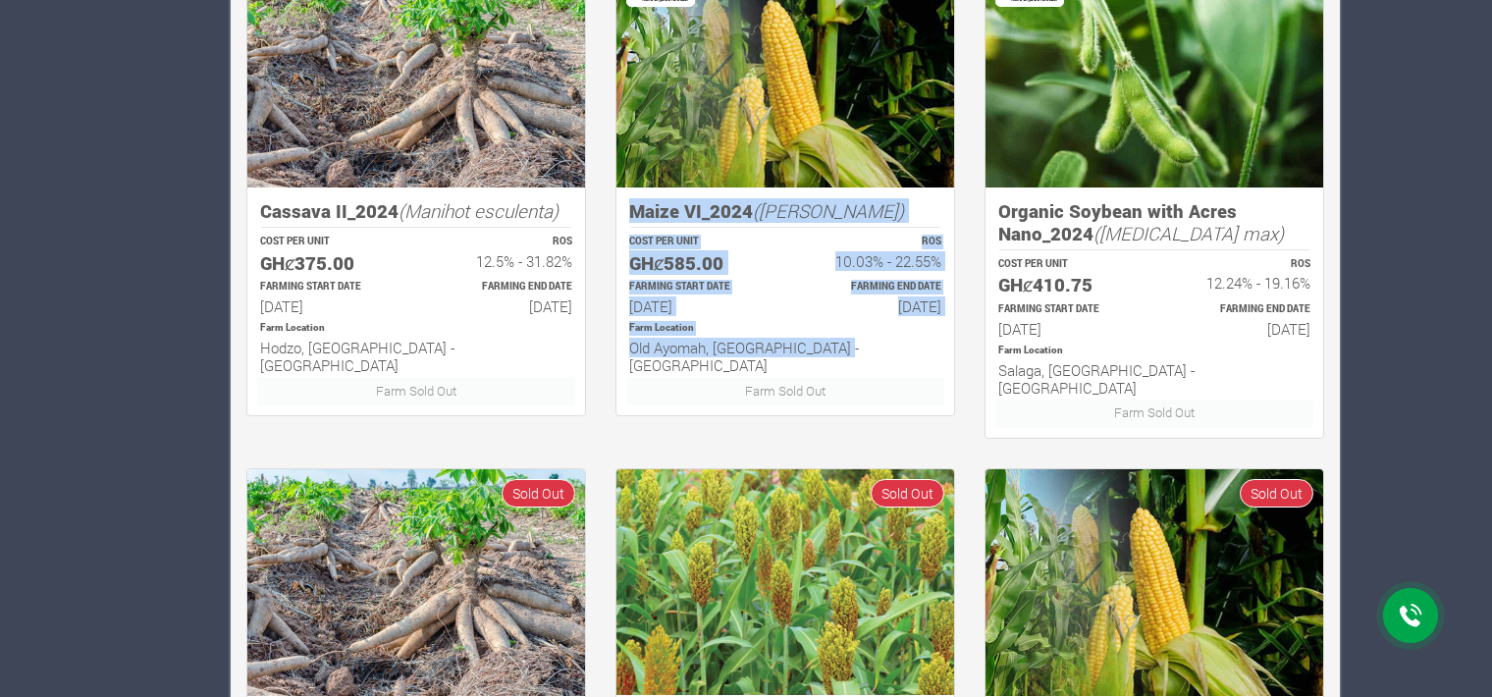
drag, startPoint x: 854, startPoint y: 335, endPoint x: 613, endPoint y: 186, distance: 282.5
click at [613, 186] on div "Maize VI_2024 ([PERSON_NAME]) COST PER UNIT GHȼ585.00 ROS 10.03% - 22.55% FARMI…" at bounding box center [785, 205] width 369 height 488
copy div "Maize VI_2024 (Zea [PERSON_NAME]) COST PER UNIT GHȼ585.00 ROS 10.03% - 22.55% F…"
